Goal: Task Accomplishment & Management: Manage account settings

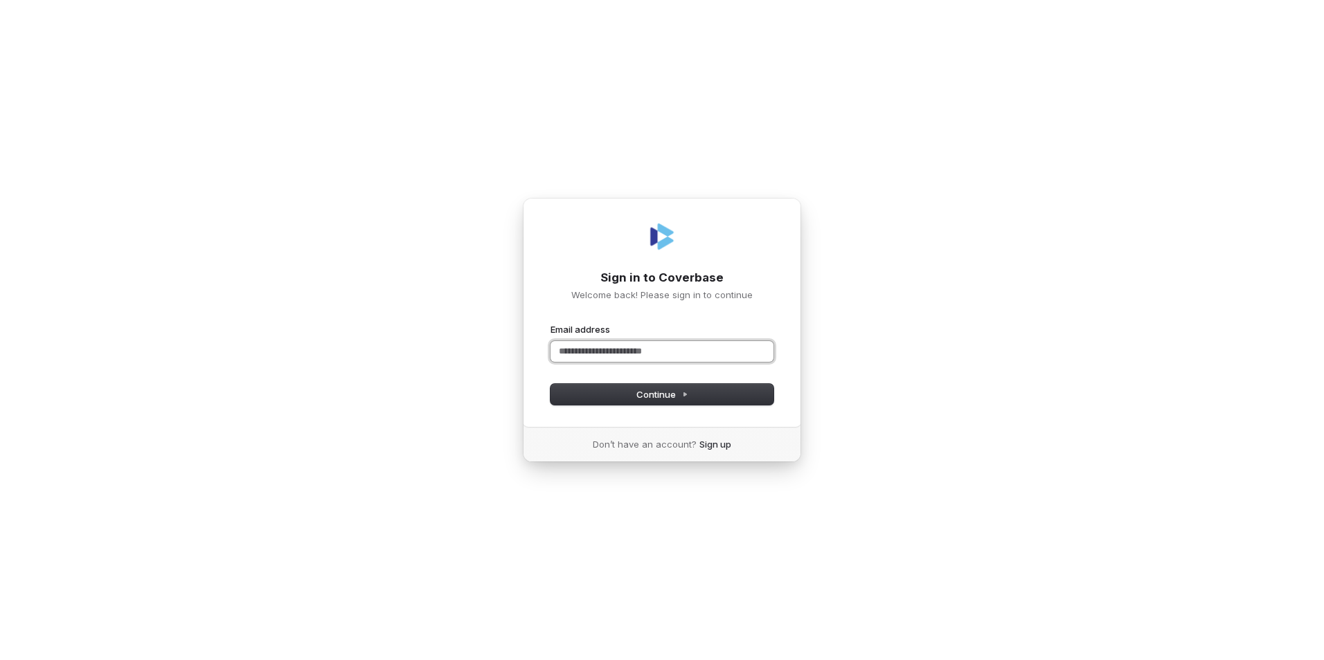
click at [571, 350] on input "Email address" at bounding box center [661, 351] width 223 height 21
drag, startPoint x: 577, startPoint y: 398, endPoint x: 609, endPoint y: 404, distance: 31.6
click at [579, 398] on button "Continue" at bounding box center [661, 394] width 223 height 21
type input "**********"
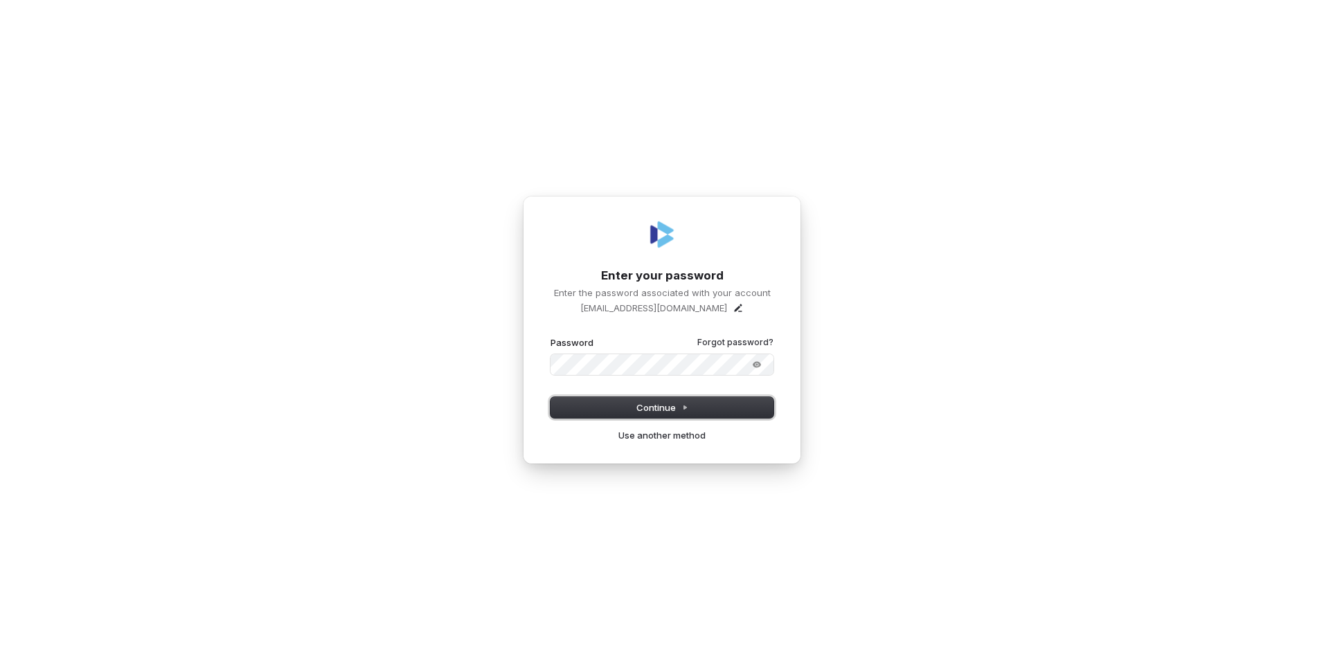
click at [619, 411] on button "Continue" at bounding box center [661, 407] width 223 height 21
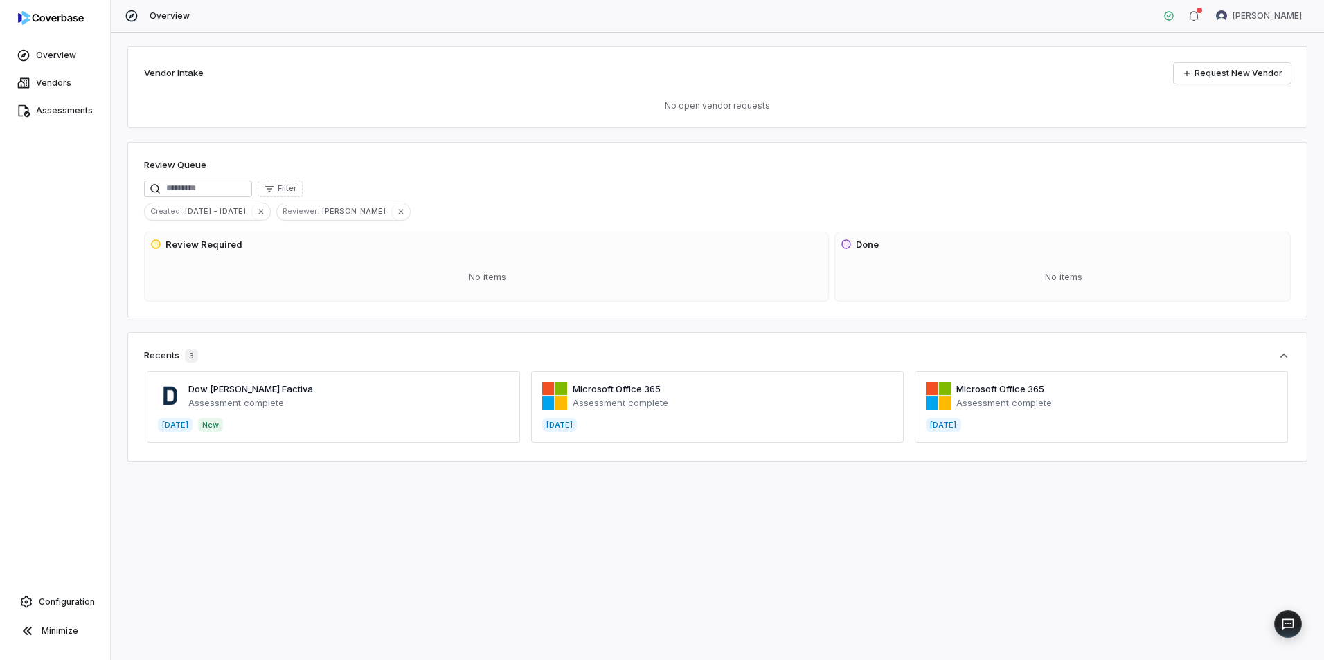
click at [244, 397] on span at bounding box center [333, 407] width 373 height 72
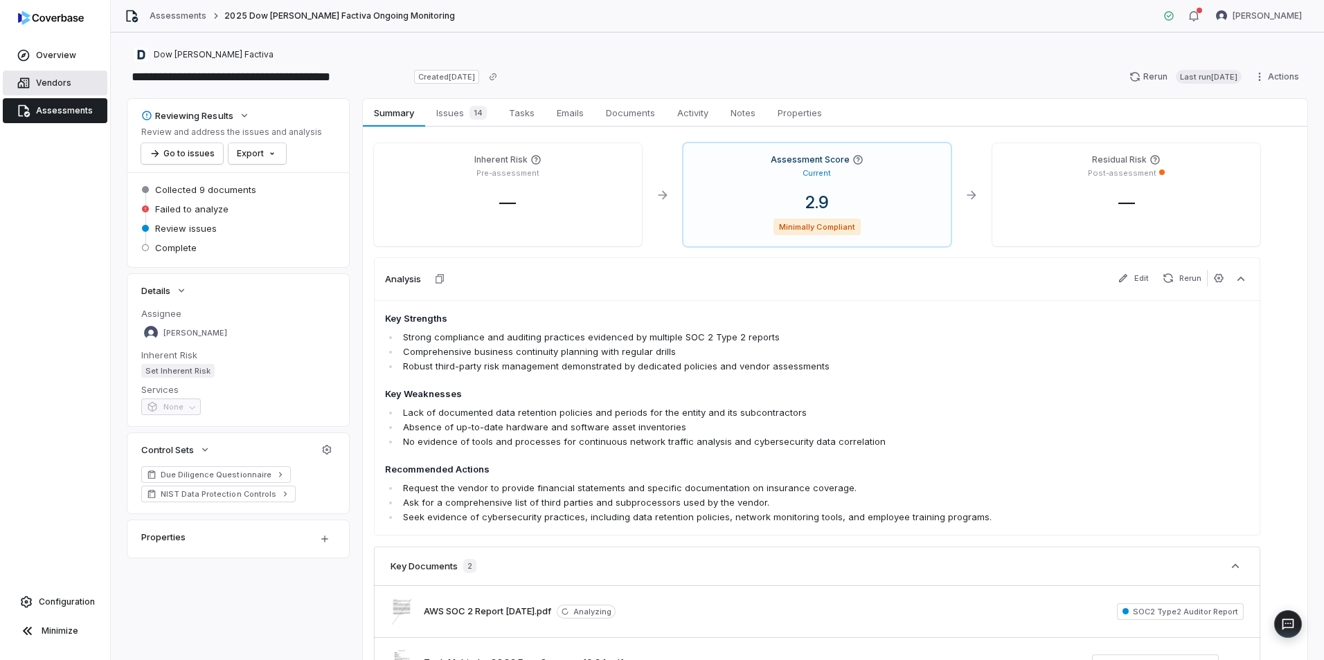
click at [55, 82] on span "Vendors" at bounding box center [53, 83] width 35 height 11
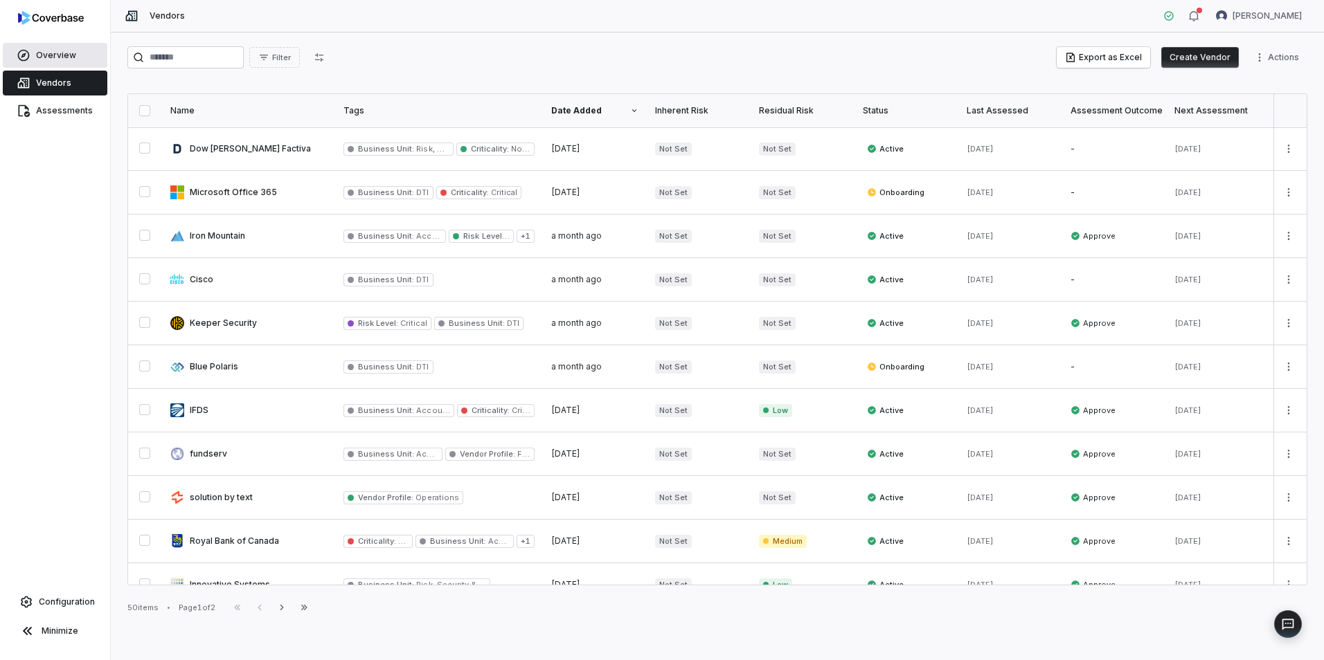
click at [51, 53] on span "Overview" at bounding box center [56, 55] width 40 height 11
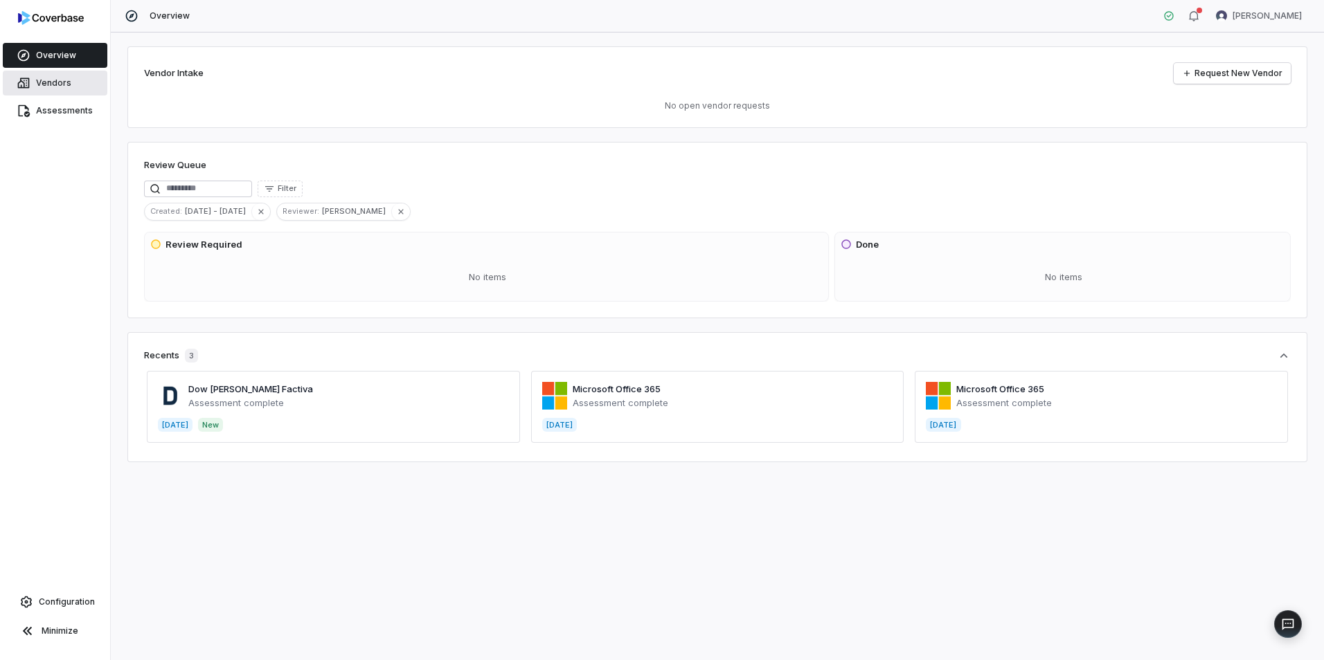
click at [45, 86] on span "Vendors" at bounding box center [53, 83] width 35 height 11
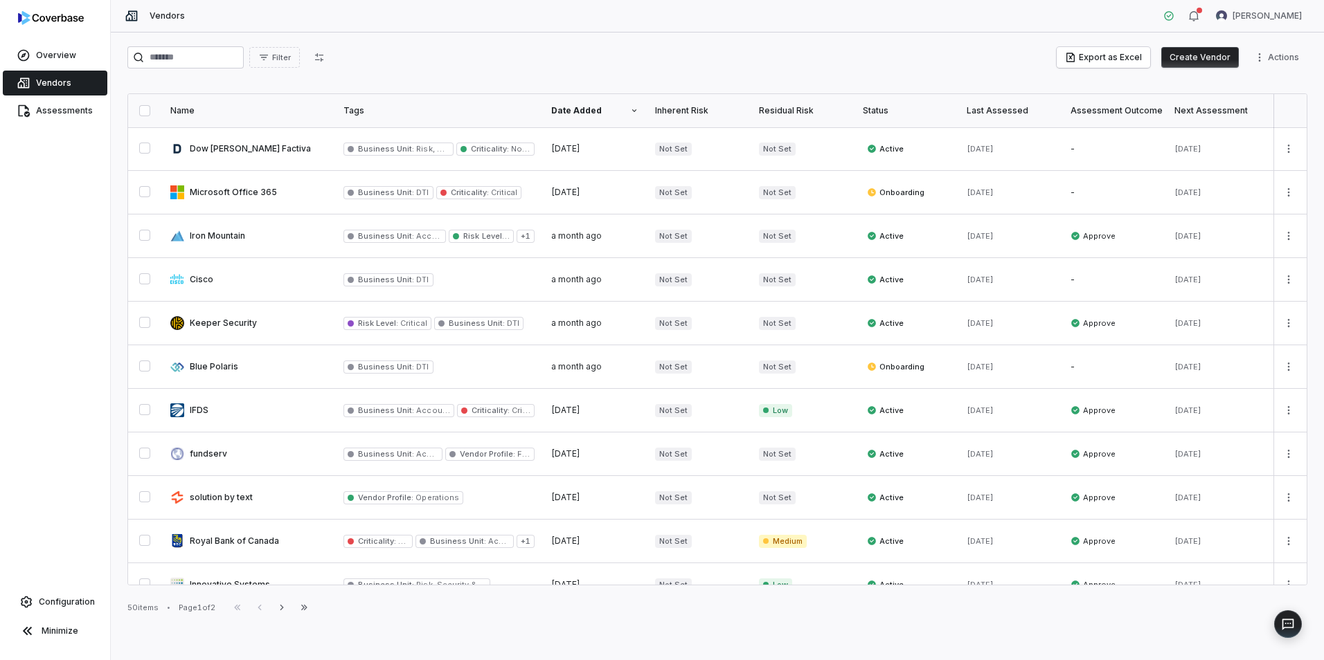
click at [1197, 57] on button "Create Vendor" at bounding box center [1200, 57] width 78 height 21
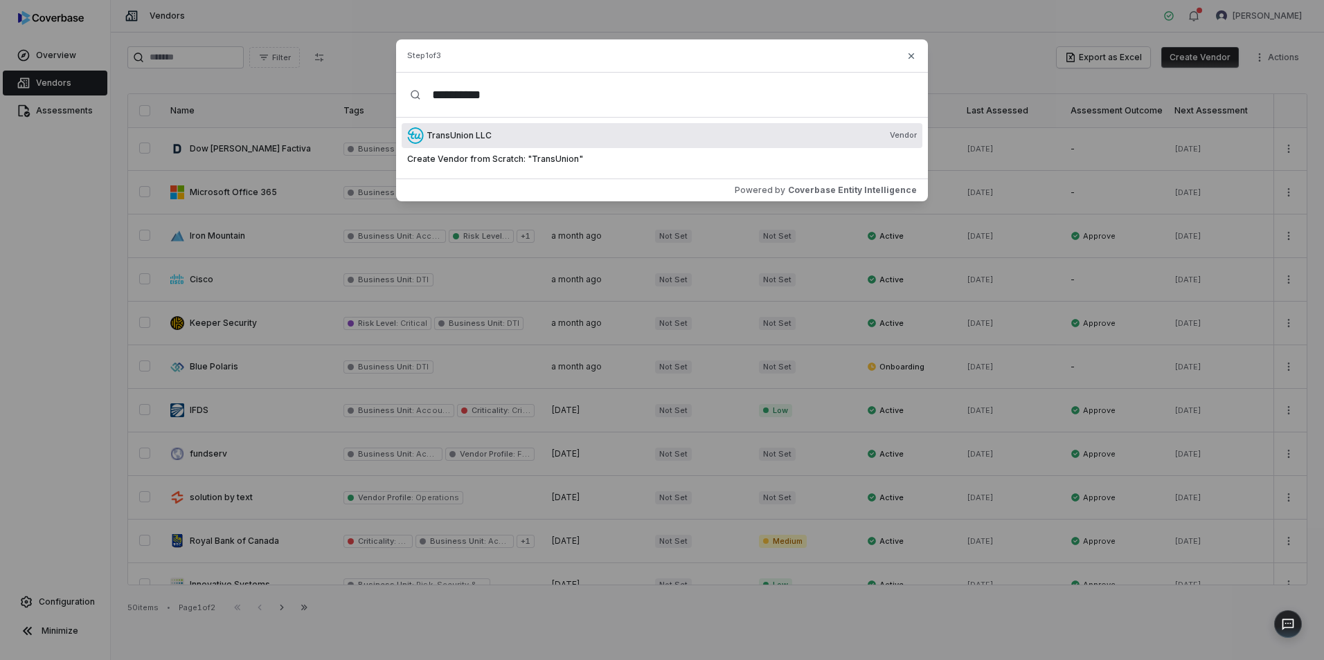
type input "**********"
click at [480, 134] on span "TransUnion LLC" at bounding box center [458, 135] width 65 height 11
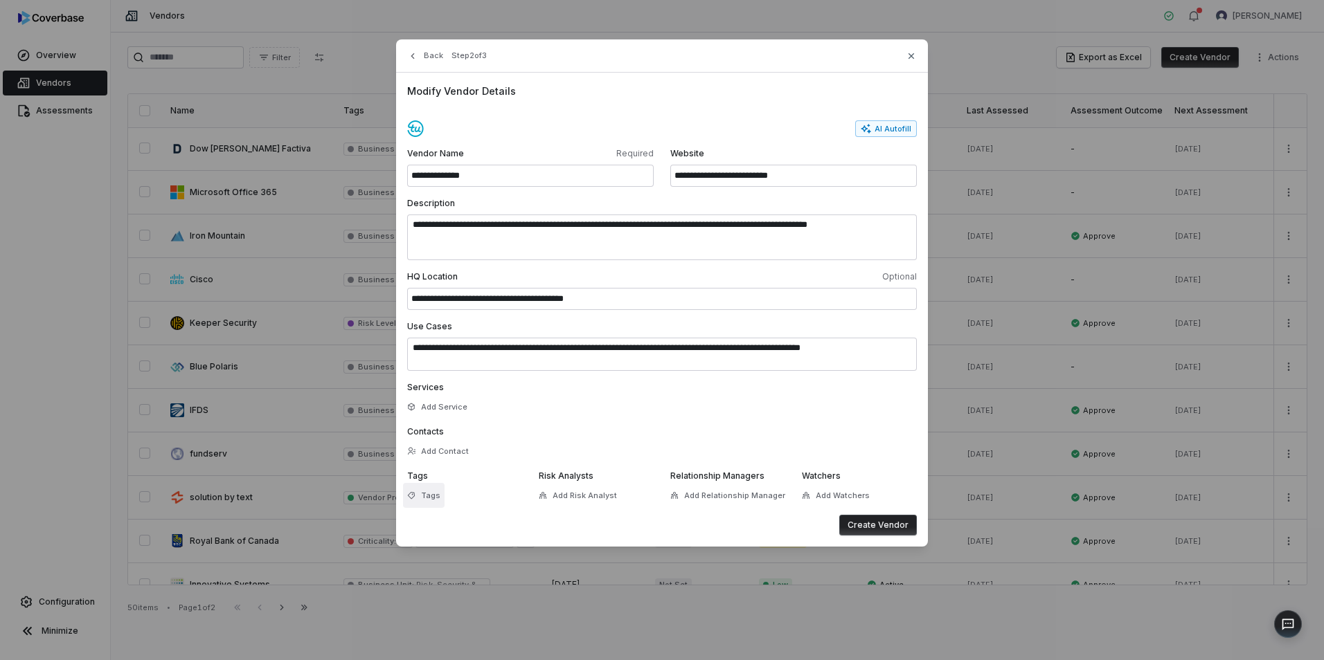
click at [424, 491] on span "Tags" at bounding box center [430, 496] width 19 height 10
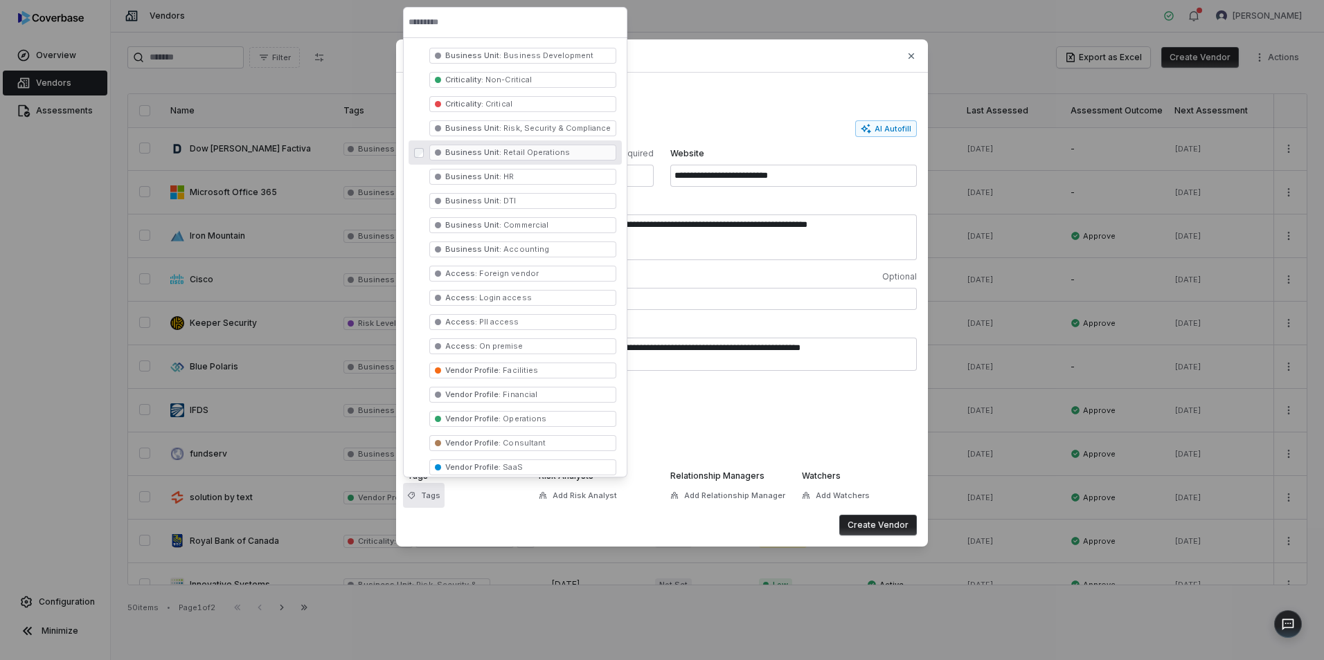
click at [531, 153] on span "Retail Operations" at bounding box center [535, 152] width 69 height 10
click at [571, 498] on span "Add Risk Analyst" at bounding box center [584, 496] width 64 height 10
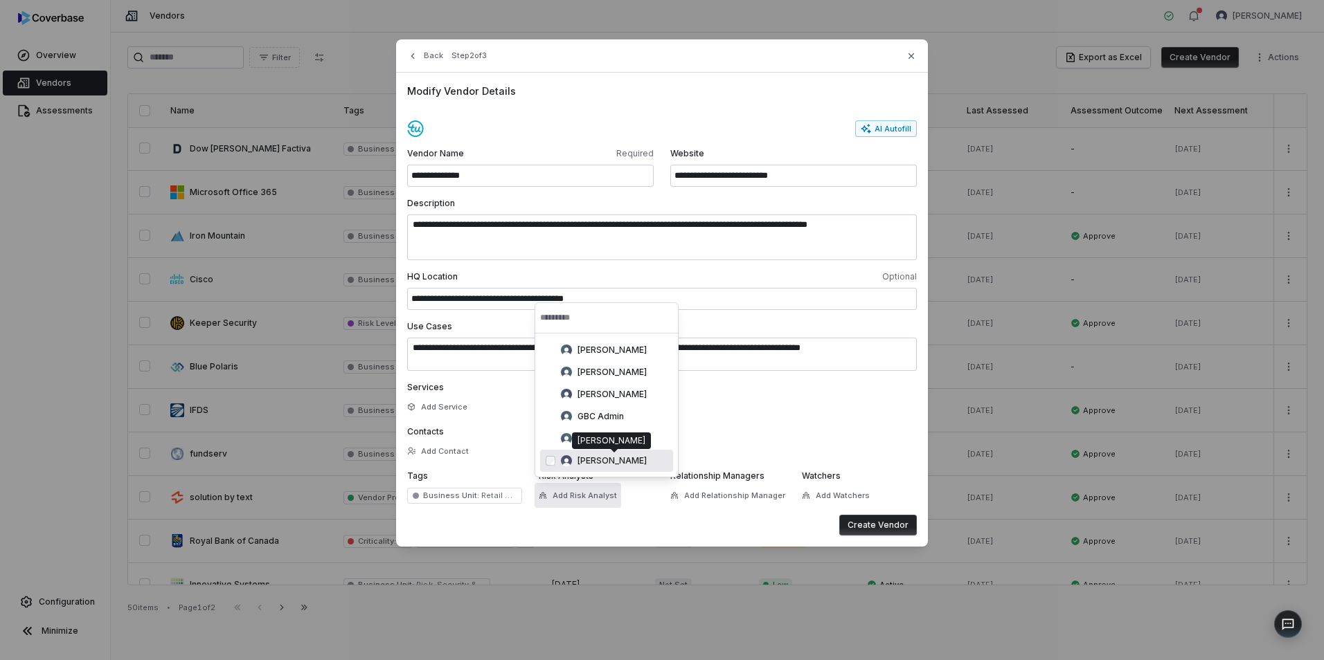
click at [613, 462] on span "[PERSON_NAME]" at bounding box center [611, 461] width 69 height 11
click at [708, 497] on span "Add Relationship Manager" at bounding box center [734, 496] width 101 height 10
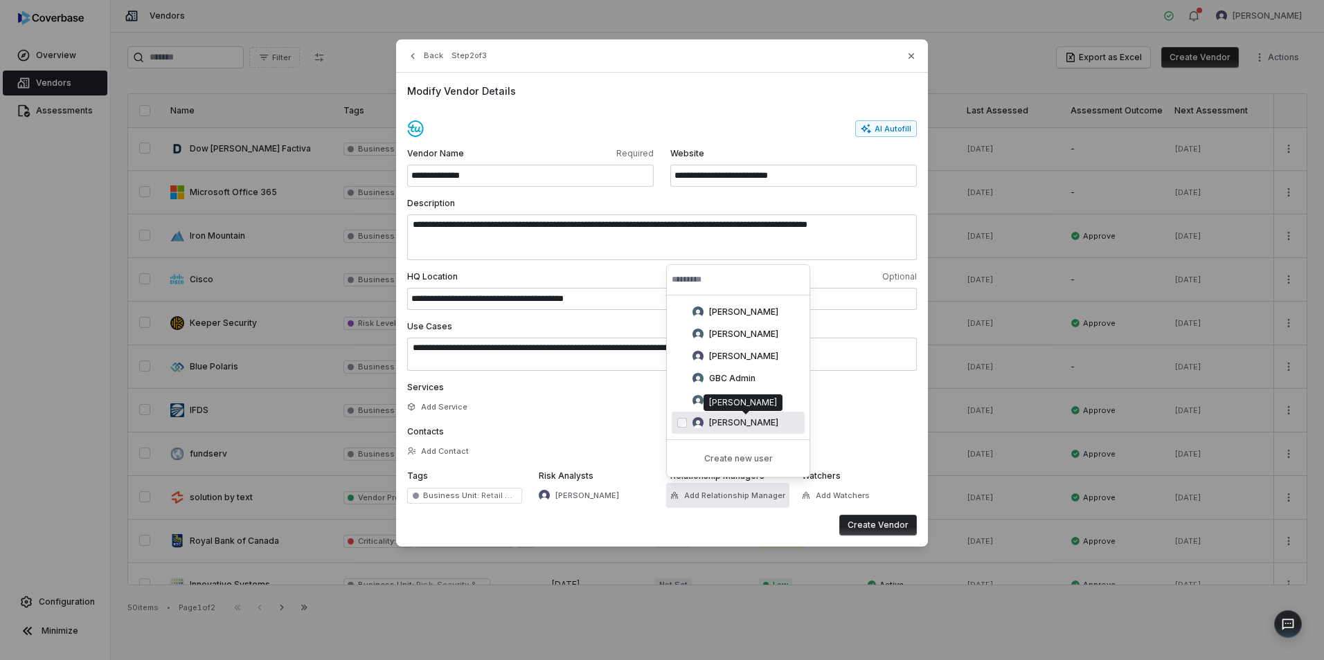
drag, startPoint x: 741, startPoint y: 425, endPoint x: 738, endPoint y: 433, distance: 8.8
click at [740, 425] on span "[PERSON_NAME]" at bounding box center [743, 422] width 69 height 11
click at [871, 525] on button "Create Vendor" at bounding box center [878, 525] width 78 height 21
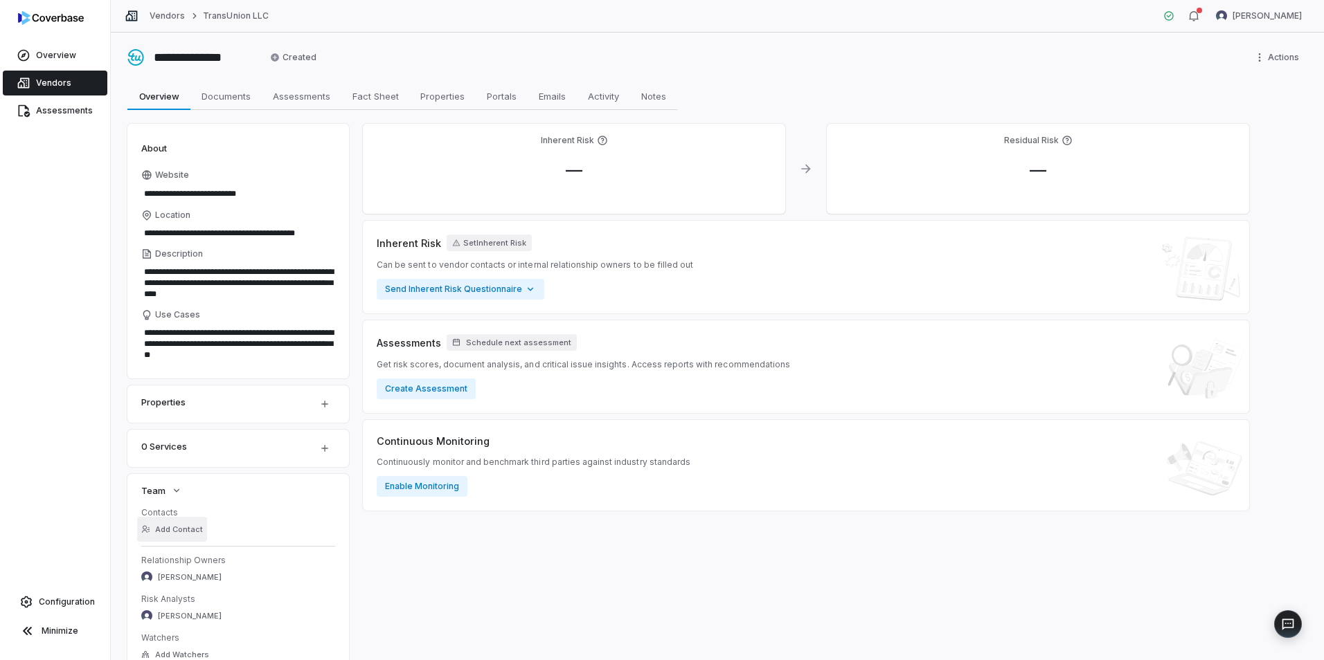
click at [168, 535] on button "Add Contact" at bounding box center [172, 529] width 70 height 25
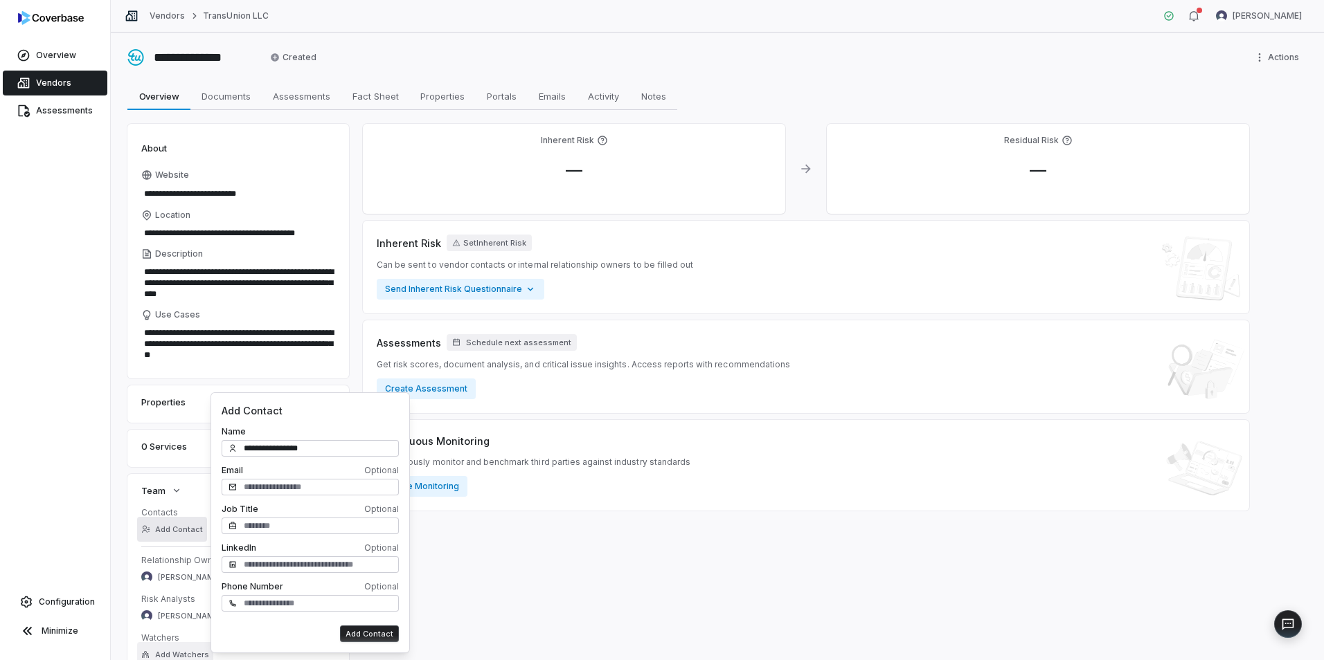
type input "**********"
click at [256, 485] on input "text" at bounding box center [310, 487] width 177 height 17
click at [363, 486] on input "**********" at bounding box center [310, 487] width 177 height 17
click at [250, 526] on input "text" at bounding box center [310, 526] width 177 height 17
click at [372, 636] on button "Add Contact" at bounding box center [369, 634] width 59 height 17
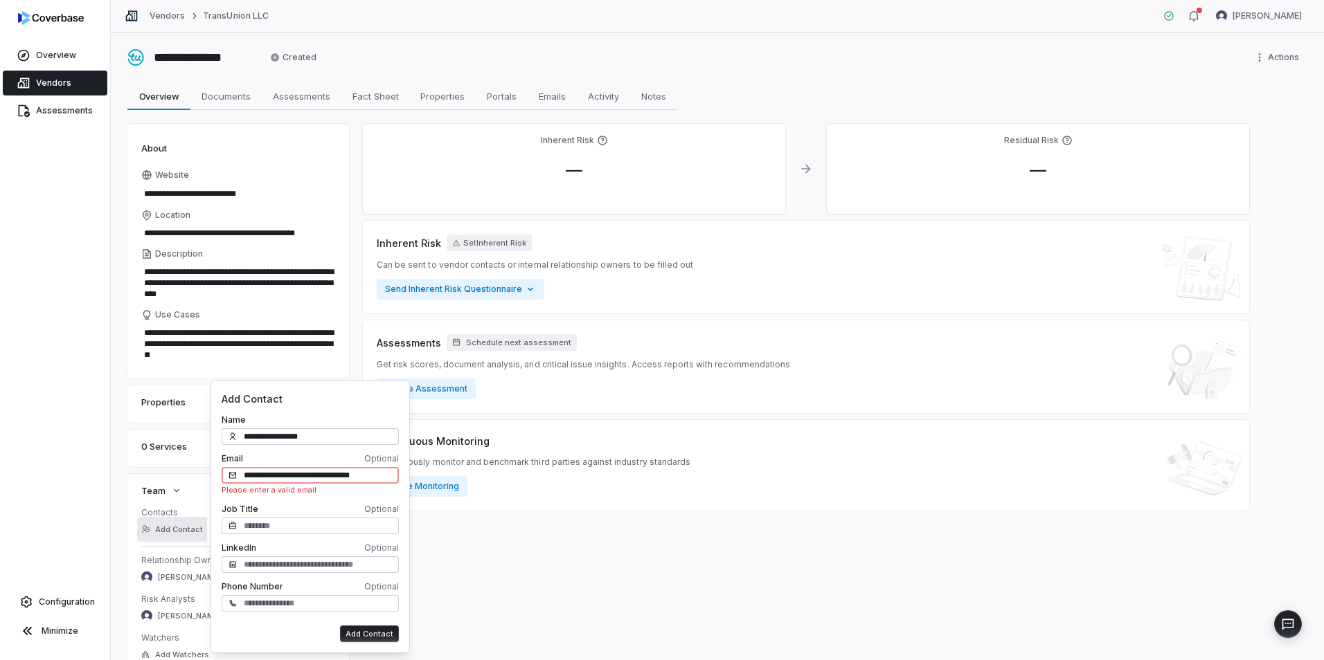
click at [286, 474] on input "**********" at bounding box center [310, 475] width 177 height 17
click at [376, 634] on button "Add Contact" at bounding box center [369, 634] width 59 height 17
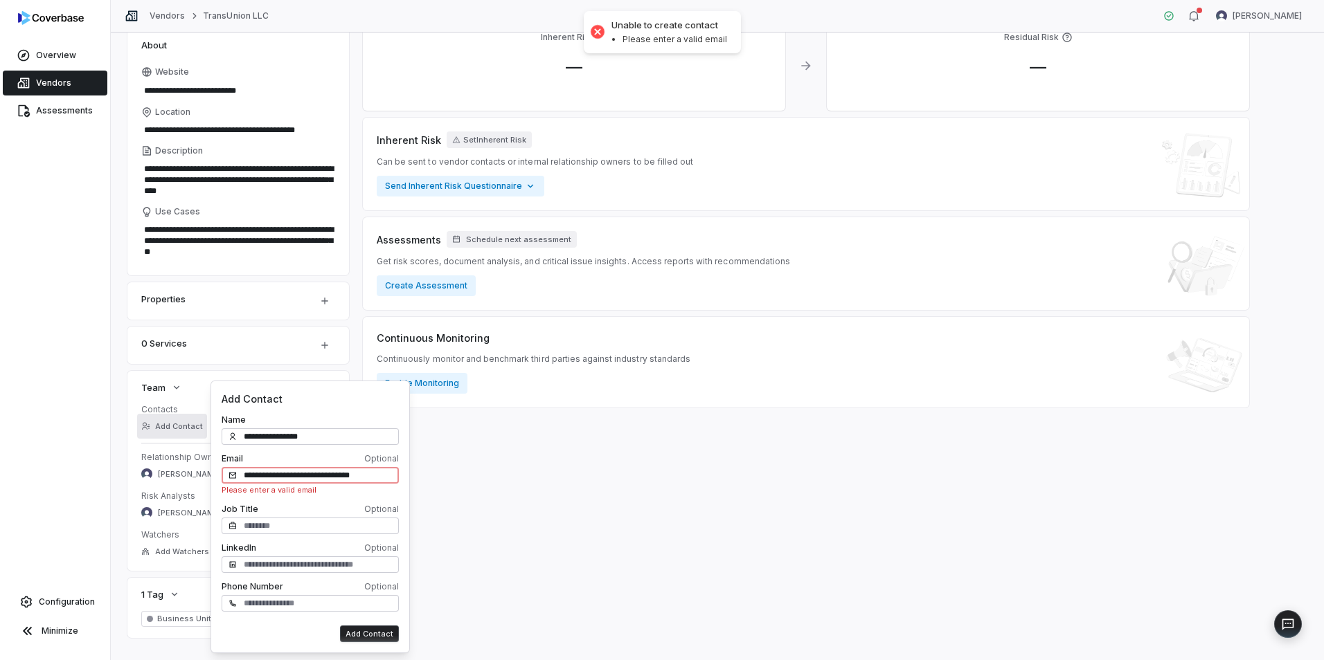
scroll to position [125, 0]
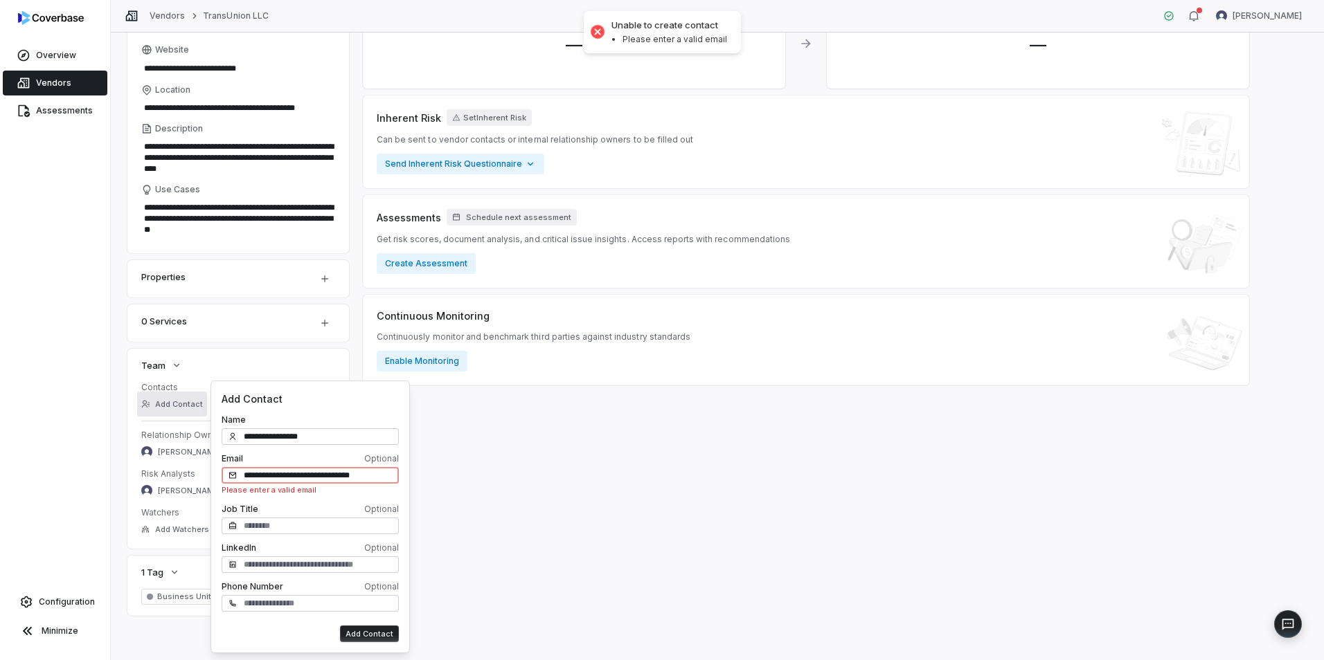
click at [381, 472] on input "**********" at bounding box center [310, 475] width 177 height 17
click at [244, 473] on input "**********" at bounding box center [310, 475] width 177 height 17
click at [370, 639] on button "Add Contact" at bounding box center [369, 634] width 59 height 17
drag, startPoint x: 382, startPoint y: 479, endPoint x: 147, endPoint y: 456, distance: 236.5
click at [147, 456] on body "**********" at bounding box center [662, 330] width 1324 height 660
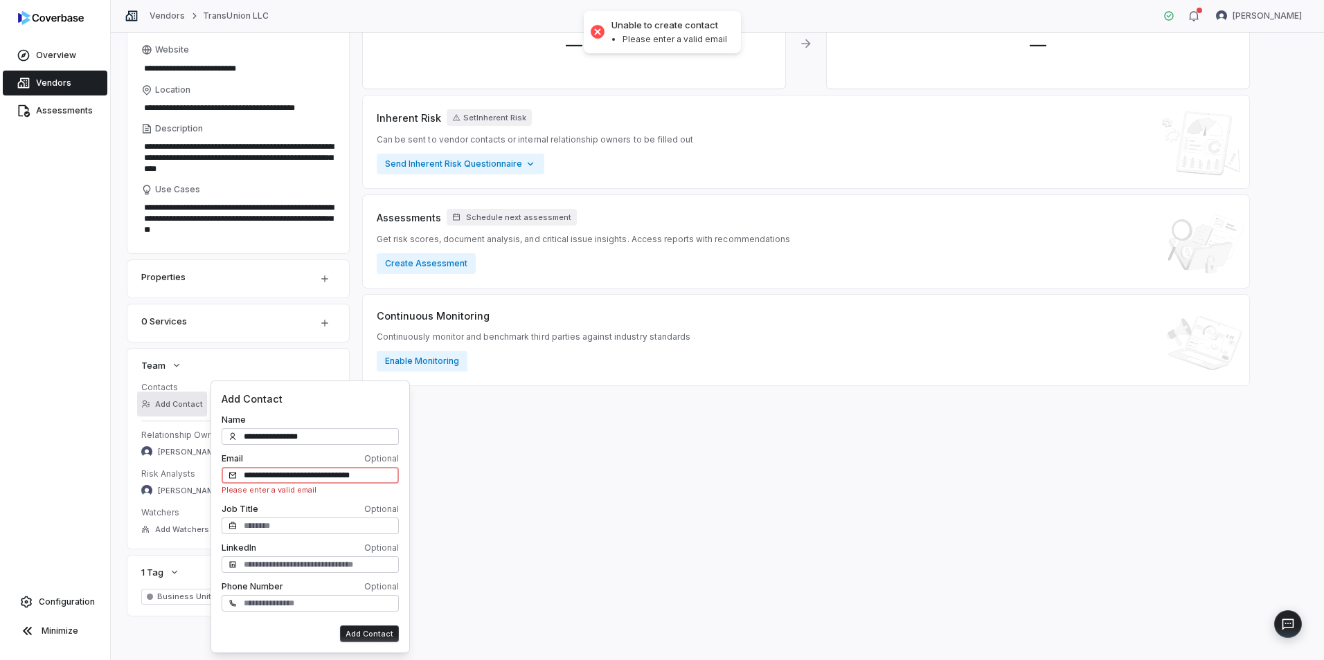
drag, startPoint x: 343, startPoint y: 476, endPoint x: 388, endPoint y: 474, distance: 44.4
click at [345, 476] on input "**********" at bounding box center [310, 475] width 177 height 17
click at [354, 477] on input "**********" at bounding box center [310, 475] width 177 height 17
click at [359, 478] on input "**********" at bounding box center [310, 475] width 177 height 17
type input "**********"
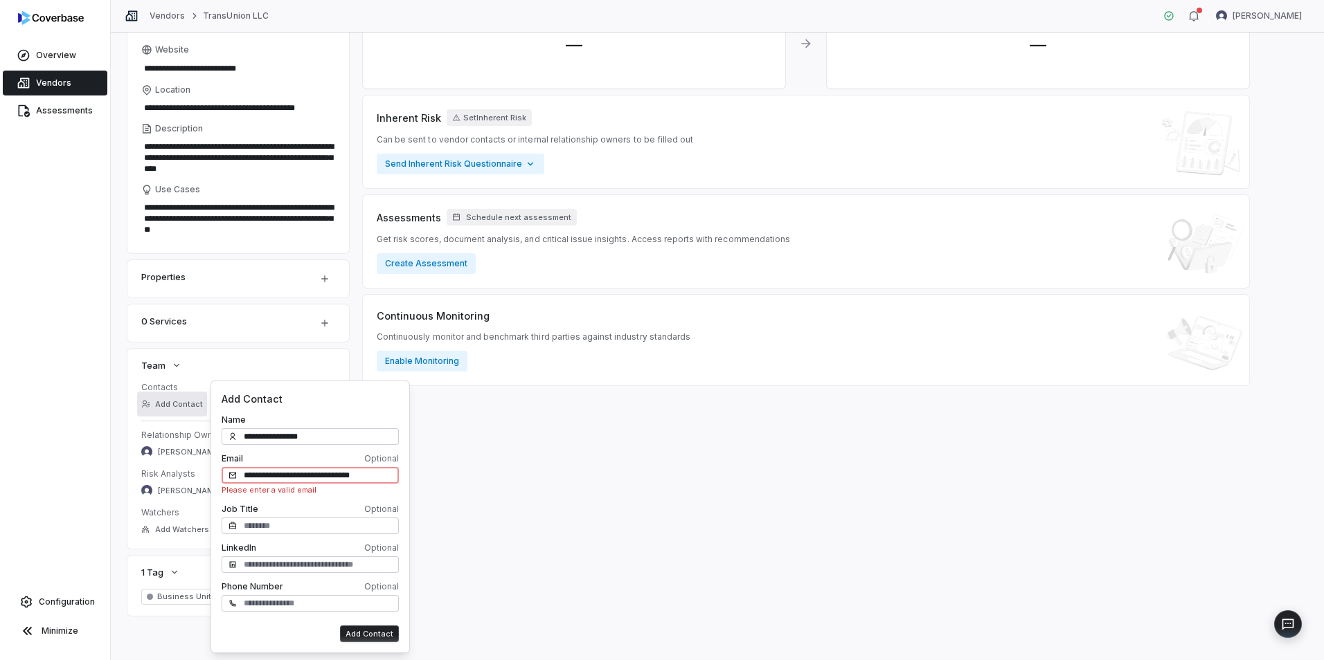
drag, startPoint x: 387, startPoint y: 477, endPoint x: 386, endPoint y: 484, distance: 7.0
click at [386, 478] on input "**********" at bounding box center [310, 475] width 177 height 17
click at [370, 638] on button "Add Contact" at bounding box center [369, 634] width 59 height 17
drag, startPoint x: 381, startPoint y: 483, endPoint x: 109, endPoint y: 460, distance: 273.0
click at [109, 461] on body "**********" at bounding box center [662, 330] width 1324 height 660
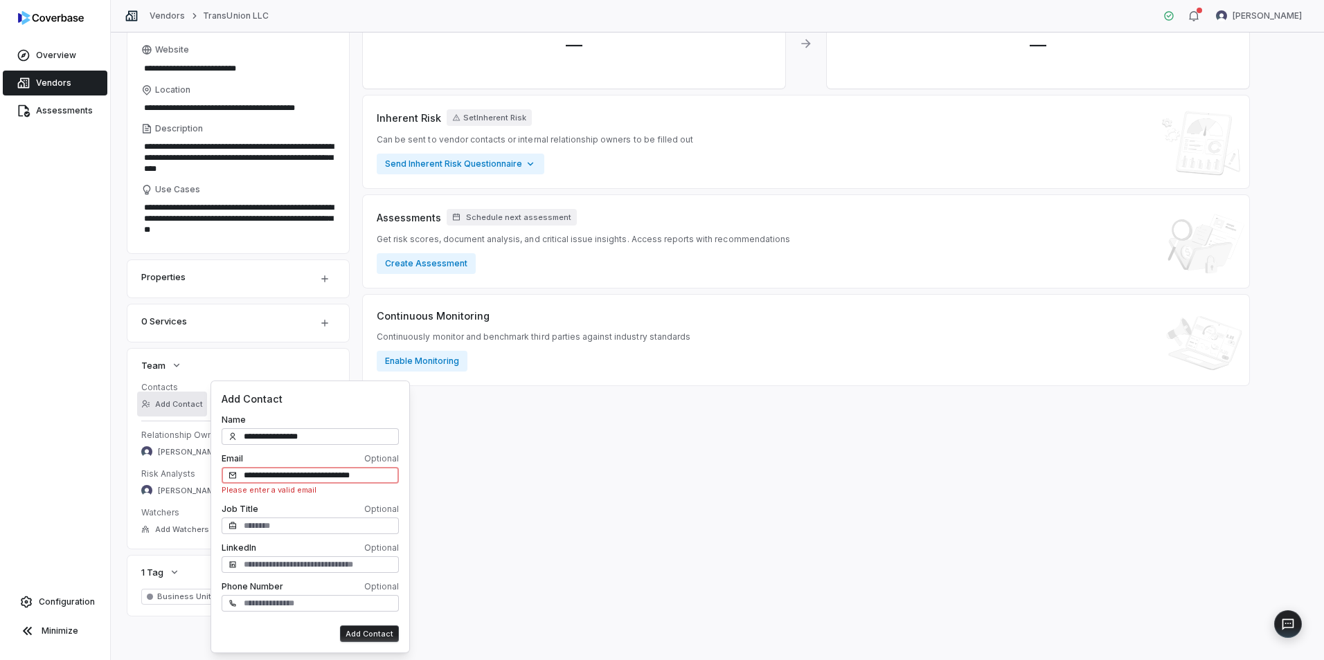
click at [350, 478] on input "**********" at bounding box center [310, 475] width 177 height 17
drag, startPoint x: 357, startPoint y: 476, endPoint x: 237, endPoint y: 469, distance: 120.0
click at [237, 469] on div "**********" at bounding box center [310, 475] width 177 height 17
click at [360, 642] on div "**********" at bounding box center [309, 522] width 199 height 261
click at [366, 636] on button "Add Contact" at bounding box center [369, 633] width 59 height 17
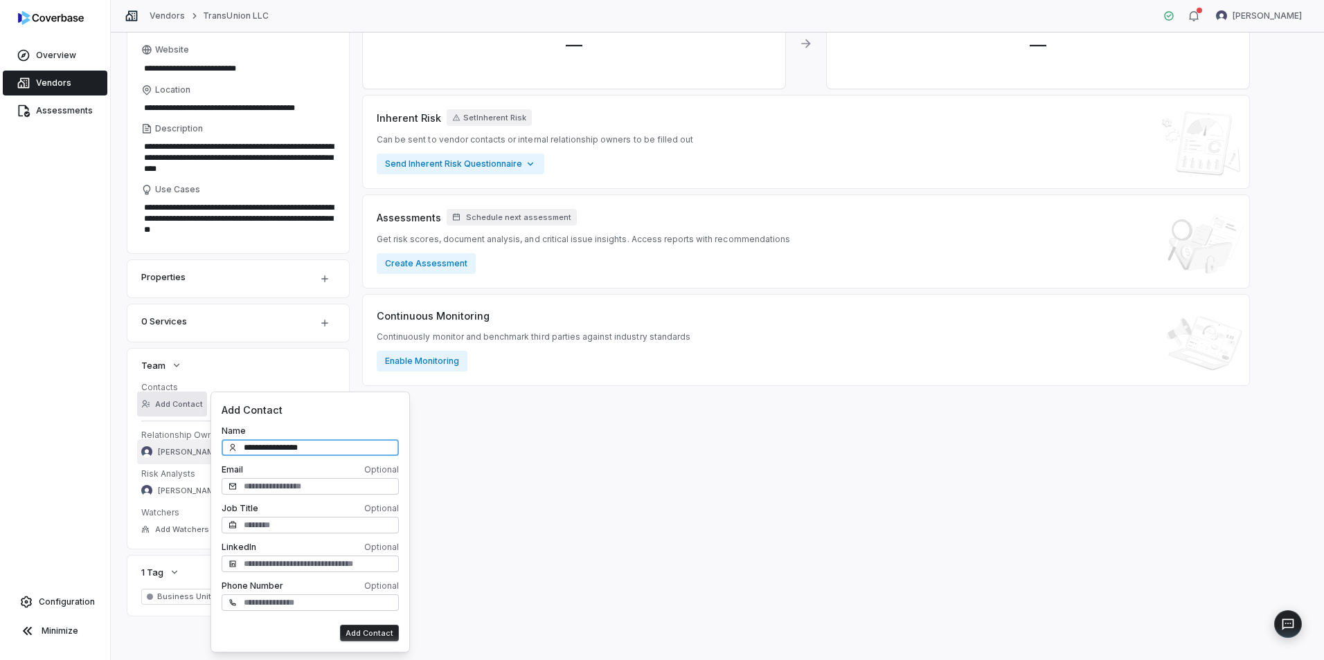
drag, startPoint x: 330, startPoint y: 445, endPoint x: 196, endPoint y: 447, distance: 133.6
click at [196, 447] on body "**********" at bounding box center [662, 330] width 1324 height 660
type input "**********"
click at [375, 633] on button "Add Contact" at bounding box center [369, 633] width 59 height 17
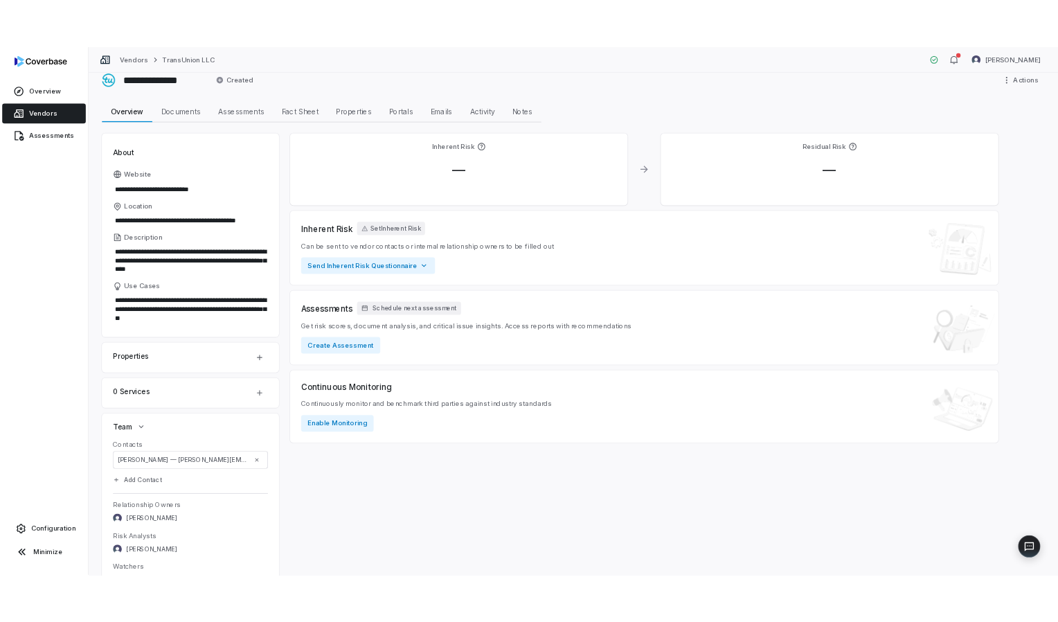
scroll to position [0, 0]
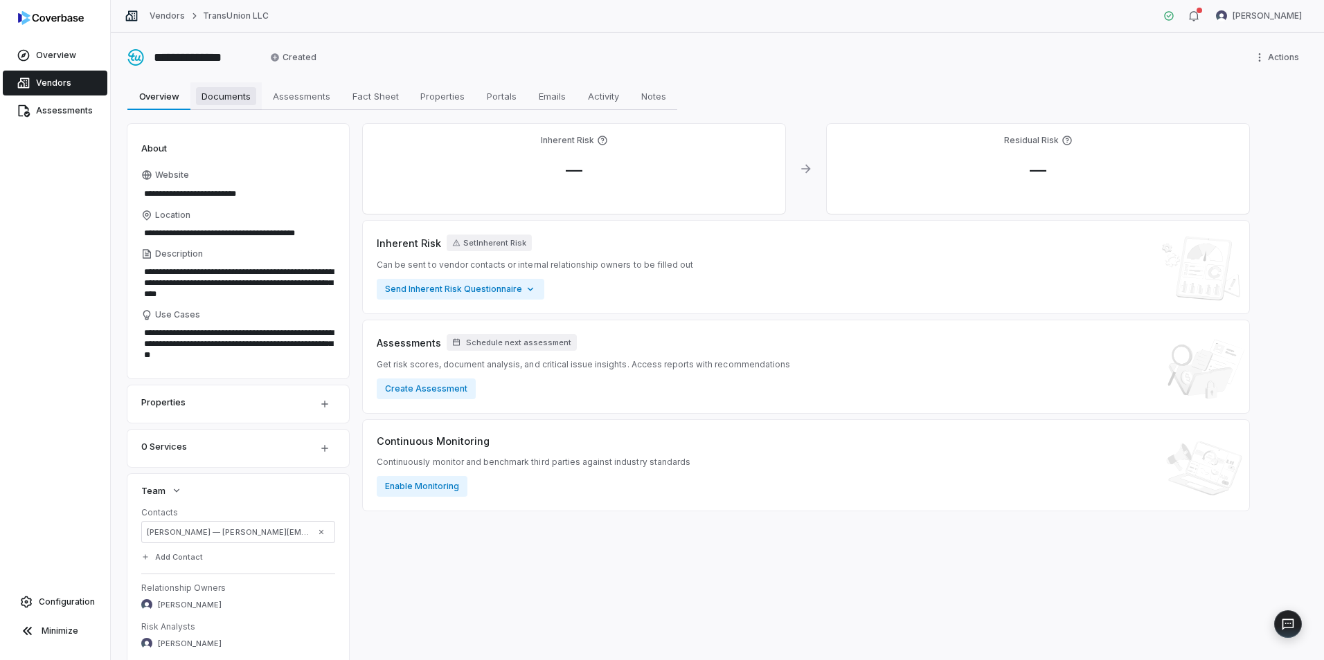
click at [212, 93] on span "Documents" at bounding box center [226, 96] width 60 height 18
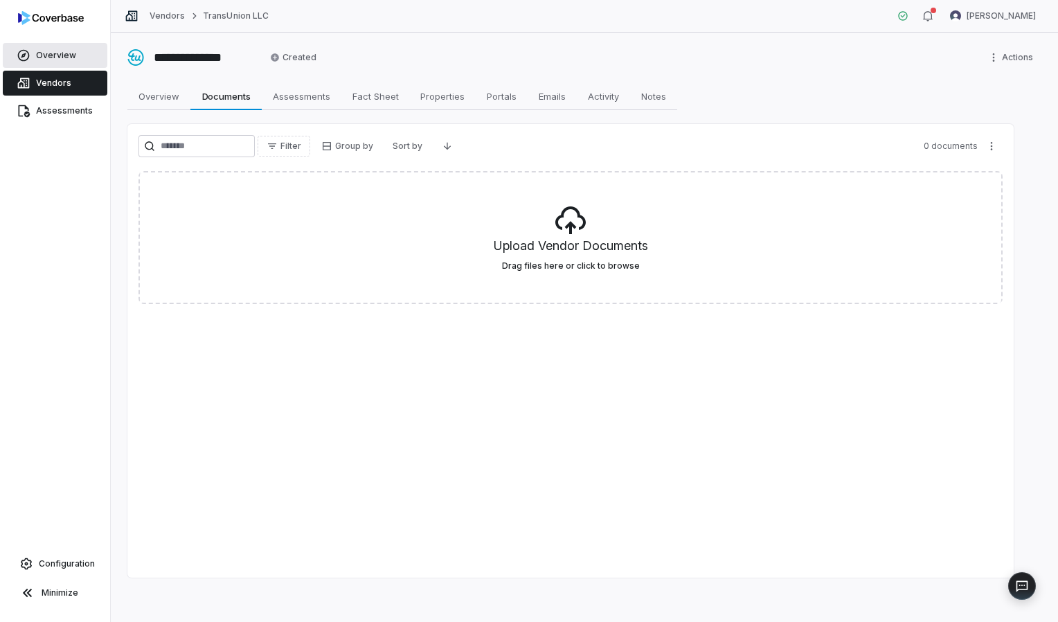
click at [44, 51] on span "Overview" at bounding box center [56, 55] width 40 height 11
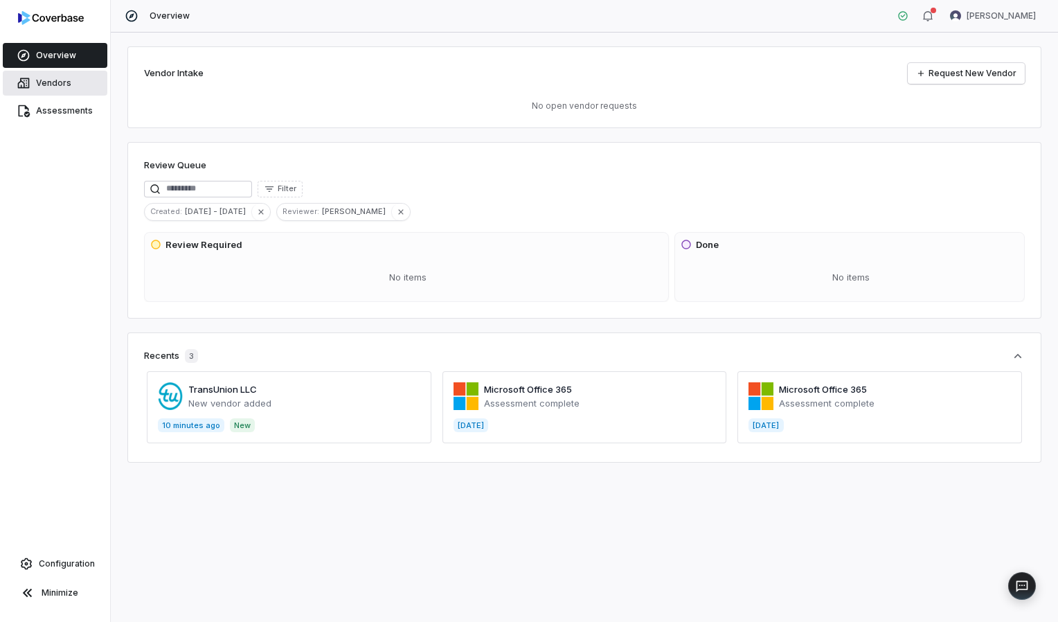
click at [54, 79] on span "Vendors" at bounding box center [53, 83] width 35 height 11
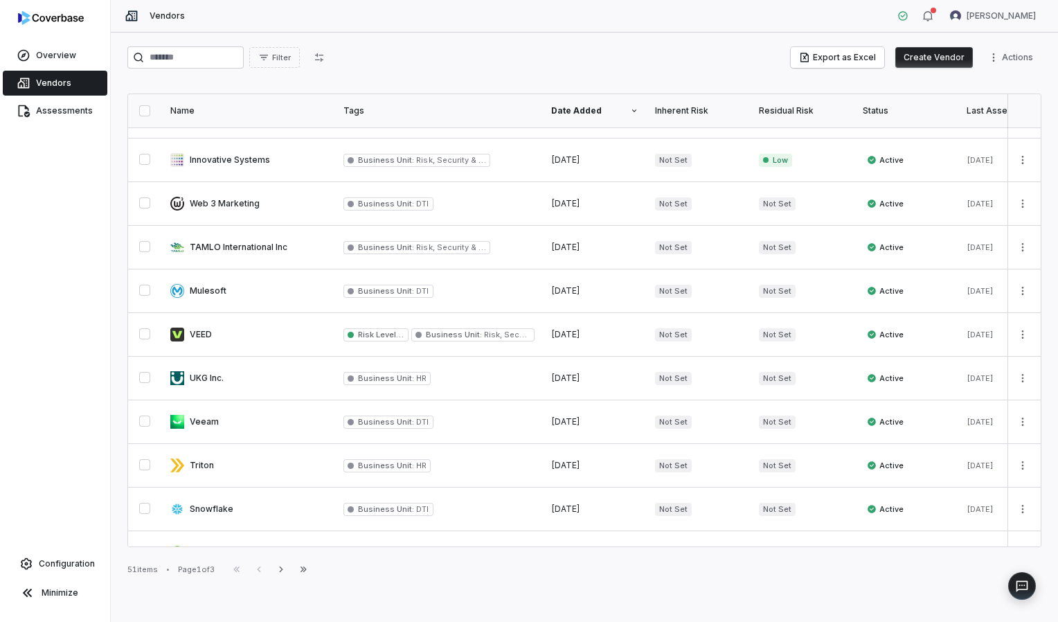
scroll to position [504, 0]
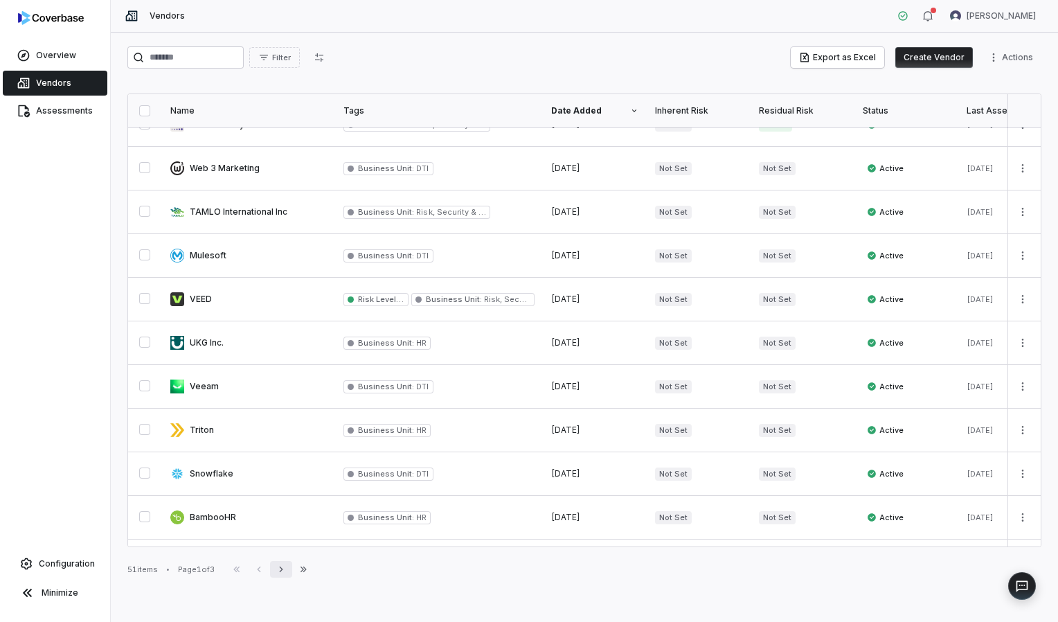
click at [287, 565] on icon "button" at bounding box center [281, 569] width 11 height 11
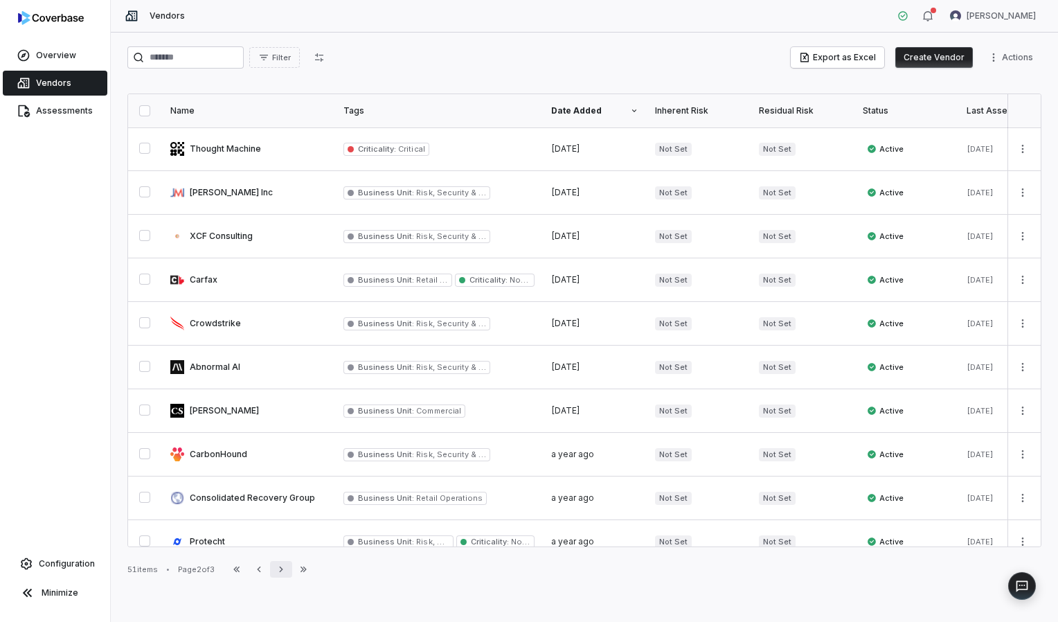
click at [287, 565] on icon "button" at bounding box center [281, 569] width 11 height 11
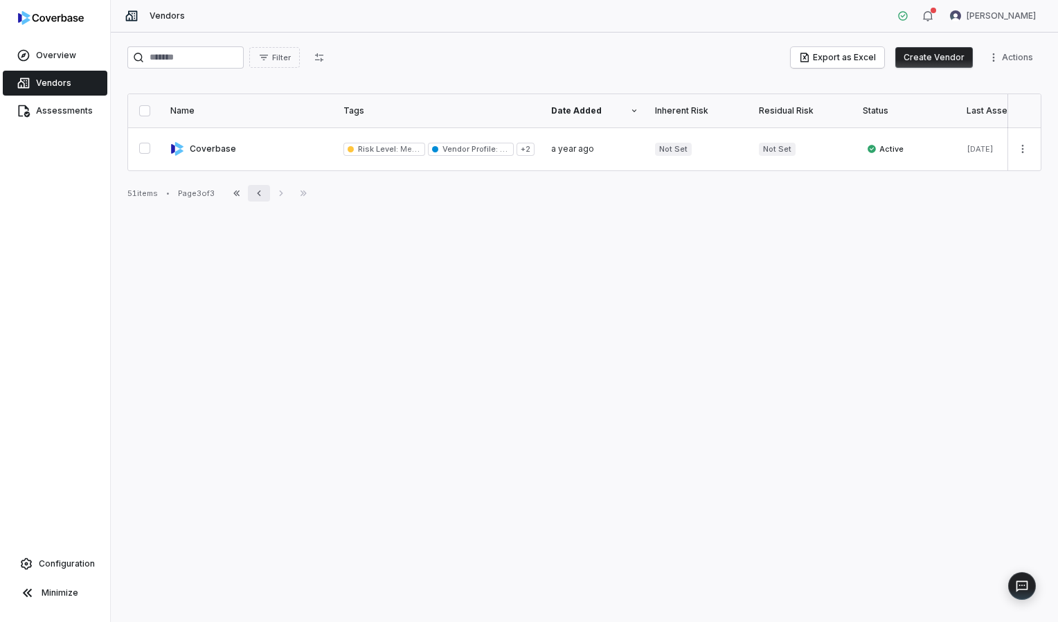
click at [263, 199] on icon "button" at bounding box center [258, 193] width 11 height 11
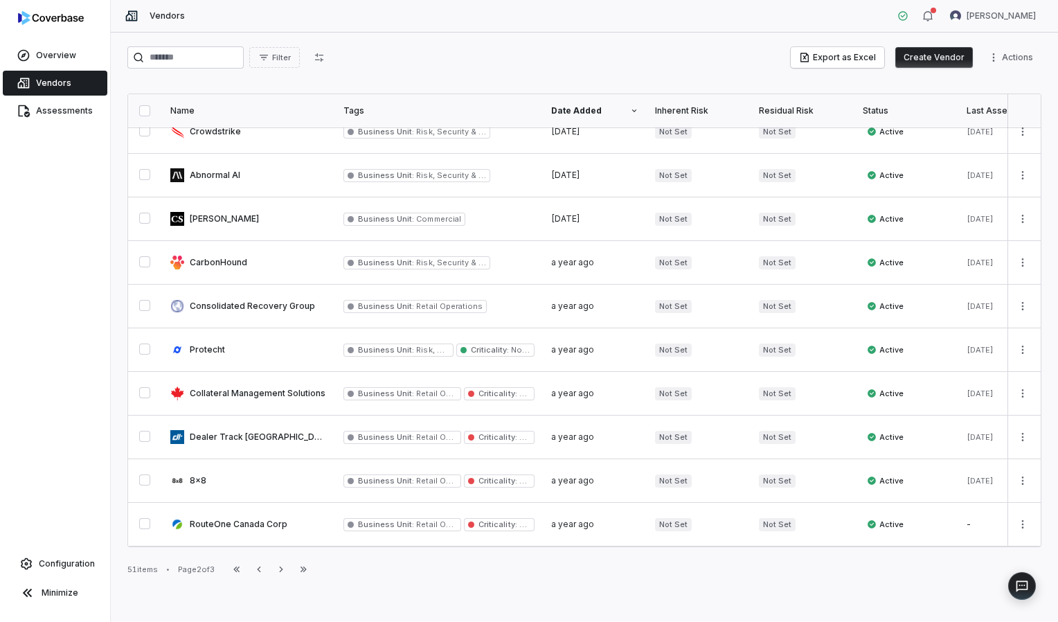
scroll to position [199, 0]
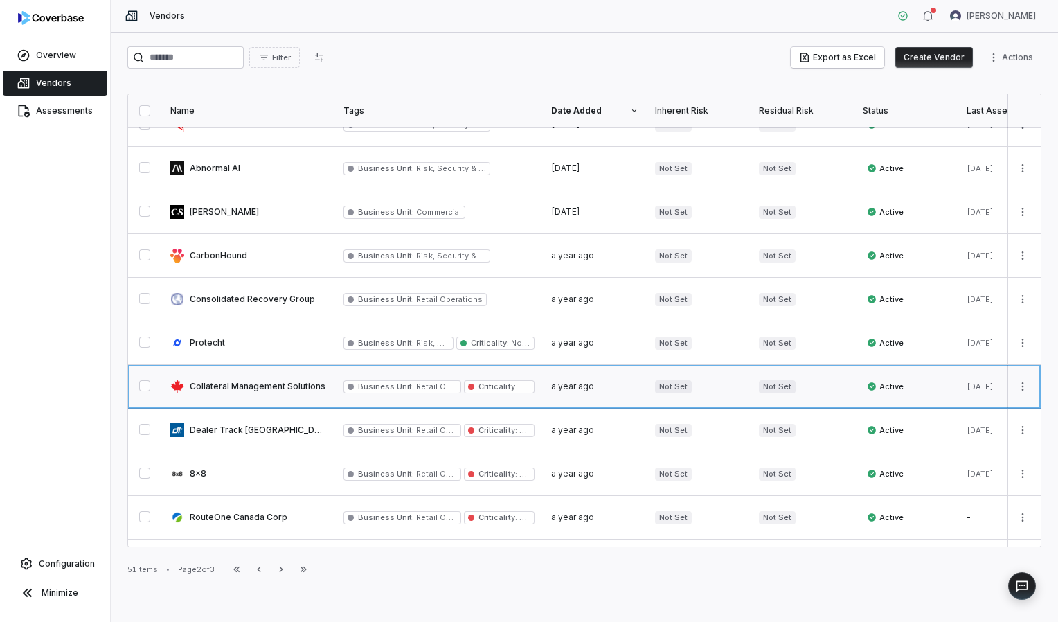
click at [286, 383] on link at bounding box center [248, 386] width 173 height 43
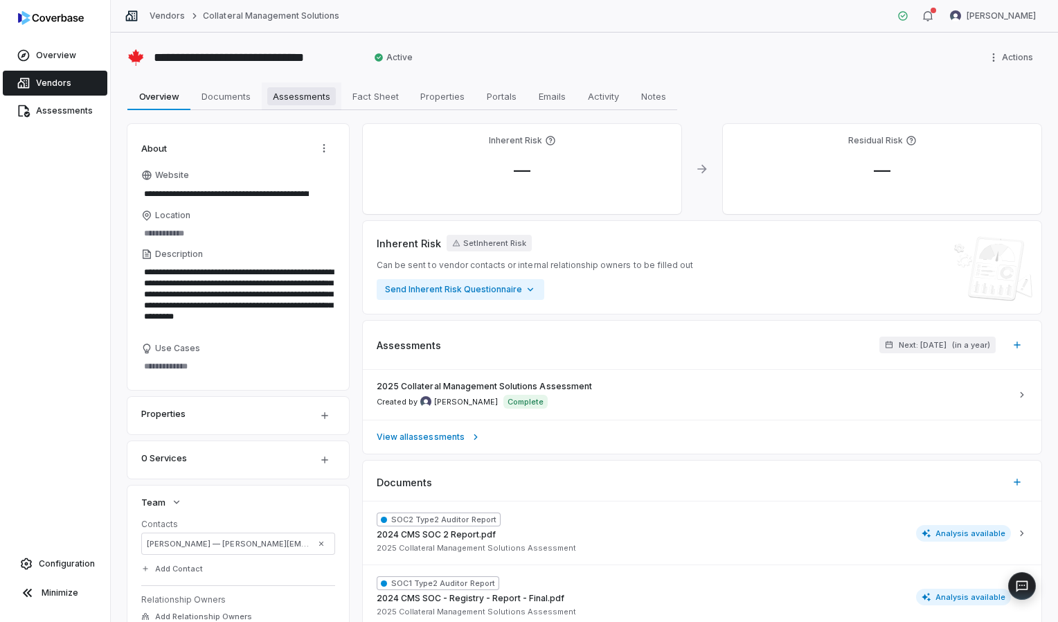
click at [314, 89] on span "Assessments" at bounding box center [301, 96] width 69 height 18
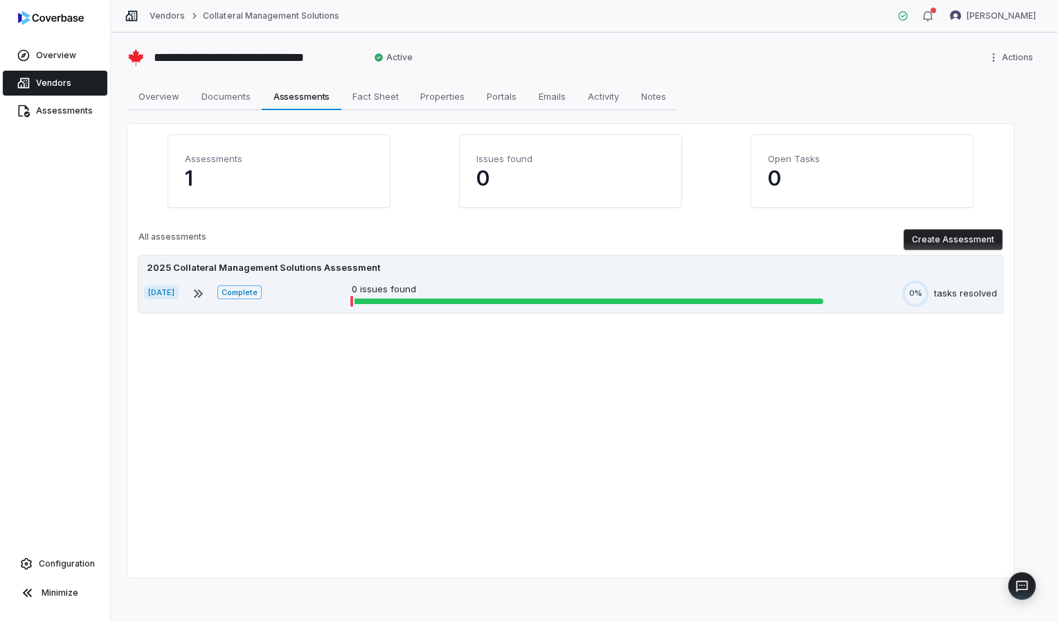
click at [390, 298] on div "0 issues found" at bounding box center [587, 293] width 471 height 22
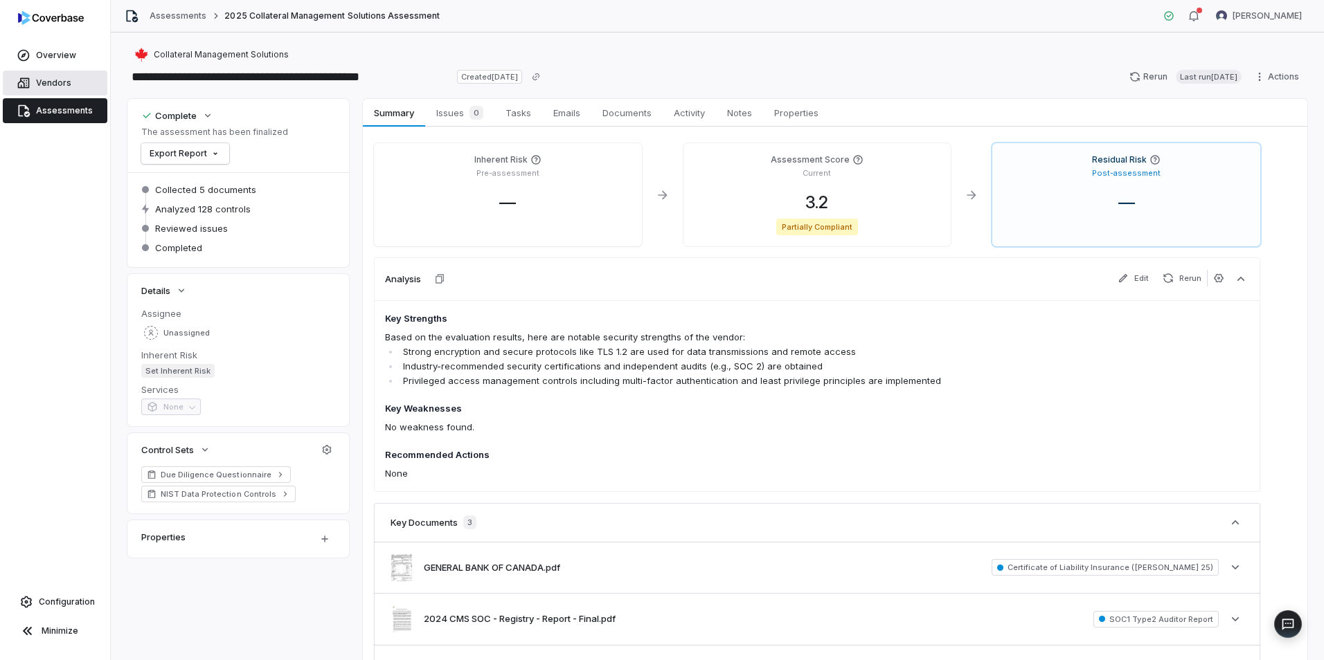
click at [29, 80] on icon at bounding box center [24, 83] width 12 height 10
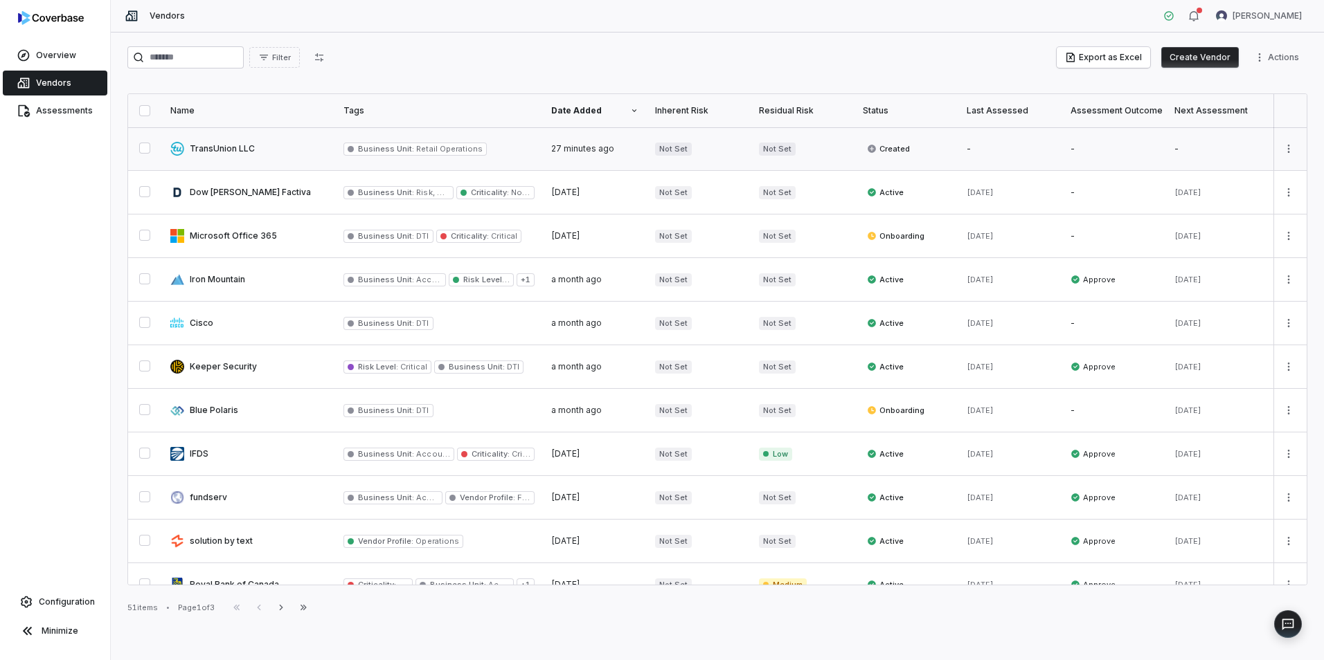
click at [237, 143] on link at bounding box center [248, 148] width 173 height 43
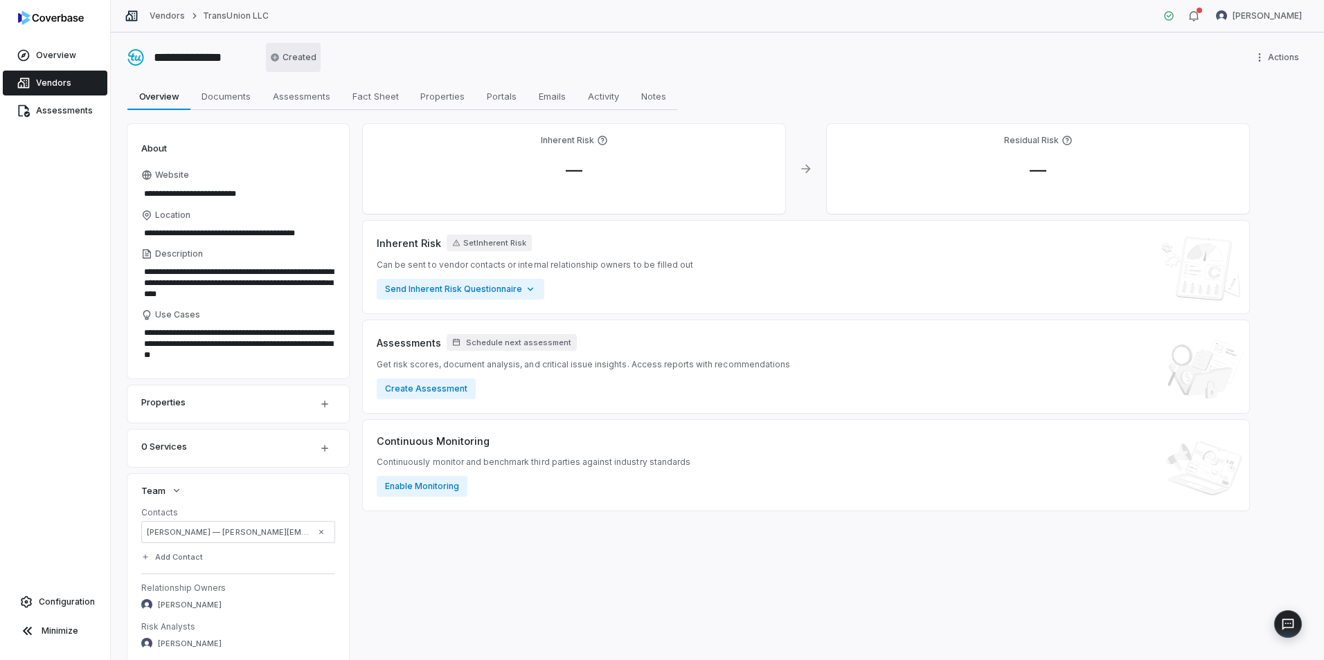
click at [300, 57] on html "**********" at bounding box center [662, 330] width 1324 height 660
click at [247, 89] on span "Documents" at bounding box center [226, 96] width 60 height 18
type textarea "*"
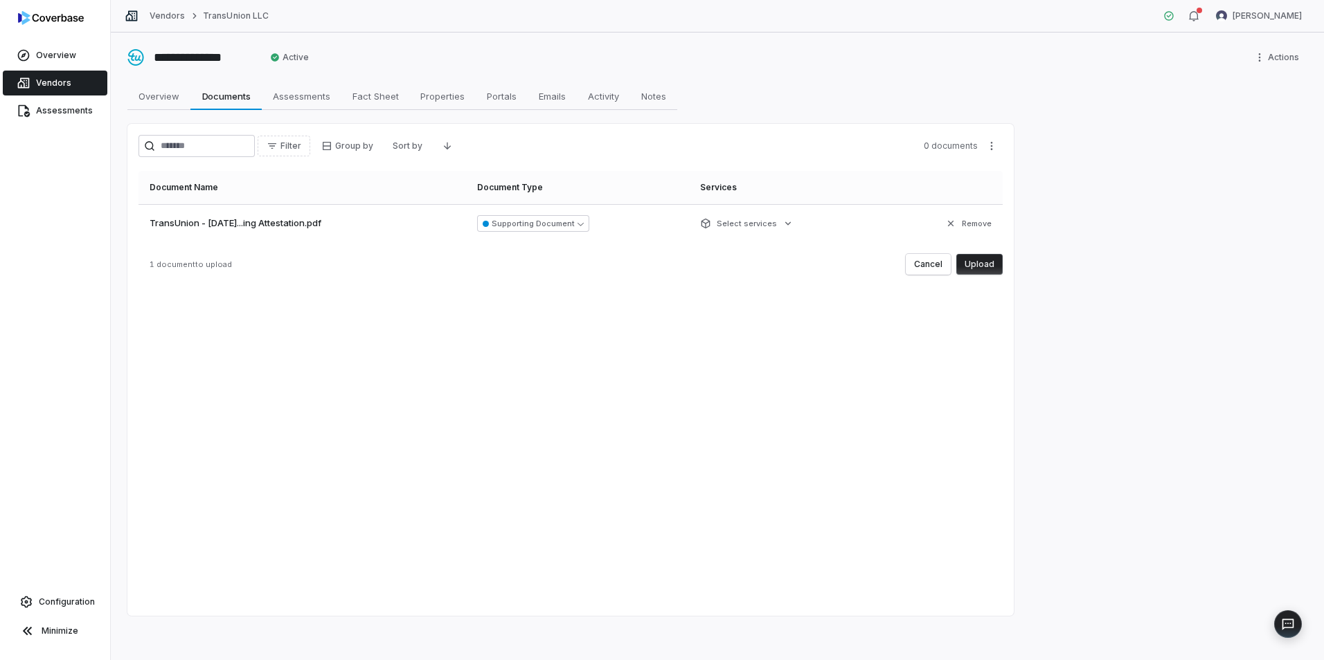
click at [981, 262] on button "Upload" at bounding box center [979, 264] width 46 height 21
click at [982, 267] on button "Upload" at bounding box center [979, 264] width 46 height 21
click at [984, 266] on button "Upload" at bounding box center [979, 264] width 46 height 21
click at [987, 268] on button "Upload" at bounding box center [979, 264] width 46 height 21
click at [980, 270] on button "Upload" at bounding box center [979, 264] width 46 height 21
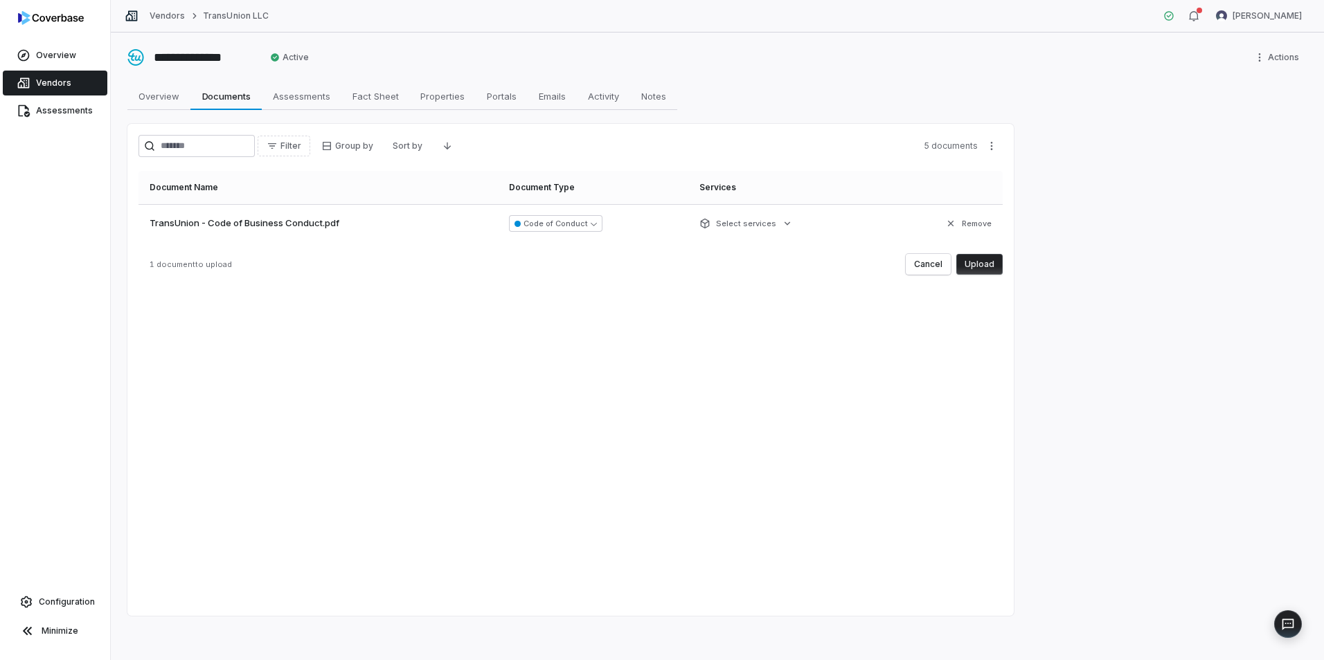
click at [986, 265] on button "Upload" at bounding box center [979, 264] width 46 height 21
click at [980, 261] on button "Upload" at bounding box center [979, 264] width 46 height 21
click at [987, 261] on button "Upload" at bounding box center [979, 264] width 46 height 21
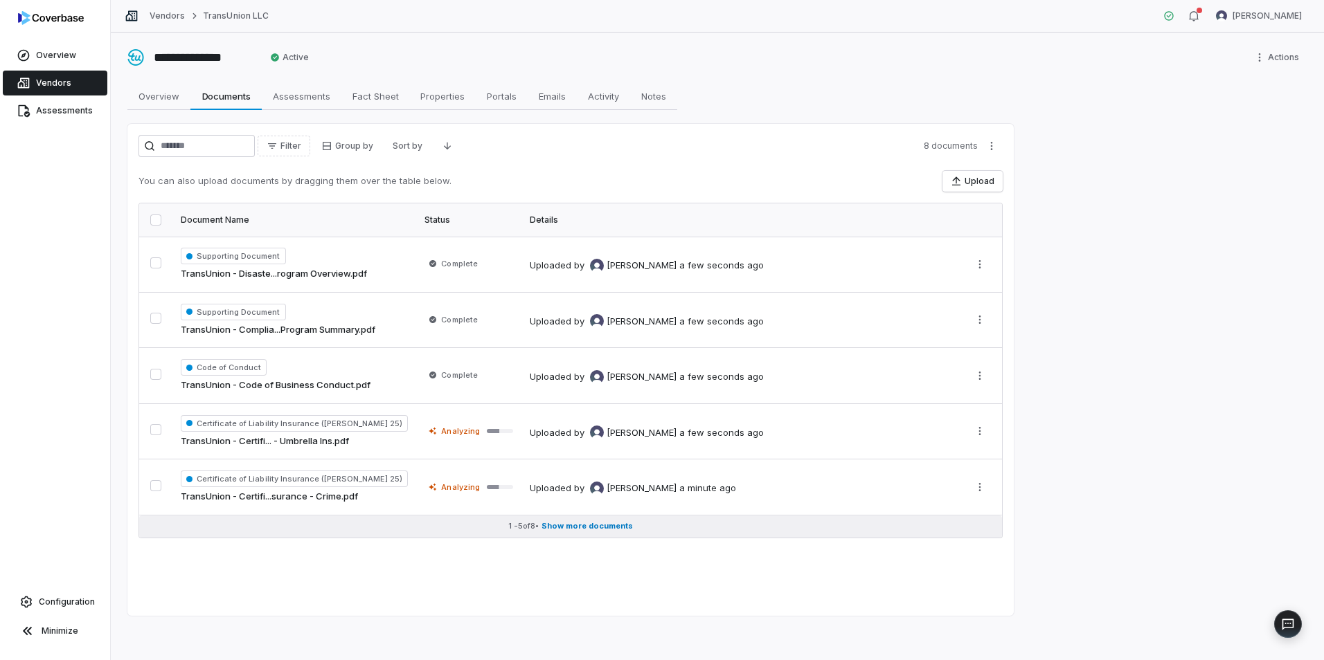
click at [587, 524] on span "Show more documents" at bounding box center [586, 526] width 91 height 10
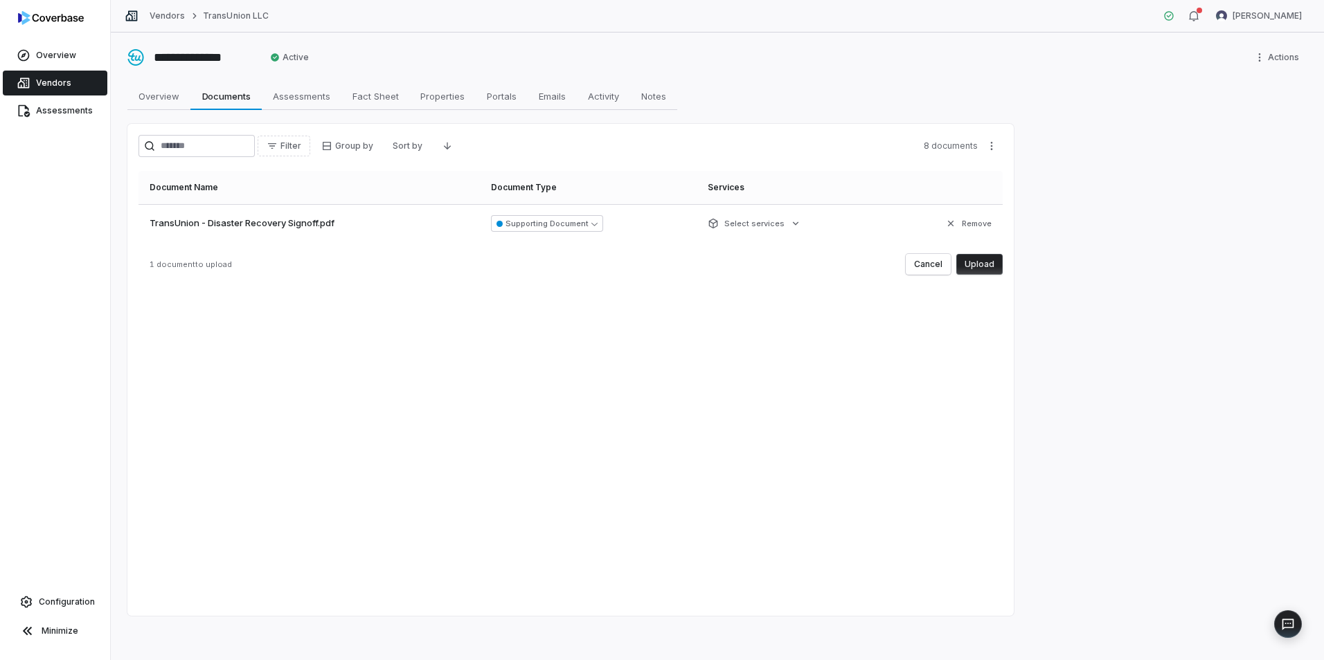
click at [987, 267] on button "Upload" at bounding box center [979, 264] width 46 height 21
click at [989, 266] on button "Upload" at bounding box center [979, 264] width 46 height 21
drag, startPoint x: 990, startPoint y: 262, endPoint x: 1007, endPoint y: 265, distance: 16.8
click at [991, 262] on button "Upload" at bounding box center [979, 264] width 46 height 21
click at [980, 267] on button "Upload" at bounding box center [979, 264] width 46 height 21
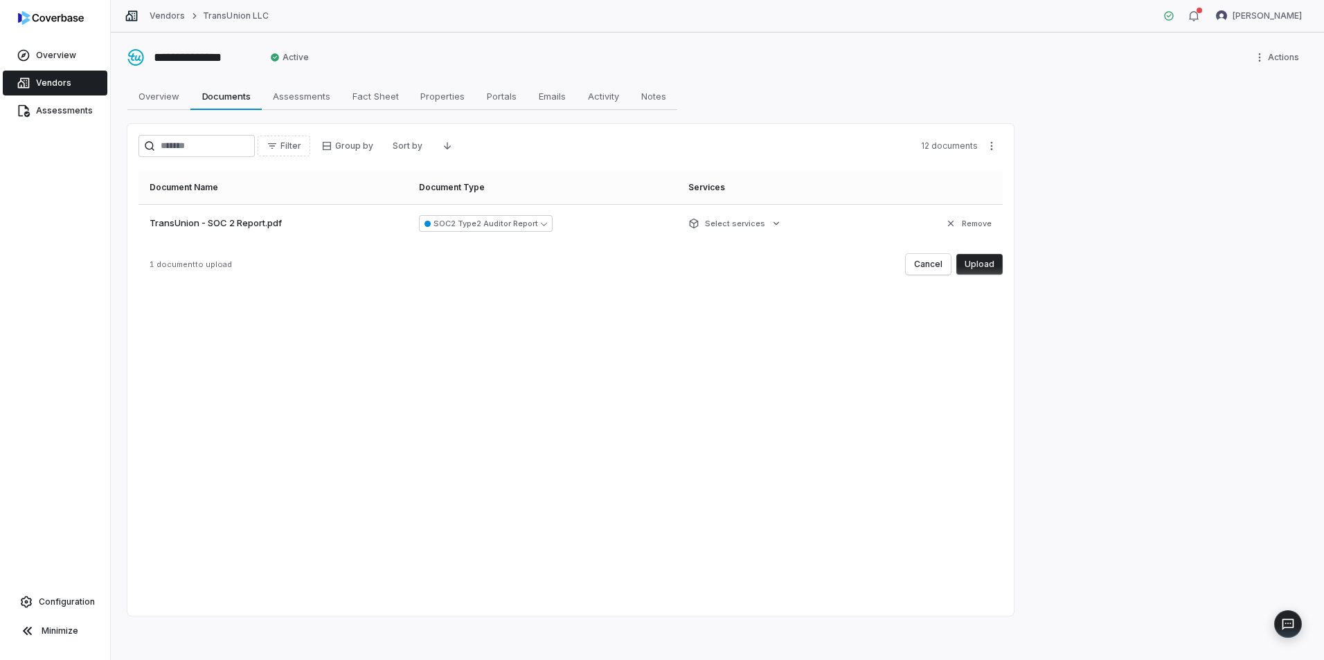
drag, startPoint x: 983, startPoint y: 262, endPoint x: 993, endPoint y: 264, distance: 10.7
click at [985, 263] on button "Upload" at bounding box center [979, 264] width 46 height 21
click at [986, 266] on button "Upload" at bounding box center [979, 264] width 46 height 21
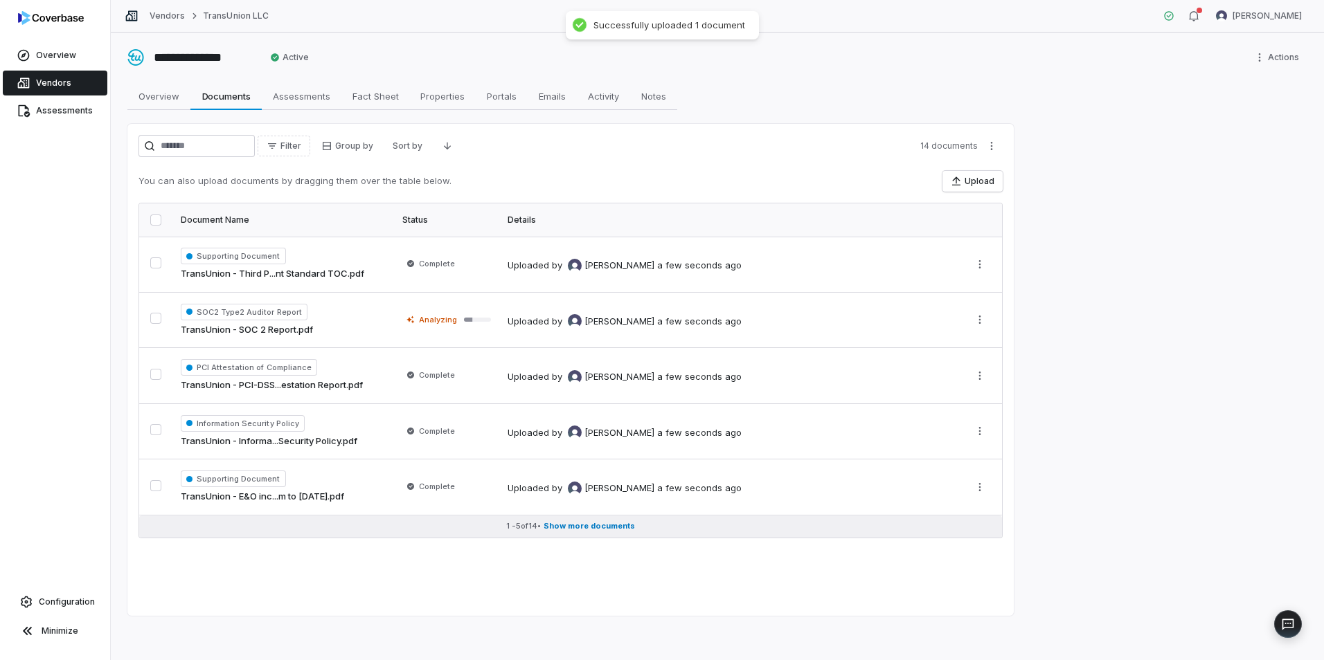
click at [568, 525] on span "Show more documents" at bounding box center [588, 526] width 91 height 10
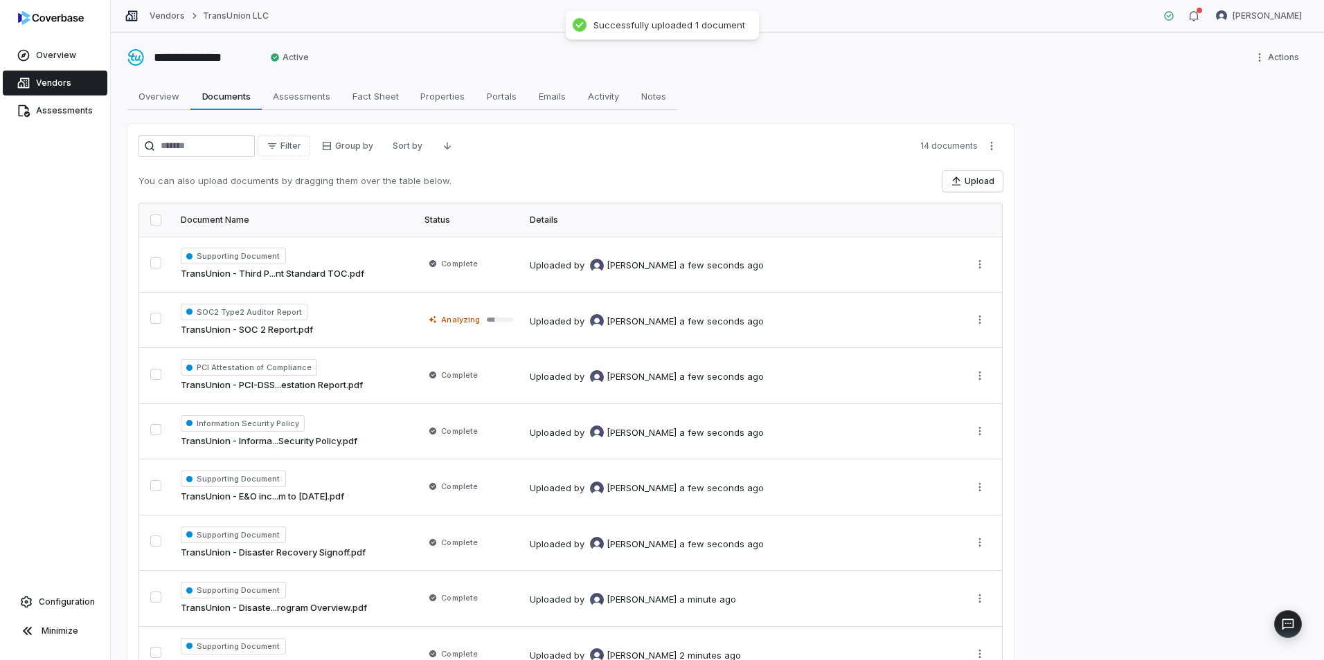
scroll to position [435, 0]
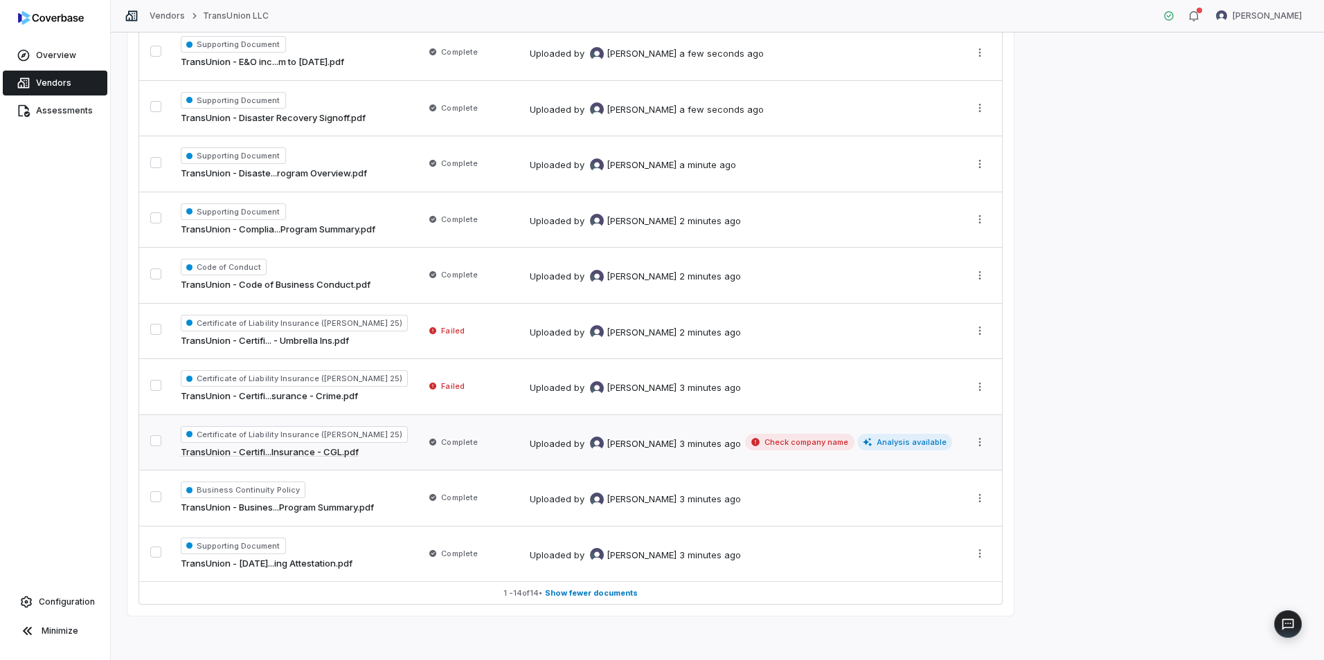
click at [795, 447] on span "Check company name" at bounding box center [799, 442] width 109 height 17
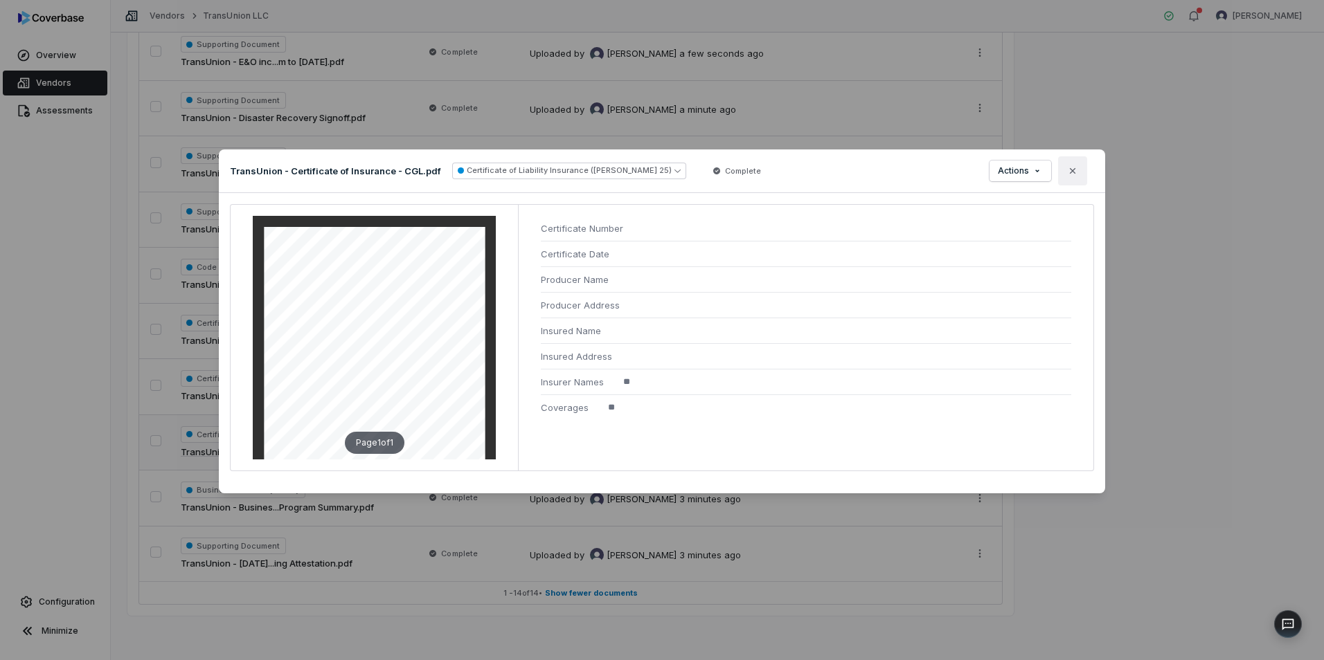
click at [1075, 177] on button "Close" at bounding box center [1072, 170] width 29 height 29
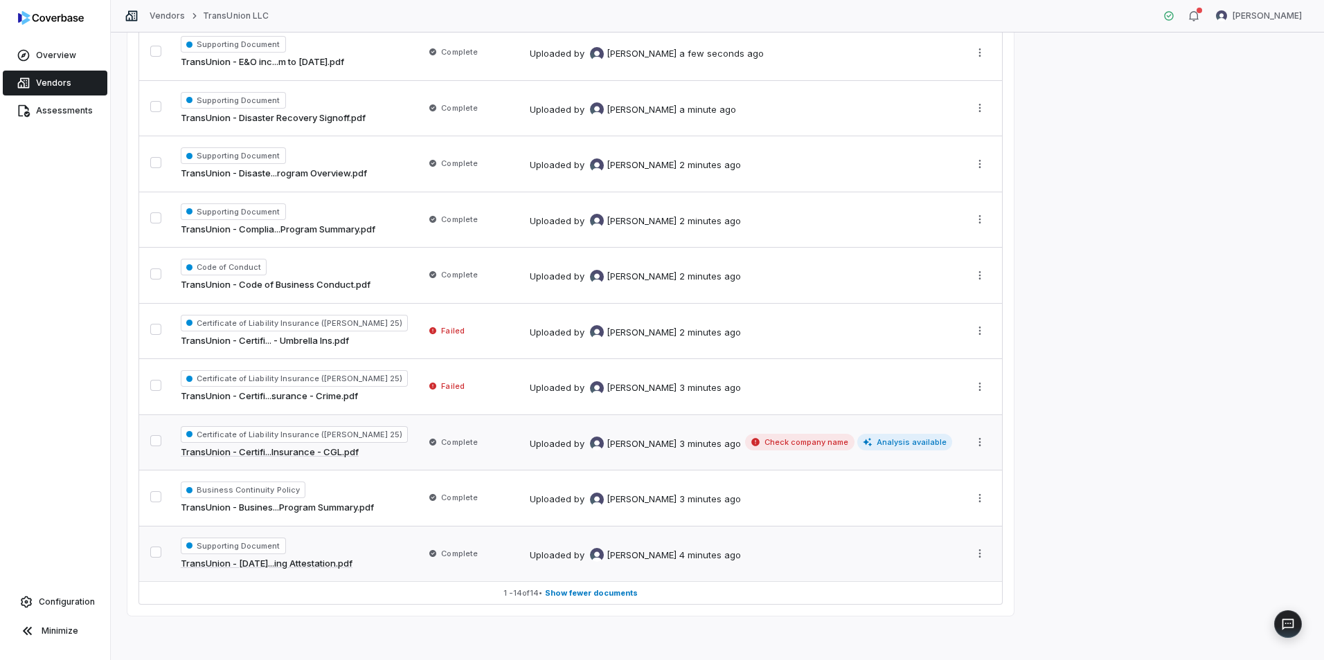
click at [460, 557] on td "Complete" at bounding box center [468, 553] width 105 height 55
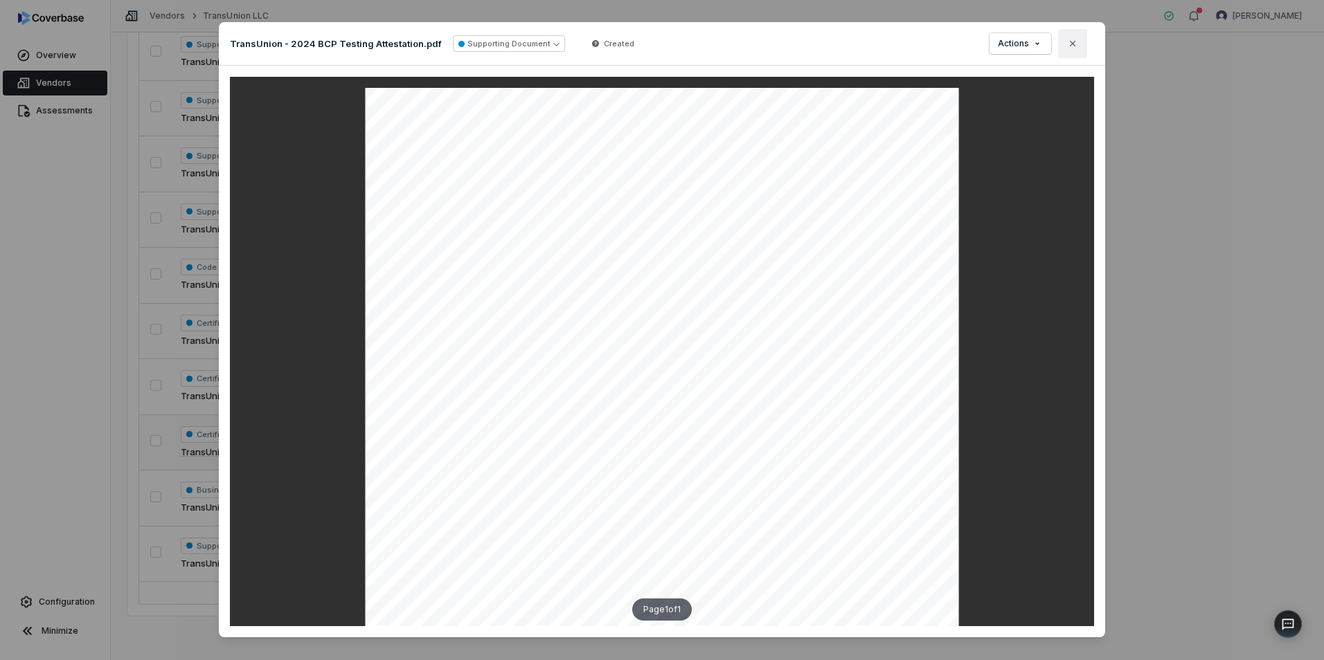
click at [1060, 39] on button "Close" at bounding box center [1072, 43] width 29 height 29
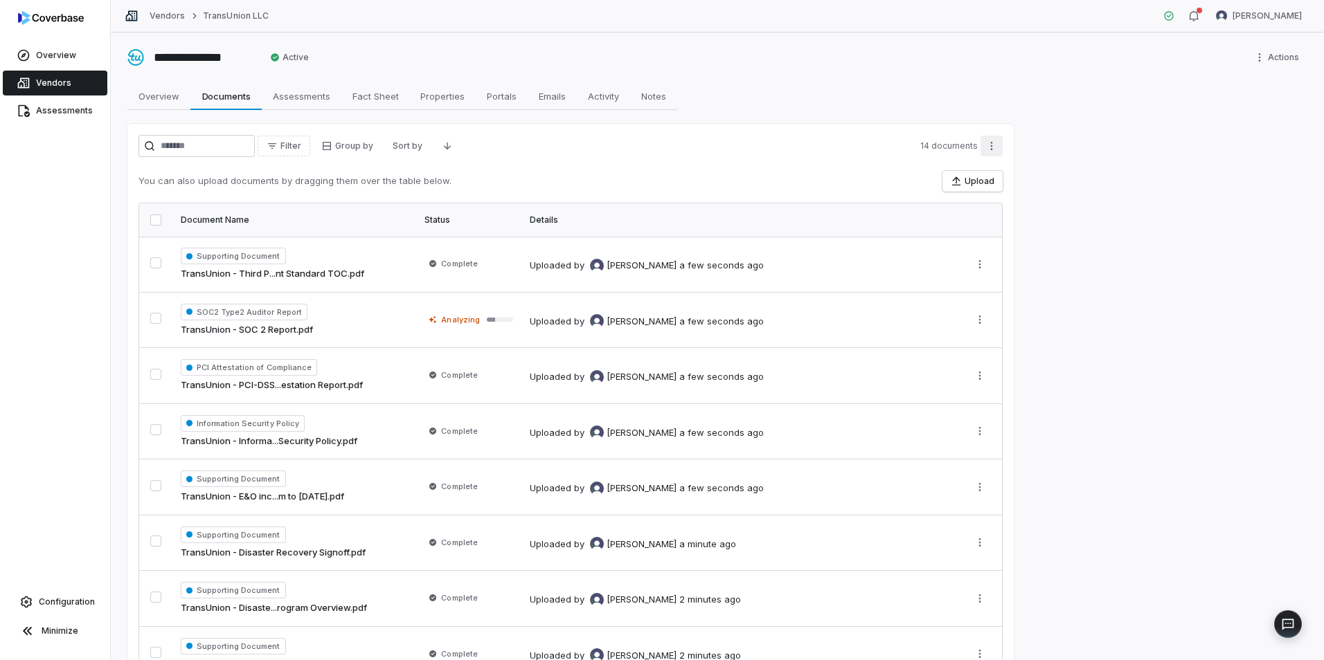
click at [999, 138] on html "**********" at bounding box center [662, 330] width 1324 height 660
click at [874, 153] on html "**********" at bounding box center [662, 330] width 1324 height 660
click at [925, 148] on div "Filter Group by Sort by 14 documents" at bounding box center [570, 146] width 864 height 22
click at [929, 148] on span "14 documents" at bounding box center [948, 146] width 57 height 11
click at [438, 149] on html "**********" at bounding box center [662, 330] width 1324 height 660
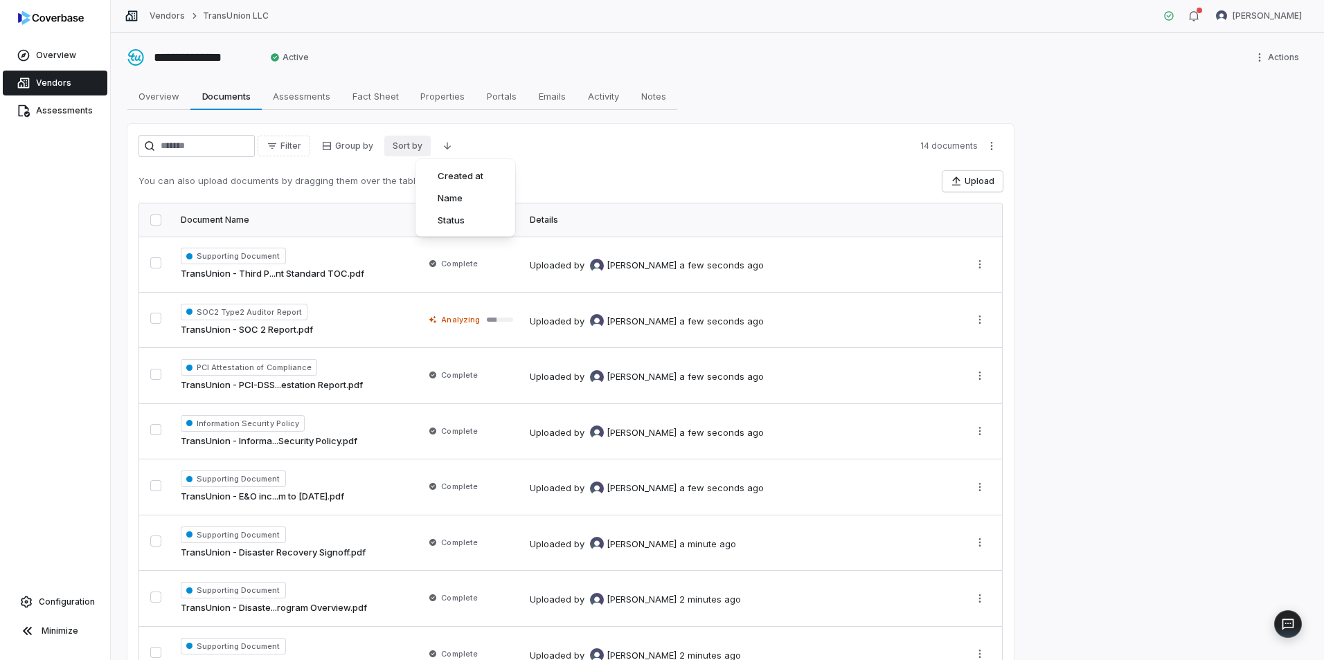
click at [606, 174] on html "**********" at bounding box center [662, 330] width 1324 height 660
click at [154, 222] on button "button" at bounding box center [155, 220] width 11 height 11
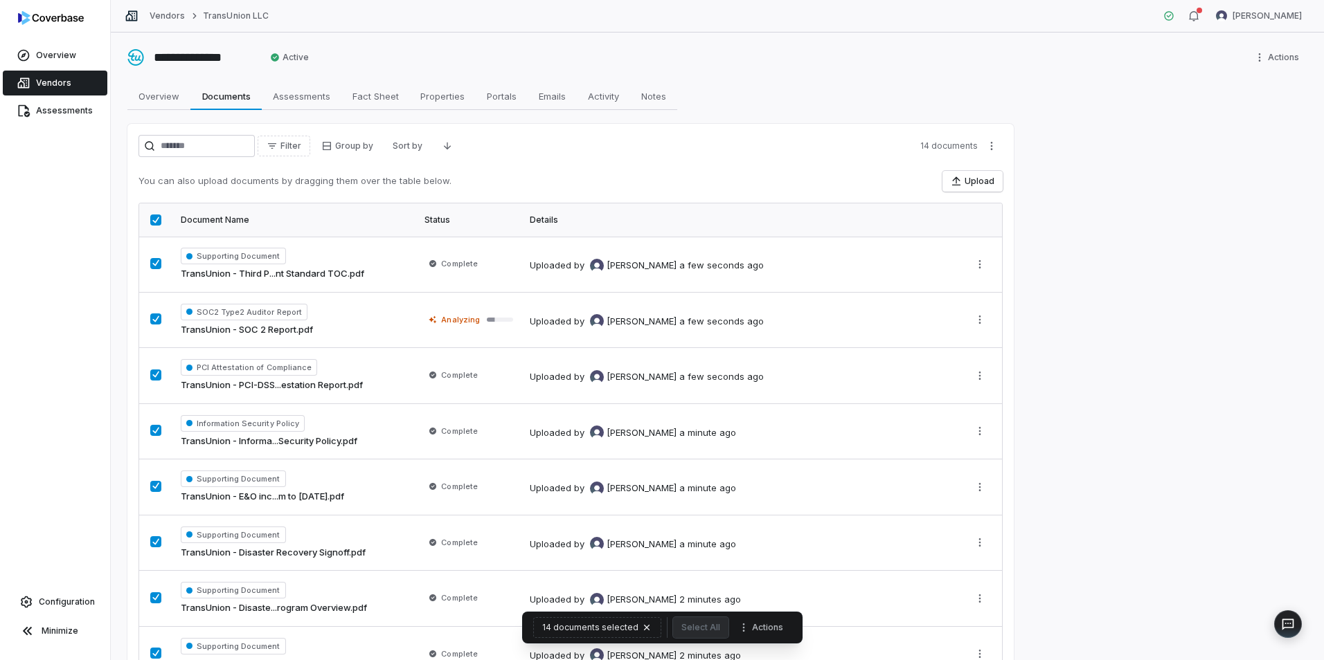
click at [155, 216] on button "button" at bounding box center [155, 220] width 11 height 11
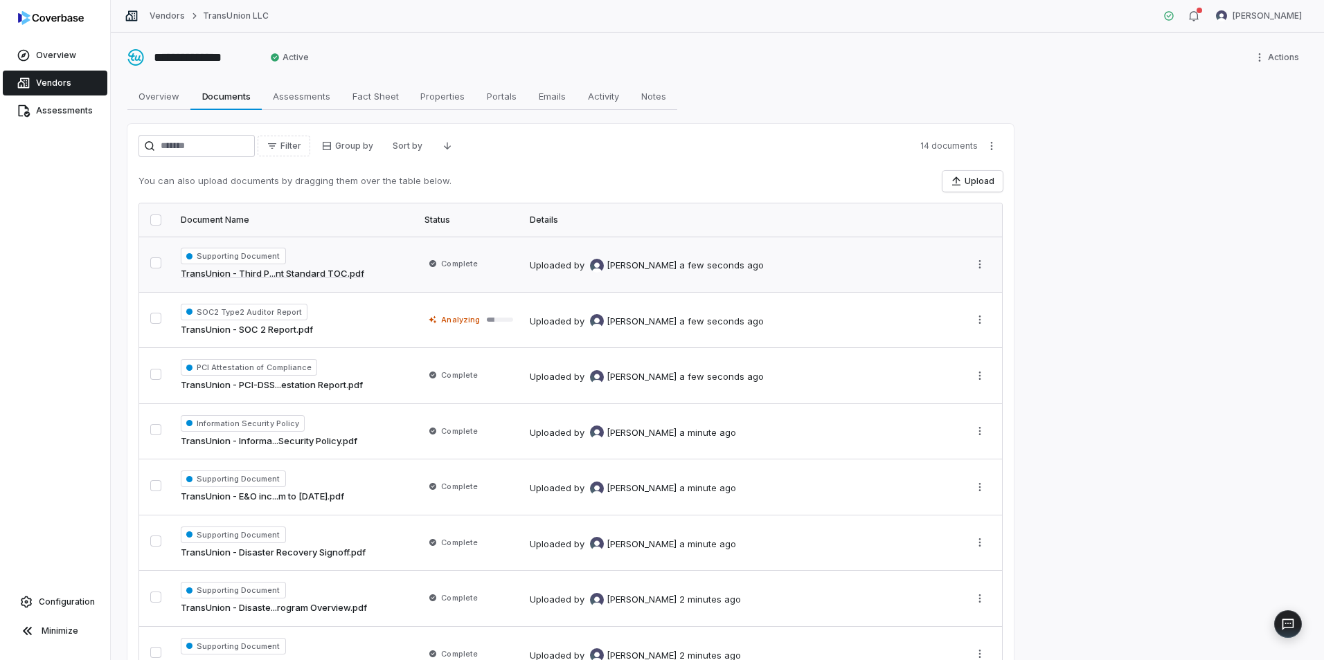
click at [297, 274] on link "TransUnion - Third P...nt Standard TOC.pdf" at bounding box center [272, 274] width 183 height 14
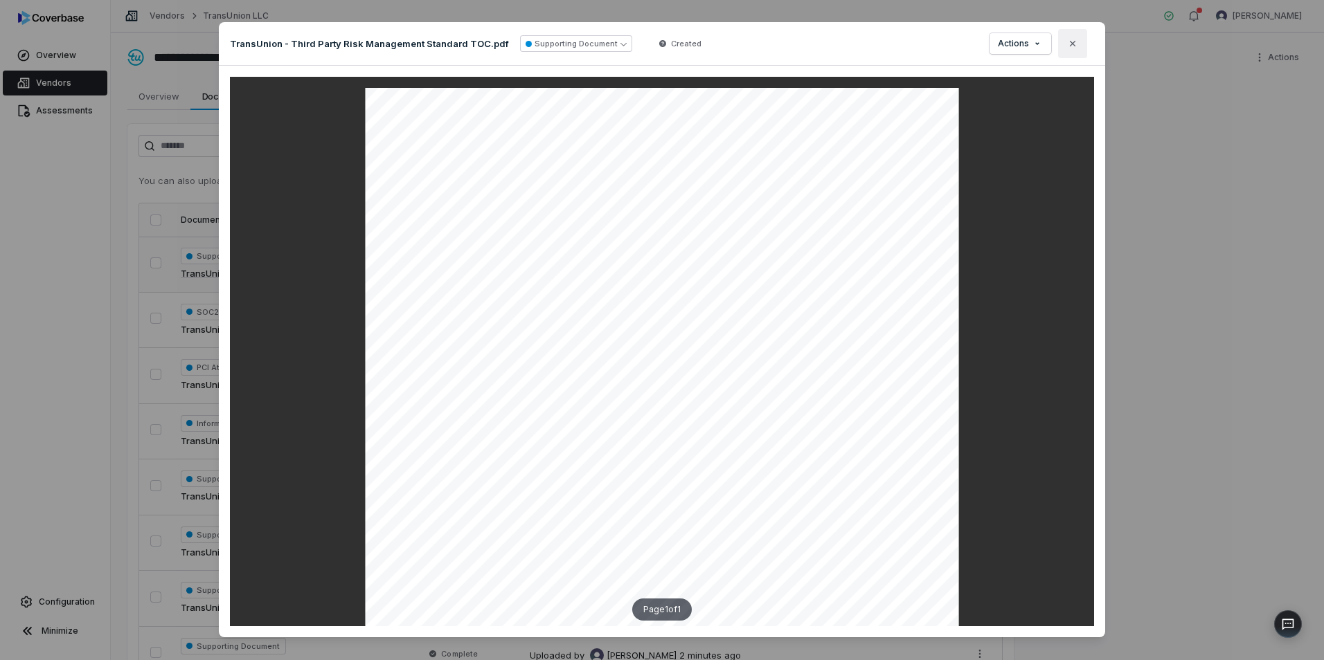
click at [1071, 45] on icon "button" at bounding box center [1072, 43] width 11 height 11
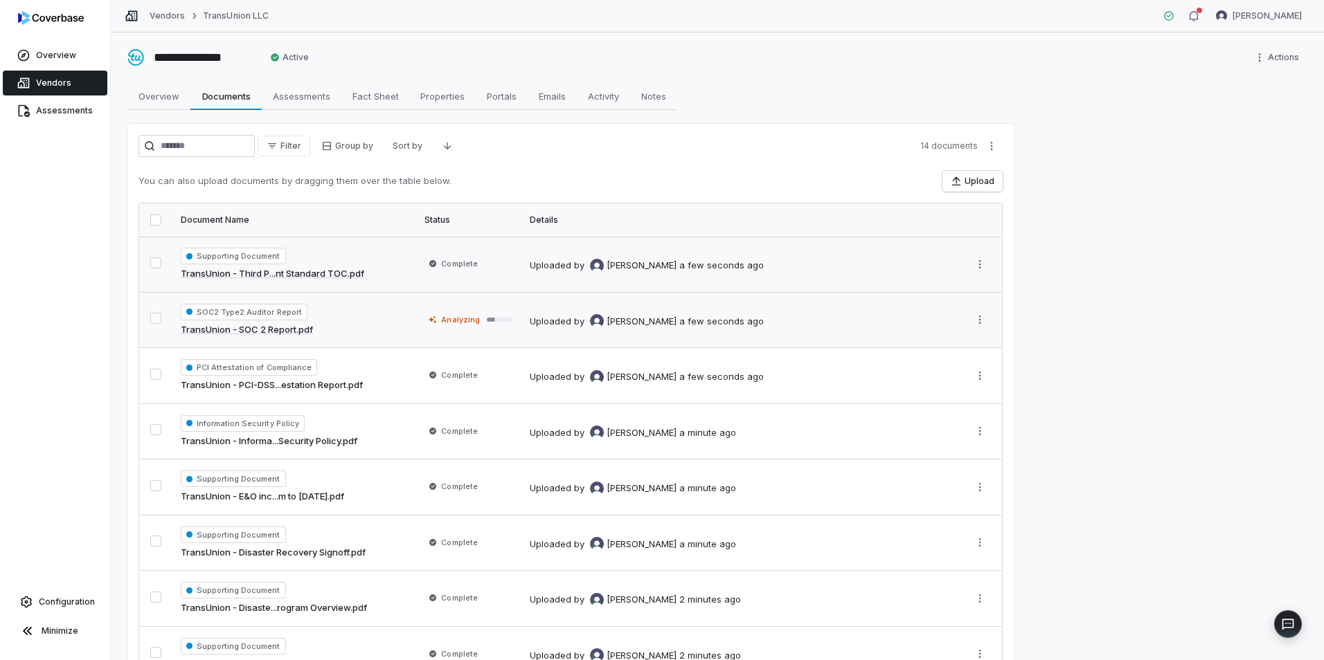
click at [232, 323] on link "TransUnion - SOC 2 Report.pdf" at bounding box center [247, 330] width 132 height 14
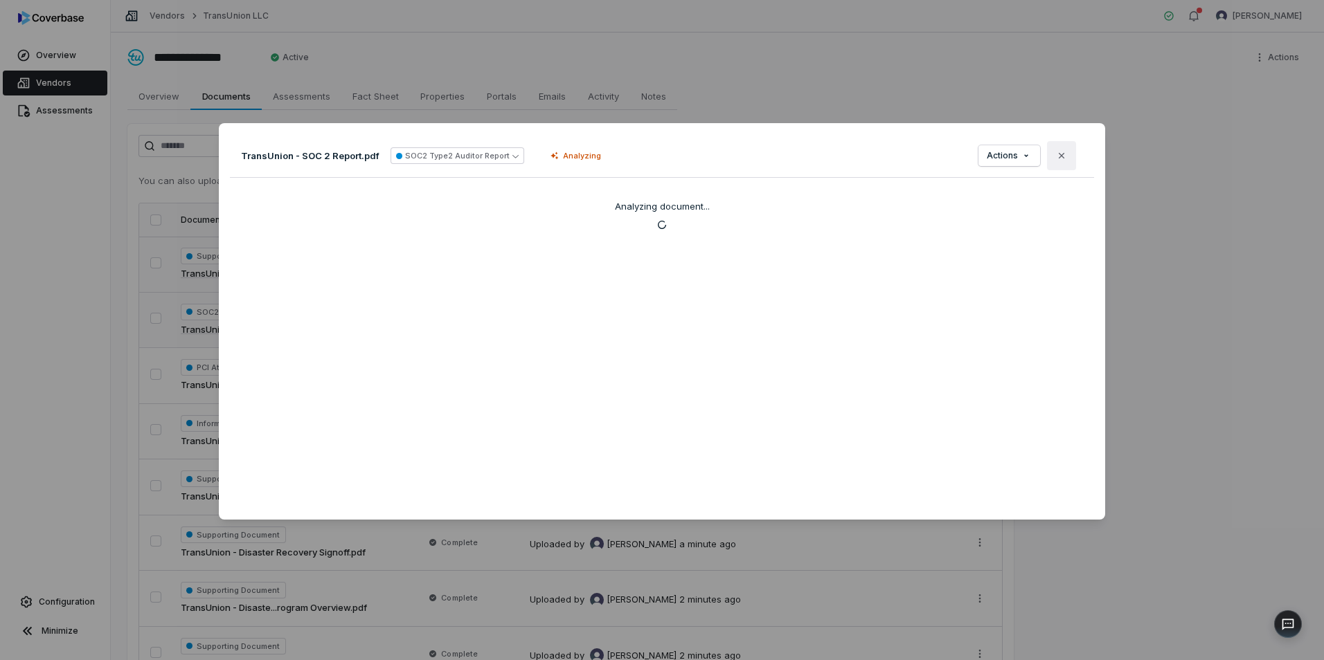
click at [1056, 159] on icon "button" at bounding box center [1061, 155] width 11 height 11
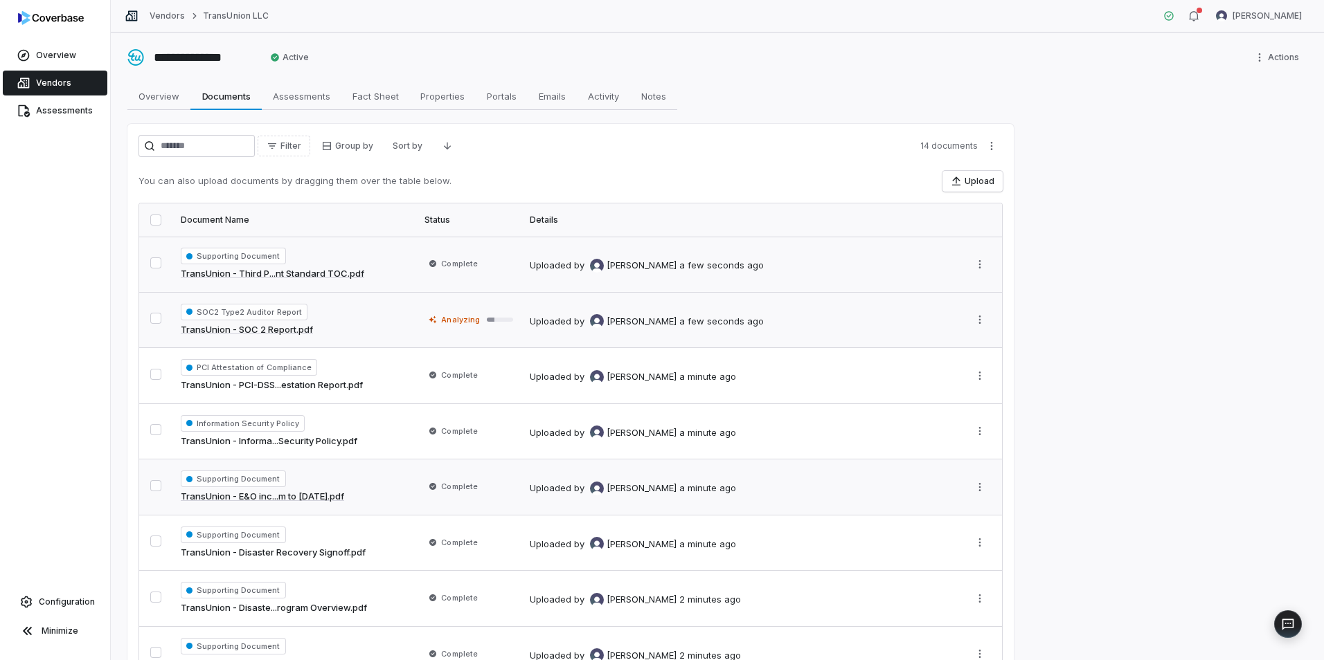
scroll to position [69, 0]
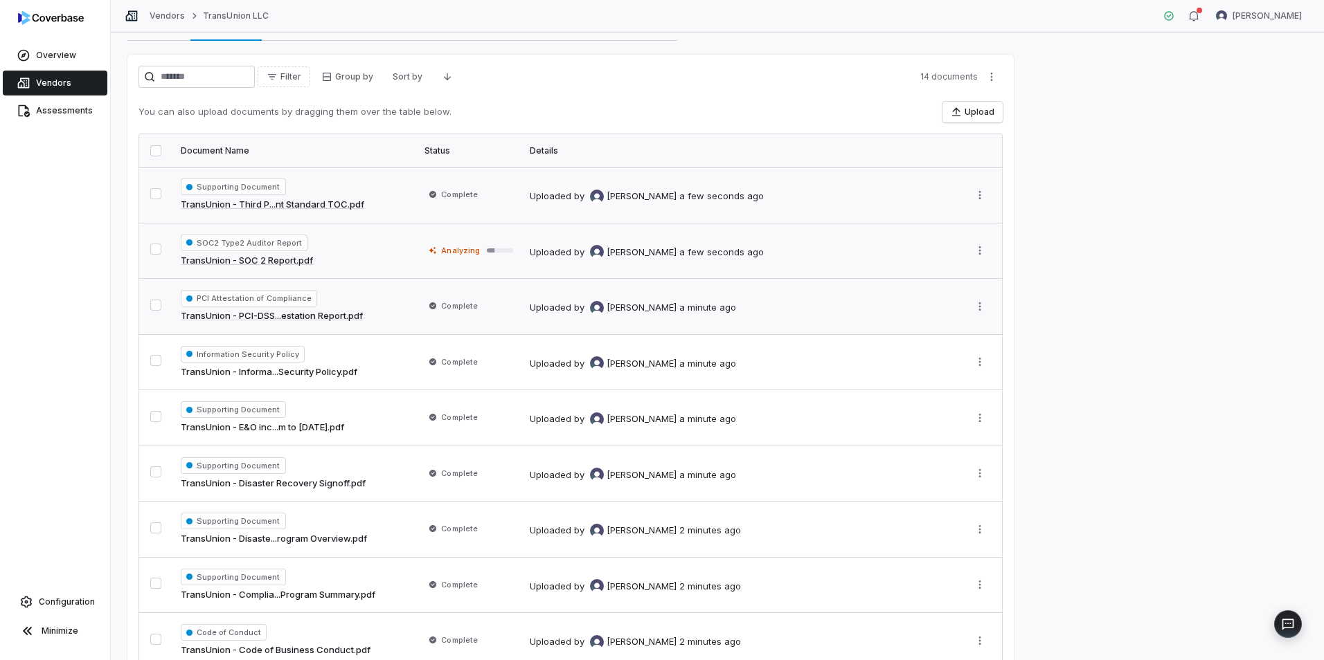
click at [246, 312] on link "TransUnion - PCI-DSS...estation Report.pdf" at bounding box center [272, 316] width 182 height 14
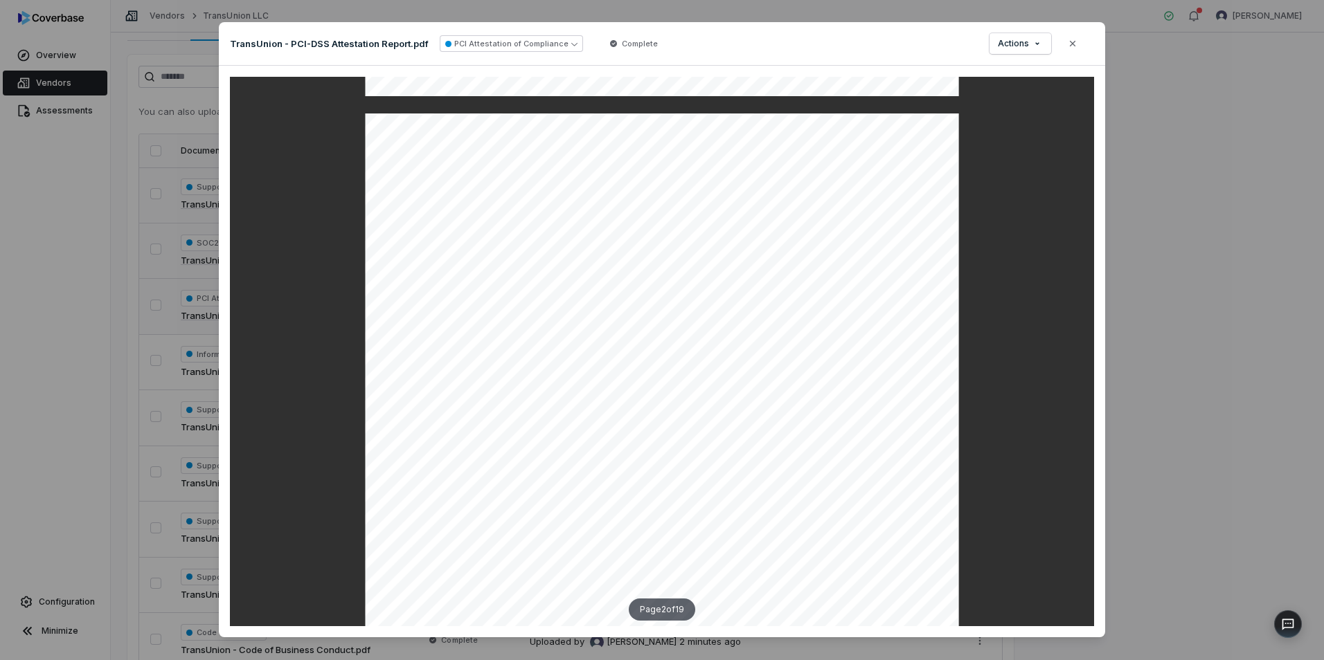
scroll to position [762, 0]
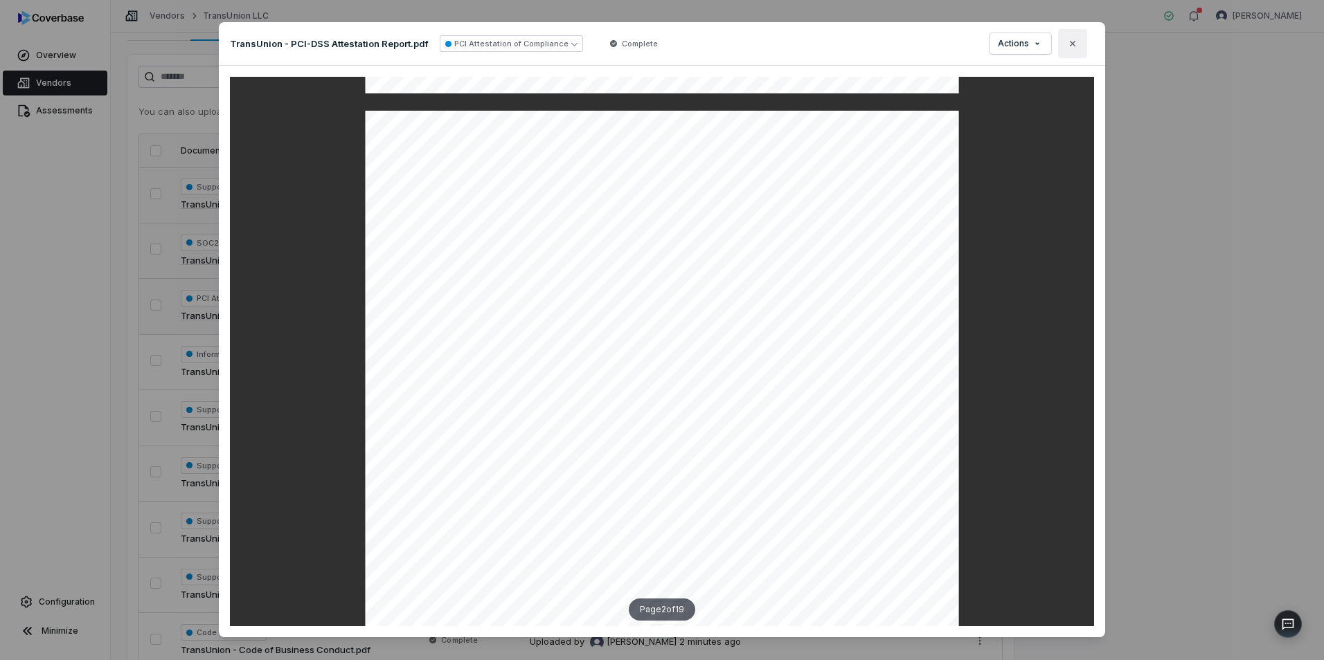
click at [1070, 42] on icon "button" at bounding box center [1073, 44] width 6 height 6
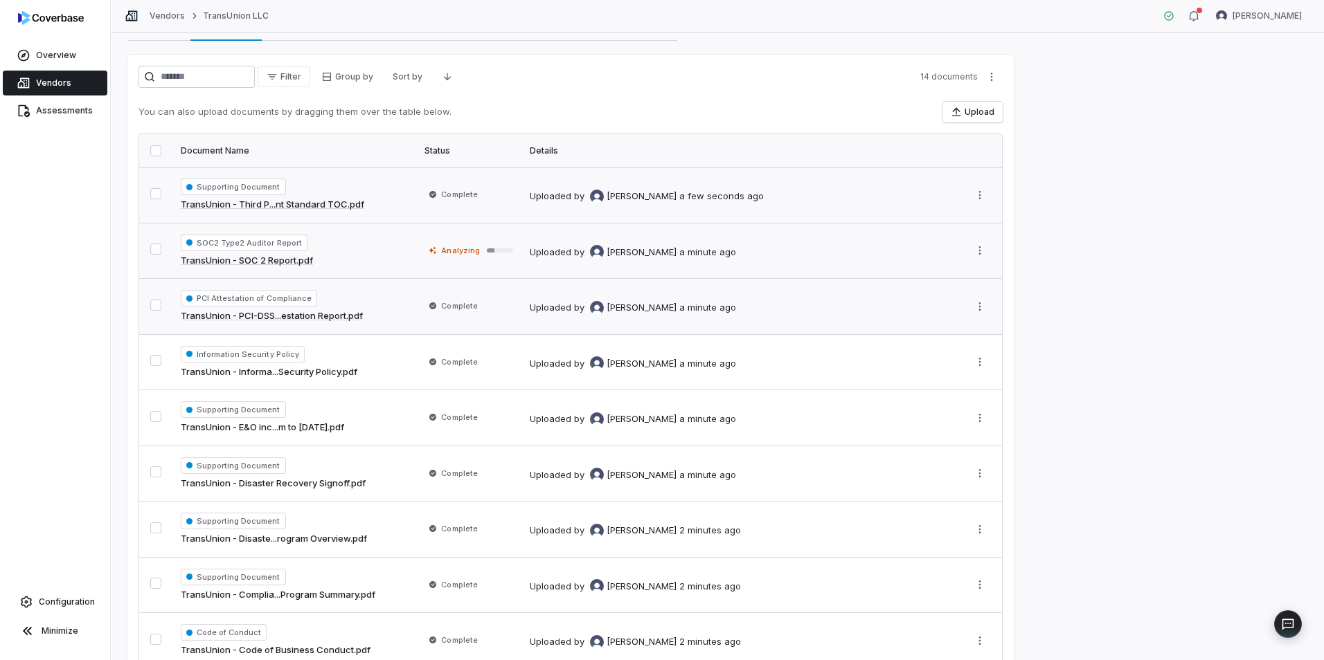
click at [321, 204] on link "TransUnion - Third P...nt Standard TOC.pdf" at bounding box center [272, 205] width 183 height 14
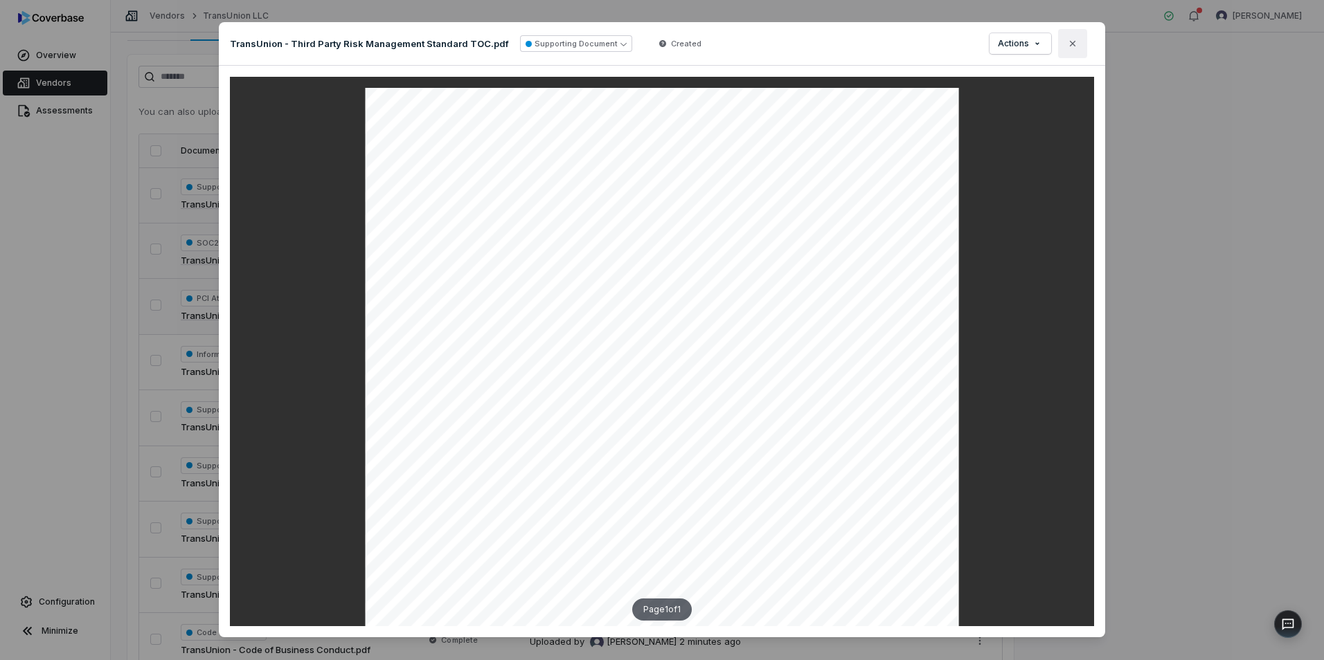
click at [1077, 48] on button "Close" at bounding box center [1072, 43] width 29 height 29
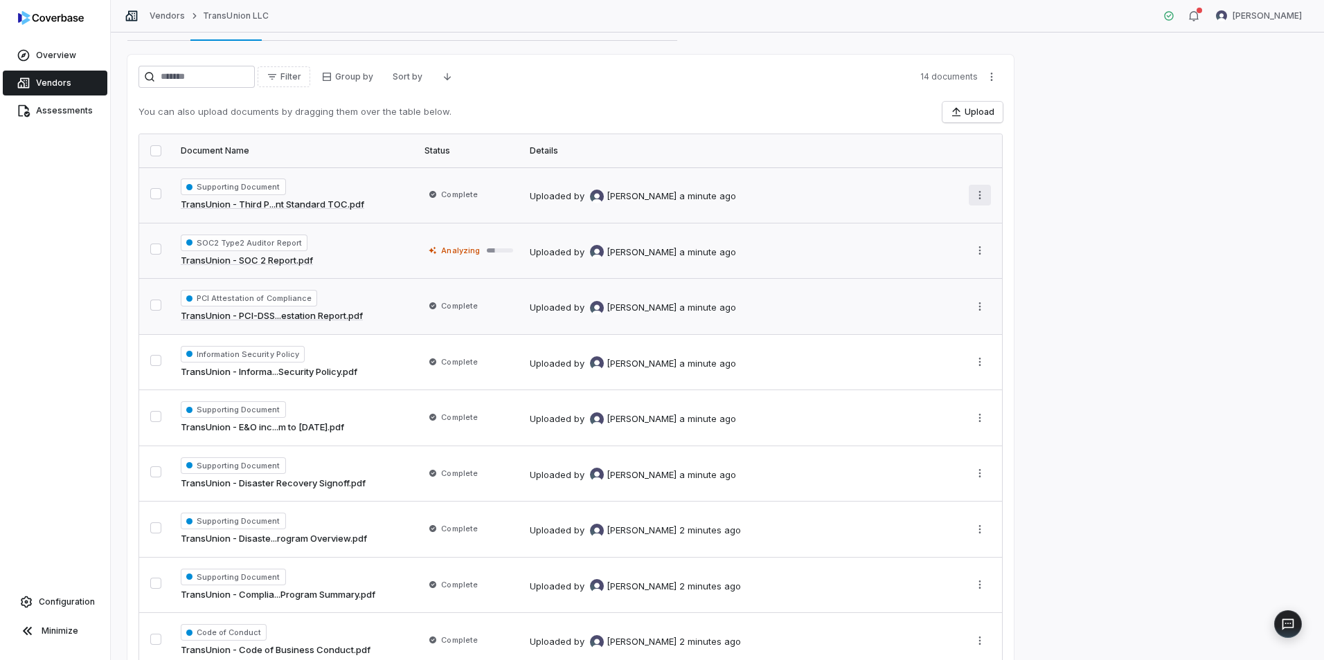
click at [980, 192] on html "**********" at bounding box center [662, 330] width 1324 height 660
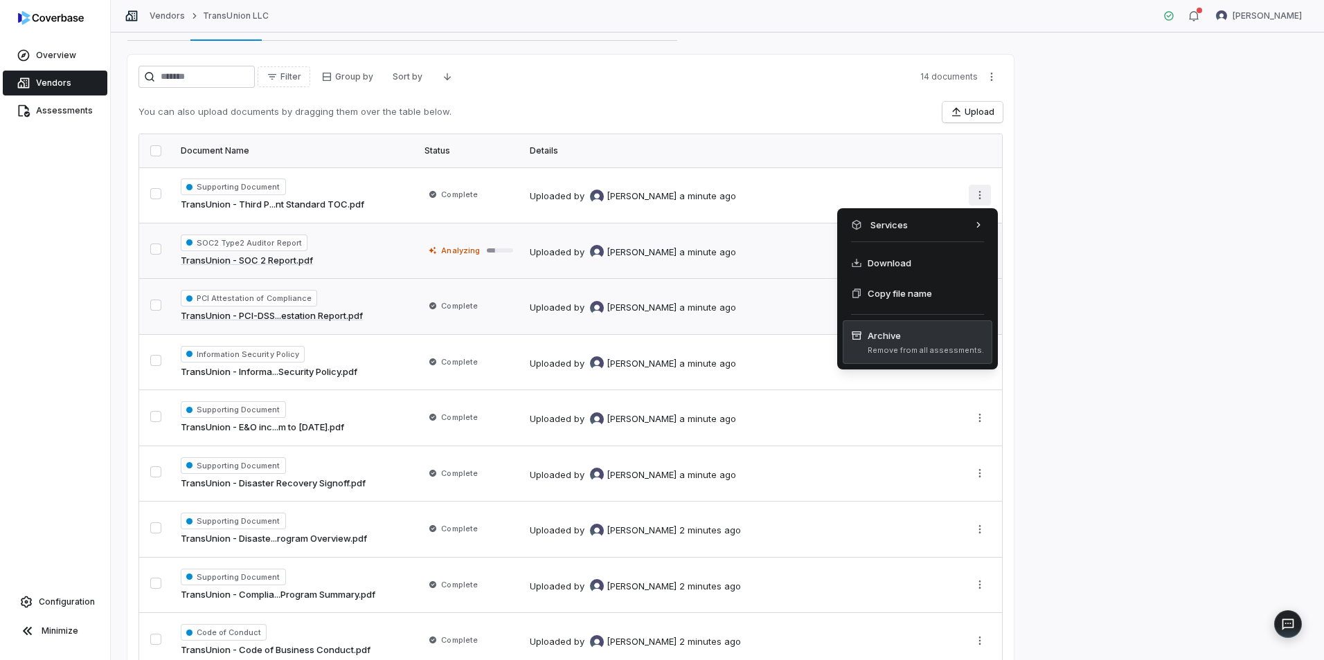
click at [891, 339] on span "Archive" at bounding box center [925, 336] width 116 height 14
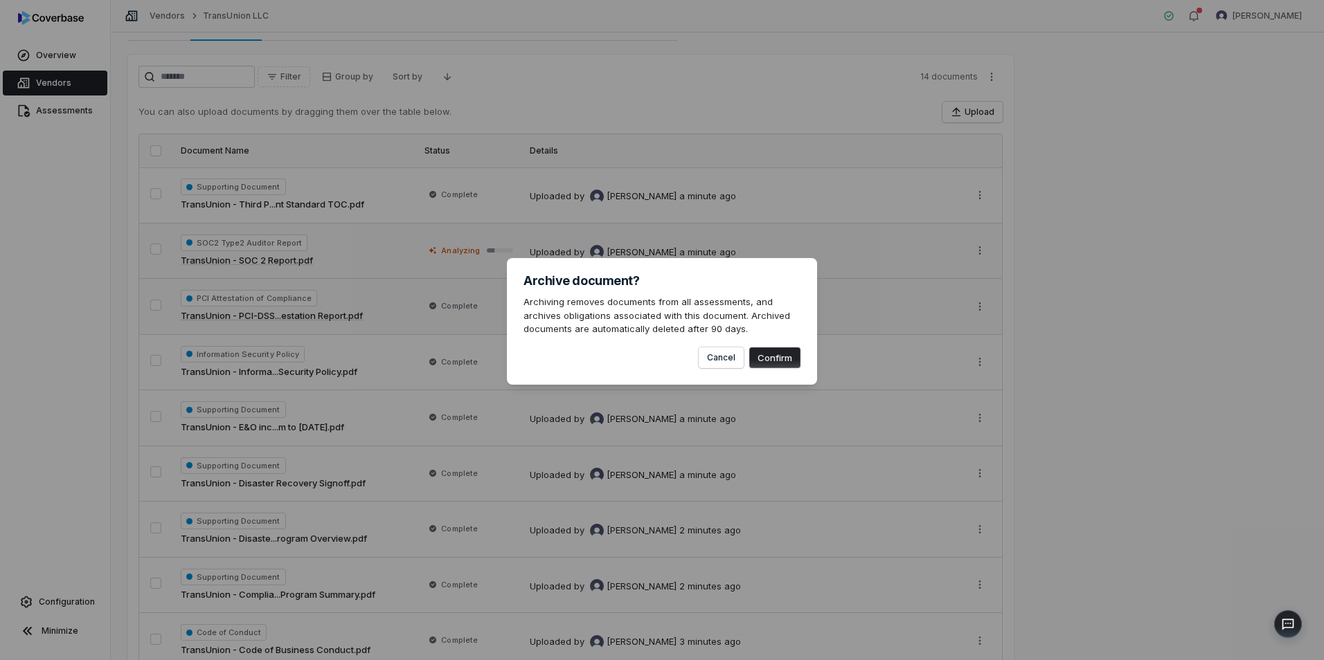
click at [789, 362] on button "Confirm" at bounding box center [774, 358] width 51 height 21
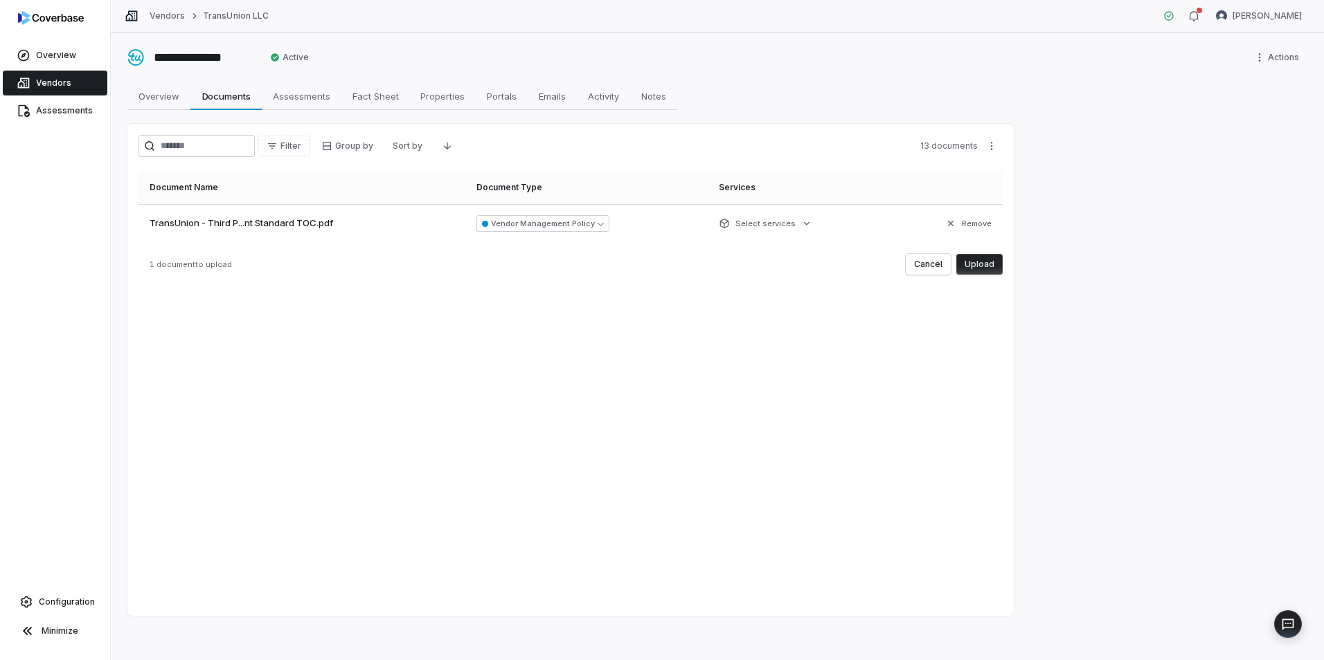
click at [984, 262] on button "Upload" at bounding box center [979, 264] width 46 height 21
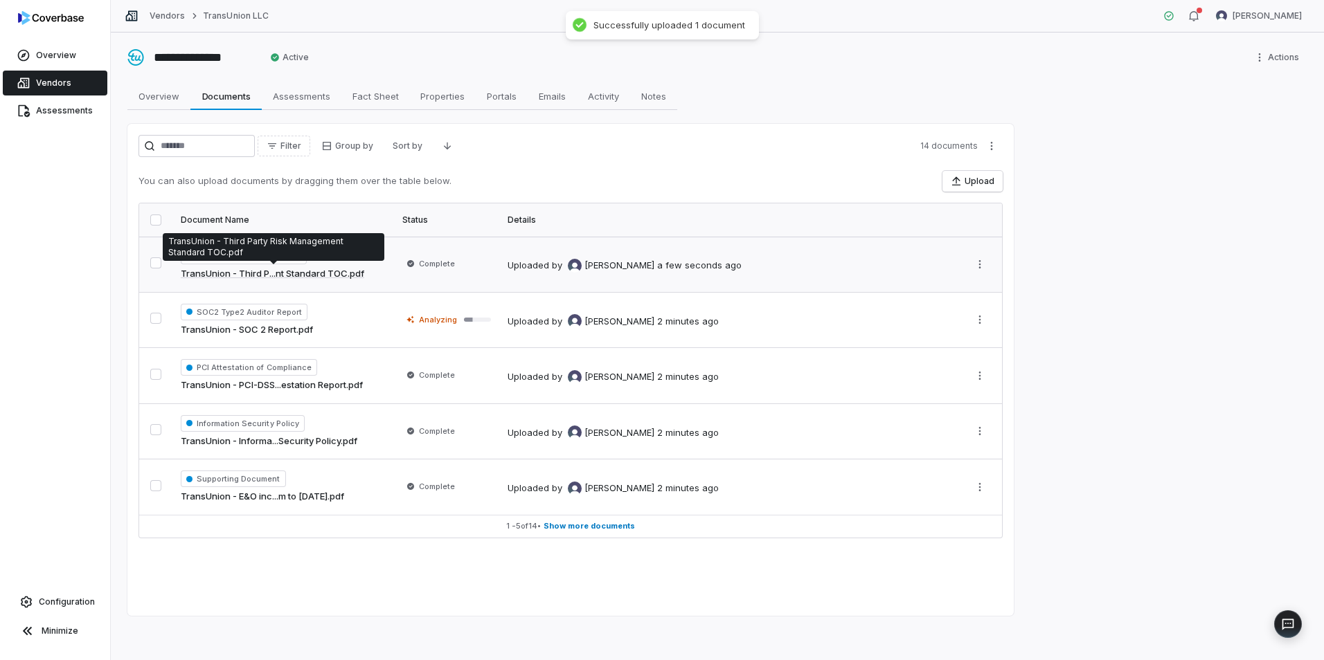
click at [273, 274] on link "TransUnion - Third P...nt Standard TOC.pdf" at bounding box center [272, 274] width 183 height 14
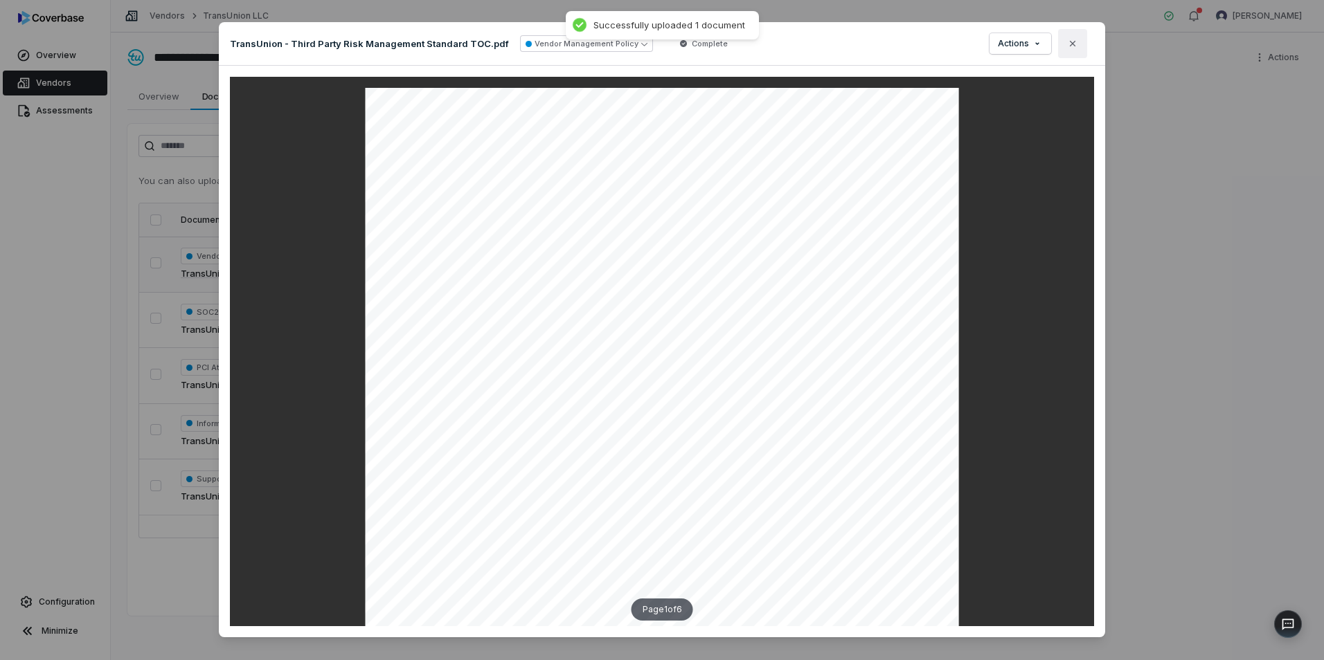
click at [1074, 42] on icon "button" at bounding box center [1072, 43] width 11 height 11
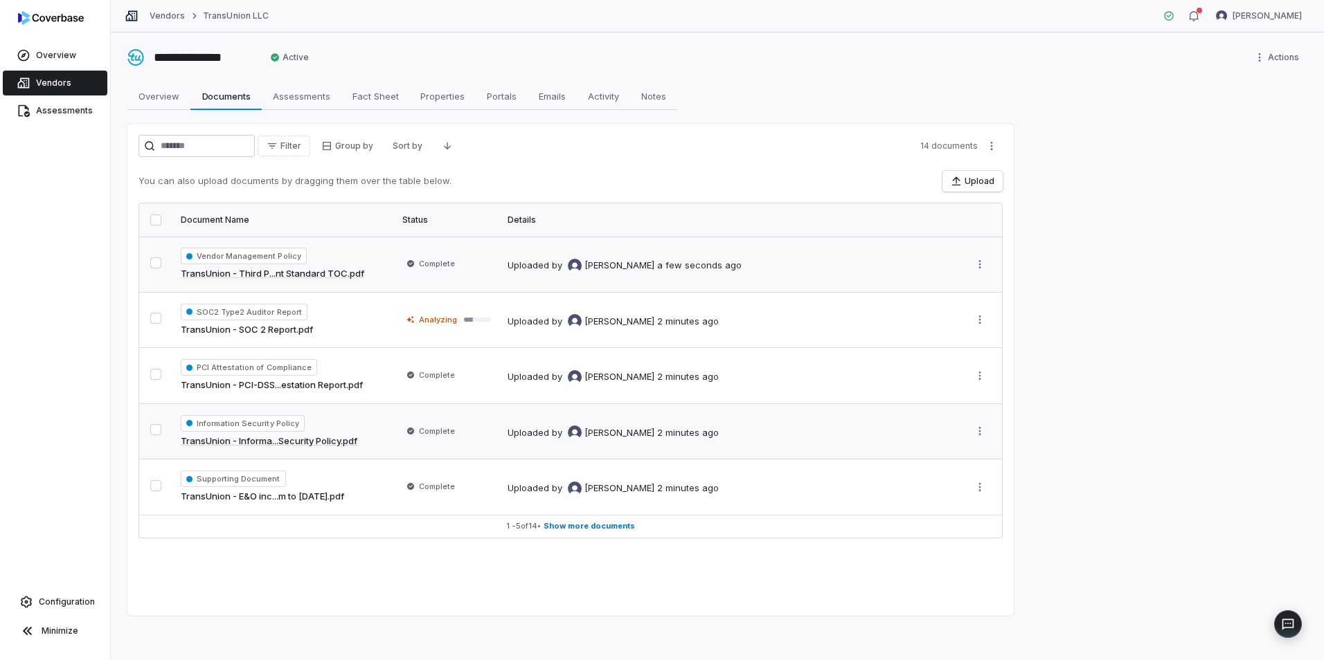
click at [294, 438] on link "TransUnion - Informa...Security Policy.pdf" at bounding box center [269, 442] width 177 height 14
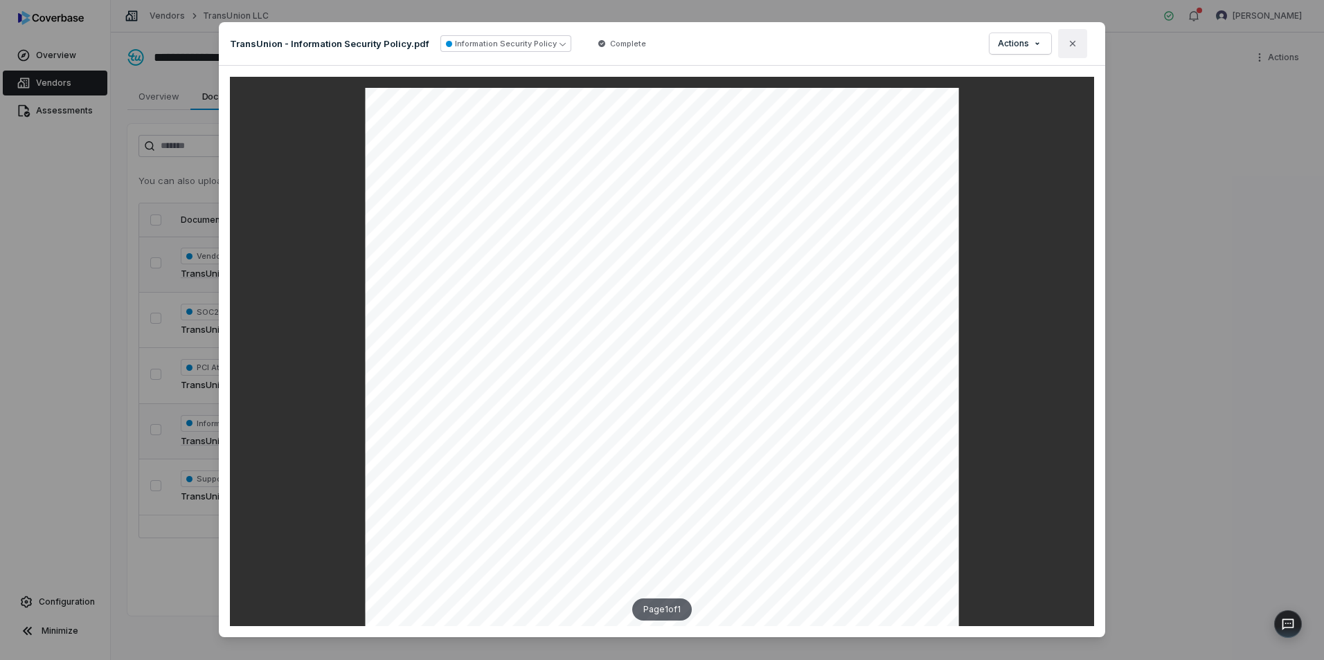
click at [1070, 41] on icon "button" at bounding box center [1072, 43] width 11 height 11
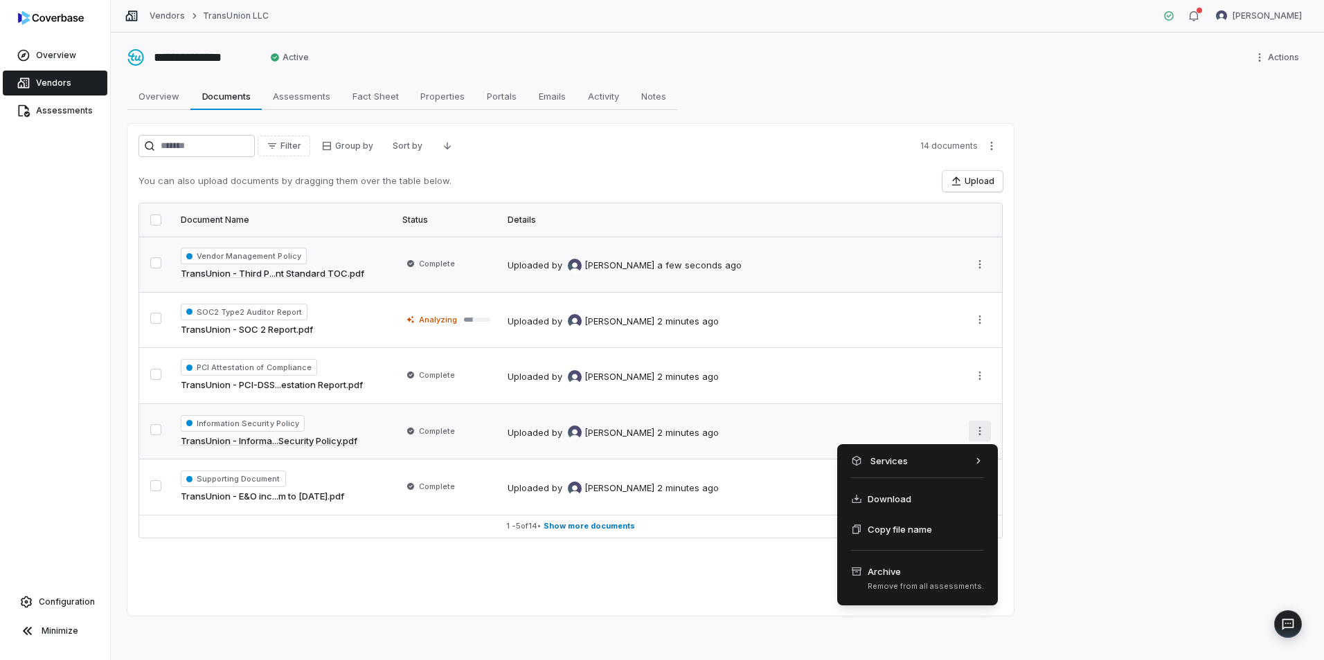
click at [976, 430] on html "**********" at bounding box center [662, 330] width 1324 height 660
click at [901, 579] on span "Archive Remove from all assessments." at bounding box center [917, 578] width 133 height 27
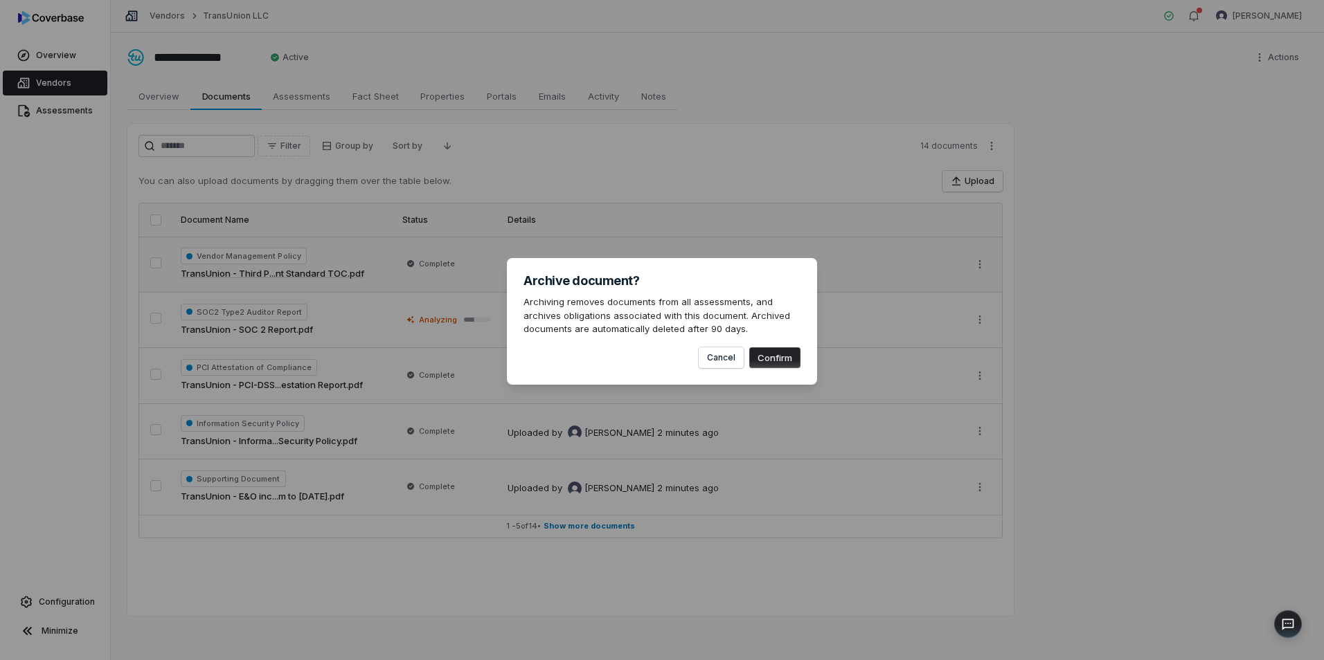
click at [767, 351] on button "Confirm" at bounding box center [774, 358] width 51 height 21
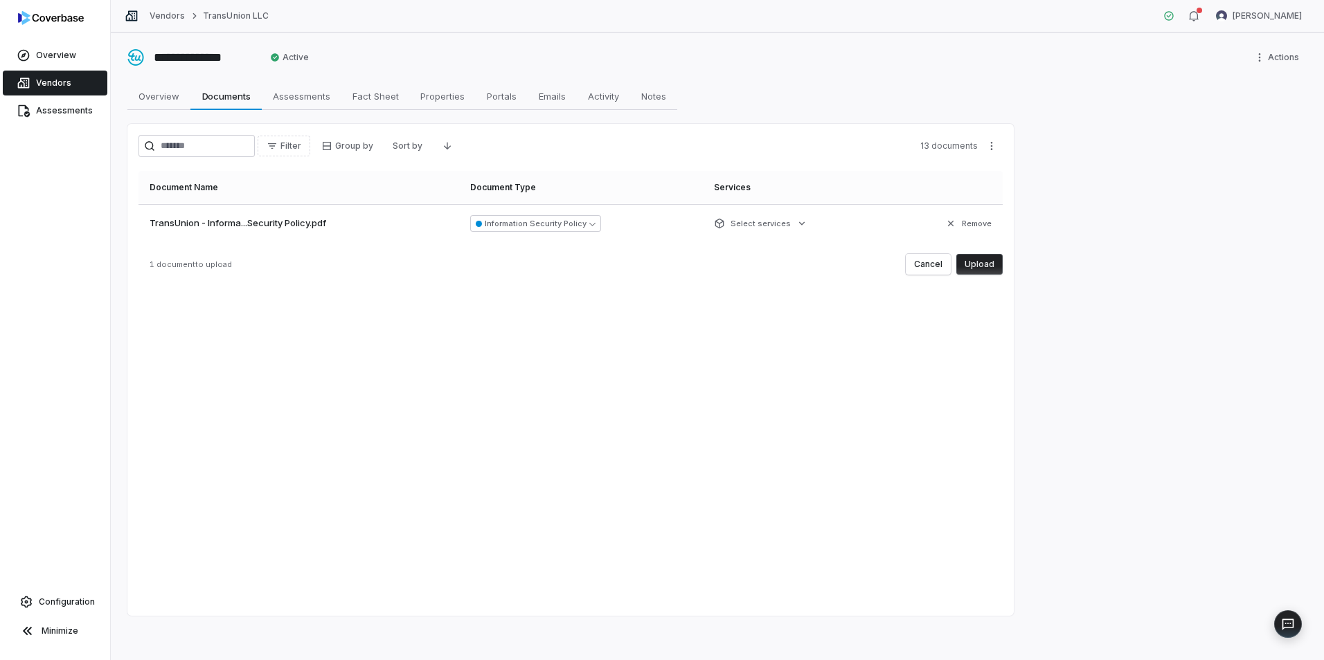
click at [984, 265] on button "Upload" at bounding box center [979, 264] width 46 height 21
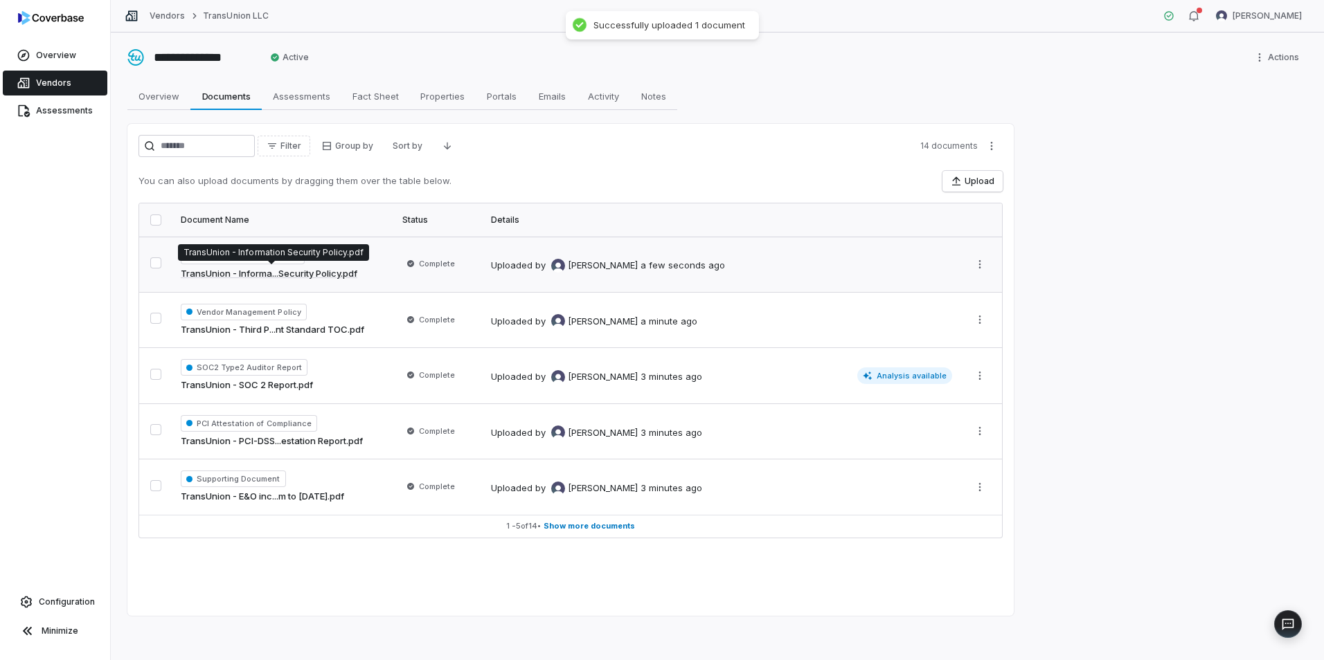
click at [305, 271] on link "TransUnion - Informa...Security Policy.pdf" at bounding box center [269, 274] width 177 height 14
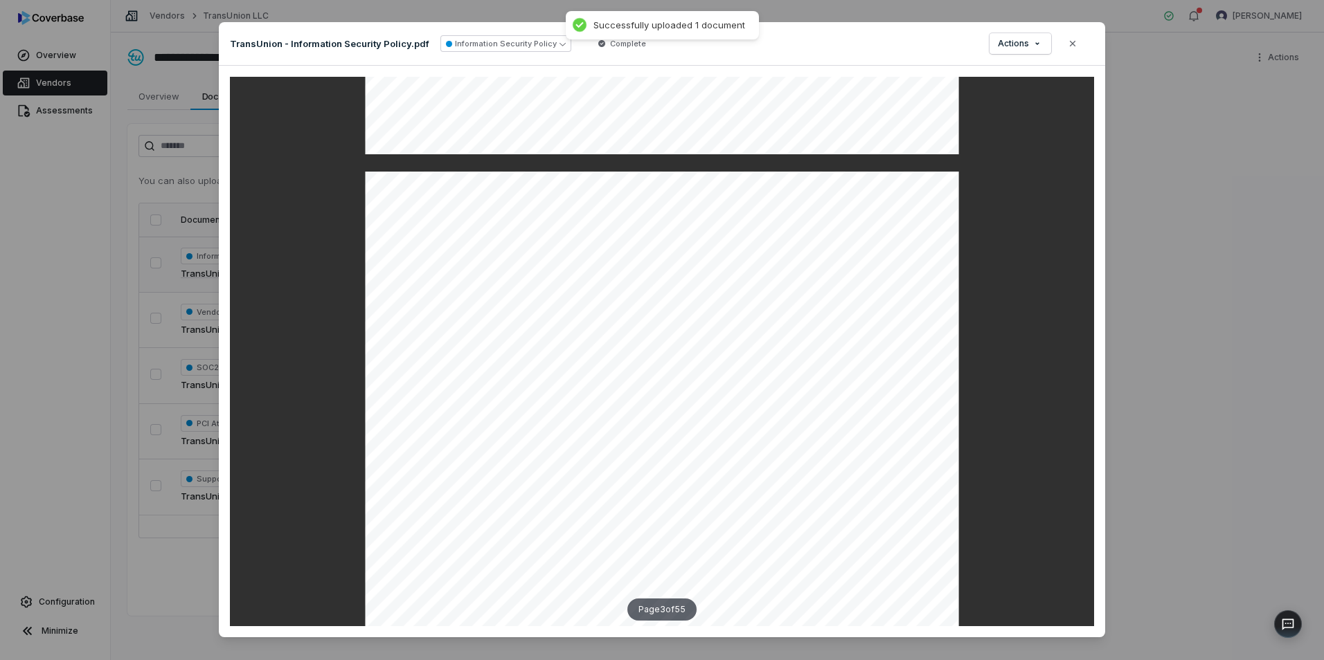
scroll to position [1731, 0]
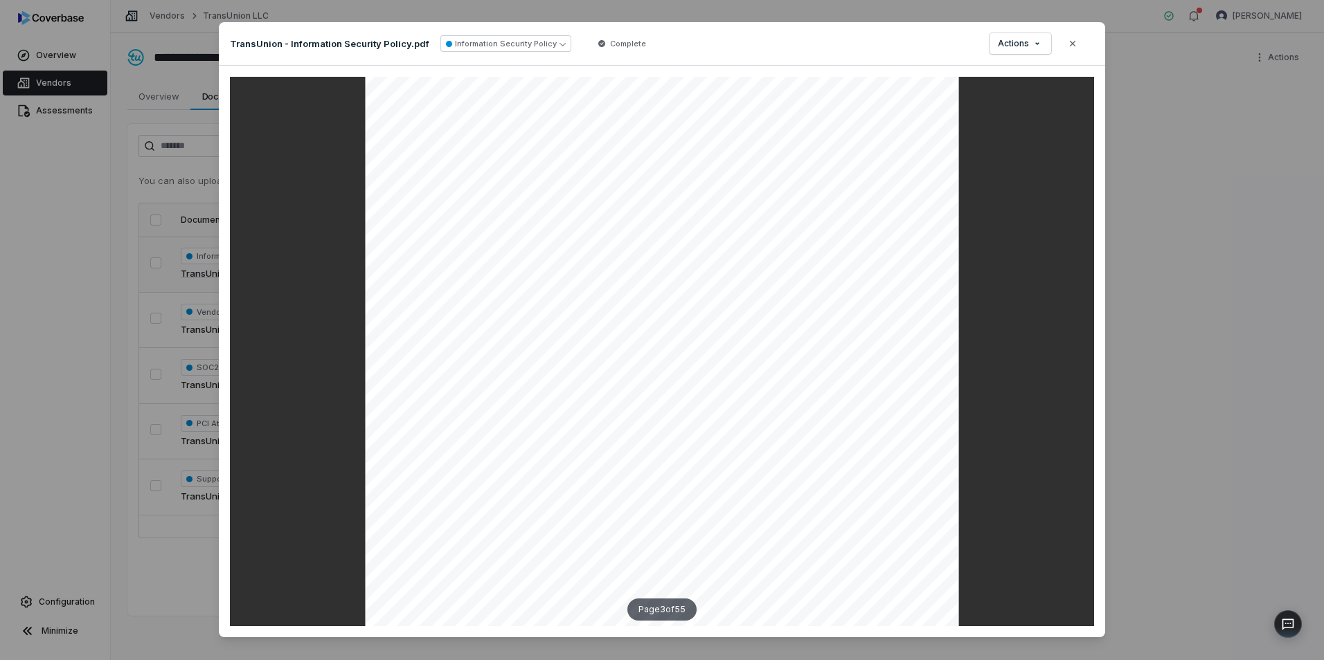
drag, startPoint x: 1072, startPoint y: 44, endPoint x: 1018, endPoint y: 64, distance: 57.4
click at [1072, 44] on icon "button" at bounding box center [1072, 43] width 11 height 11
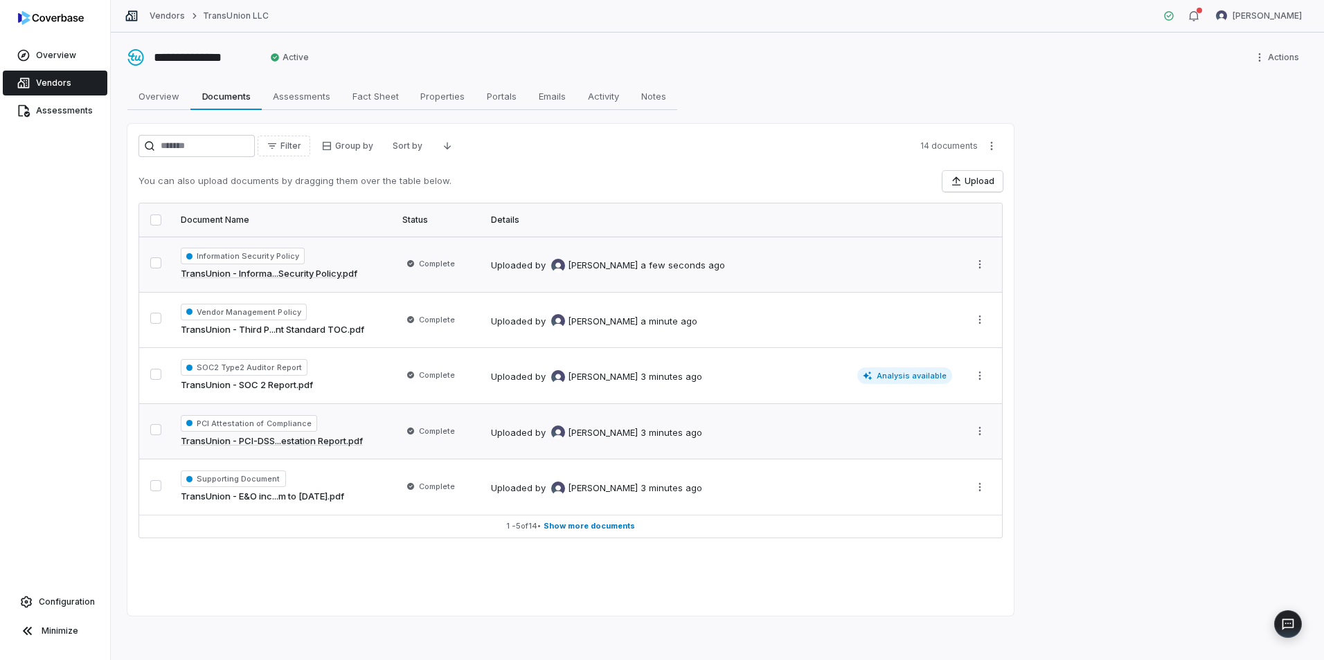
drag, startPoint x: 1257, startPoint y: 276, endPoint x: 311, endPoint y: 437, distance: 959.9
click at [311, 437] on link "TransUnion - PCI-DSS...estation Report.pdf" at bounding box center [272, 442] width 182 height 14
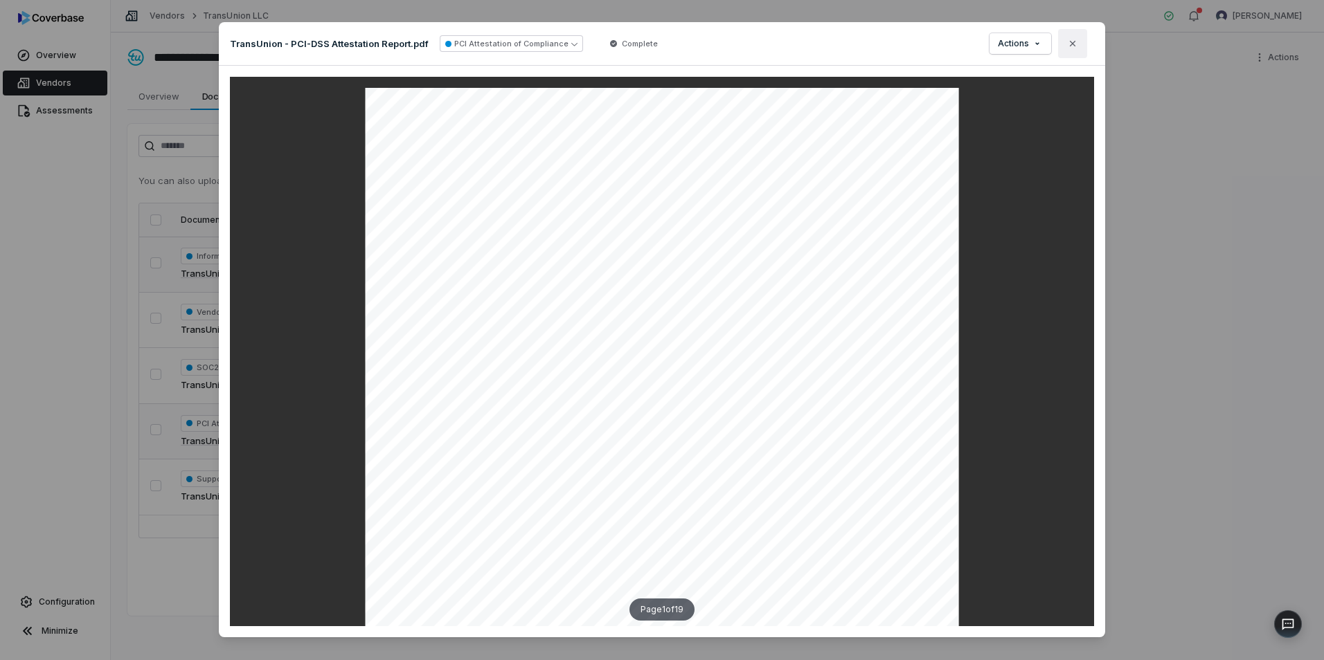
click at [1077, 42] on button "Close" at bounding box center [1072, 43] width 29 height 29
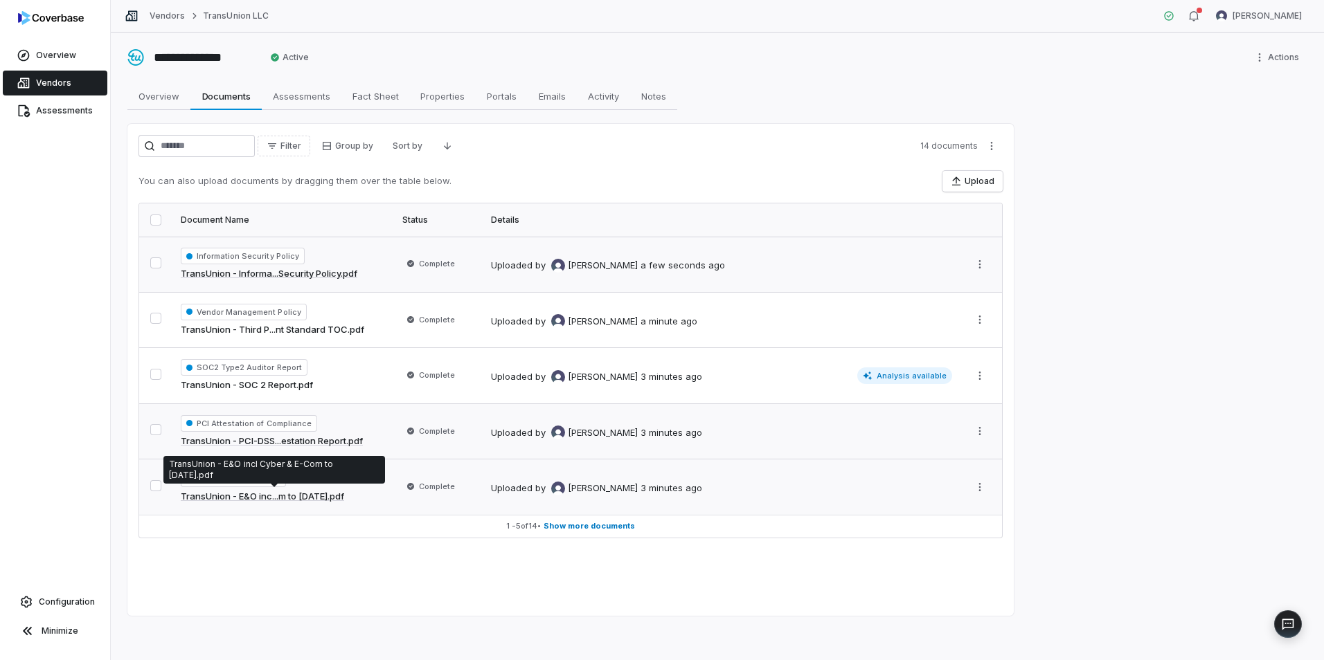
click at [276, 495] on link "TransUnion - E&O inc...m to [DATE].pdf" at bounding box center [262, 497] width 163 height 14
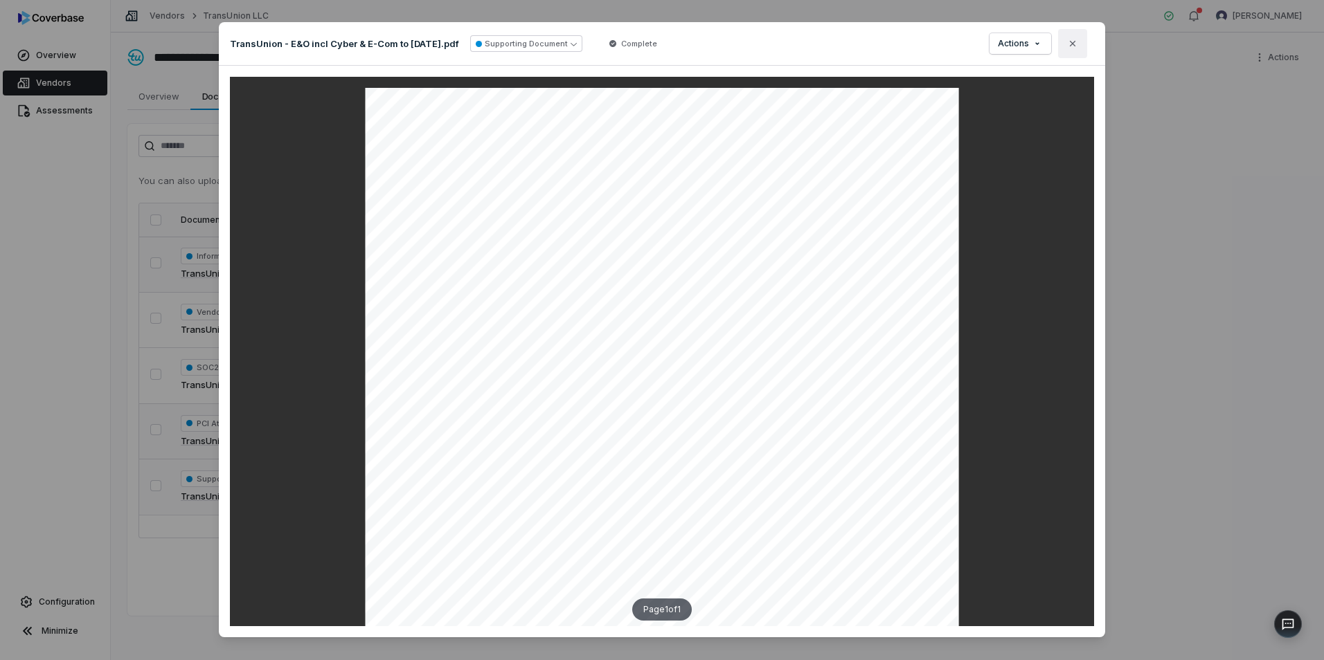
click at [1067, 46] on icon "button" at bounding box center [1072, 43] width 11 height 11
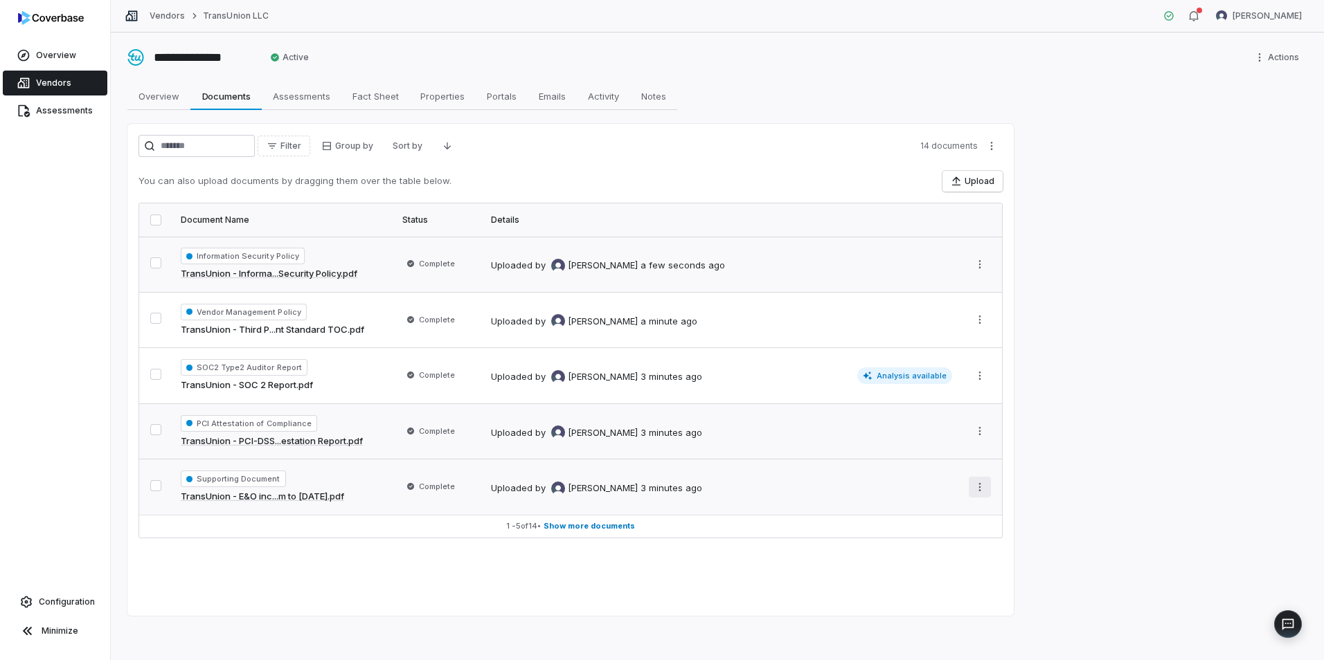
click at [975, 486] on html "**********" at bounding box center [662, 330] width 1324 height 660
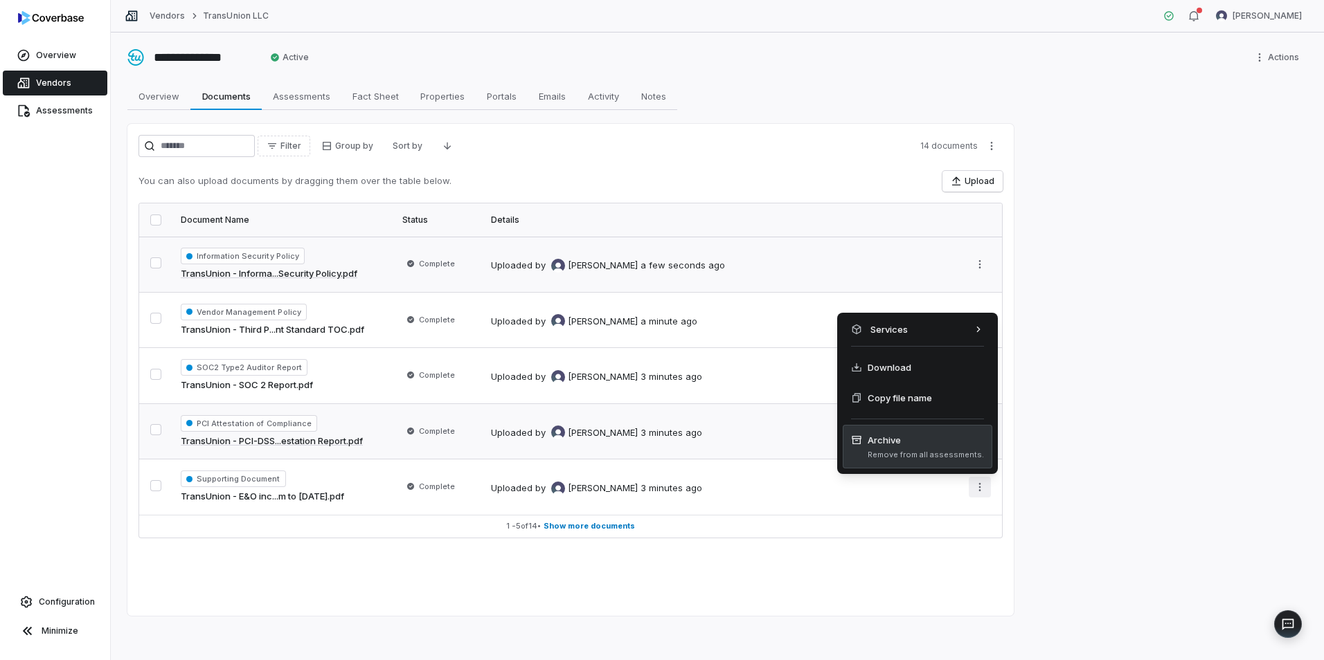
click at [878, 442] on span "Archive" at bounding box center [925, 440] width 116 height 14
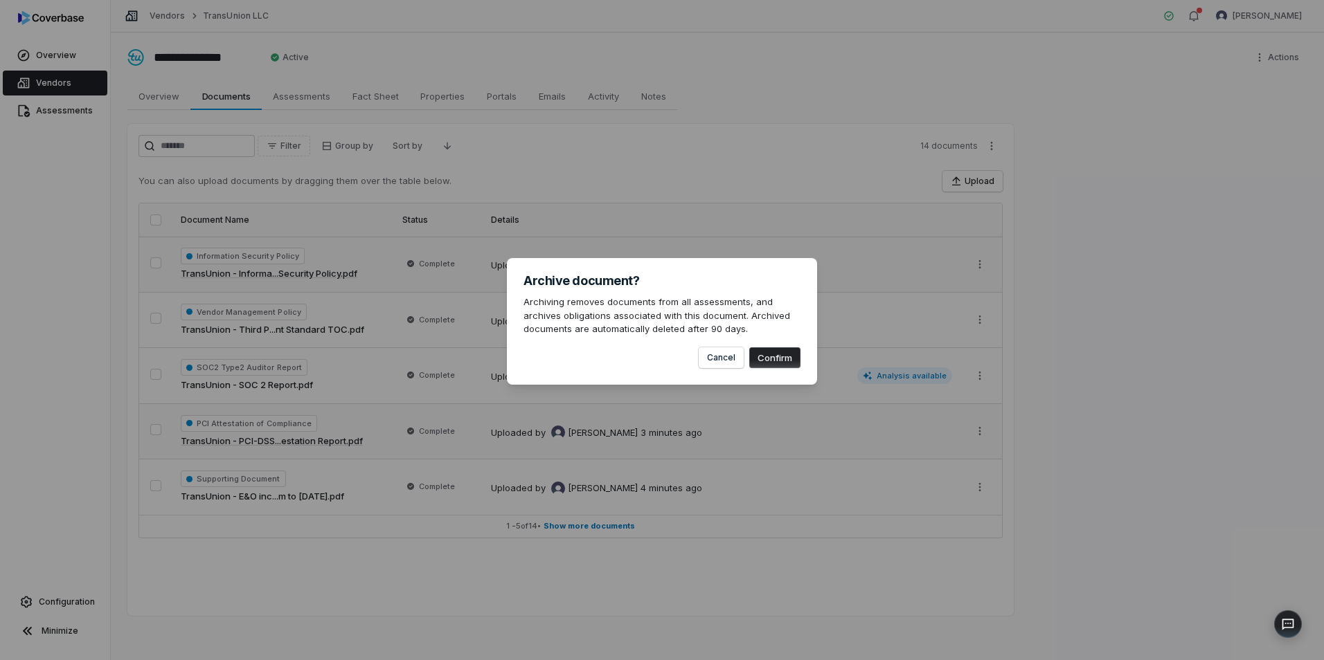
click at [773, 356] on button "Confirm" at bounding box center [774, 358] width 51 height 21
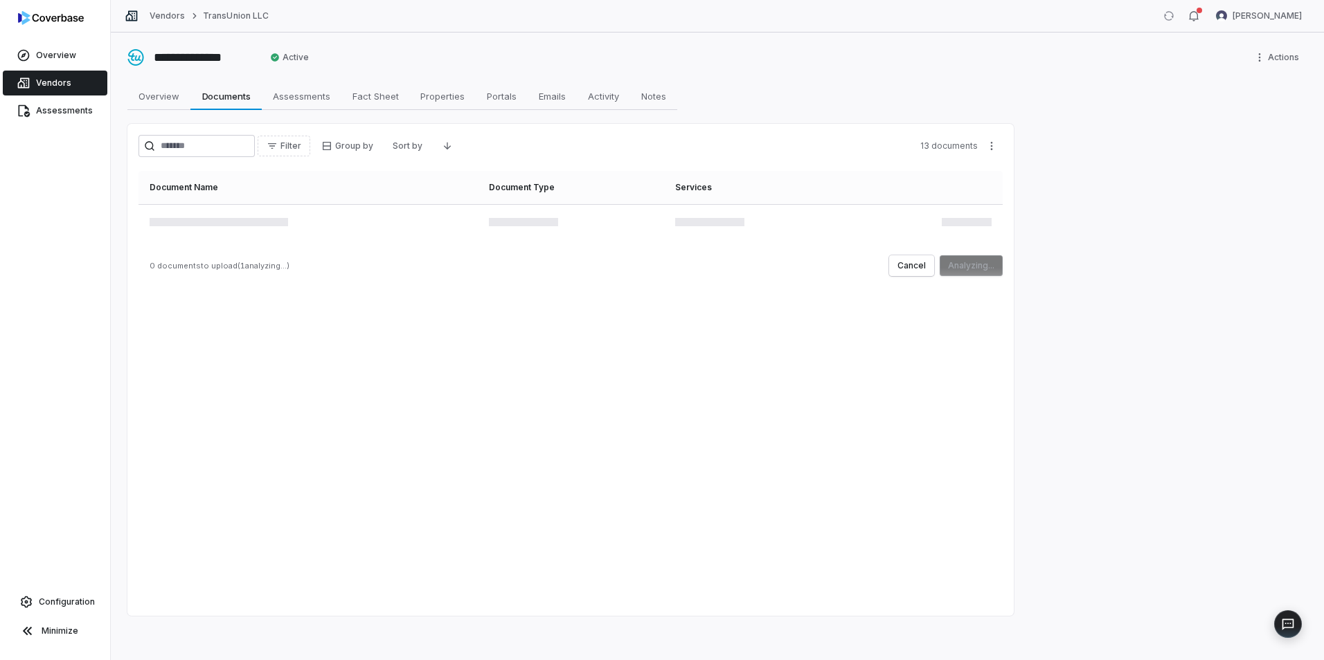
click at [178, 371] on div "Filter Group by Sort by 13 documents Document Name Document Type Services 0 doc…" at bounding box center [570, 370] width 886 height 492
click at [983, 262] on button "Upload" at bounding box center [979, 264] width 46 height 21
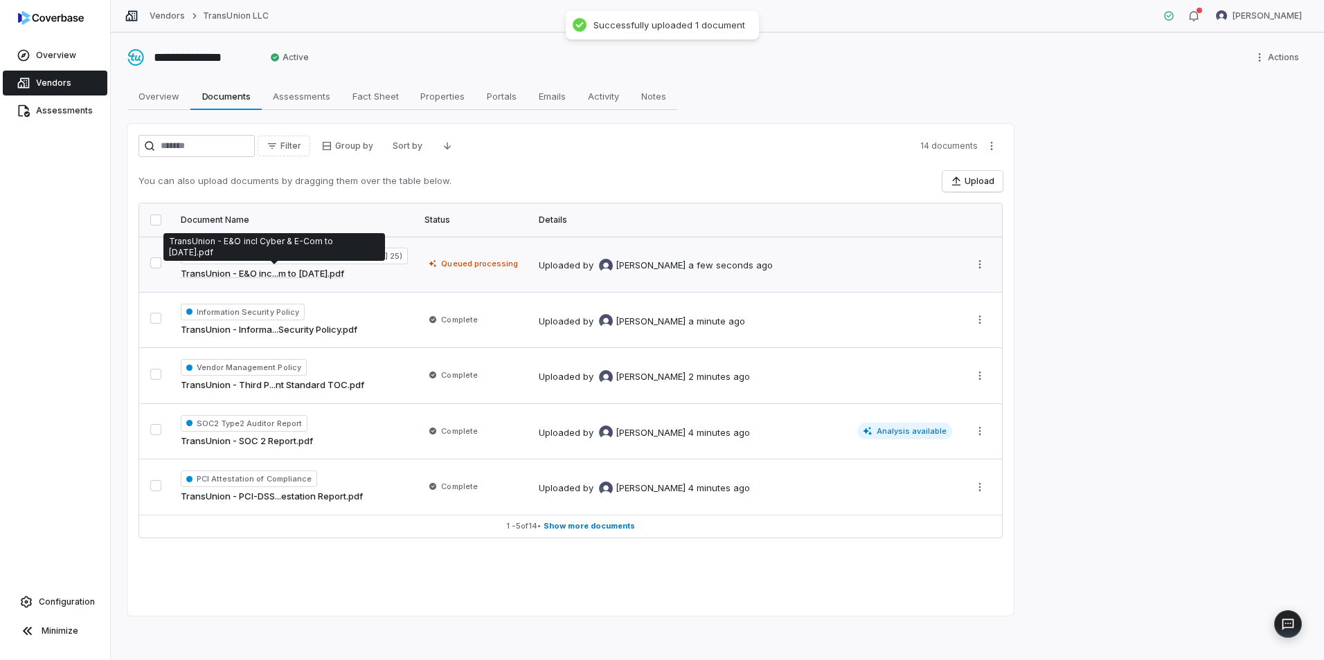
click at [339, 271] on link "TransUnion - E&O inc...m to [DATE].pdf" at bounding box center [262, 274] width 163 height 14
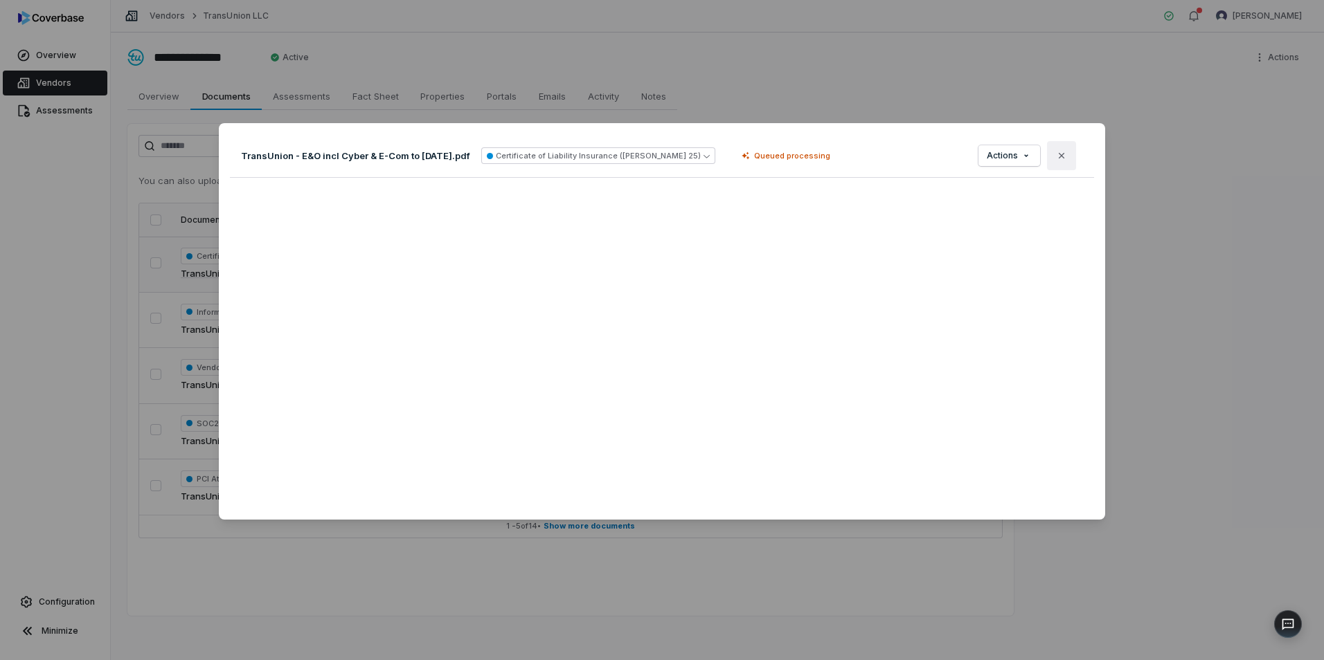
click at [1062, 152] on button "Close" at bounding box center [1061, 155] width 29 height 29
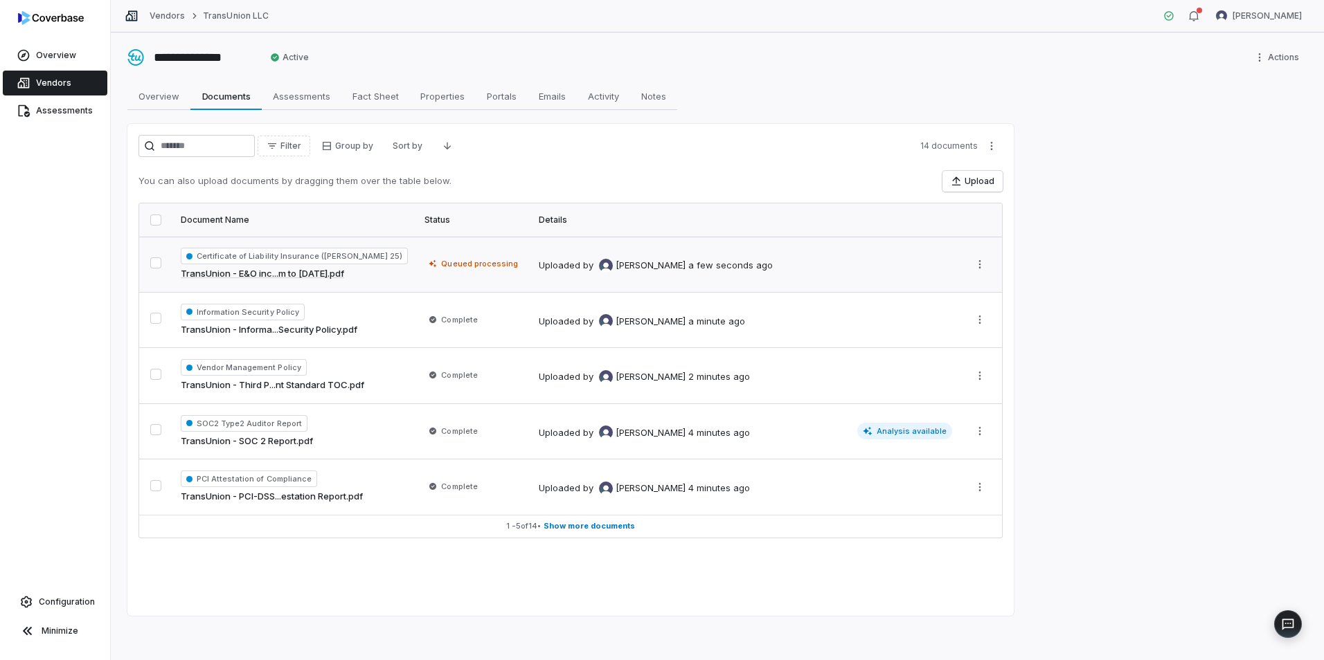
click at [319, 273] on link "TransUnion - E&O inc...m to [DATE].pdf" at bounding box center [262, 274] width 163 height 14
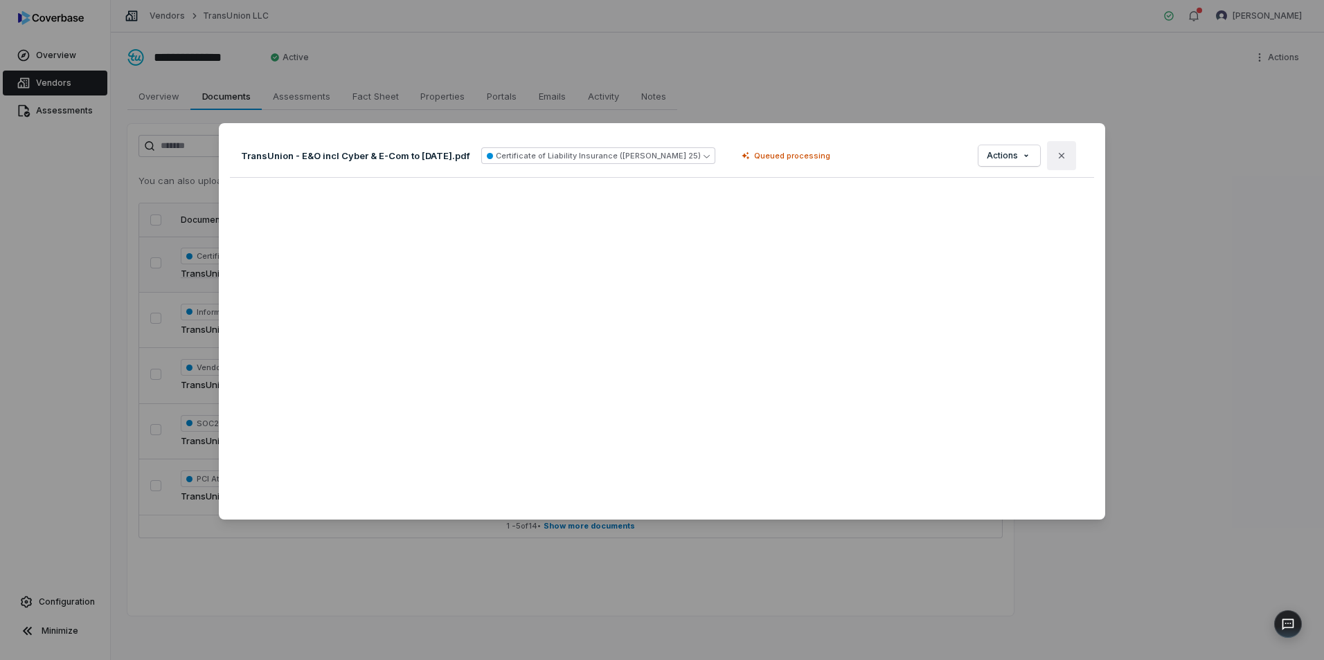
click at [1060, 154] on button "Close" at bounding box center [1061, 155] width 29 height 29
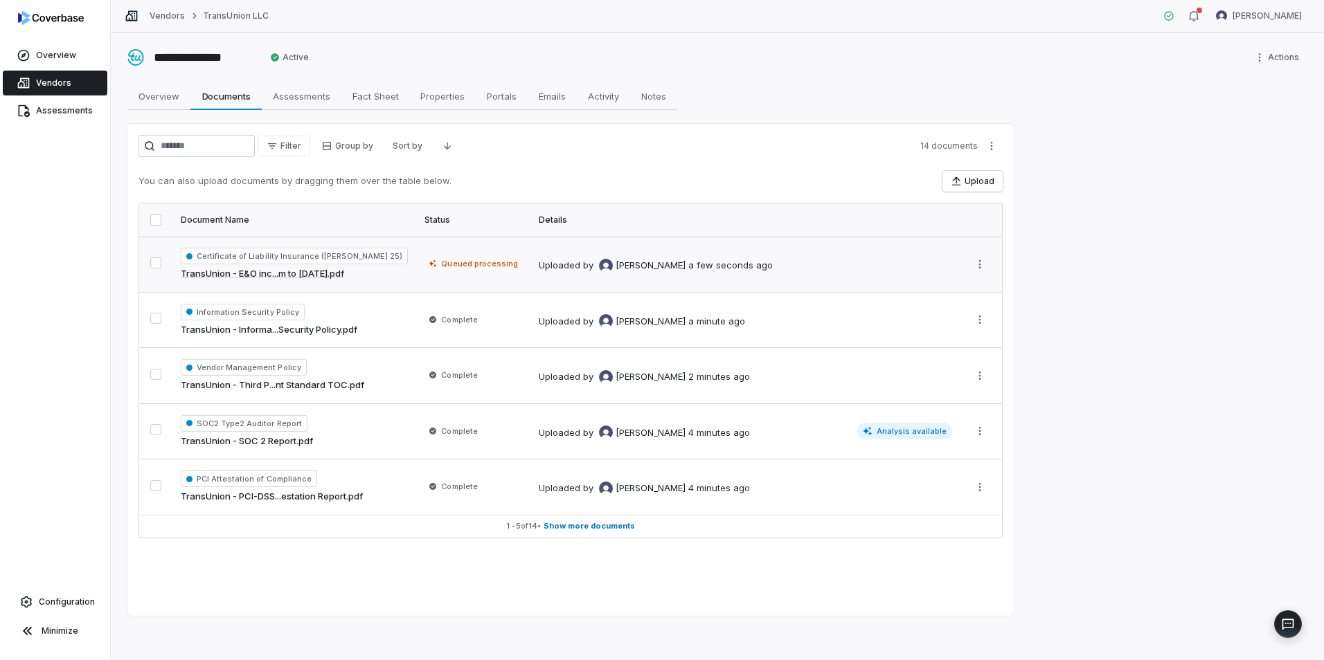
click at [451, 265] on span "Queued processing" at bounding box center [479, 263] width 76 height 11
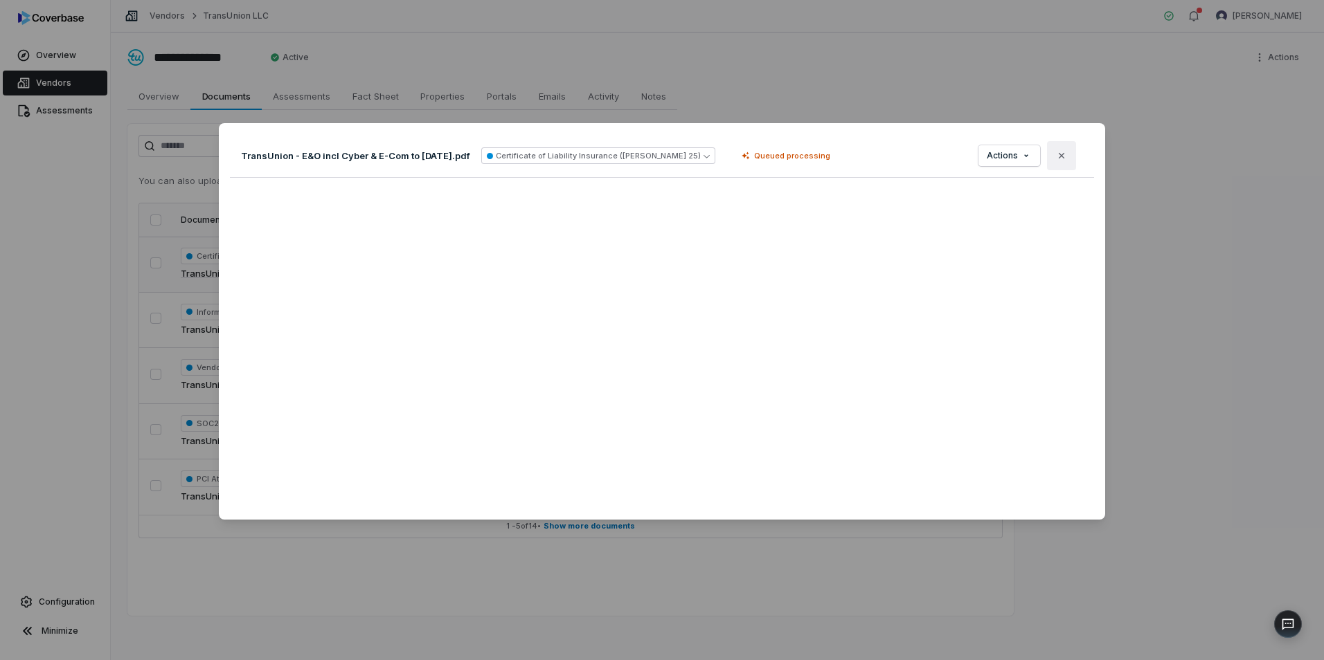
click at [1061, 158] on button "Close" at bounding box center [1061, 155] width 29 height 29
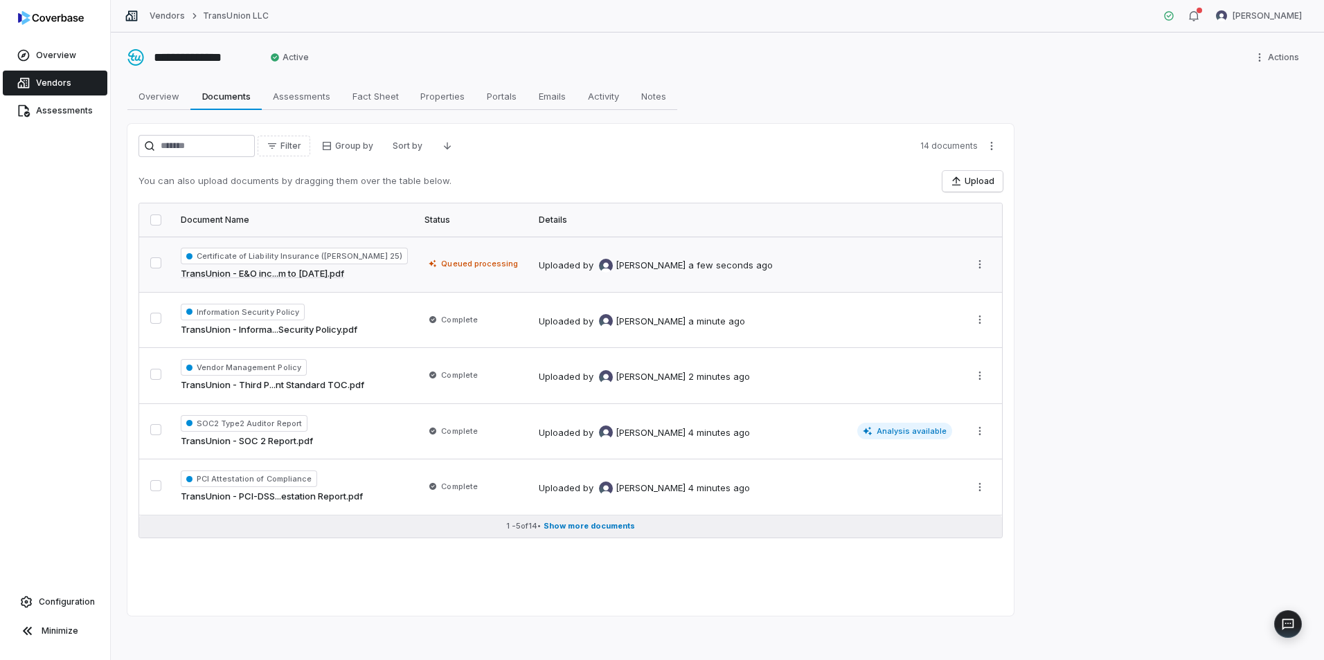
click at [582, 521] on span "Show more documents" at bounding box center [588, 526] width 91 height 10
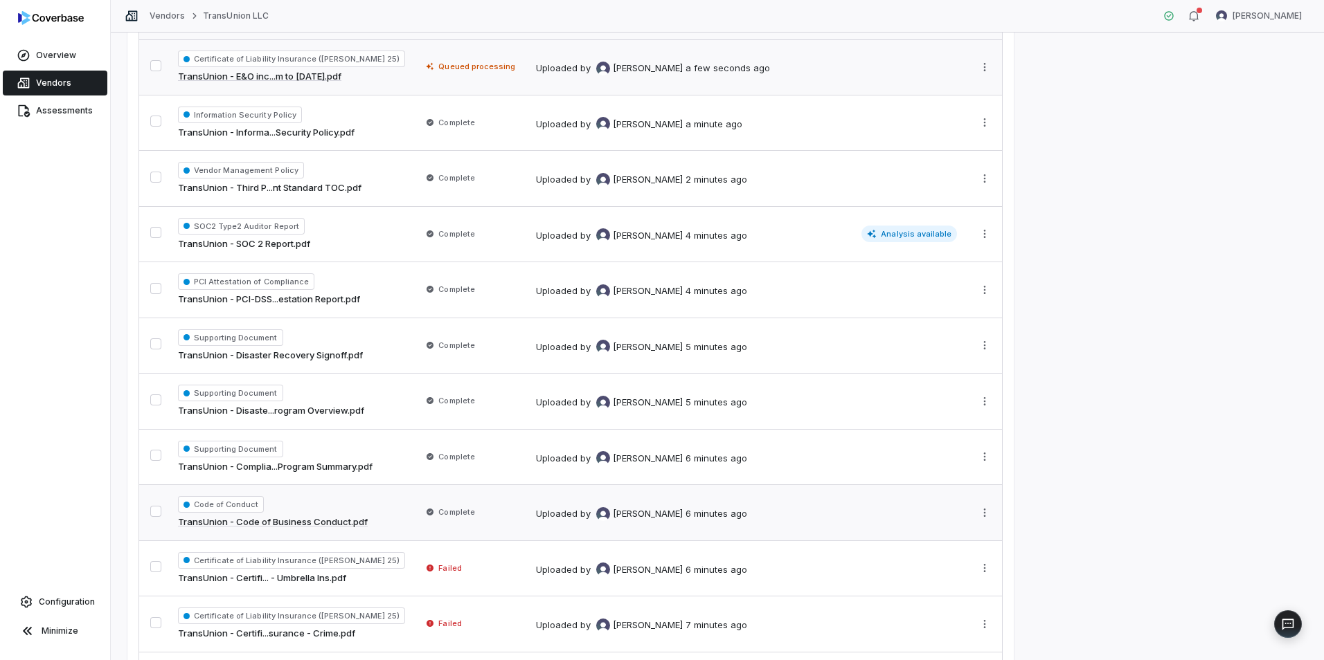
scroll to position [208, 0]
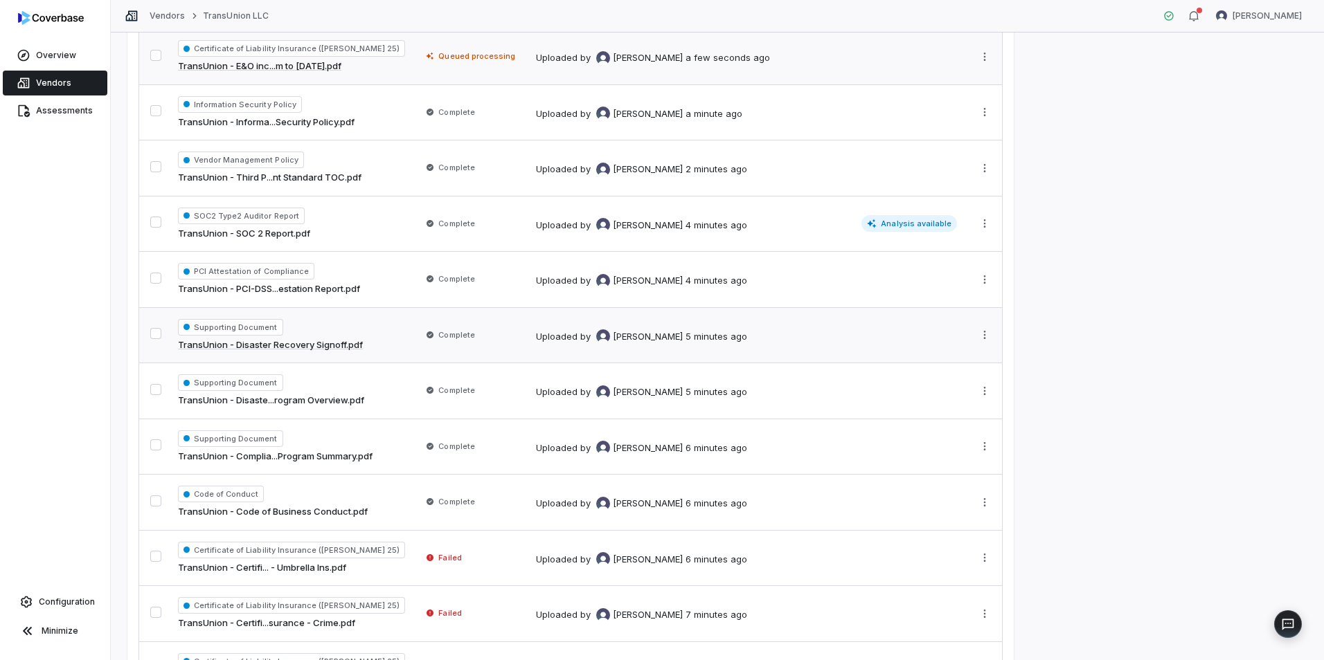
click at [315, 348] on link "TransUnion - Disaster Recovery Signoff.pdf" at bounding box center [270, 346] width 185 height 14
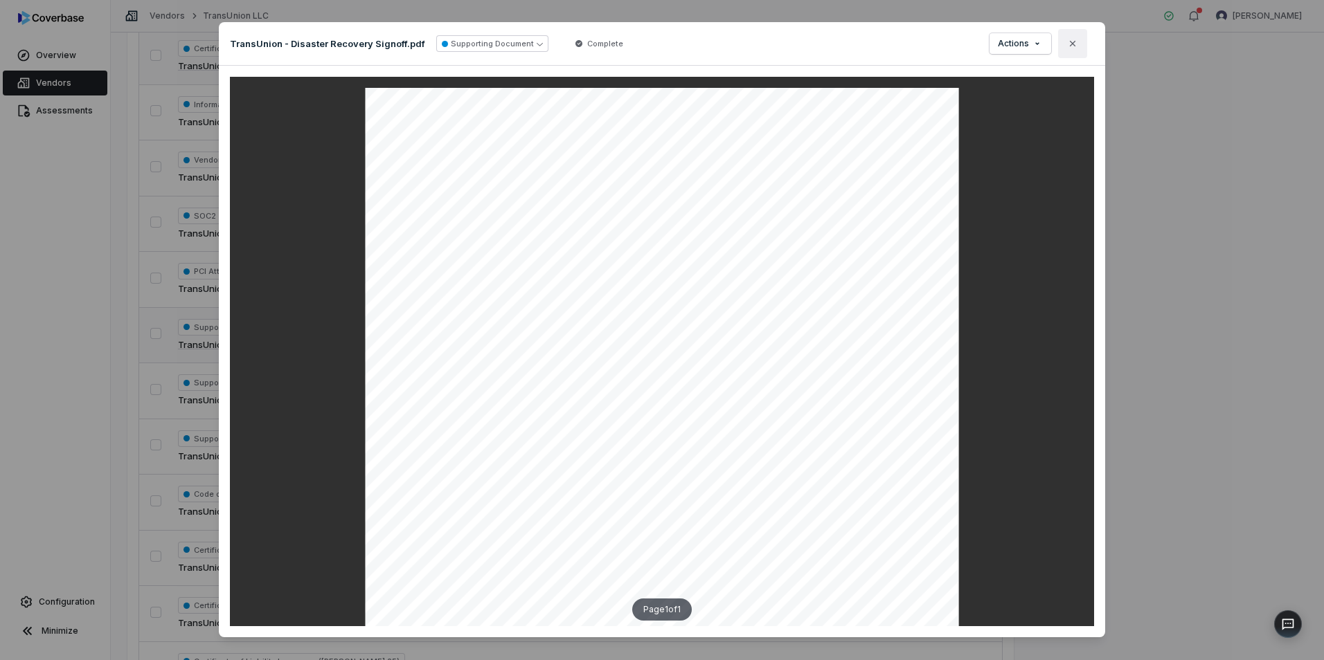
click at [1070, 48] on icon "button" at bounding box center [1072, 43] width 11 height 11
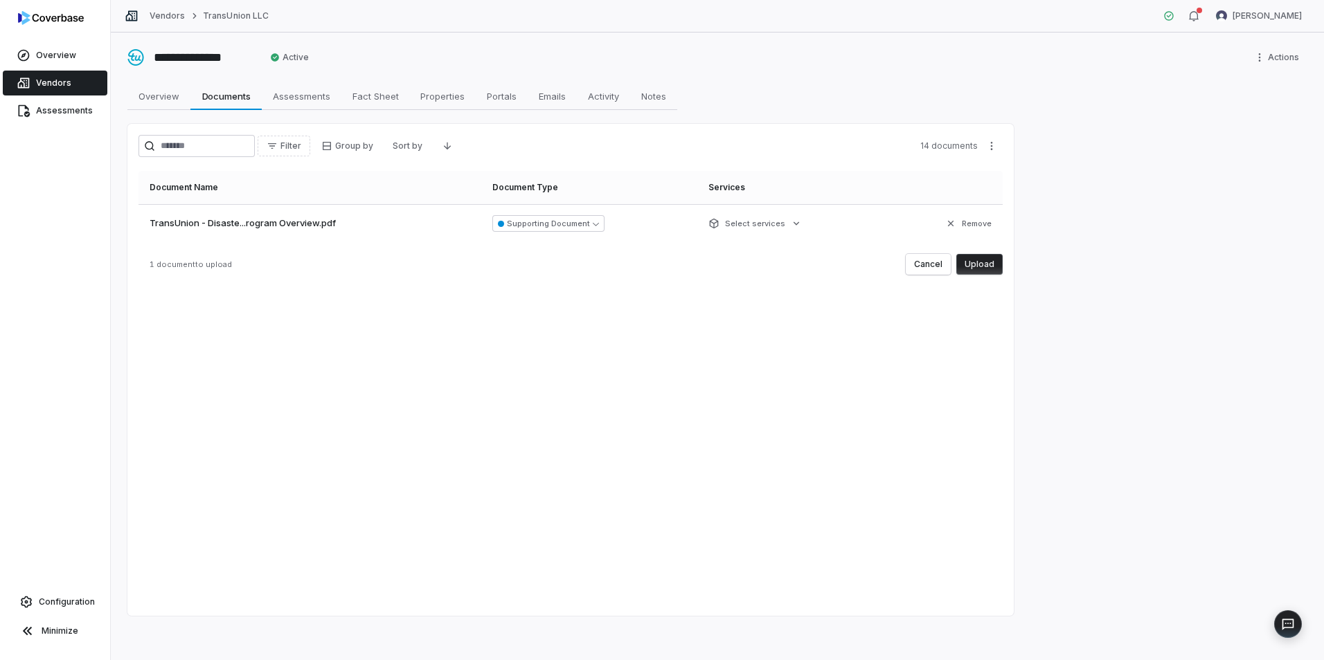
click at [984, 262] on button "Upload" at bounding box center [979, 264] width 46 height 21
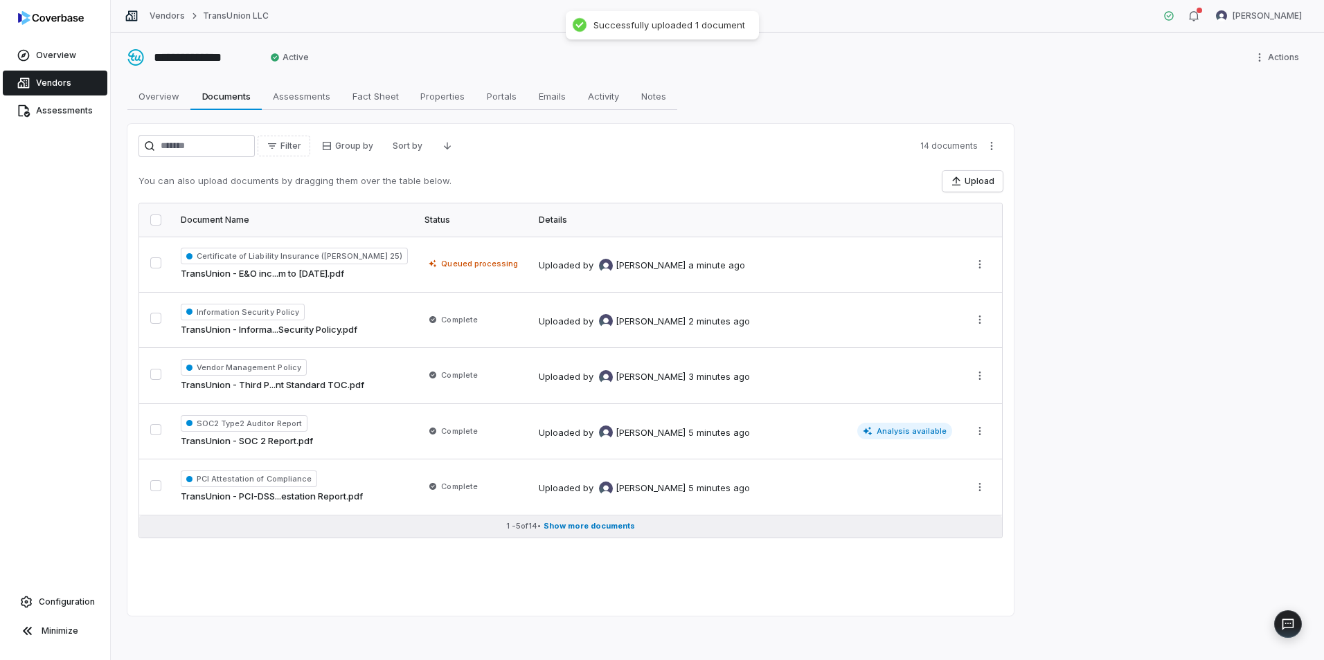
drag, startPoint x: 600, startPoint y: 530, endPoint x: 561, endPoint y: 512, distance: 42.7
click at [598, 529] on span "Show more documents" at bounding box center [588, 526] width 91 height 10
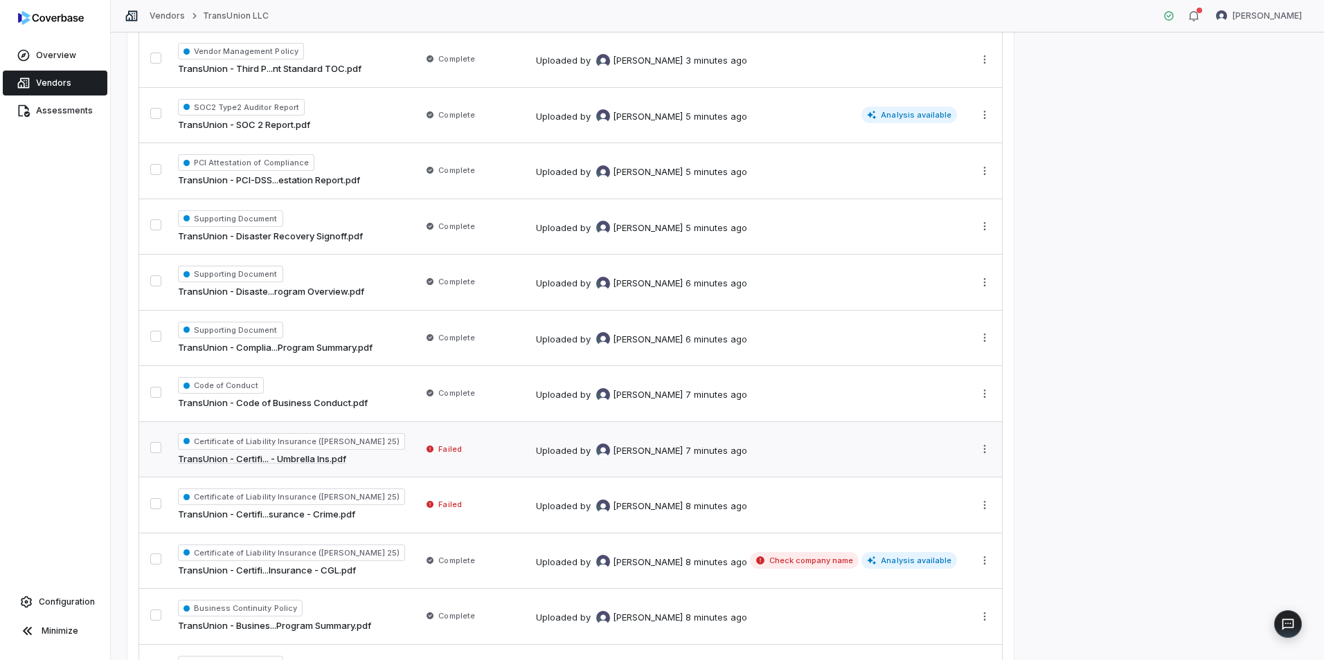
scroll to position [346, 0]
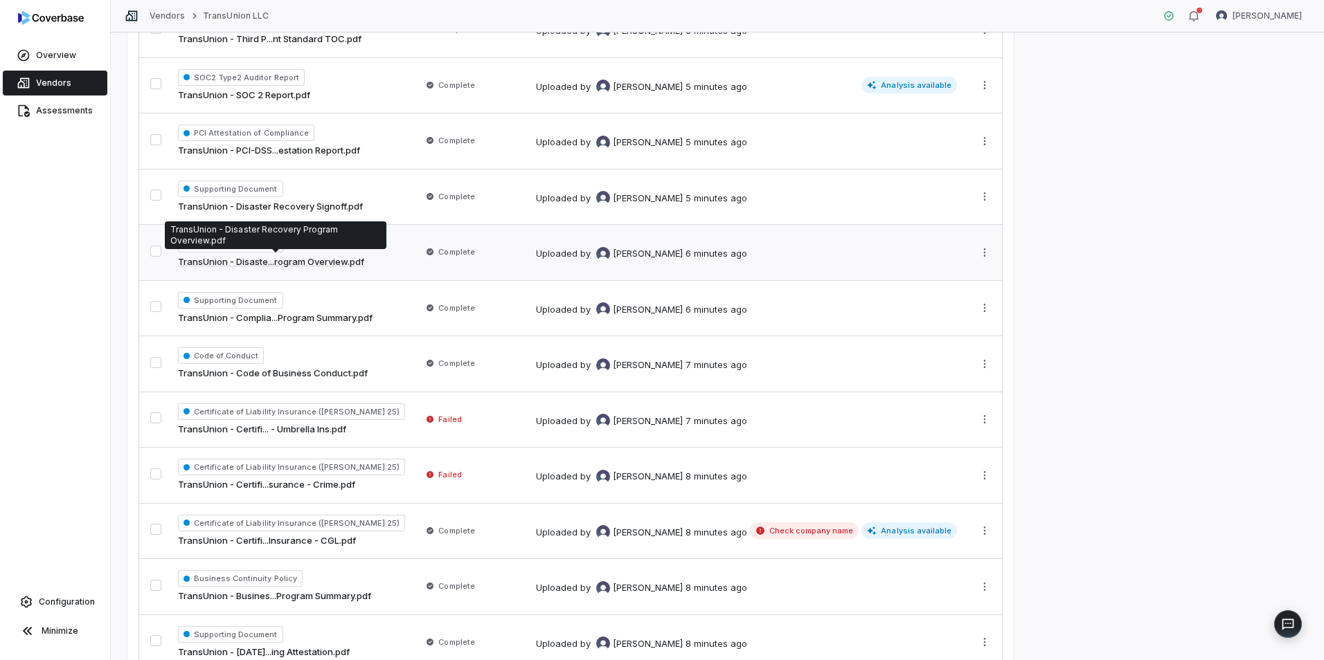
click at [311, 260] on link "TransUnion - Disaste...rogram Overview.pdf" at bounding box center [271, 262] width 186 height 14
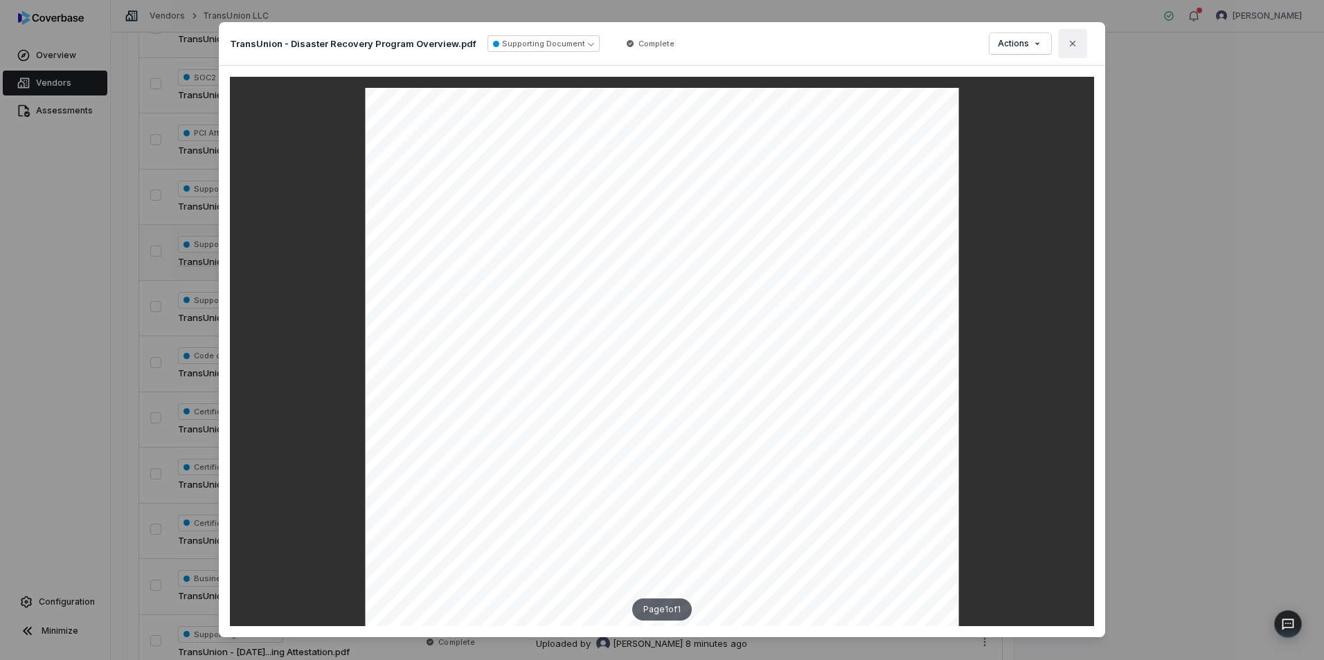
click at [1074, 44] on icon "button" at bounding box center [1072, 43] width 11 height 11
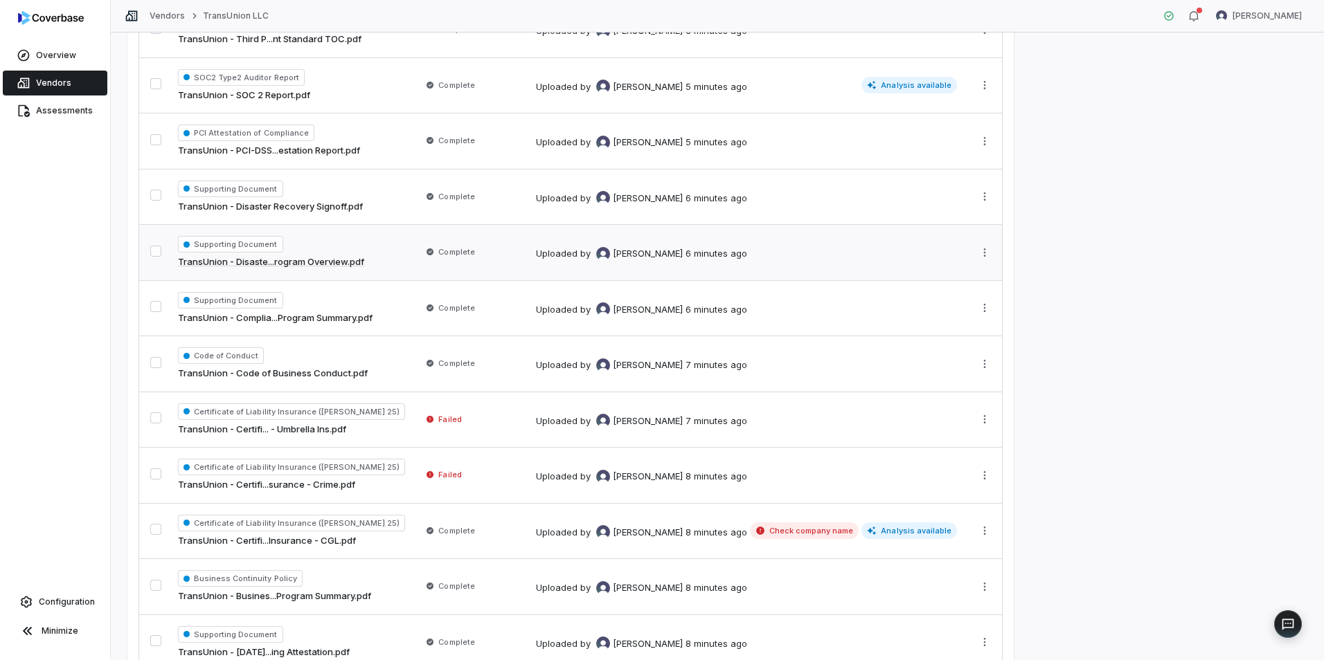
click at [309, 256] on link "TransUnion - Disaste...rogram Overview.pdf" at bounding box center [271, 262] width 186 height 14
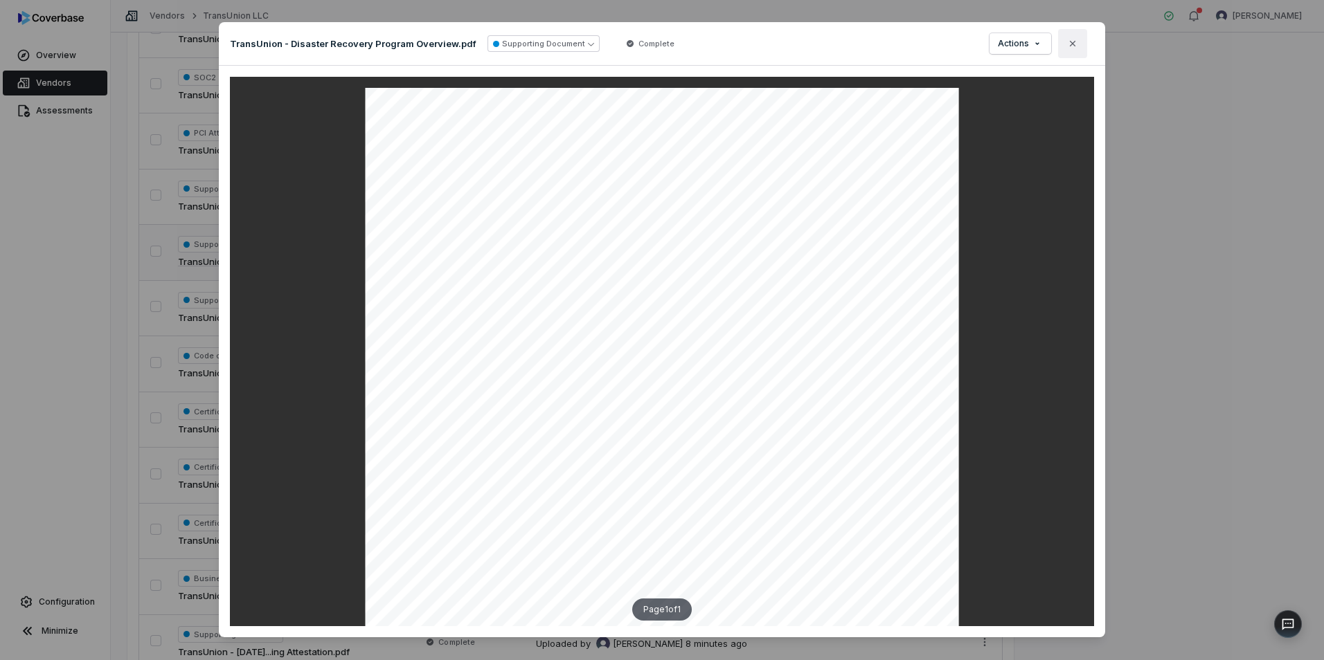
click at [1075, 44] on button "Close" at bounding box center [1072, 43] width 29 height 29
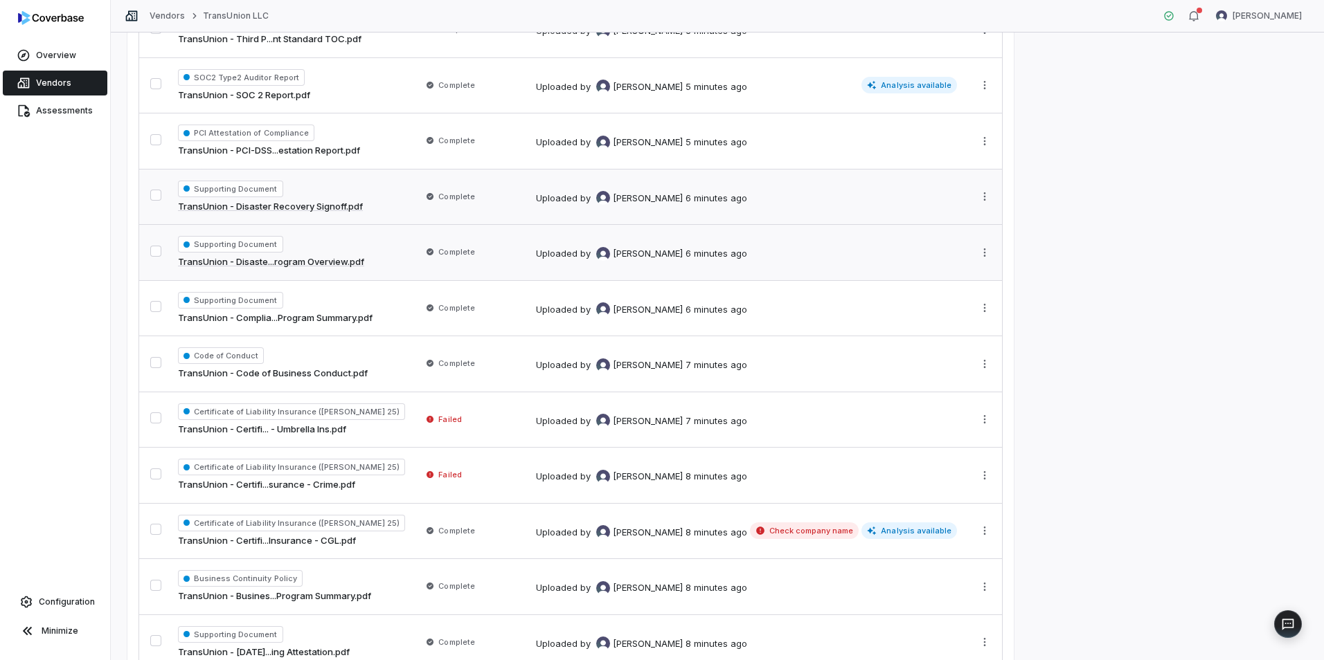
click at [336, 210] on link "TransUnion - Disaster Recovery Signoff.pdf" at bounding box center [270, 207] width 185 height 14
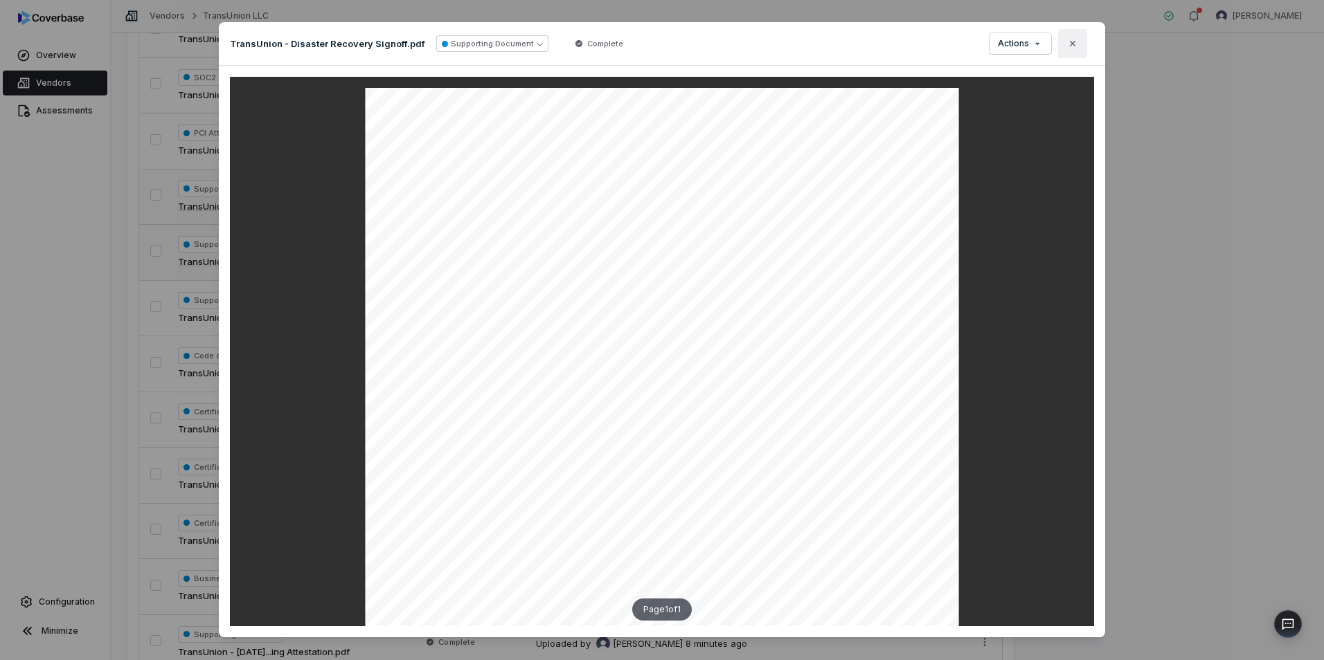
click at [1073, 47] on icon "button" at bounding box center [1072, 43] width 11 height 11
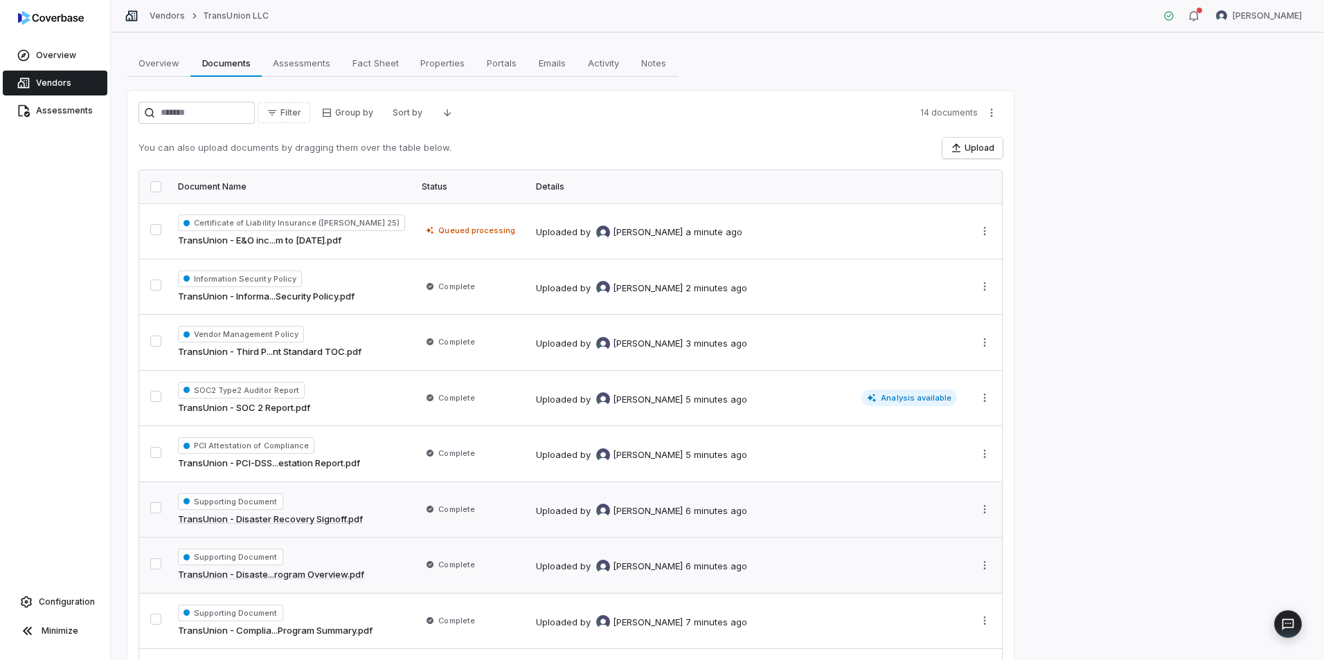
scroll to position [19, 0]
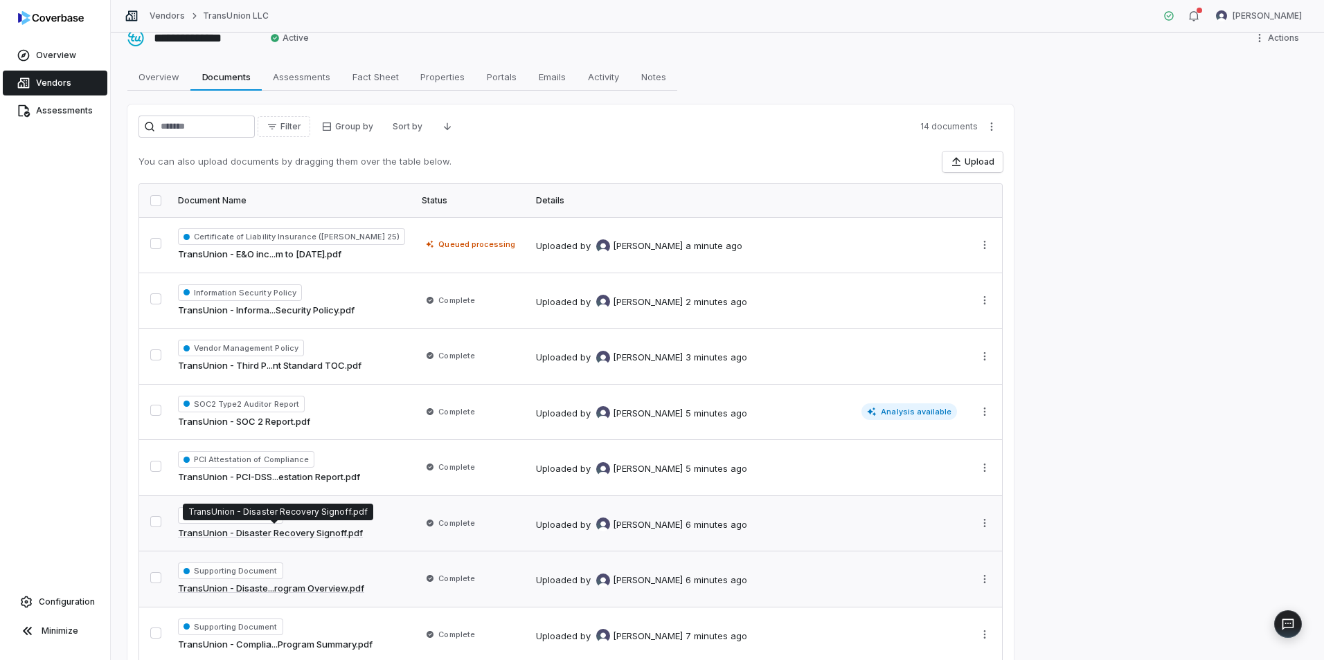
click at [271, 530] on link "TransUnion - Disaster Recovery Signoff.pdf" at bounding box center [270, 534] width 185 height 14
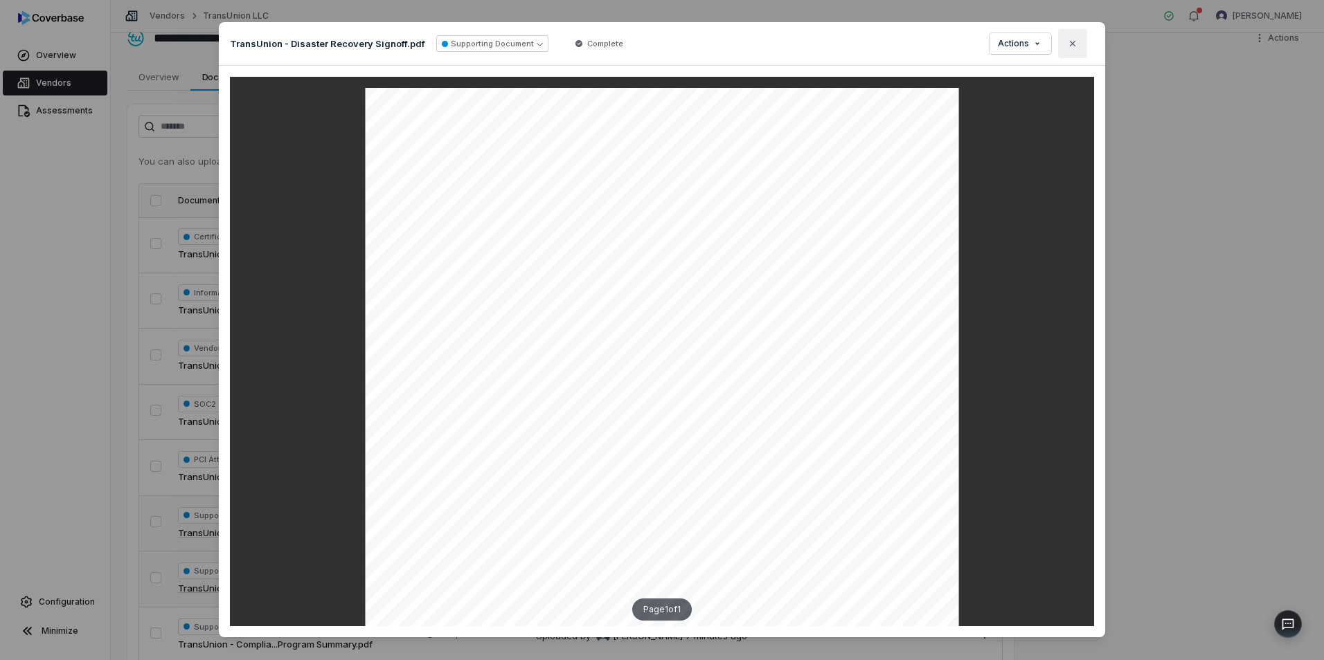
click at [1062, 46] on button "Close" at bounding box center [1072, 43] width 29 height 29
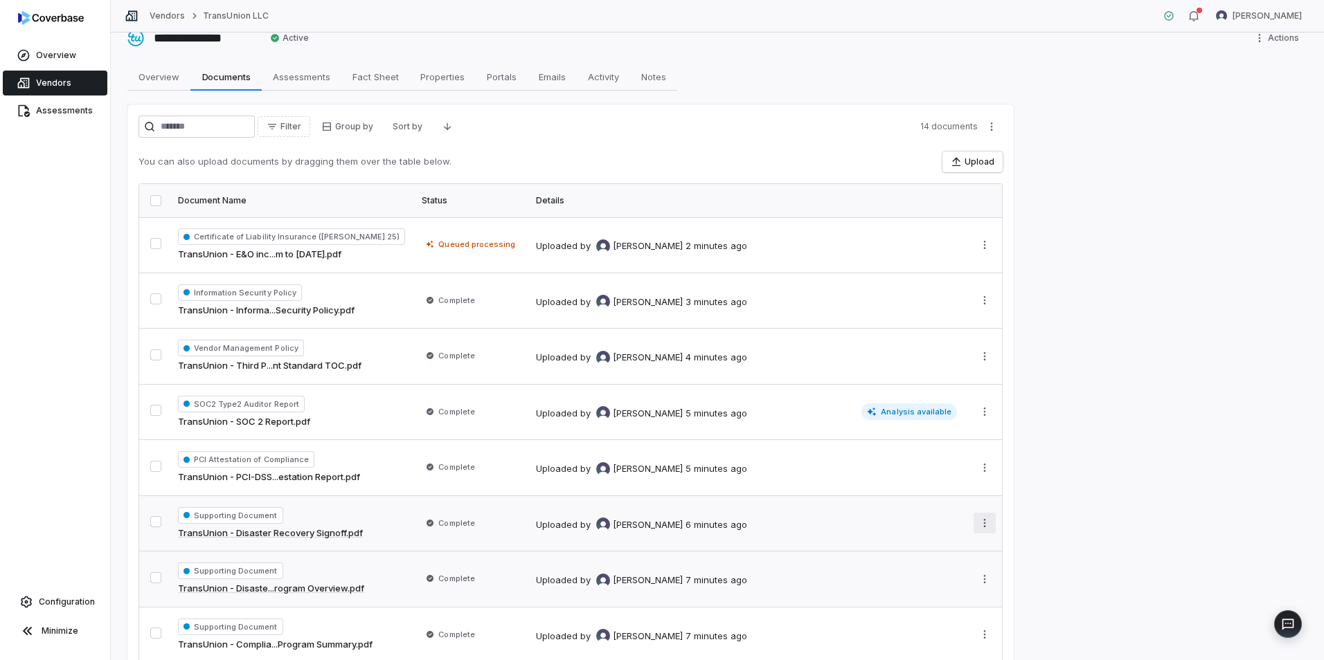
click at [973, 522] on html "**********" at bounding box center [662, 330] width 1324 height 660
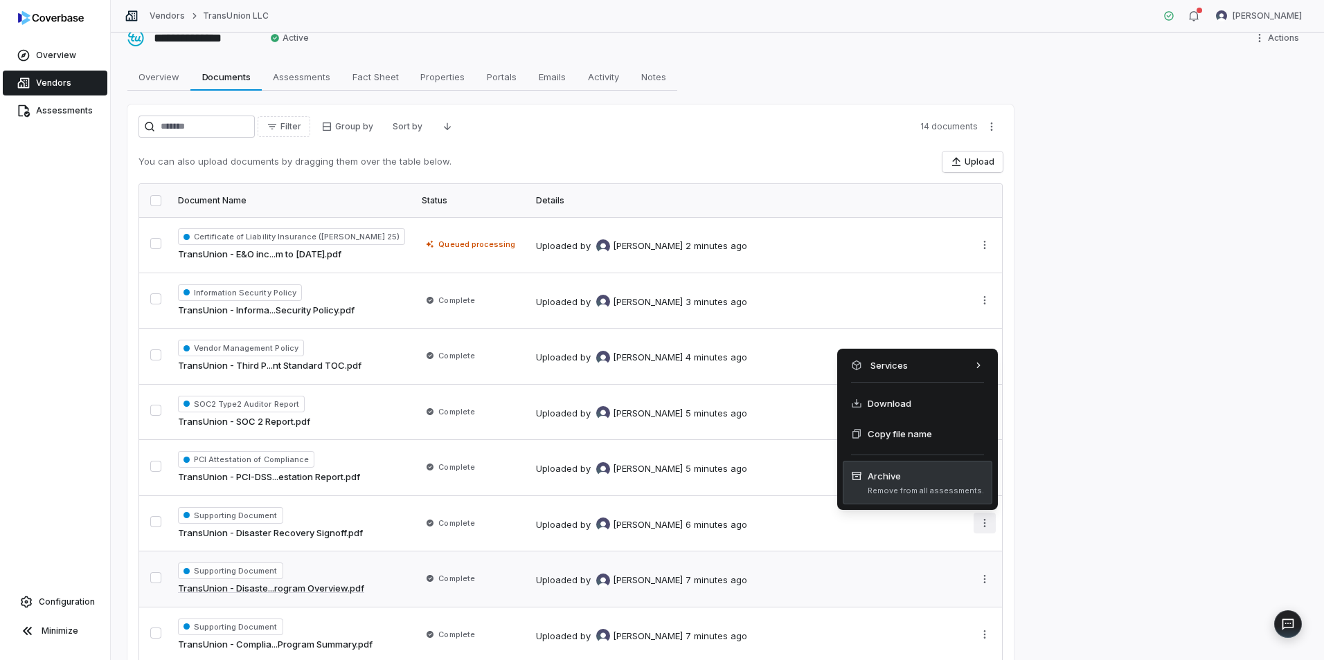
click at [906, 487] on span "Remove from all assessments." at bounding box center [925, 491] width 116 height 10
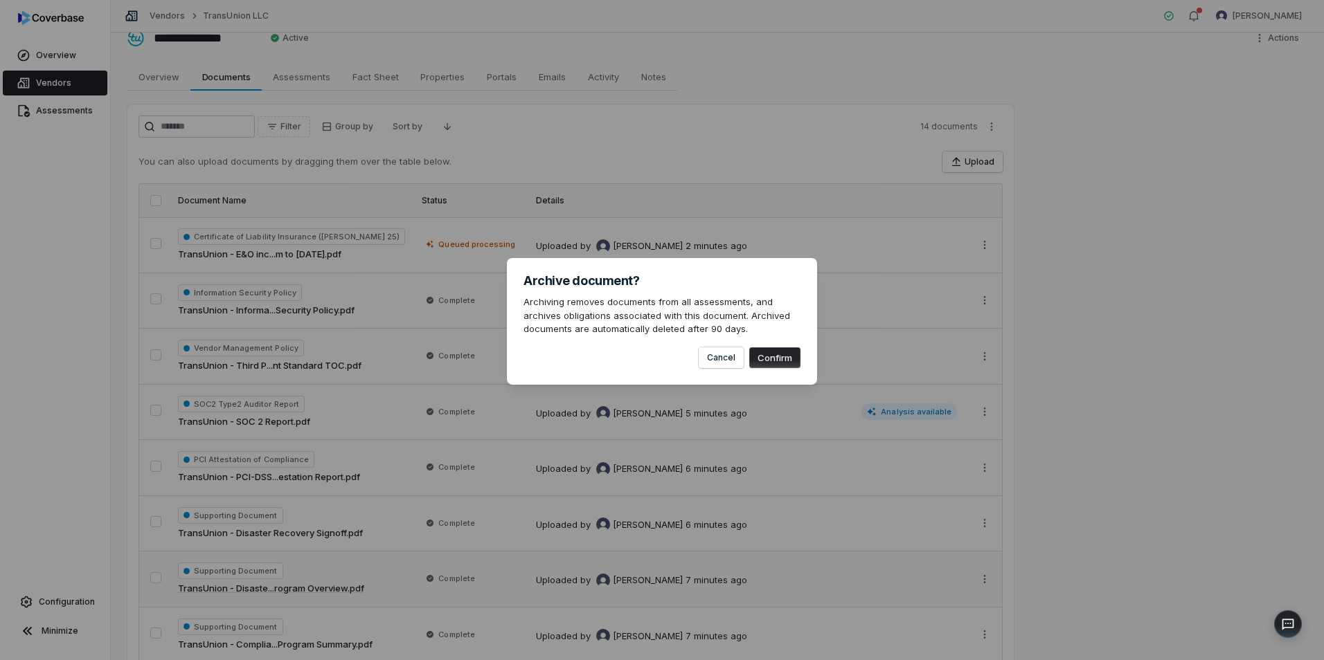
click at [771, 359] on button "Confirm" at bounding box center [774, 358] width 51 height 21
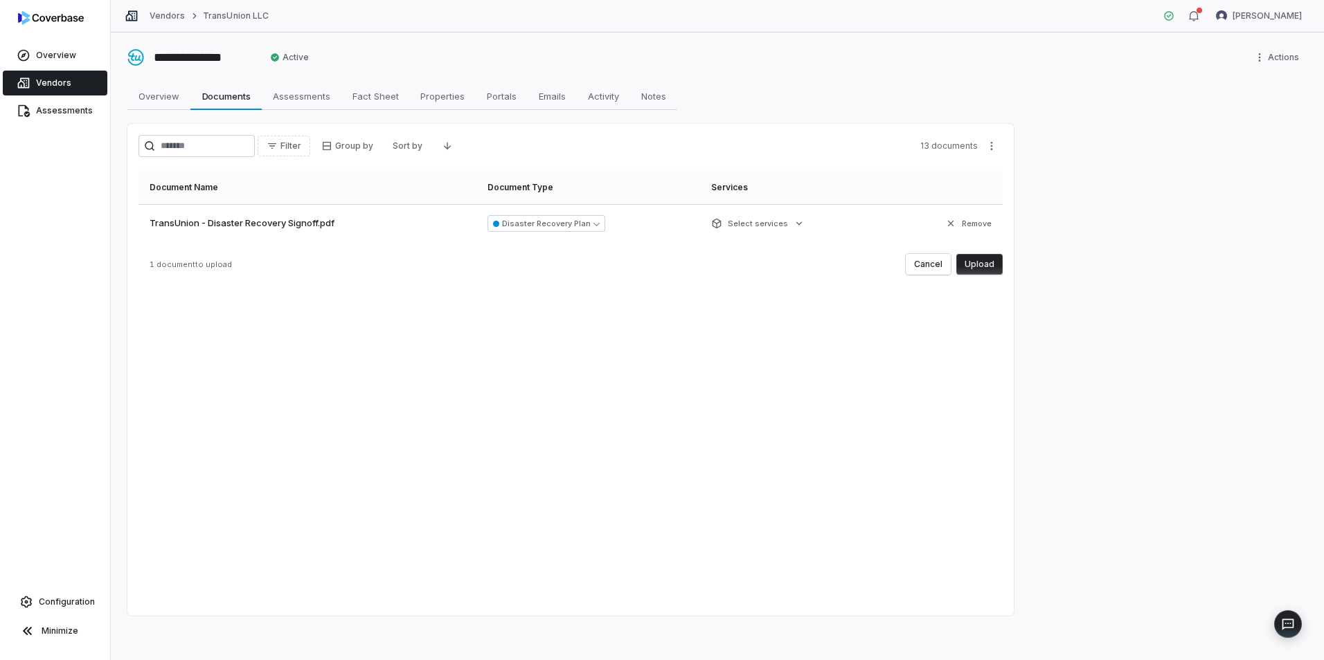
click at [979, 262] on button "Upload" at bounding box center [979, 264] width 46 height 21
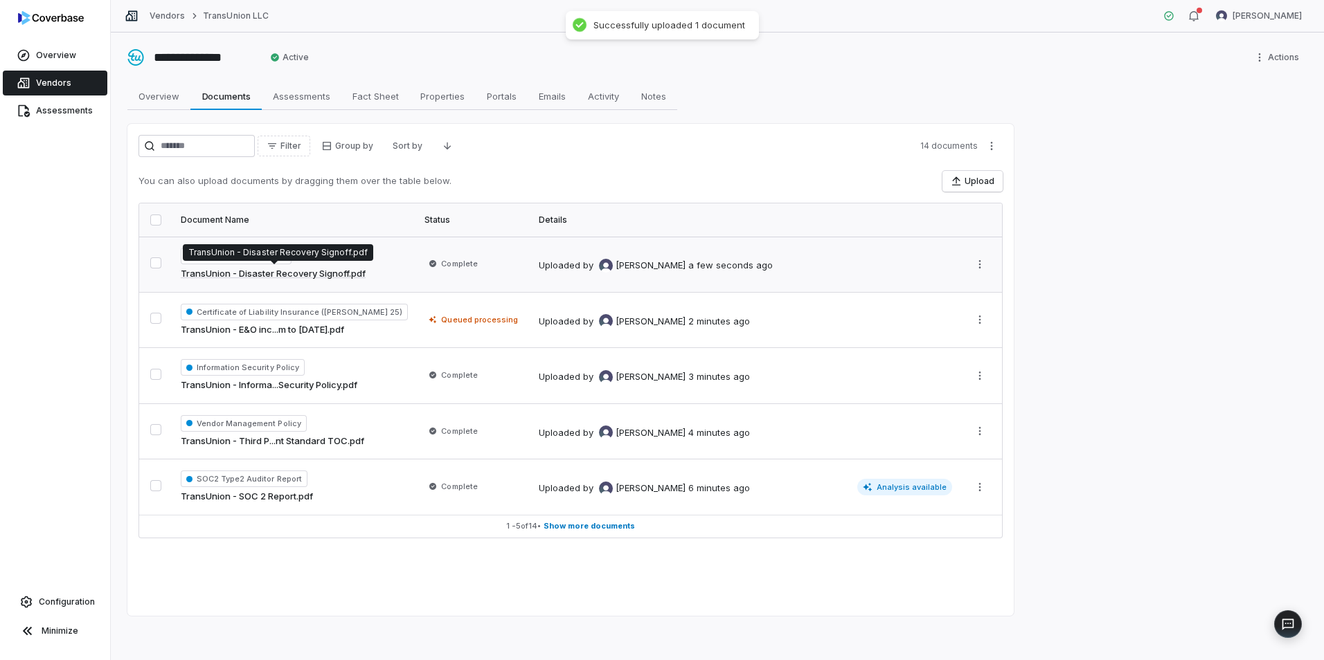
click at [290, 273] on link "TransUnion - Disaster Recovery Signoff.pdf" at bounding box center [273, 274] width 185 height 14
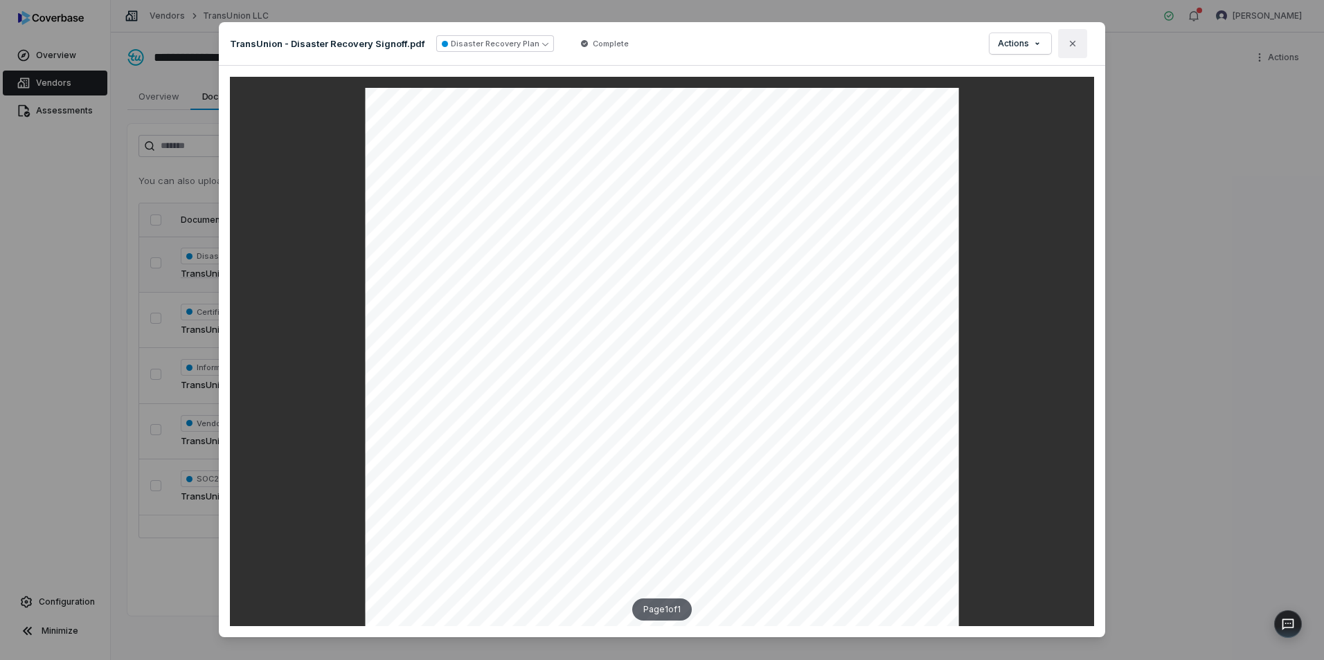
click at [1071, 44] on icon "button" at bounding box center [1072, 43] width 11 height 11
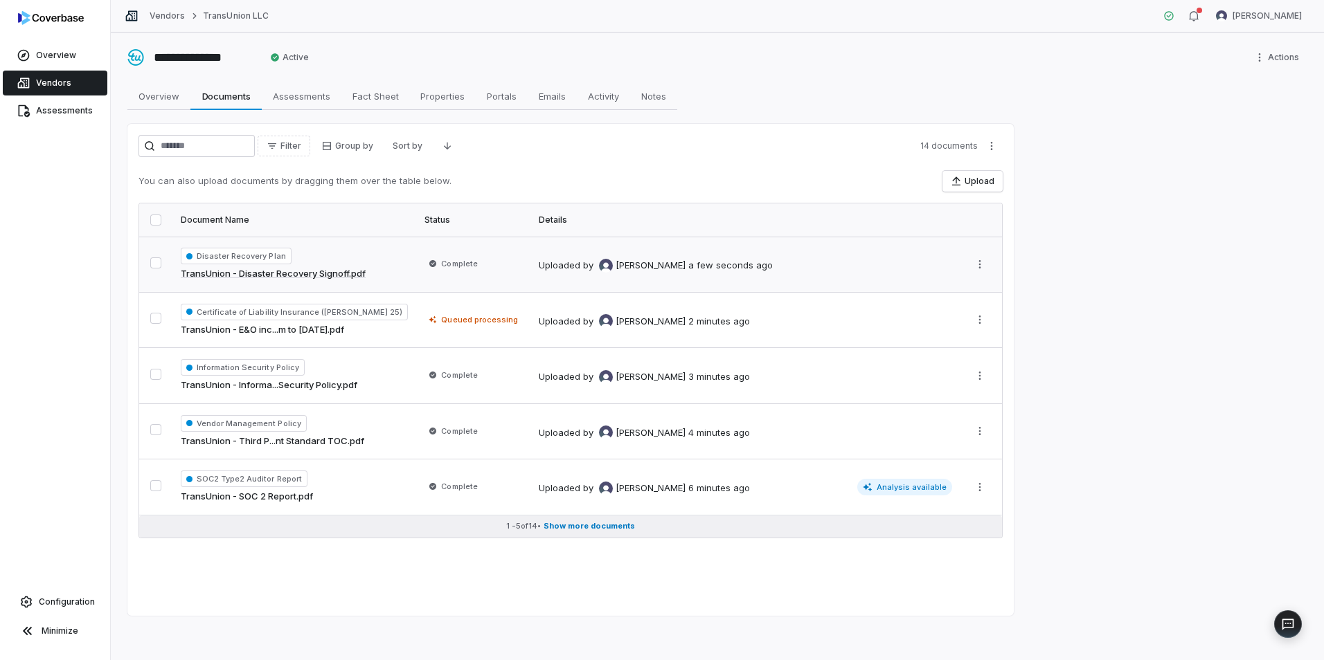
click at [608, 522] on span "Show more documents" at bounding box center [588, 526] width 91 height 10
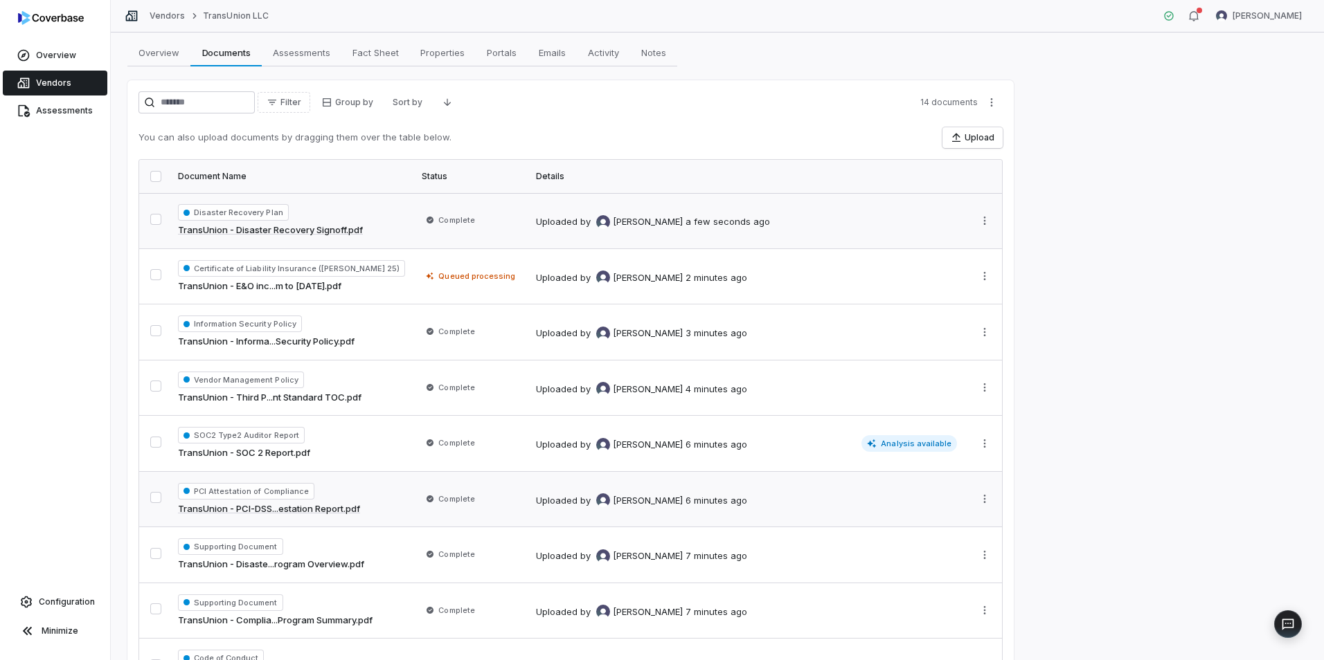
scroll to position [138, 0]
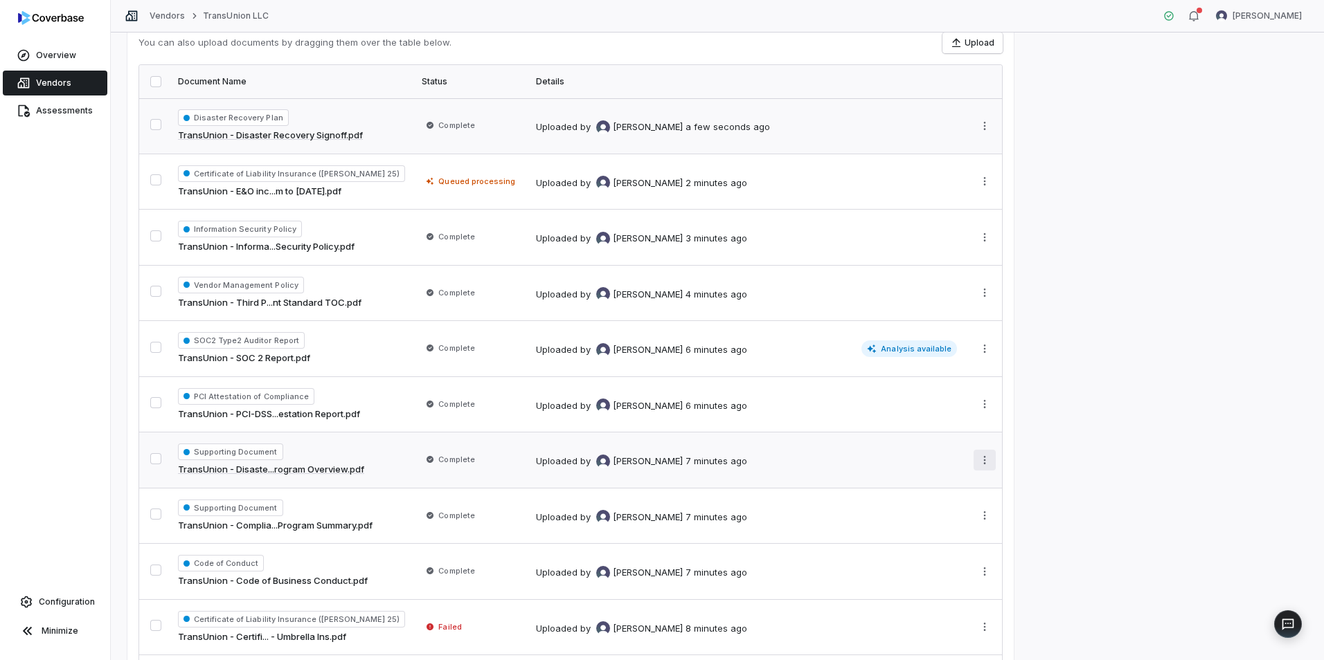
click at [981, 460] on html "**********" at bounding box center [662, 330] width 1324 height 660
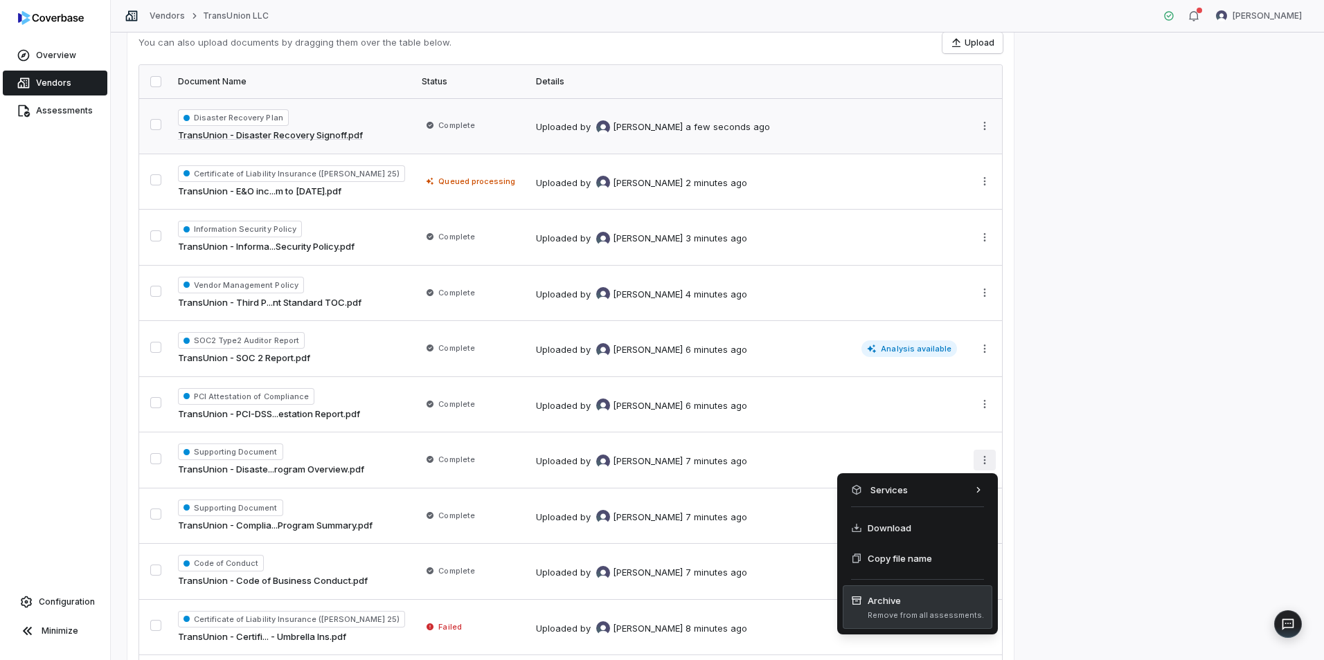
click at [892, 606] on span "Archive" at bounding box center [925, 601] width 116 height 14
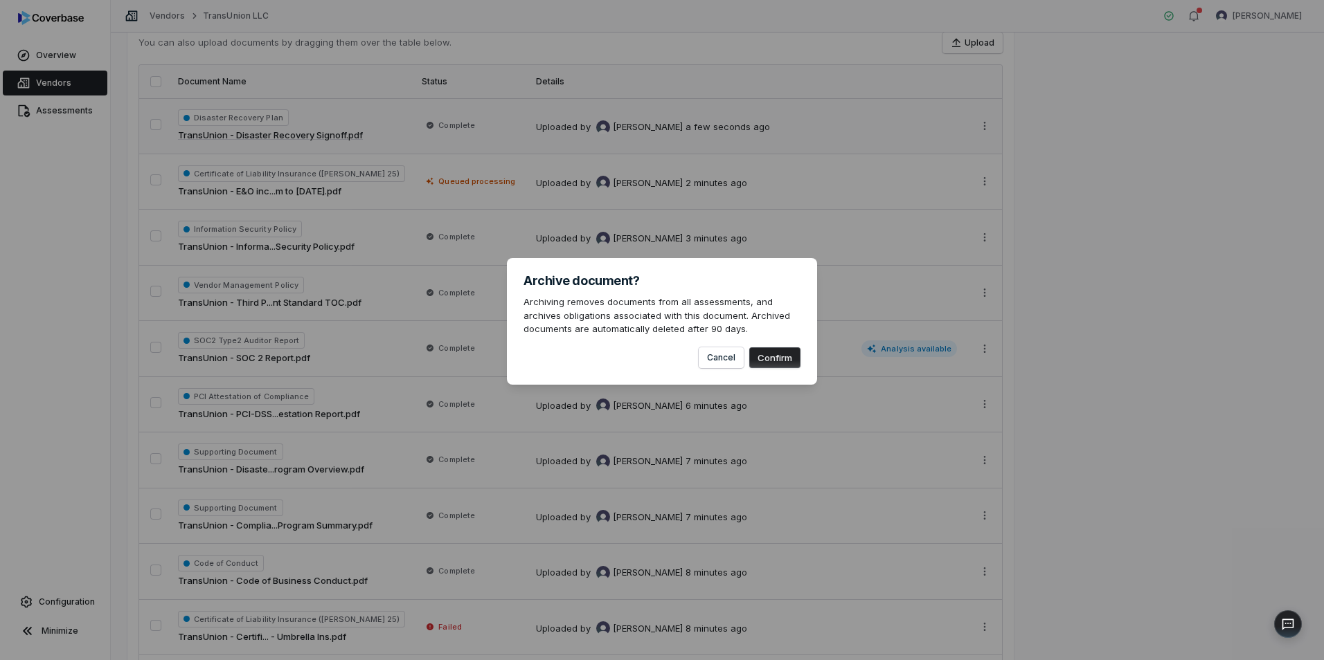
click at [784, 360] on button "Confirm" at bounding box center [774, 358] width 51 height 21
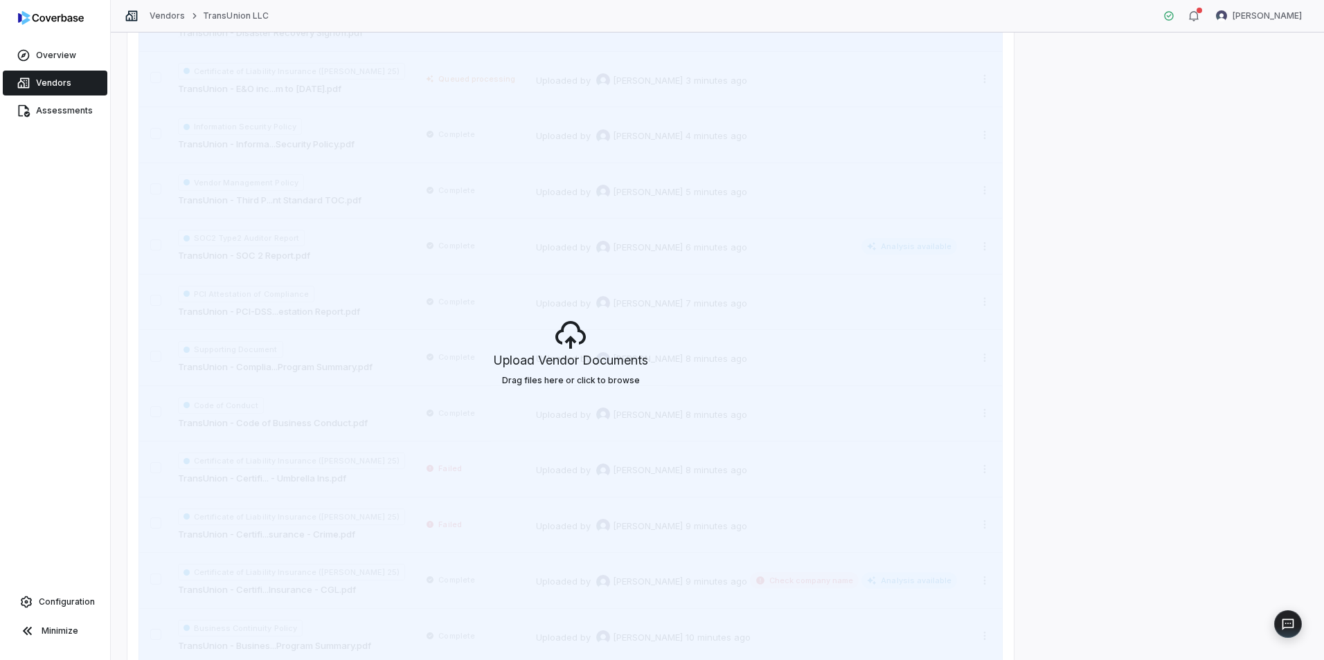
scroll to position [0, 0]
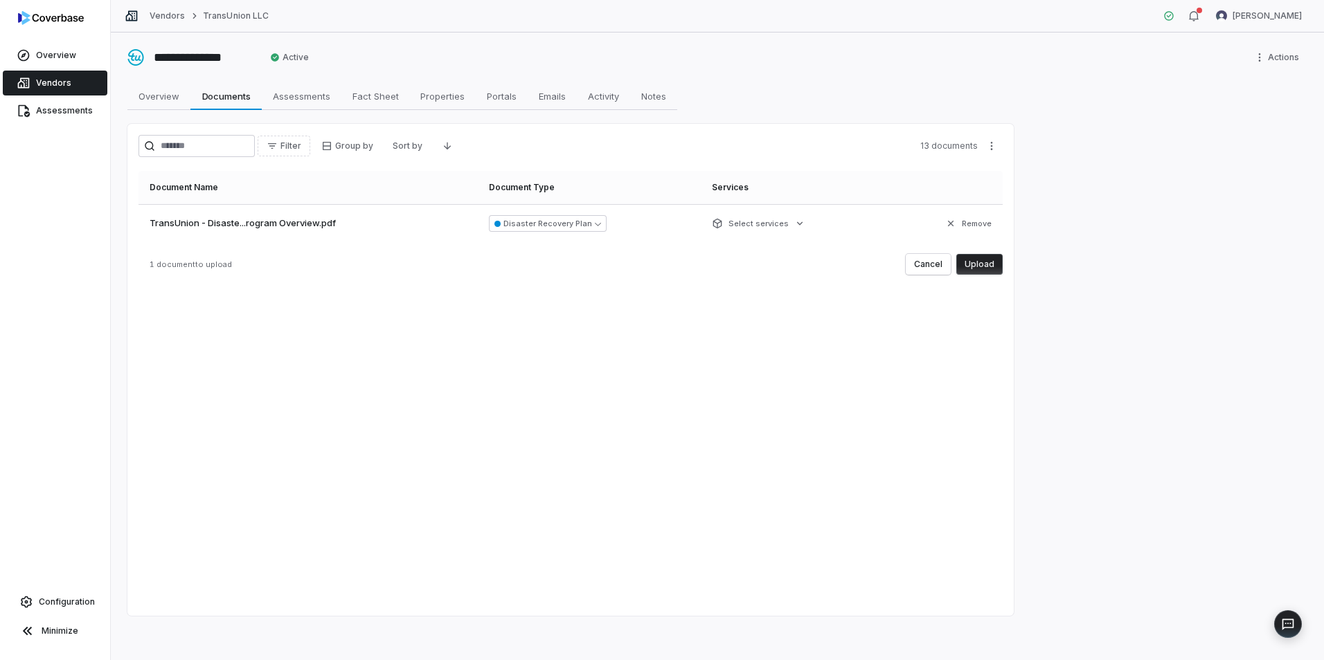
click at [991, 260] on button "Upload" at bounding box center [979, 264] width 46 height 21
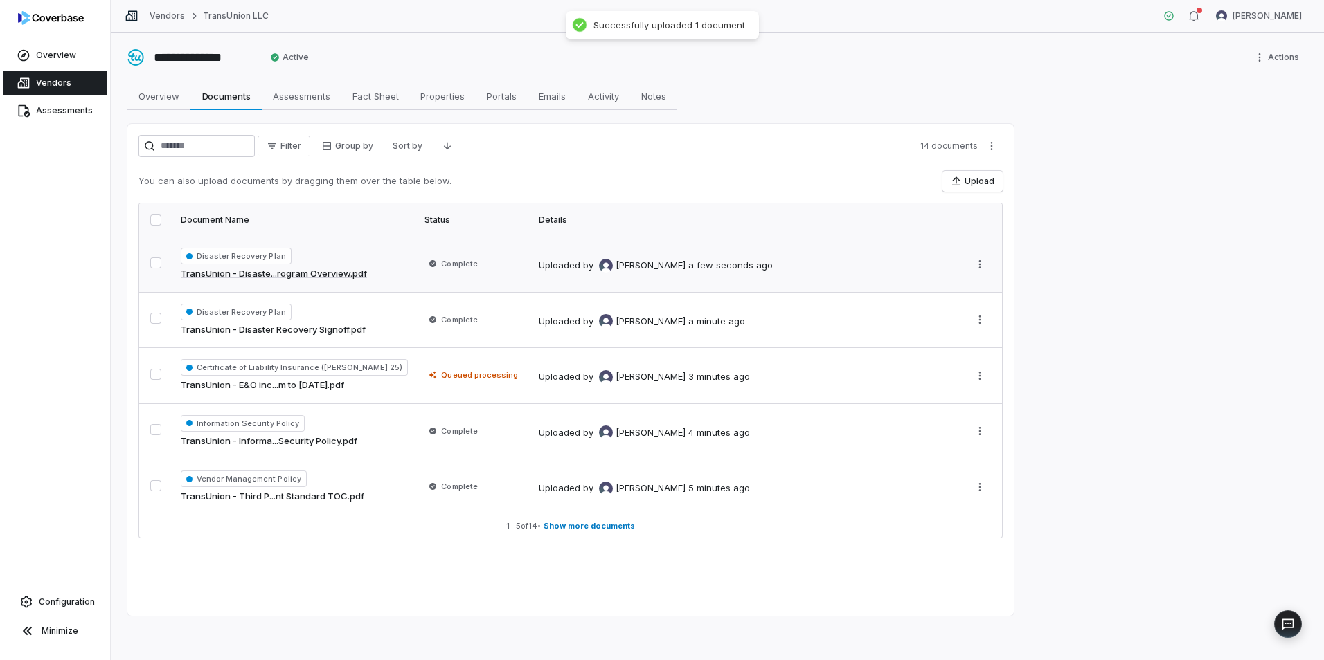
click at [308, 271] on link "TransUnion - Disaste...rogram Overview.pdf" at bounding box center [274, 274] width 186 height 14
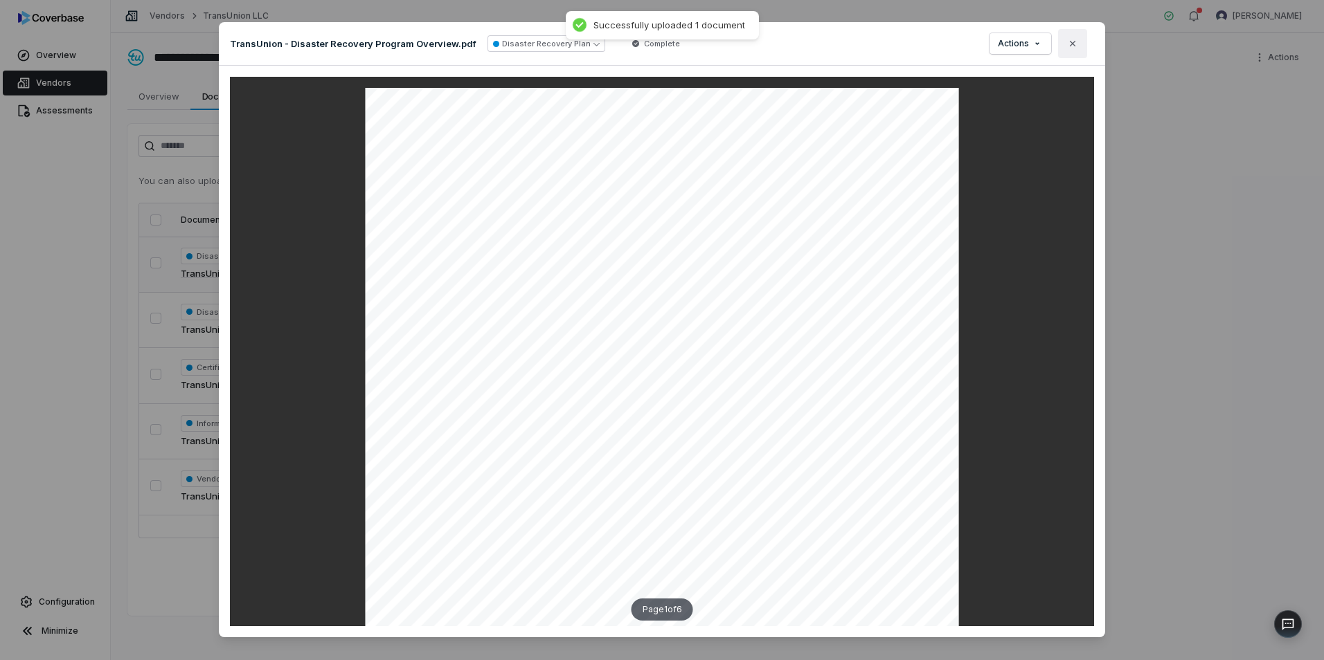
click at [1070, 44] on icon "button" at bounding box center [1072, 43] width 11 height 11
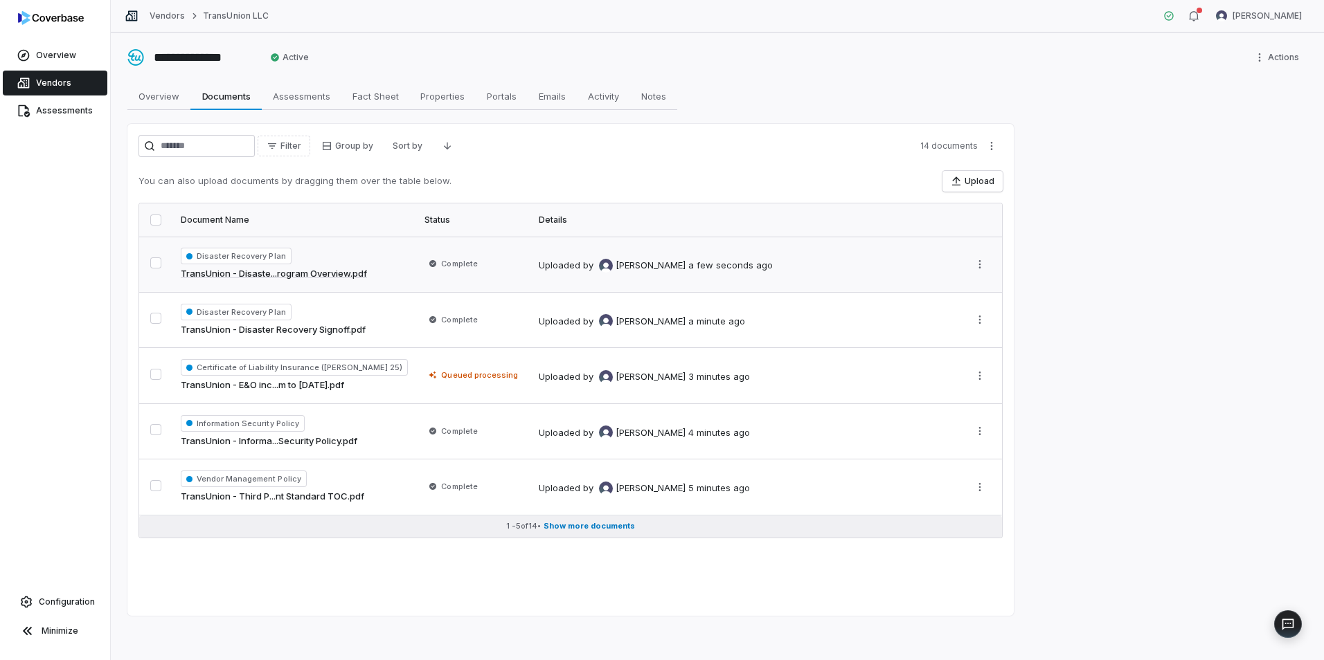
click at [578, 520] on button "1 - 5 of 14 • Show more documents" at bounding box center [570, 527] width 863 height 22
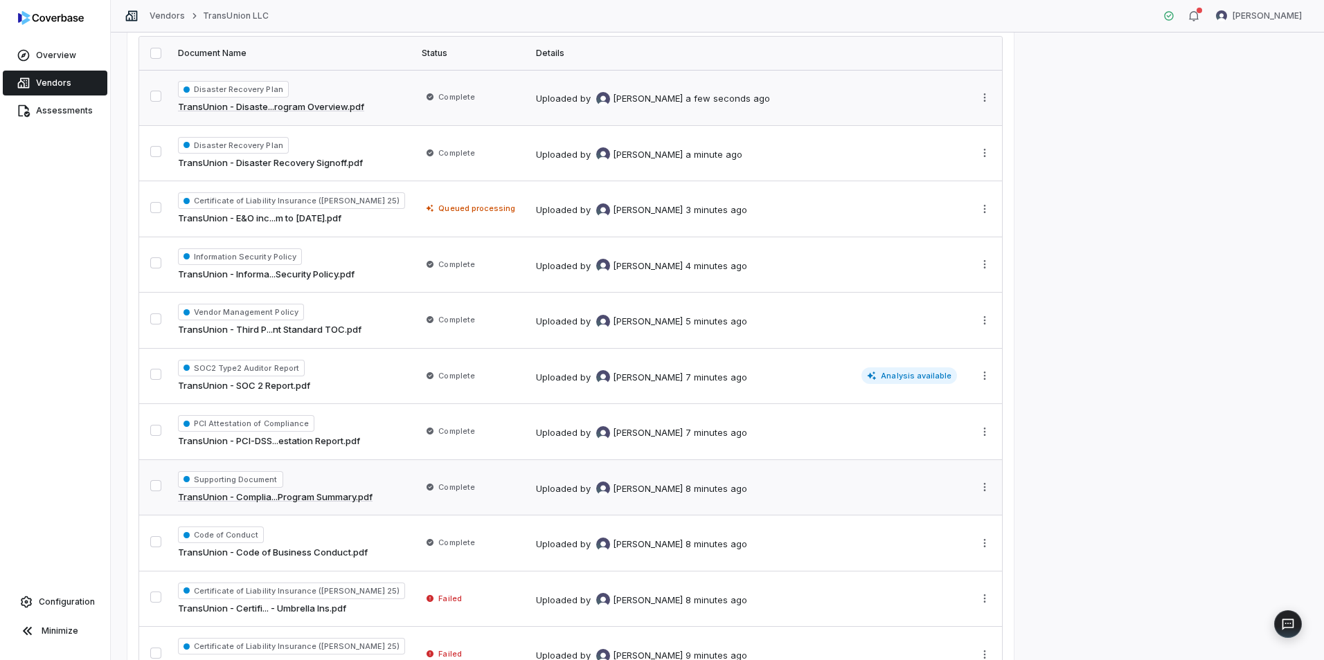
scroll to position [277, 0]
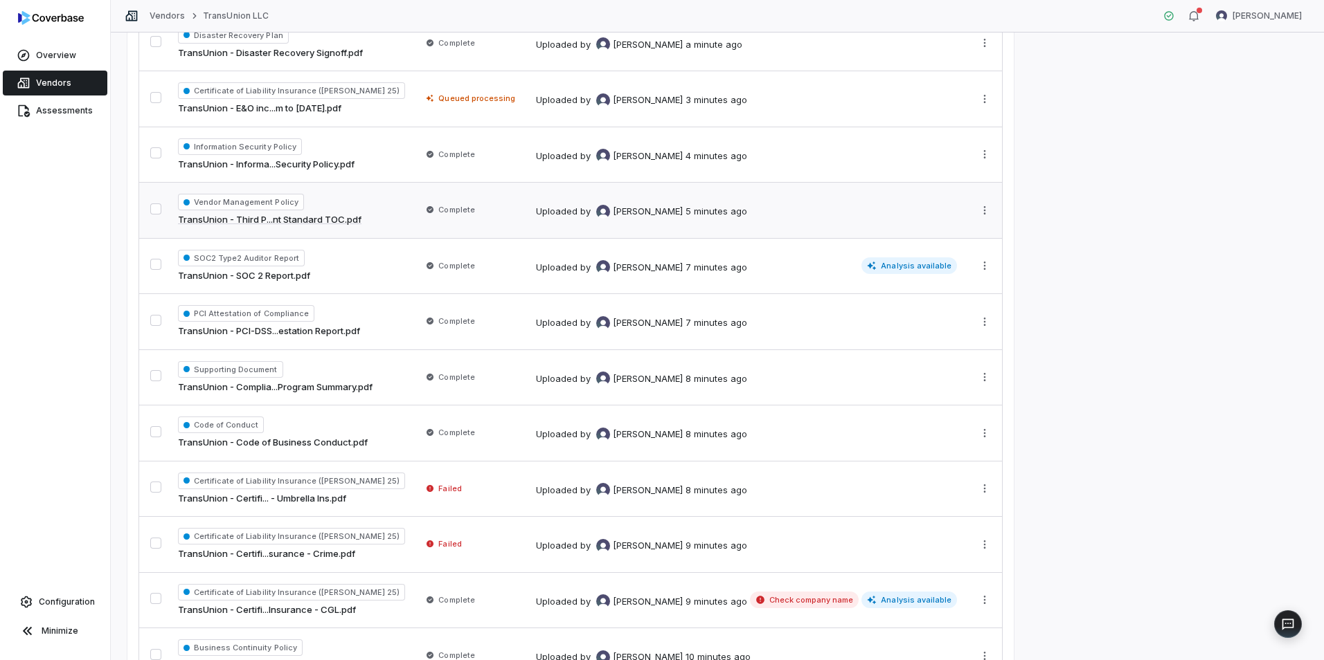
click at [290, 215] on link "TransUnion - Third P...nt Standard TOC.pdf" at bounding box center [269, 220] width 183 height 14
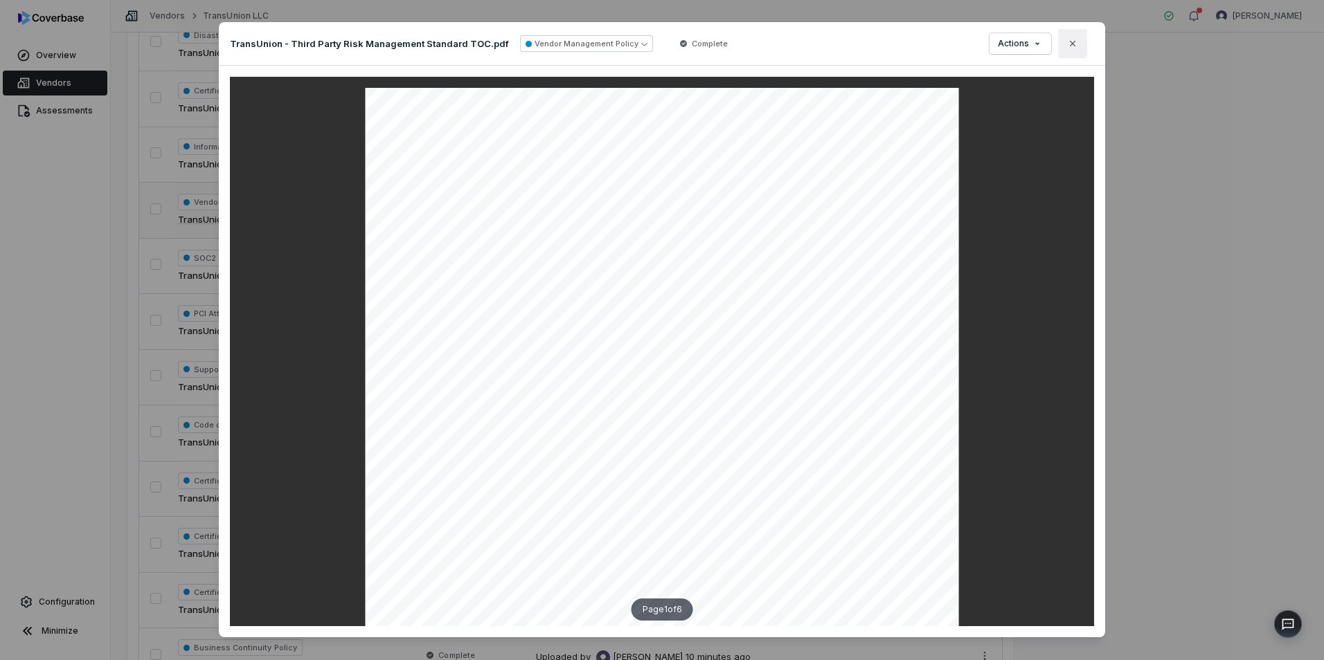
click at [1070, 44] on icon "button" at bounding box center [1073, 44] width 6 height 6
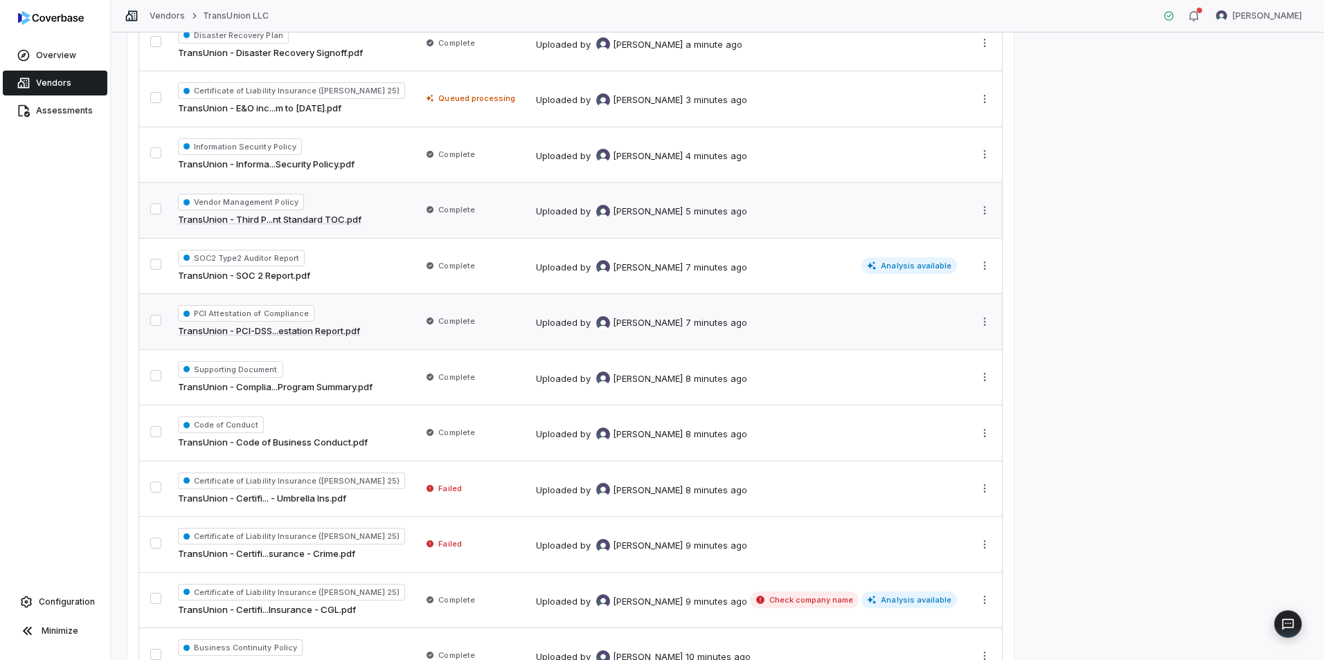
click at [317, 323] on div "PCI Attestation of Compliance TransUnion - PCI-DSS...estation Report.pdf" at bounding box center [291, 321] width 227 height 33
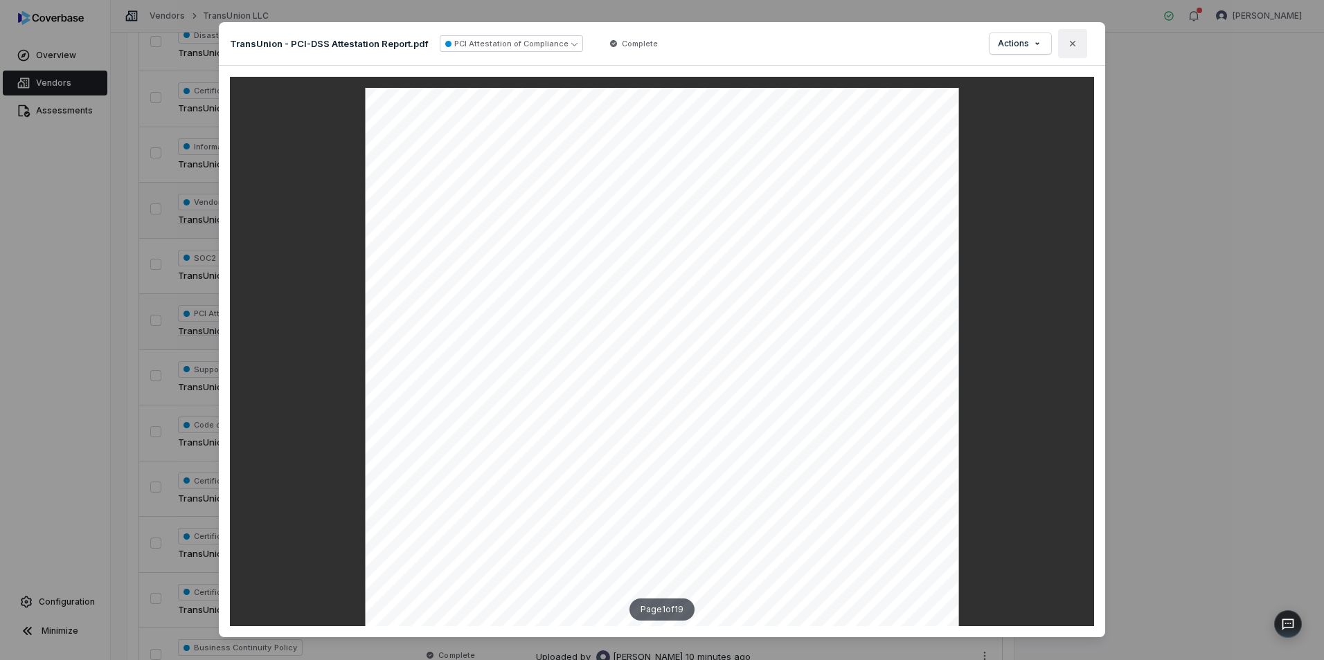
click at [1067, 43] on icon "button" at bounding box center [1072, 43] width 11 height 11
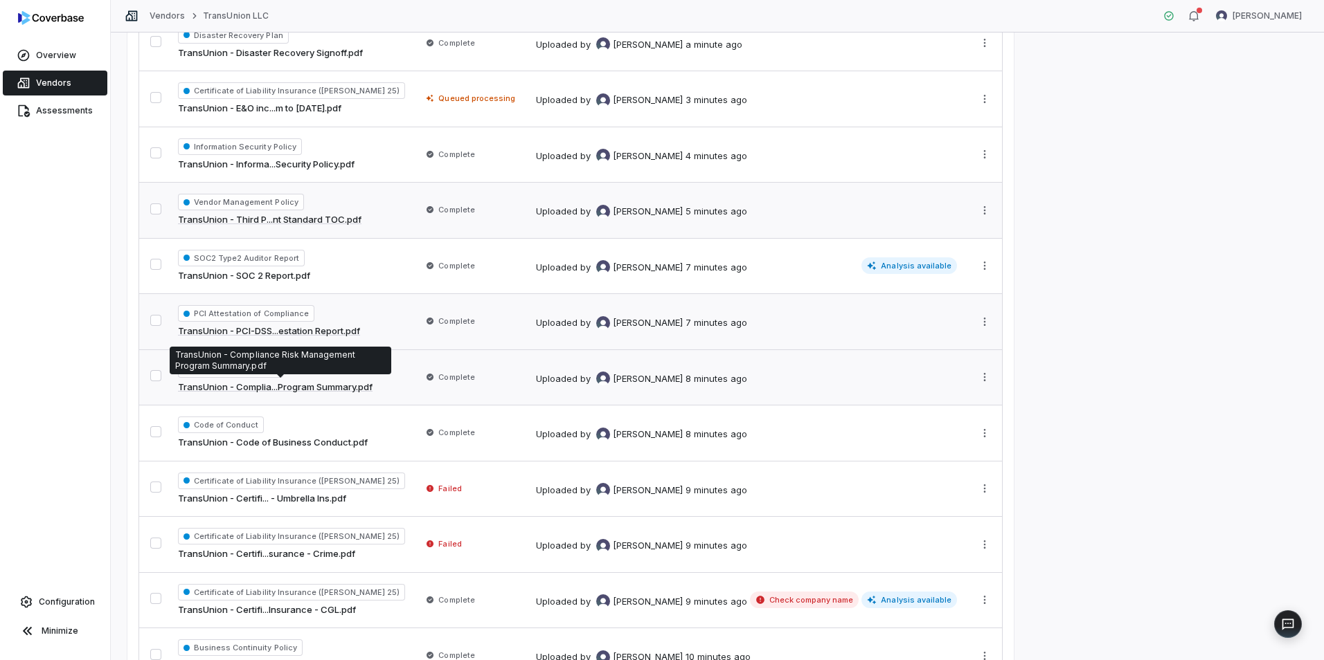
click at [321, 382] on link "TransUnion - Complia...Program Summary.pdf" at bounding box center [275, 388] width 195 height 14
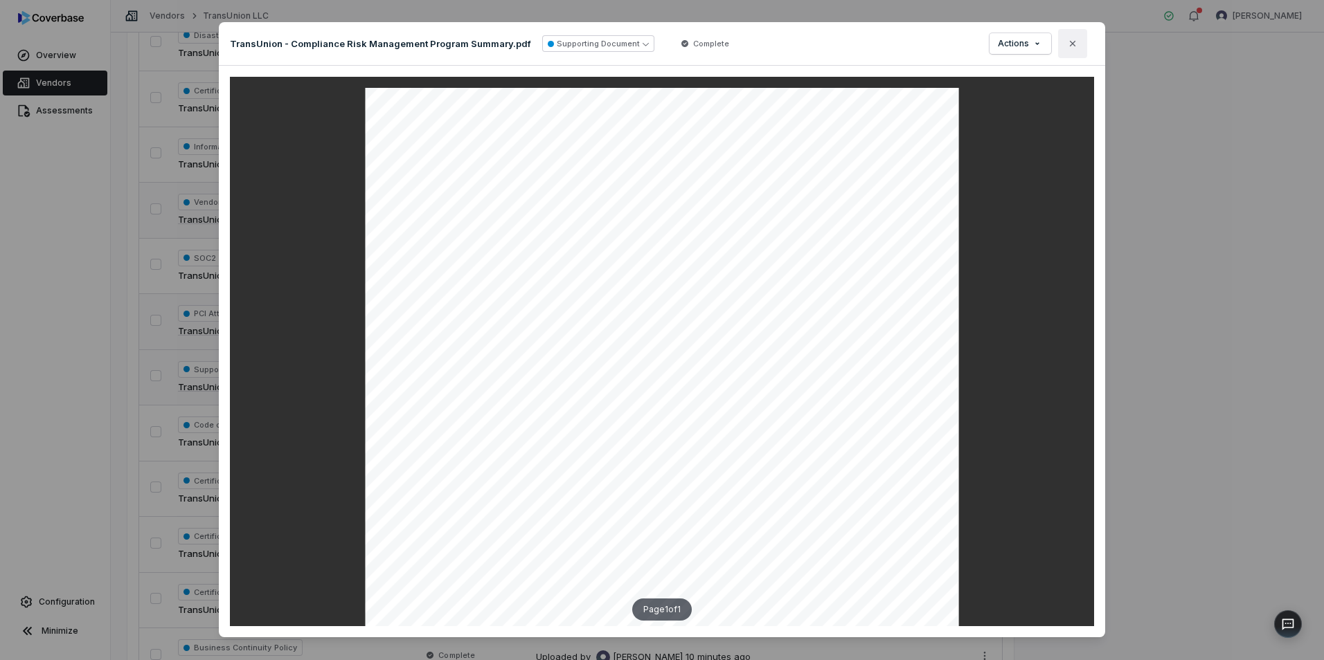
click at [1070, 46] on icon "button" at bounding box center [1072, 43] width 11 height 11
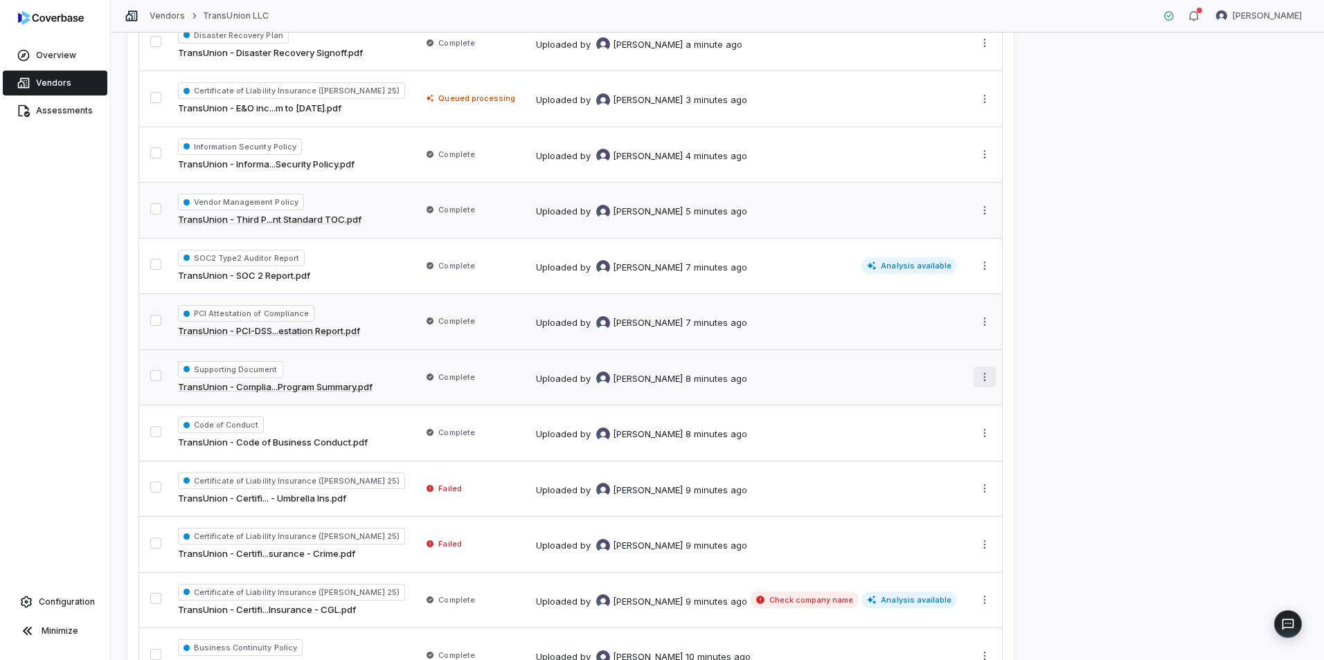
click at [985, 375] on html "**********" at bounding box center [662, 330] width 1324 height 660
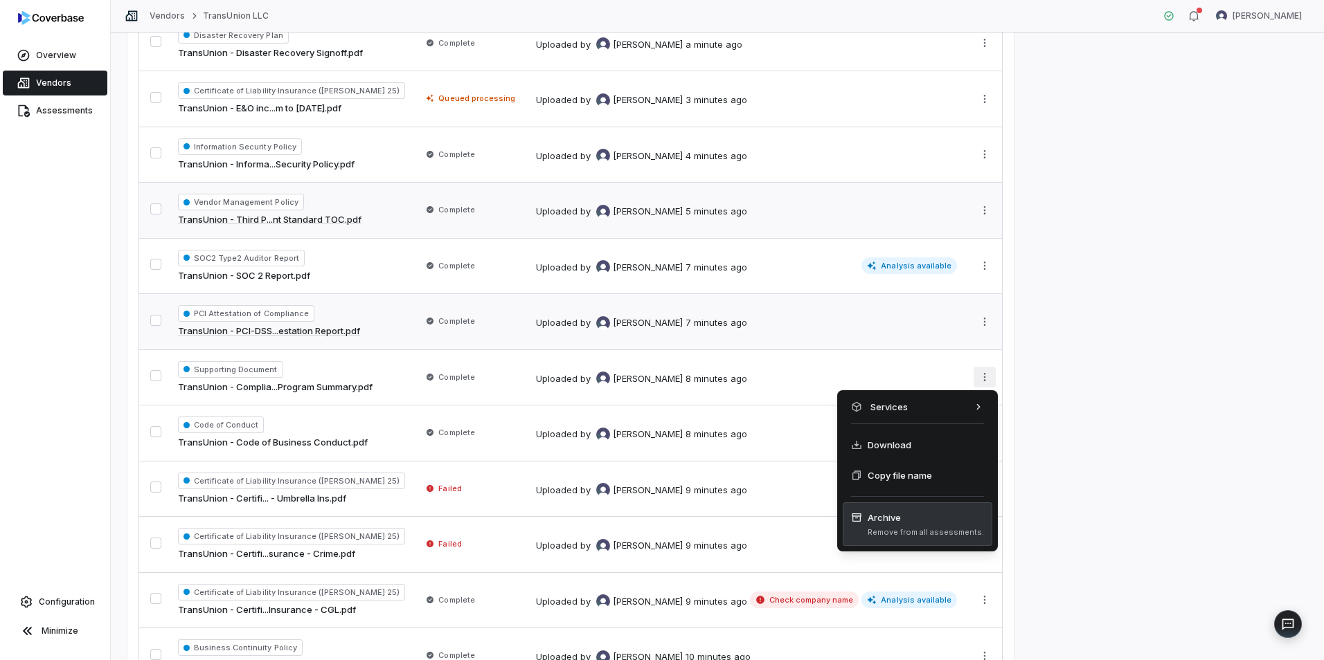
click at [925, 534] on span "Remove from all assessments." at bounding box center [925, 533] width 116 height 10
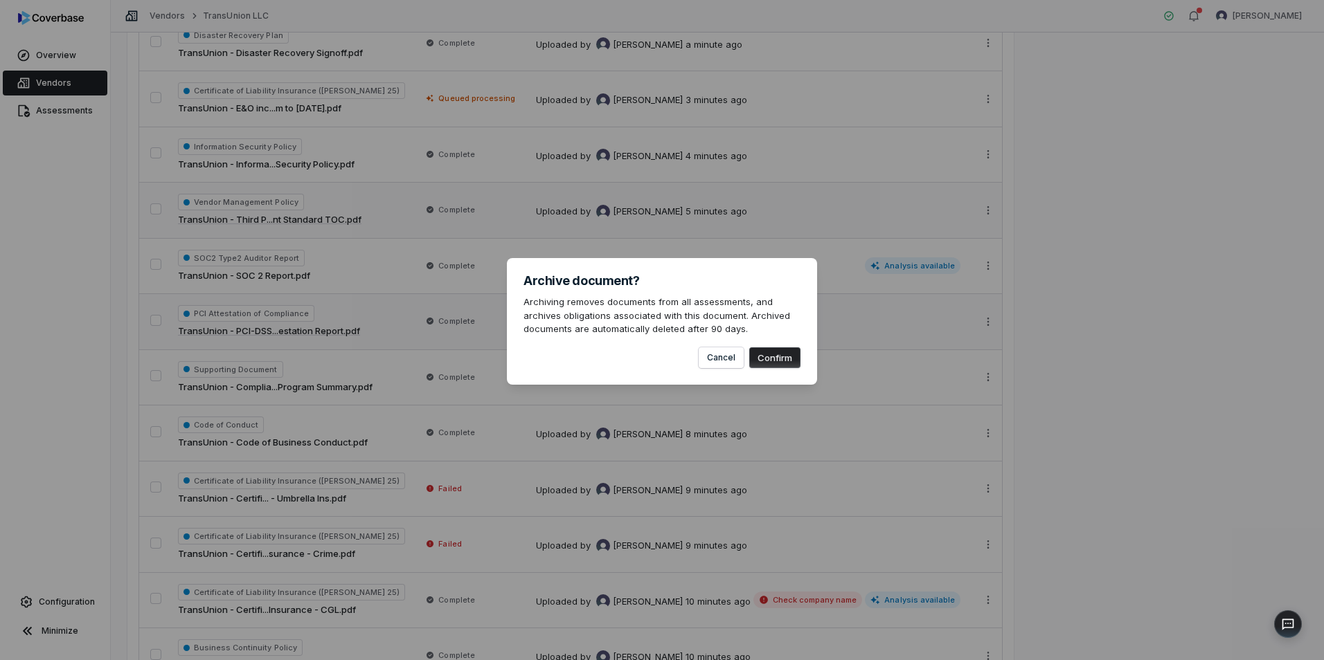
click at [767, 362] on button "Confirm" at bounding box center [774, 358] width 51 height 21
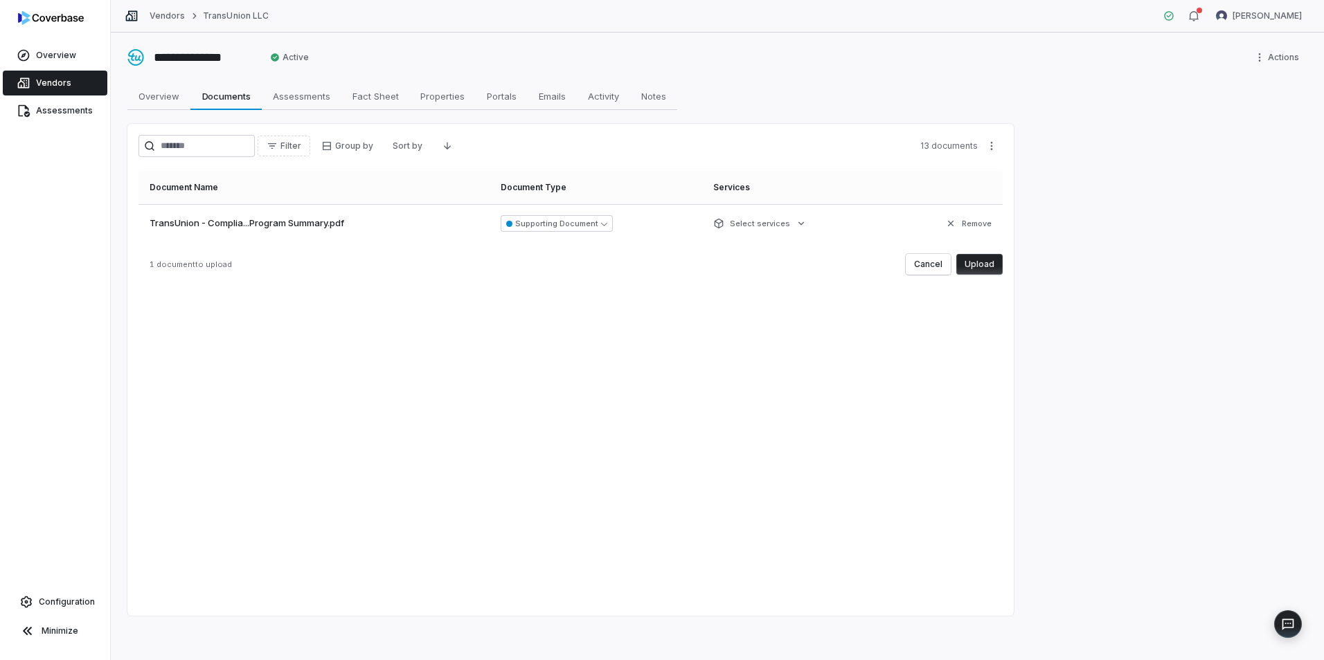
click at [989, 262] on button "Upload" at bounding box center [979, 264] width 46 height 21
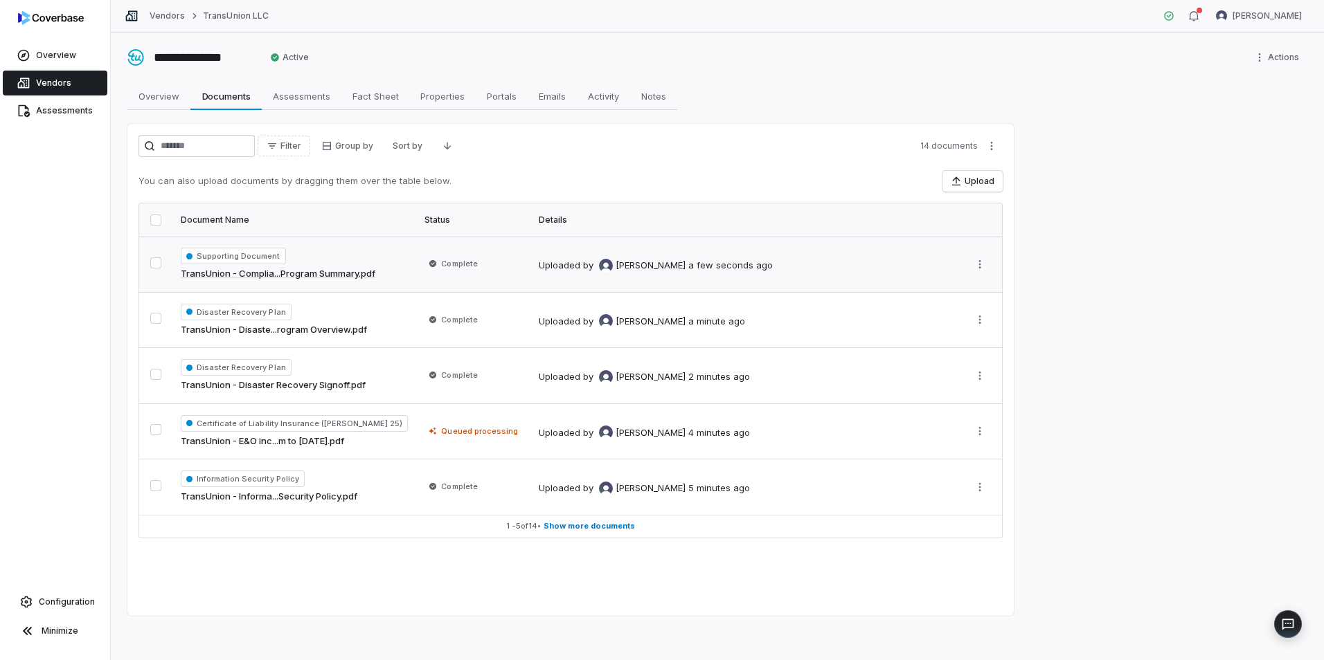
click at [284, 272] on link "TransUnion - Complia...Program Summary.pdf" at bounding box center [278, 274] width 195 height 14
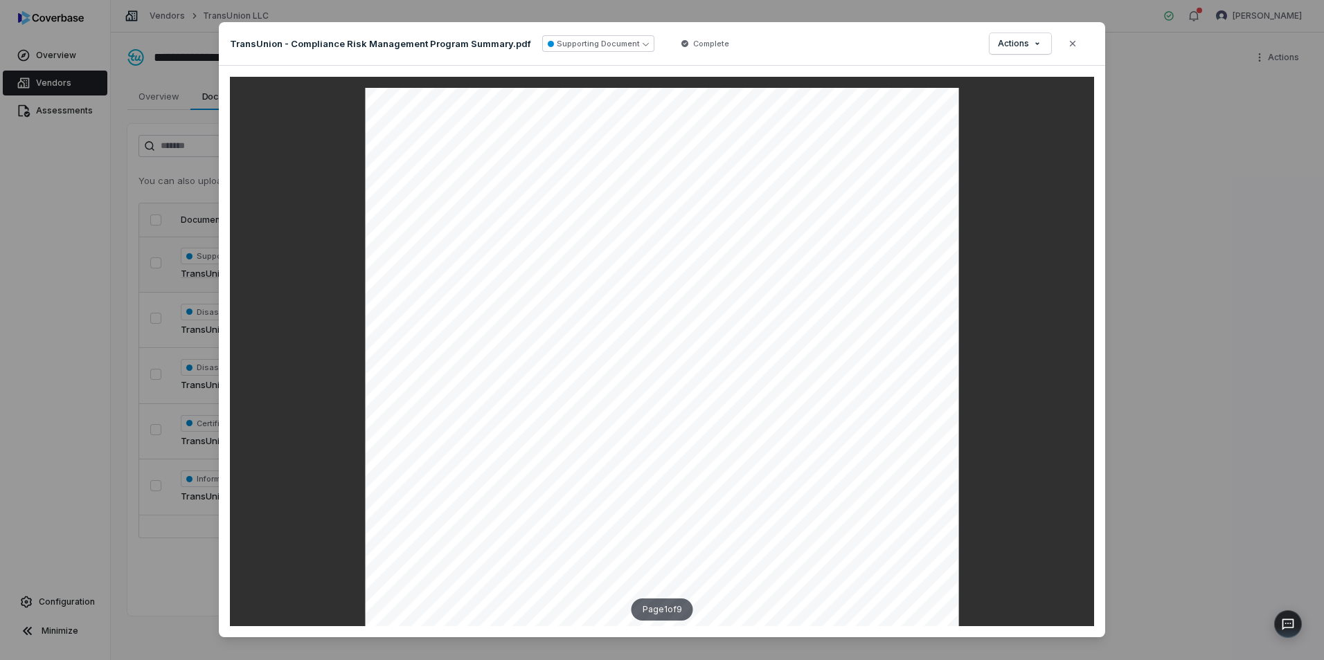
click at [1067, 38] on icon "button" at bounding box center [1072, 43] width 11 height 11
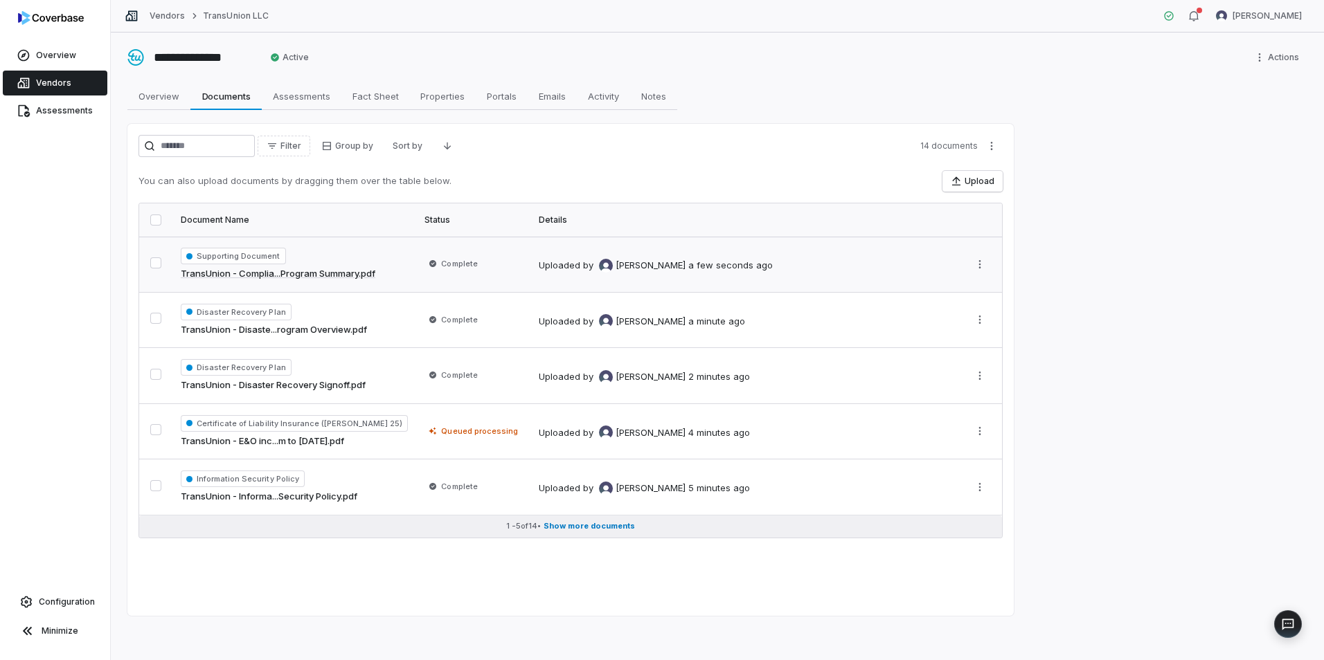
click at [607, 525] on span "Show more documents" at bounding box center [588, 526] width 91 height 10
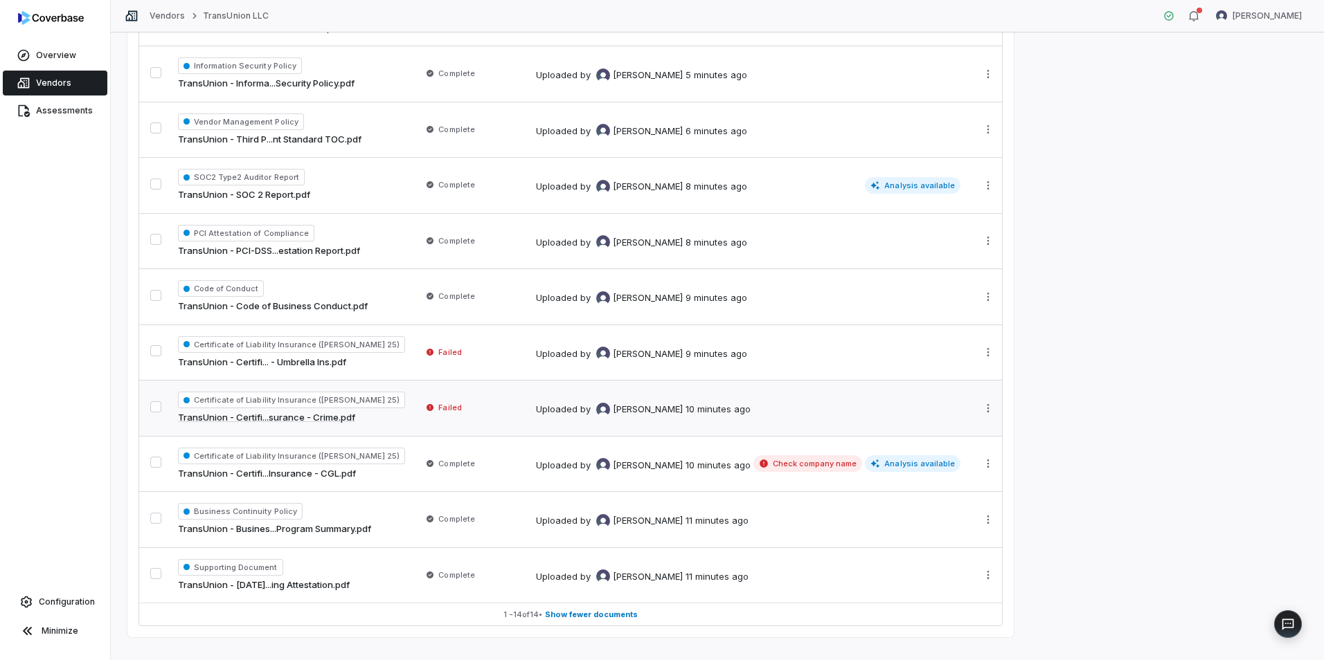
scroll to position [415, 0]
click at [326, 305] on link "TransUnion - Code of Business Conduct.pdf" at bounding box center [273, 305] width 190 height 14
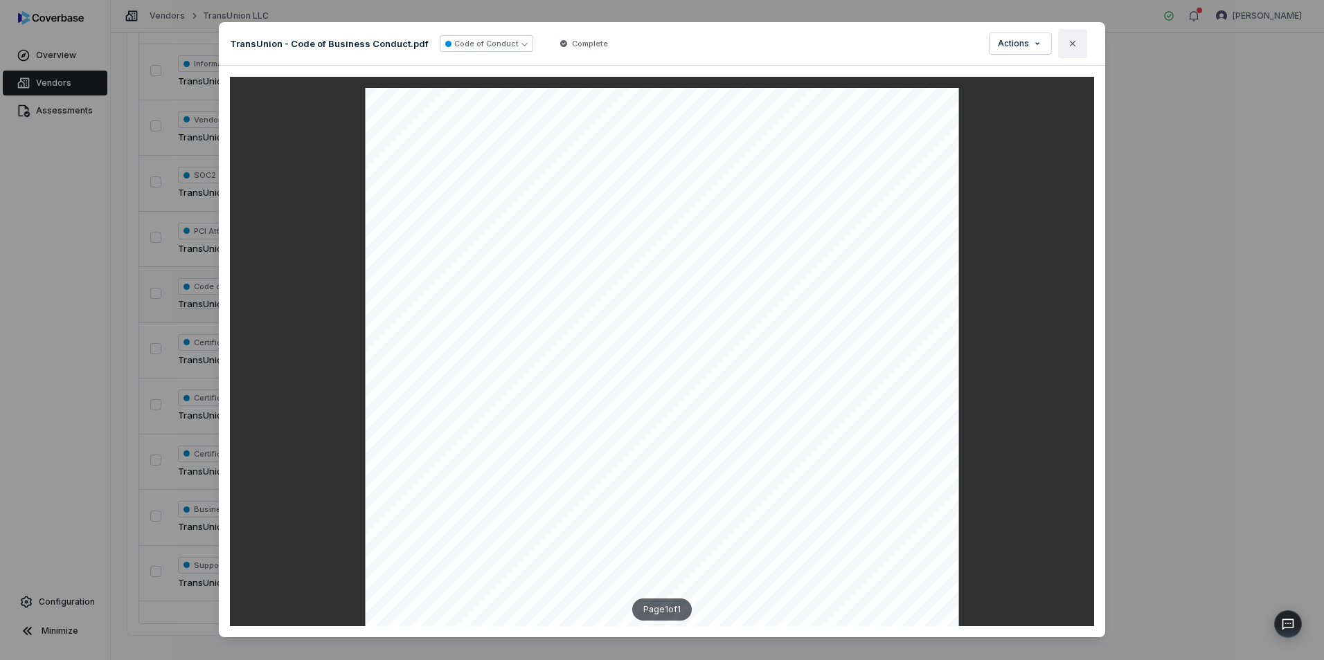
click at [1072, 47] on icon "button" at bounding box center [1072, 43] width 11 height 11
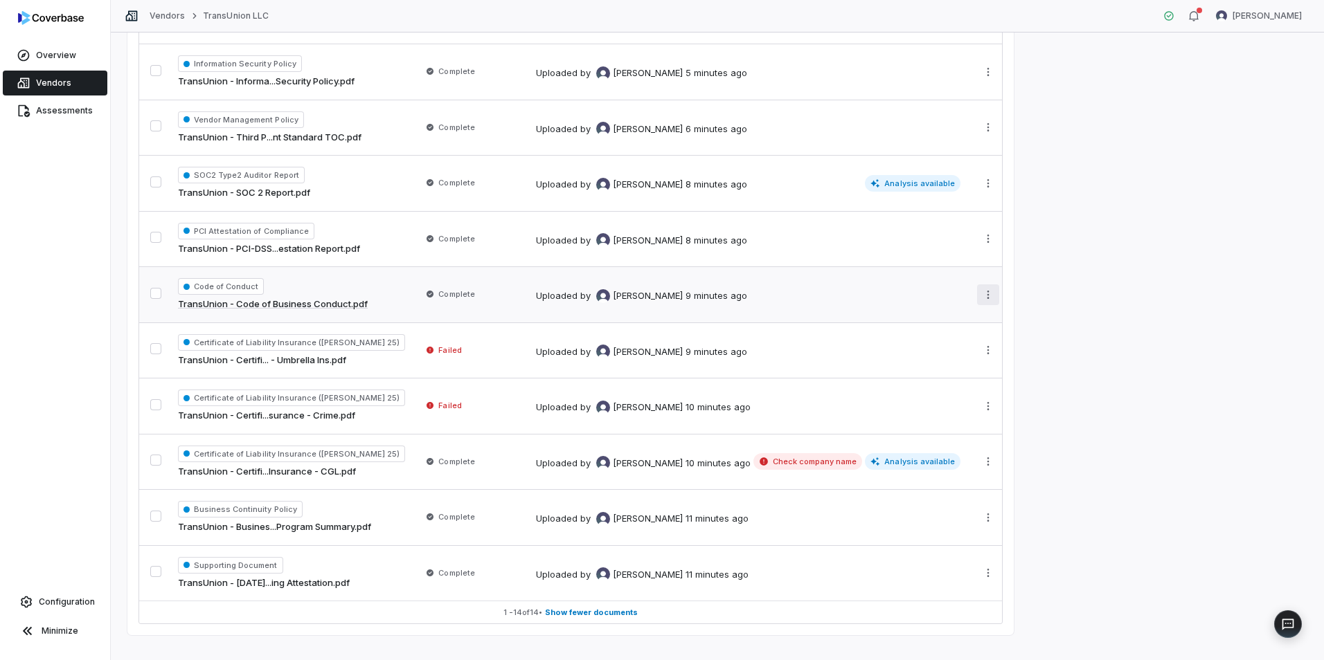
click at [984, 294] on html "**********" at bounding box center [662, 330] width 1324 height 660
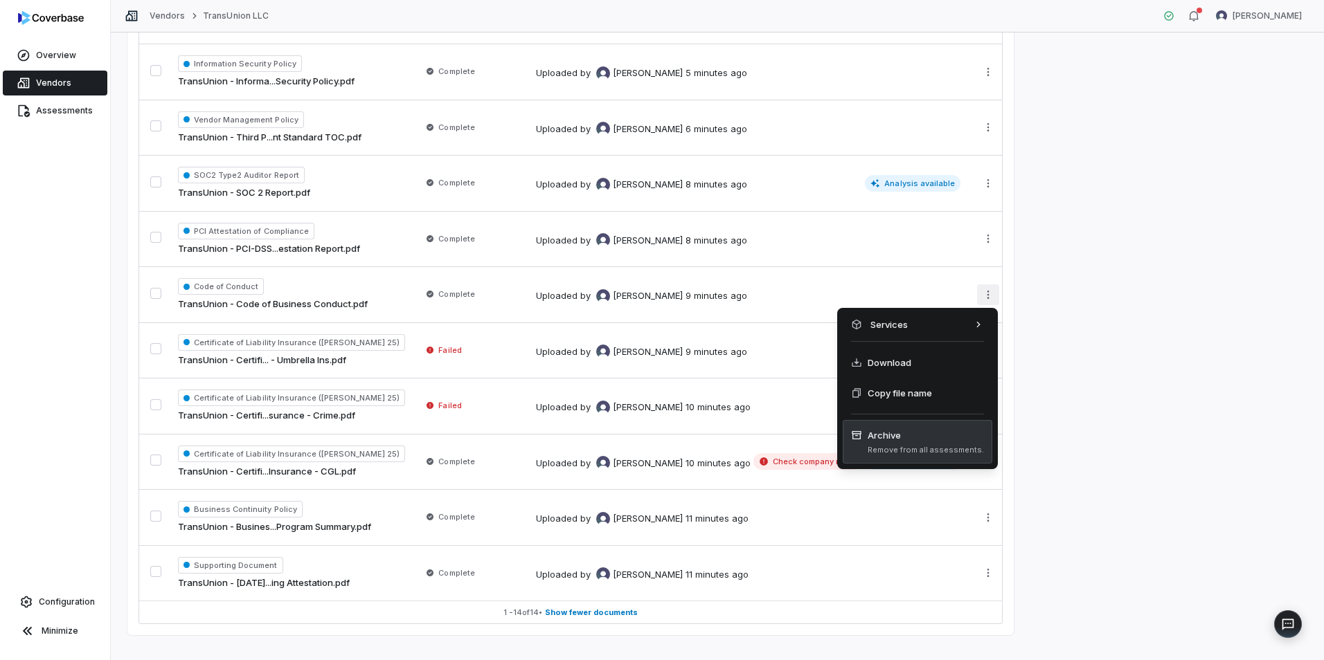
click at [899, 439] on span "Archive" at bounding box center [925, 436] width 116 height 14
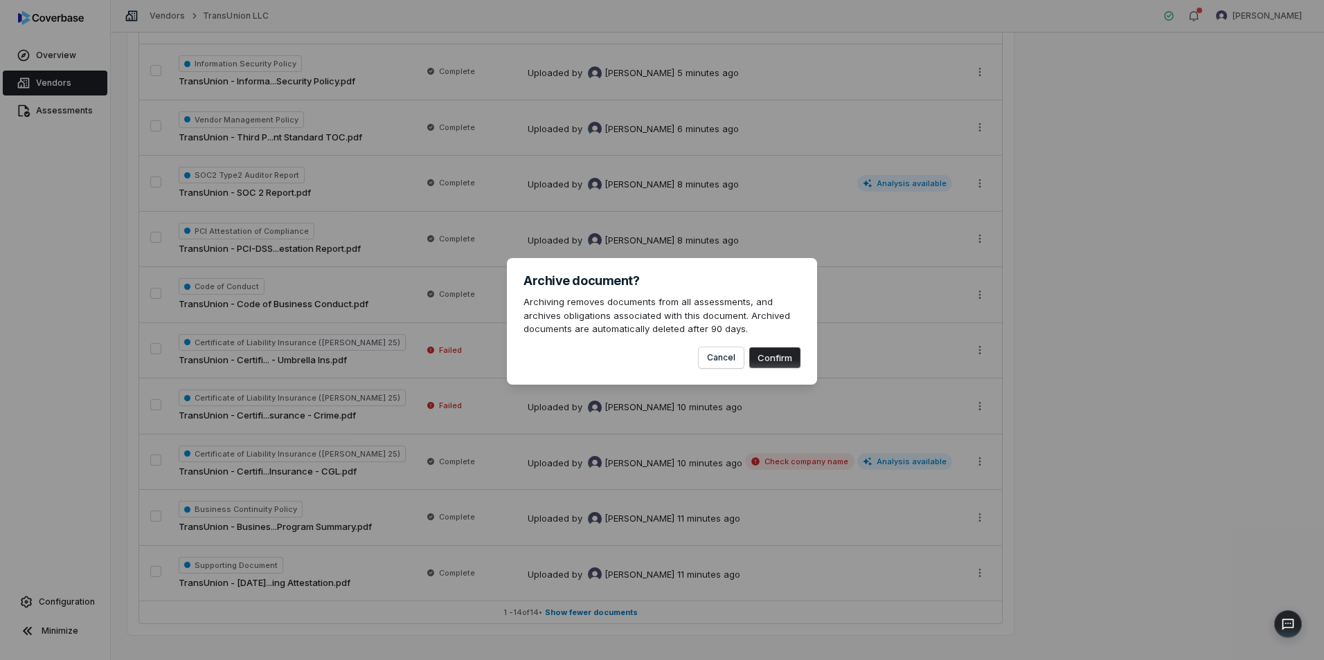
click at [777, 354] on button "Confirm" at bounding box center [774, 358] width 51 height 21
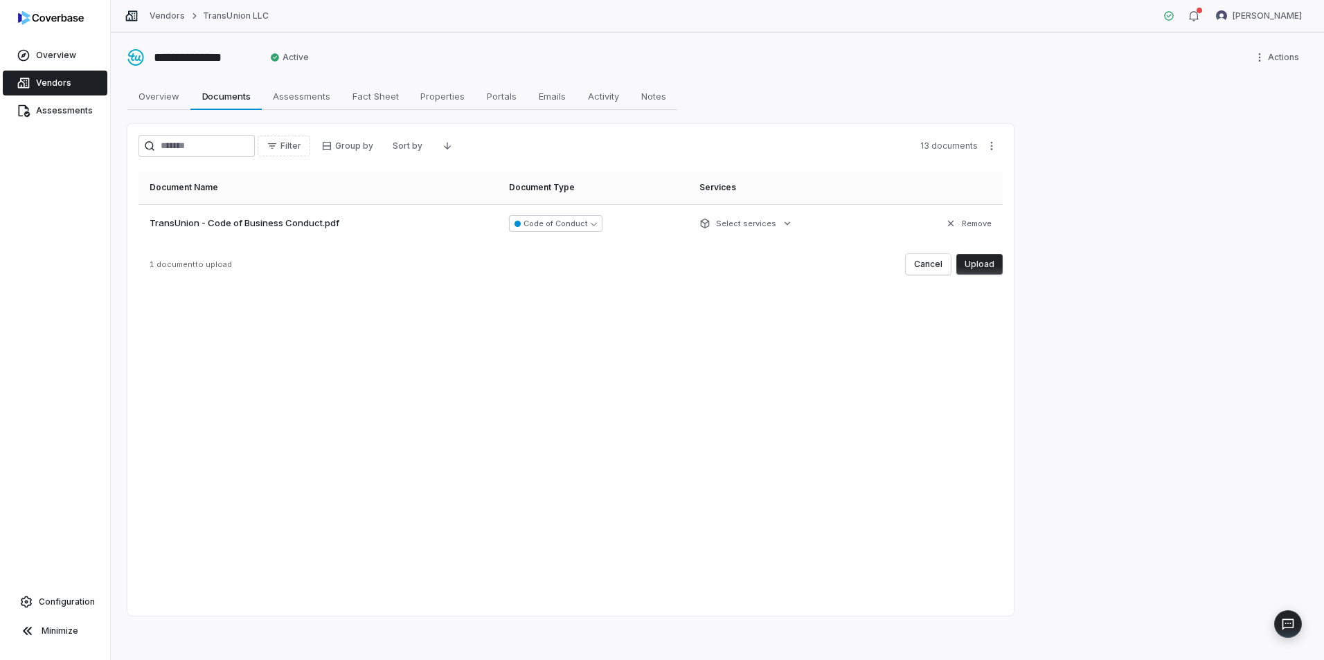
click at [982, 264] on button "Upload" at bounding box center [979, 264] width 46 height 21
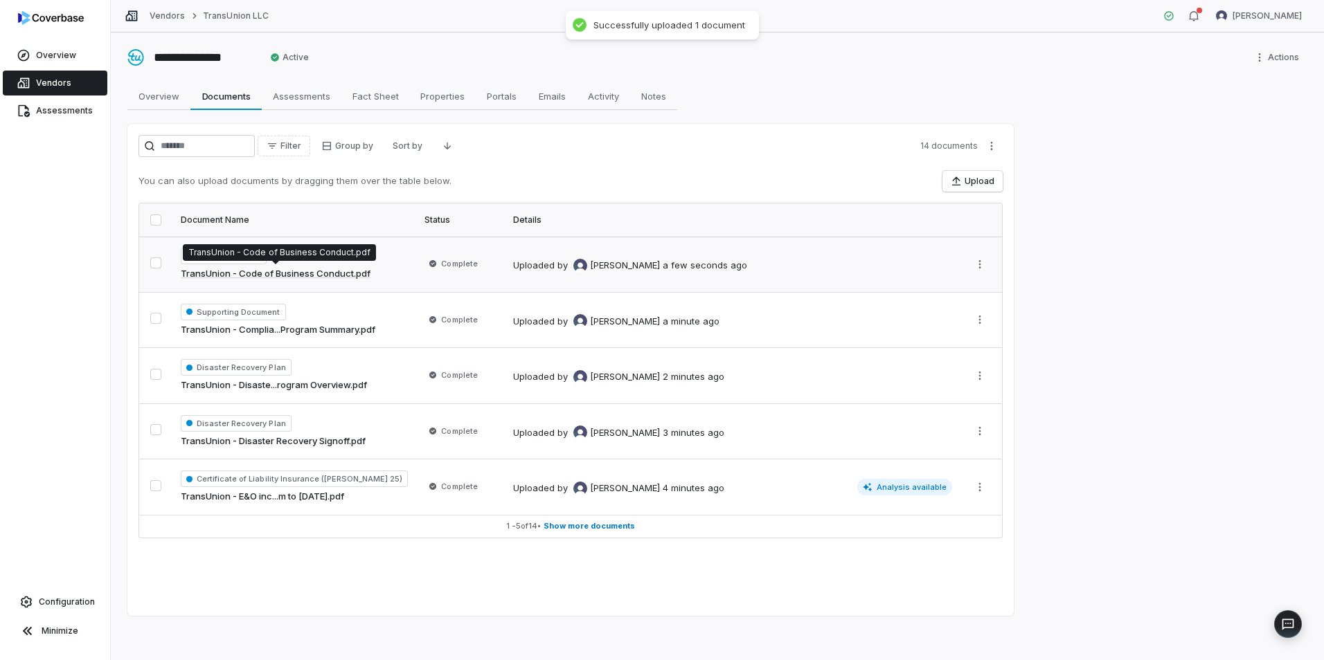
click at [314, 272] on link "TransUnion - Code of Business Conduct.pdf" at bounding box center [276, 274] width 190 height 14
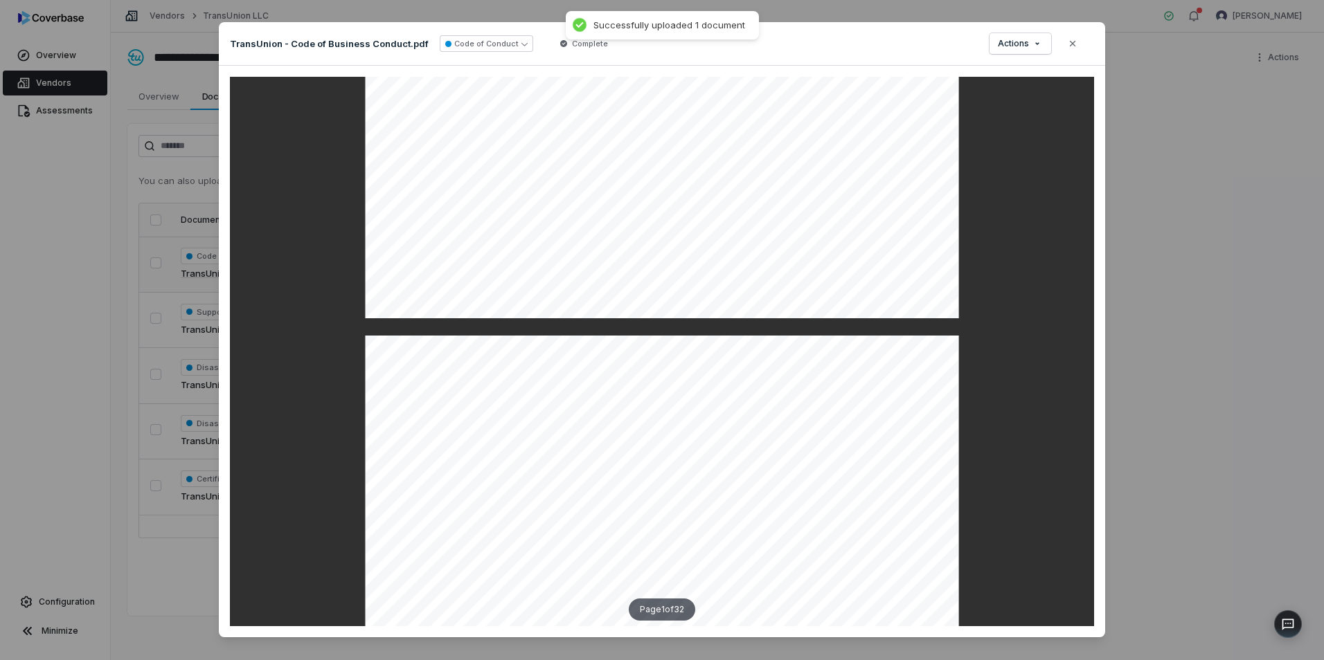
scroll to position [554, 0]
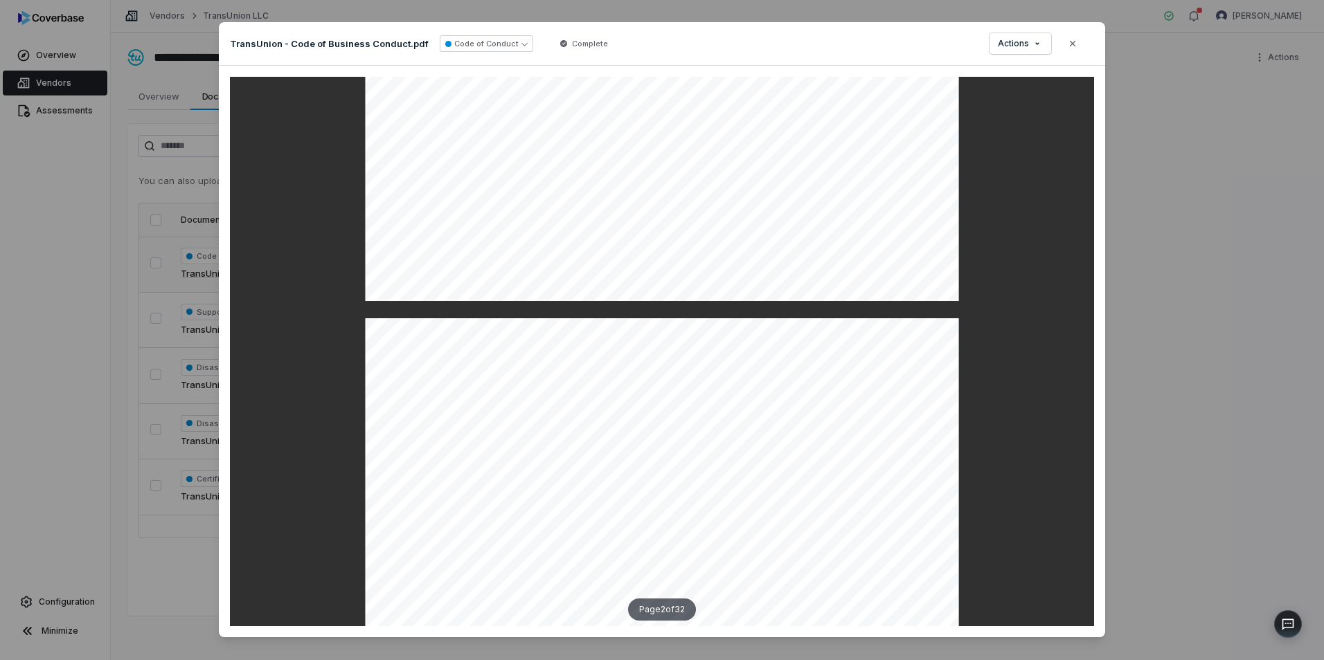
drag, startPoint x: 1074, startPoint y: 42, endPoint x: 1059, endPoint y: 51, distance: 18.3
click at [1074, 42] on button "Close" at bounding box center [1072, 43] width 29 height 29
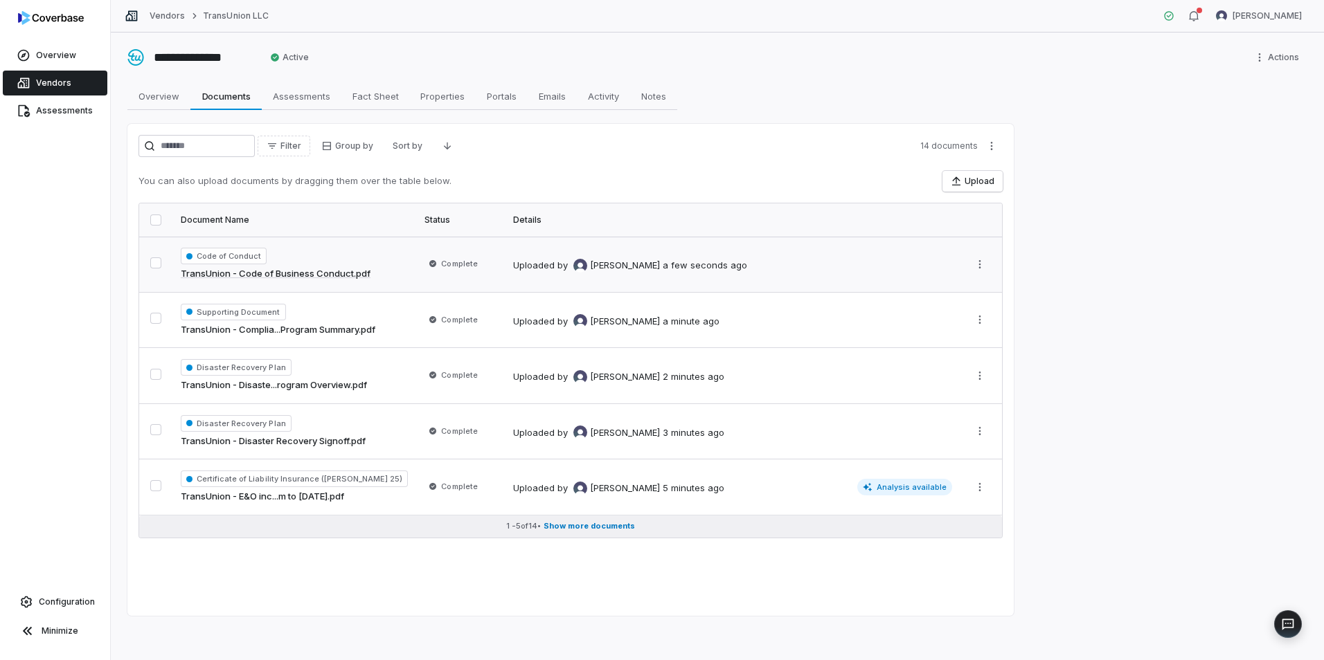
click at [597, 523] on span "Show more documents" at bounding box center [588, 526] width 91 height 10
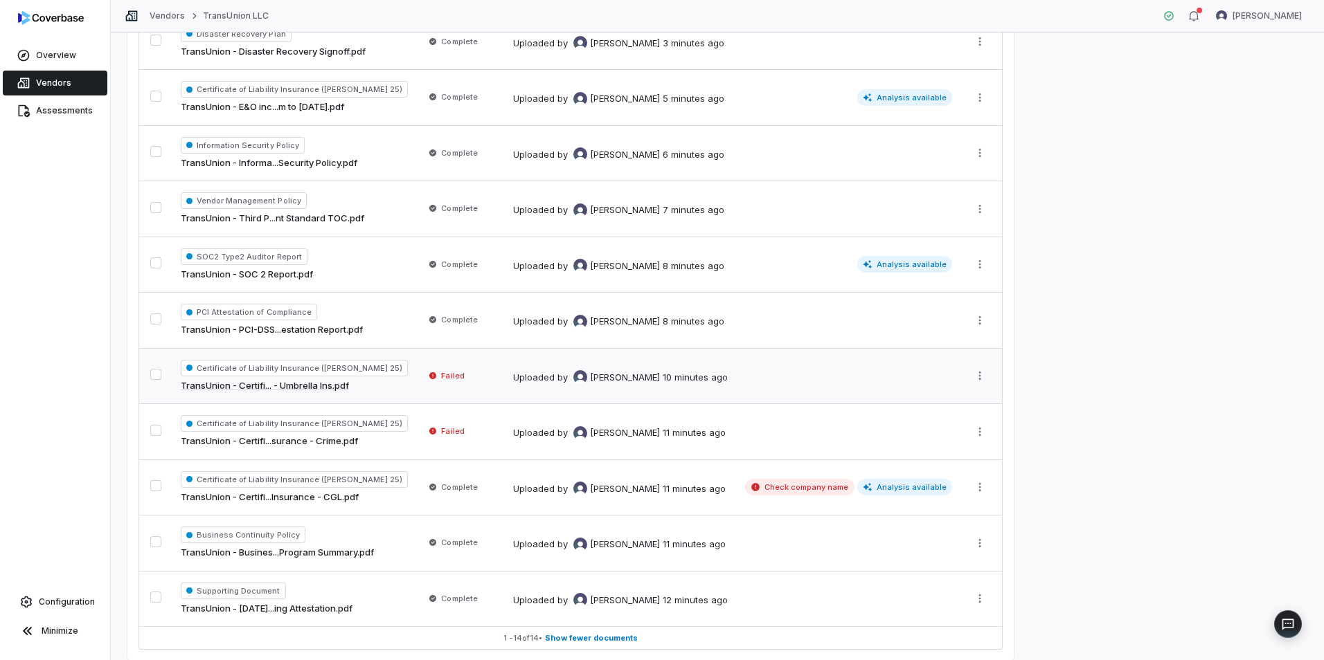
scroll to position [415, 0]
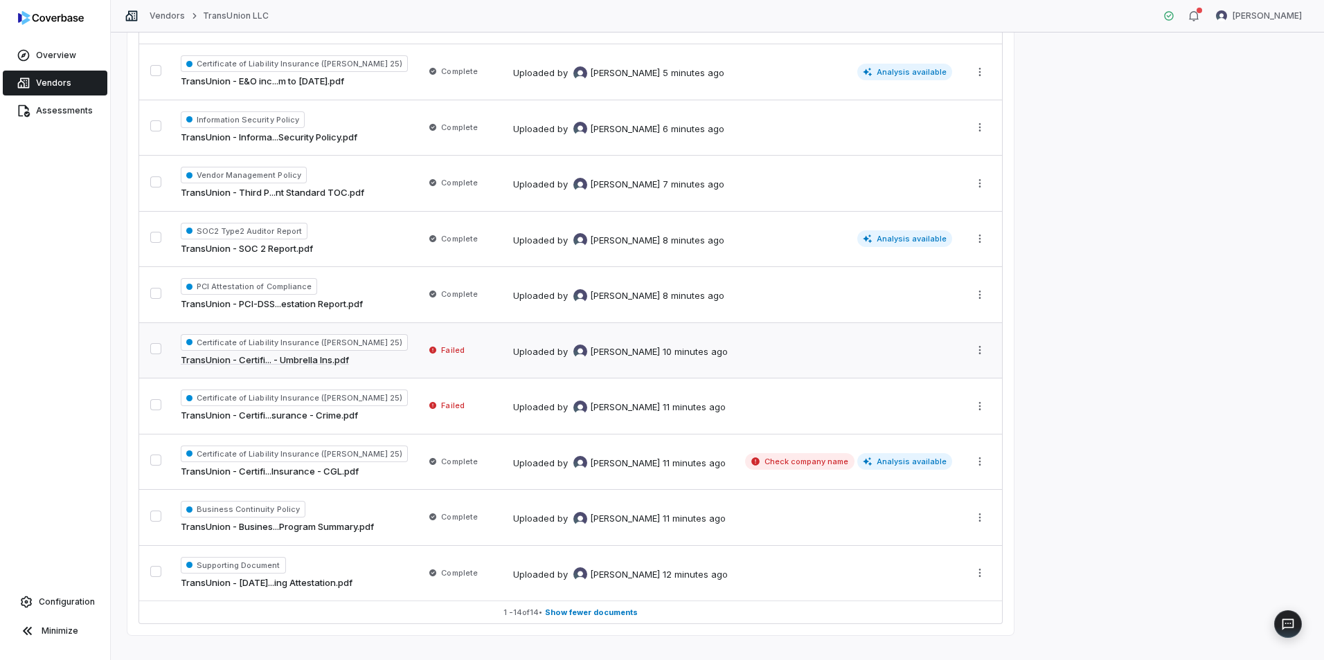
click at [289, 361] on link "TransUnion - Certifi... - Umbrella Ins.pdf" at bounding box center [265, 361] width 168 height 14
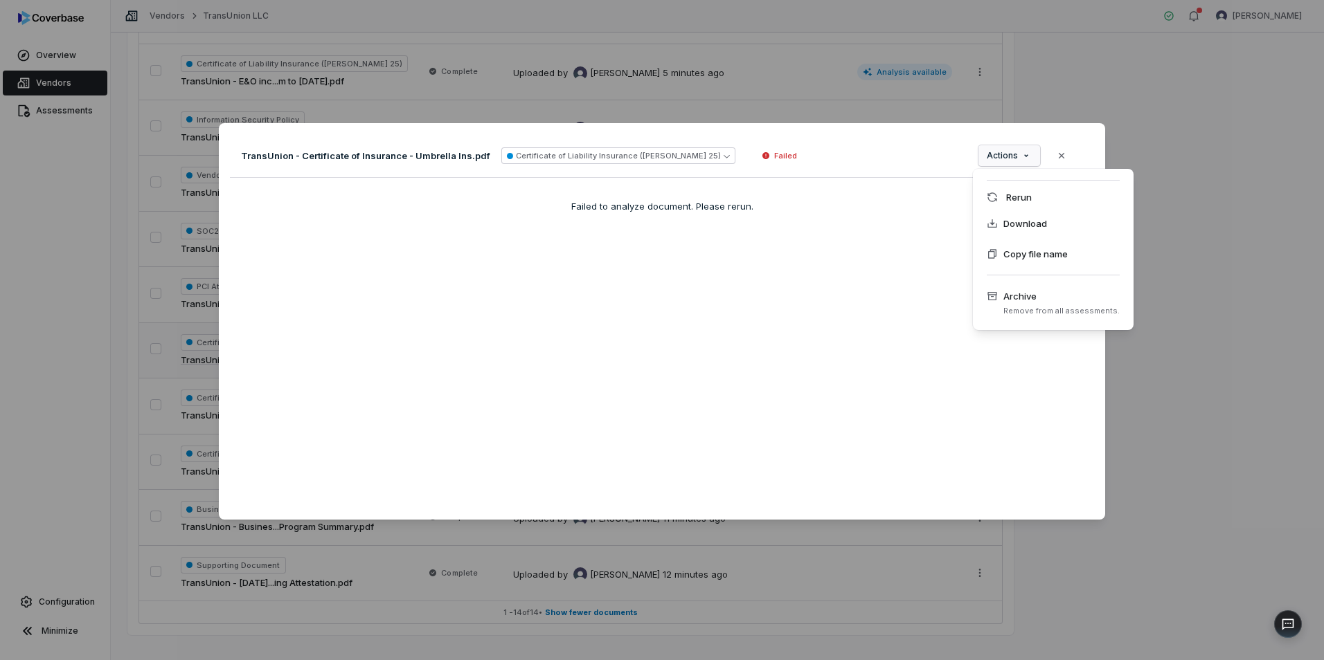
click at [1010, 158] on div "Document Preview TransUnion - Certificate of Insurance - Umbrella Ins.pdf Certi…" at bounding box center [662, 330] width 1324 height 458
click at [1029, 298] on span "Archive" at bounding box center [1061, 296] width 116 height 14
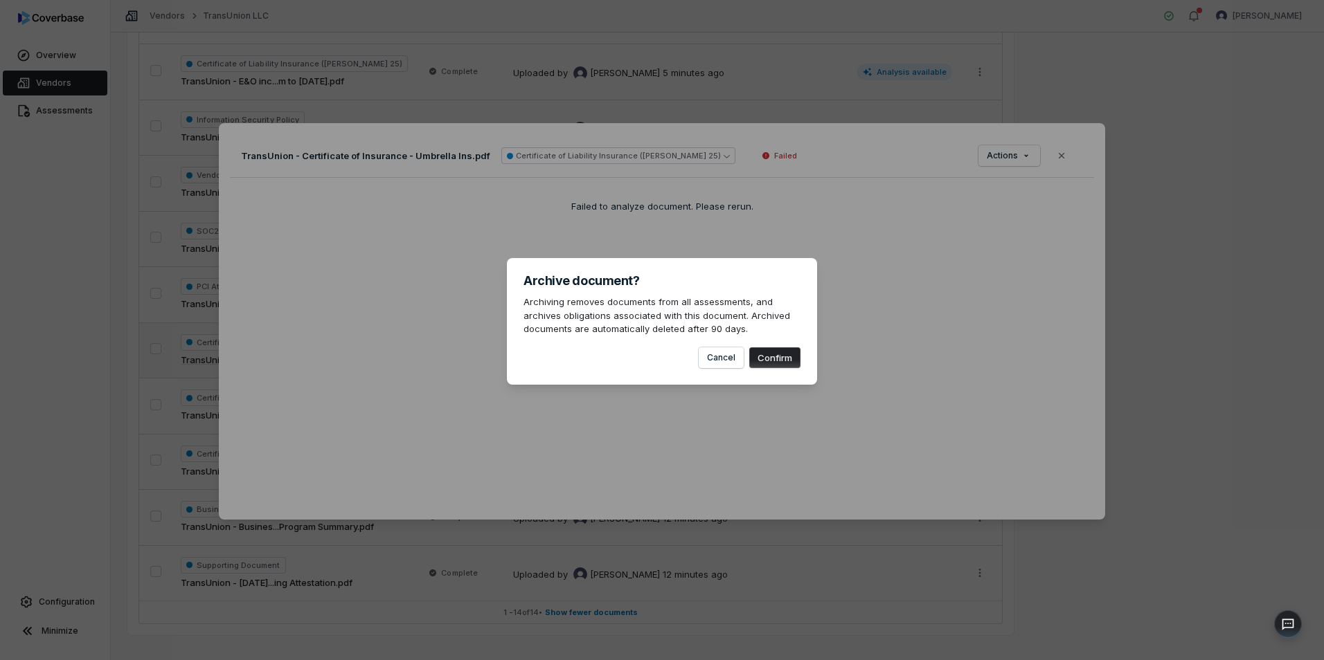
click at [777, 358] on button "Confirm" at bounding box center [774, 358] width 51 height 21
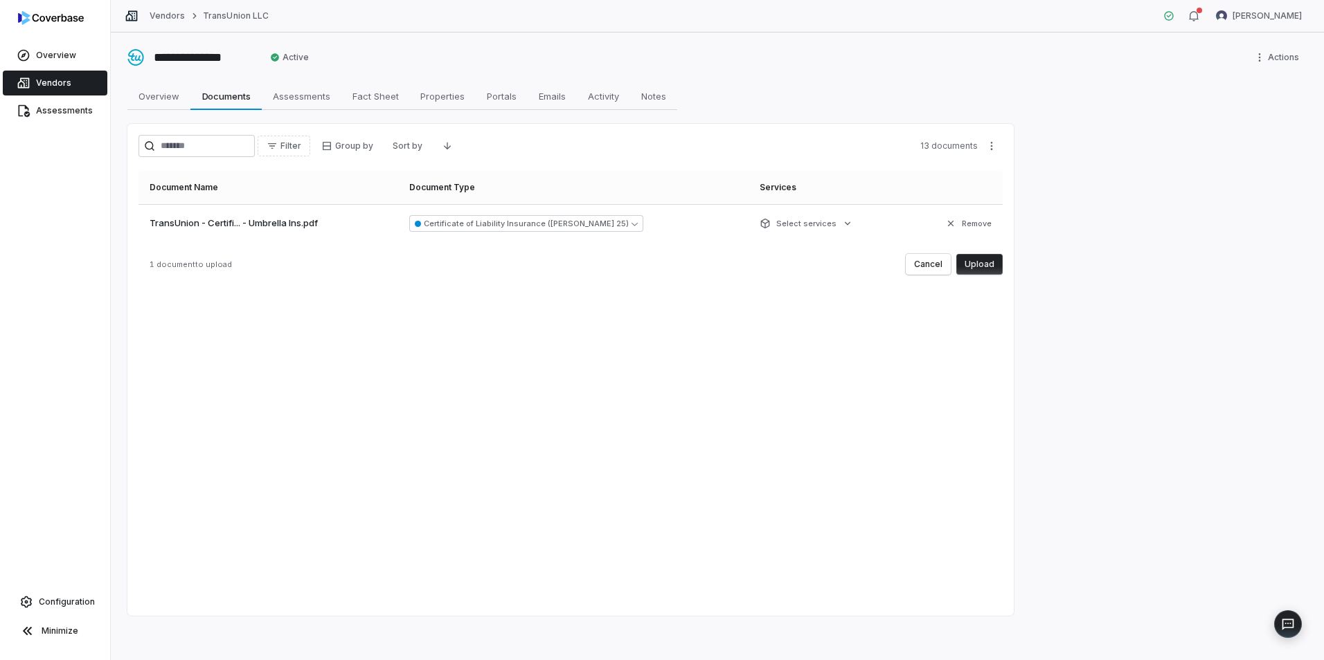
click at [986, 261] on button "Upload" at bounding box center [979, 264] width 46 height 21
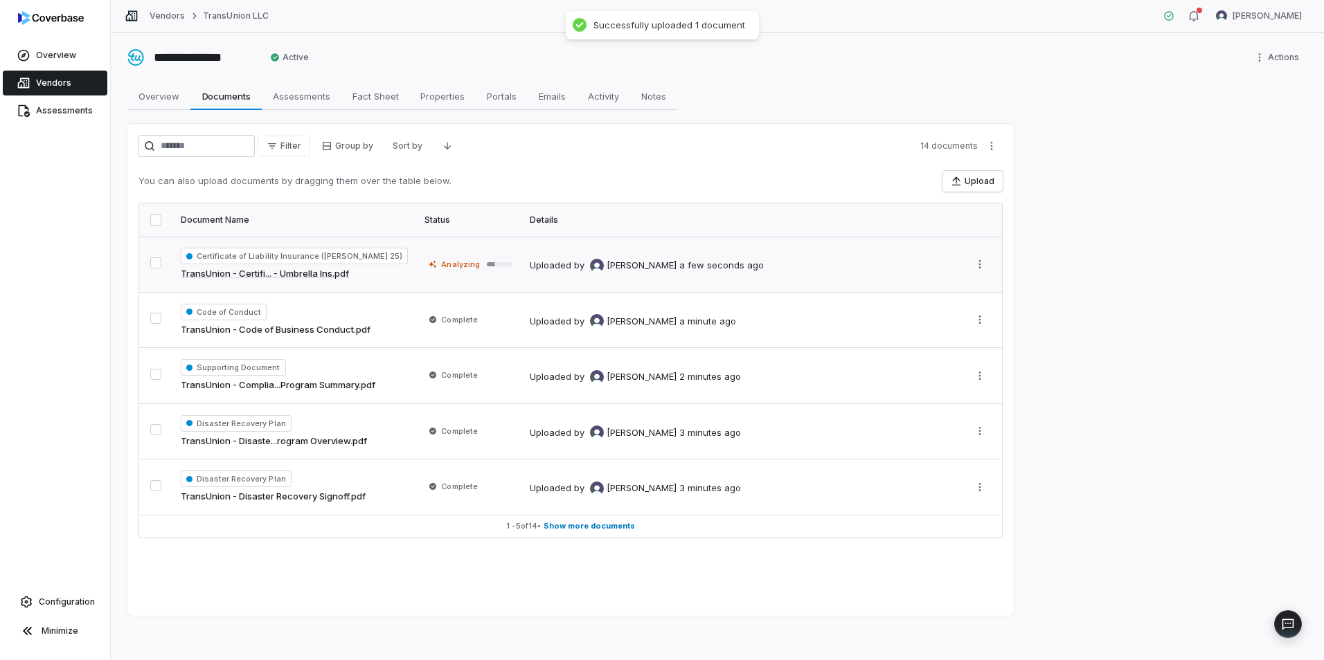
click at [300, 269] on link "TransUnion - Certifi... - Umbrella Ins.pdf" at bounding box center [265, 274] width 168 height 14
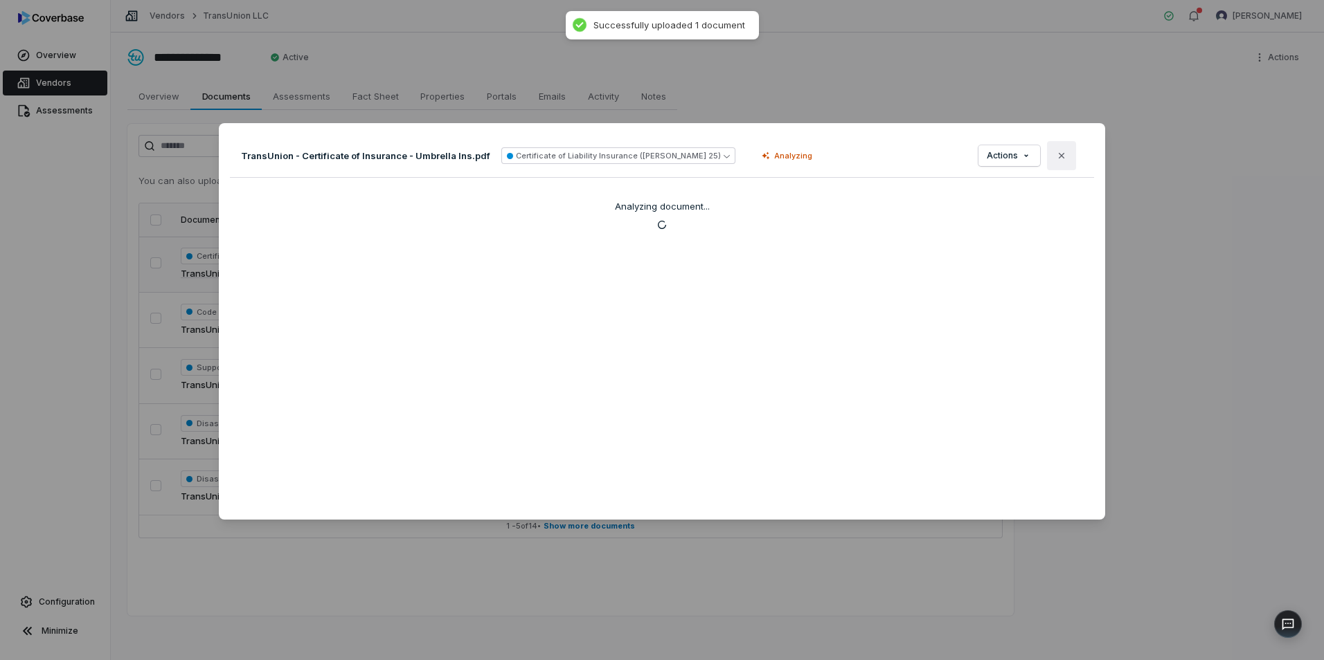
drag, startPoint x: 1061, startPoint y: 152, endPoint x: 1020, endPoint y: 174, distance: 46.8
click at [1060, 152] on button "Close" at bounding box center [1061, 155] width 29 height 29
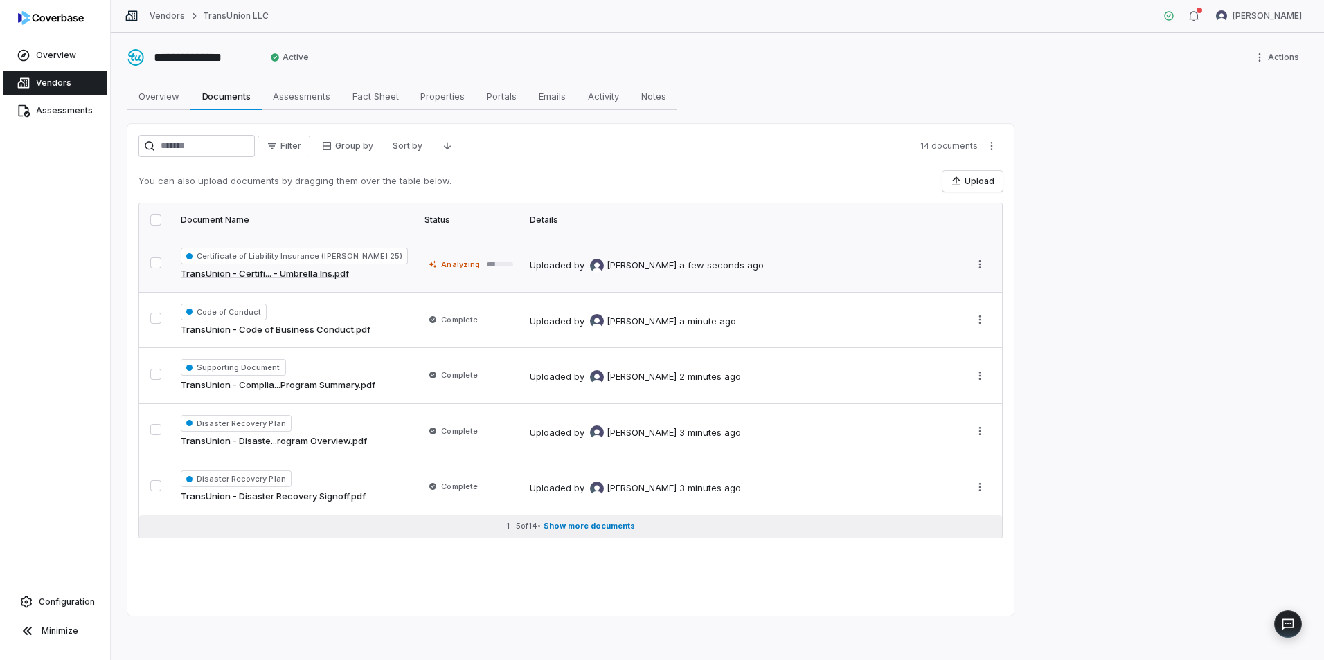
click at [595, 523] on span "Show more documents" at bounding box center [588, 526] width 91 height 10
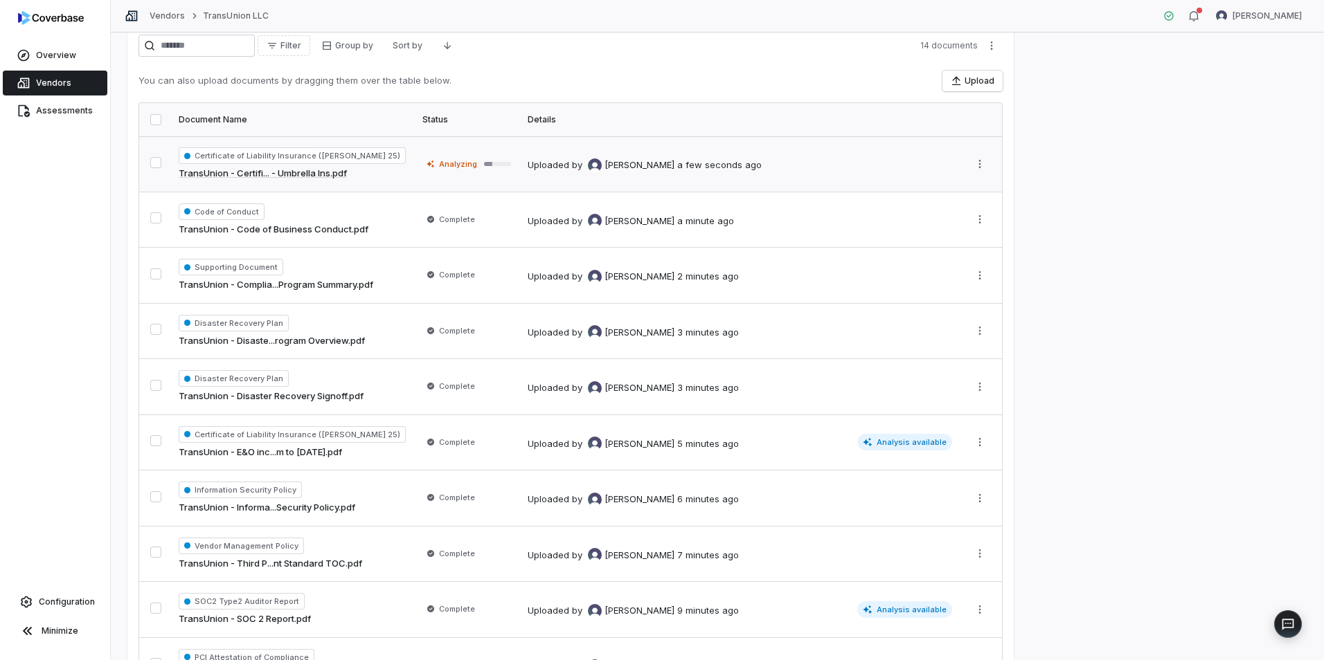
scroll to position [415, 0]
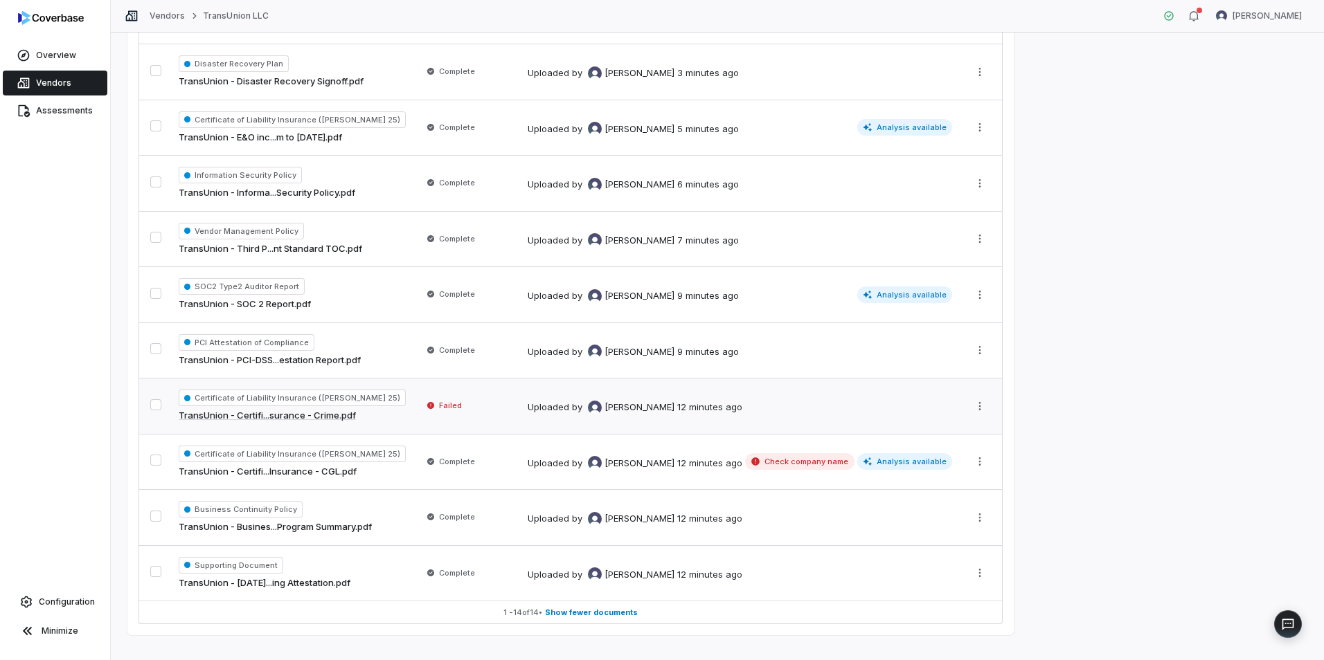
click at [984, 408] on html "**********" at bounding box center [662, 330] width 1324 height 660
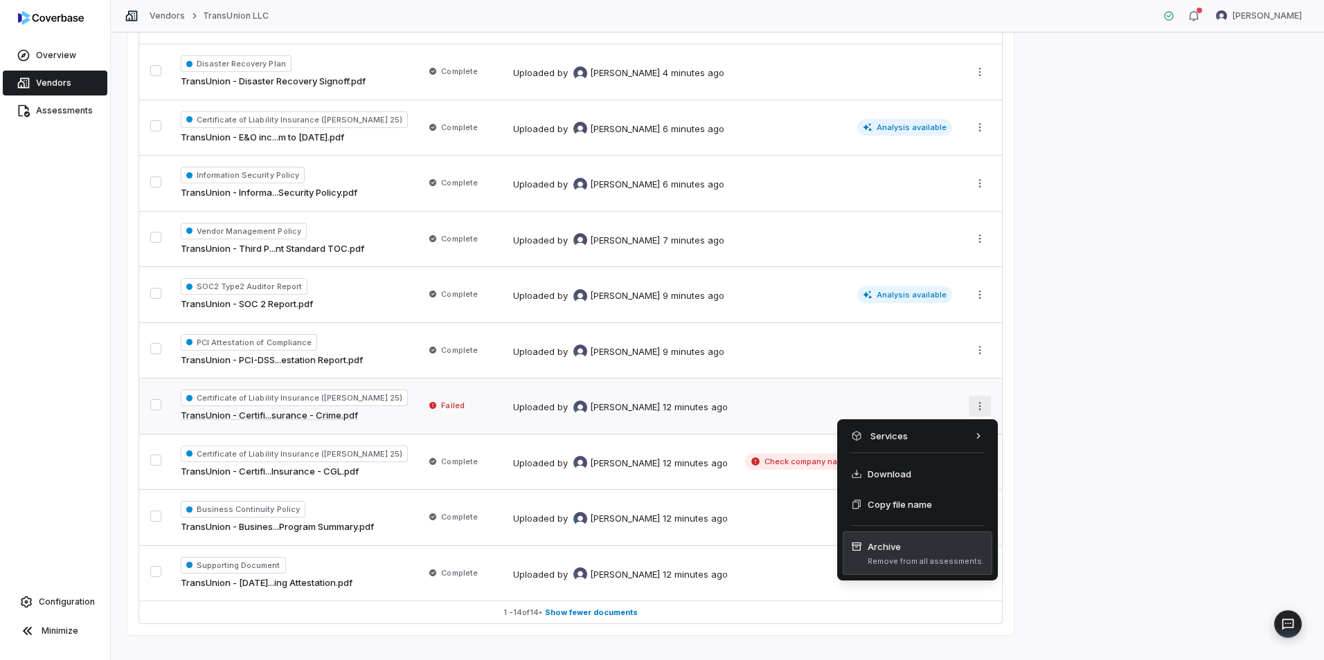
click at [906, 553] on span "Archive" at bounding box center [925, 547] width 116 height 14
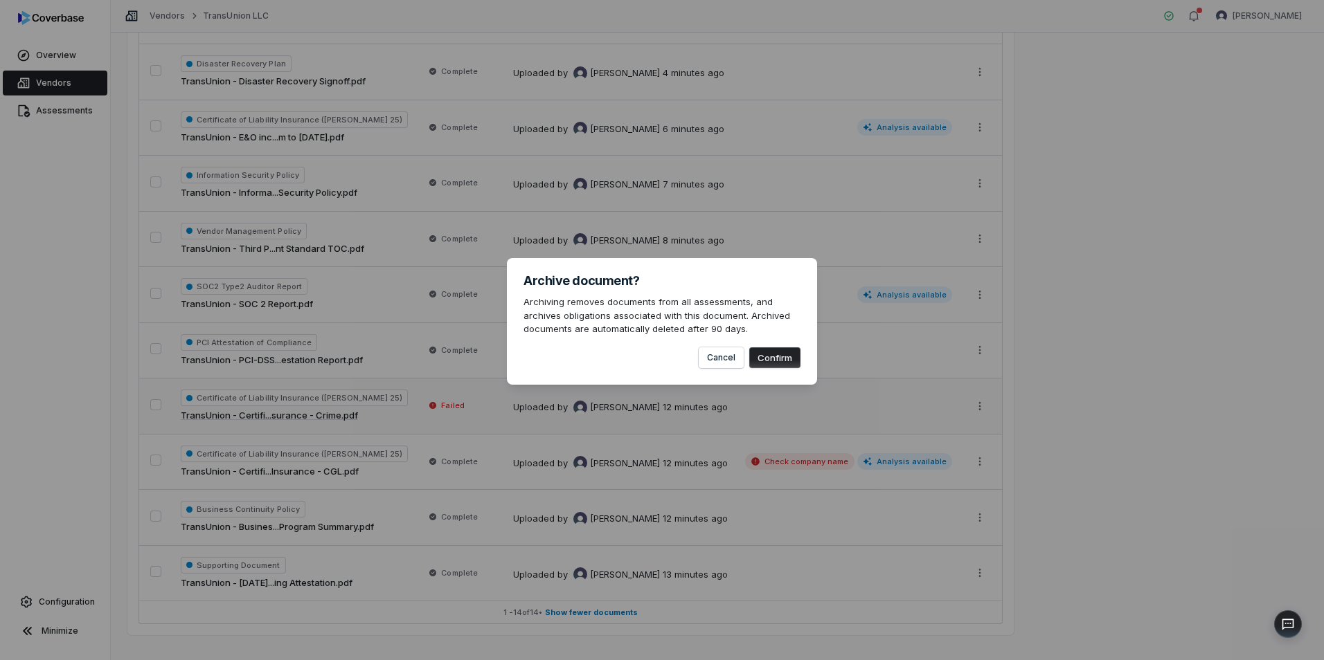
drag, startPoint x: 788, startPoint y: 355, endPoint x: 789, endPoint y: 437, distance: 81.7
click at [788, 354] on button "Confirm" at bounding box center [774, 358] width 51 height 21
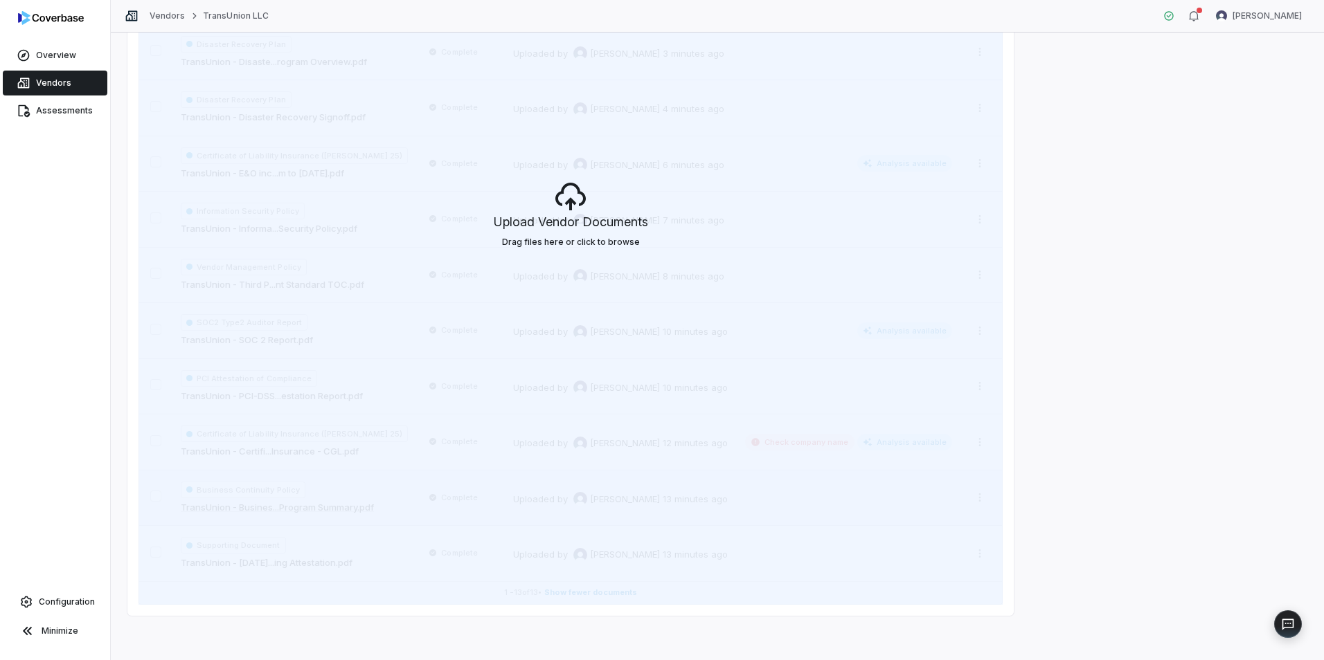
scroll to position [0, 0]
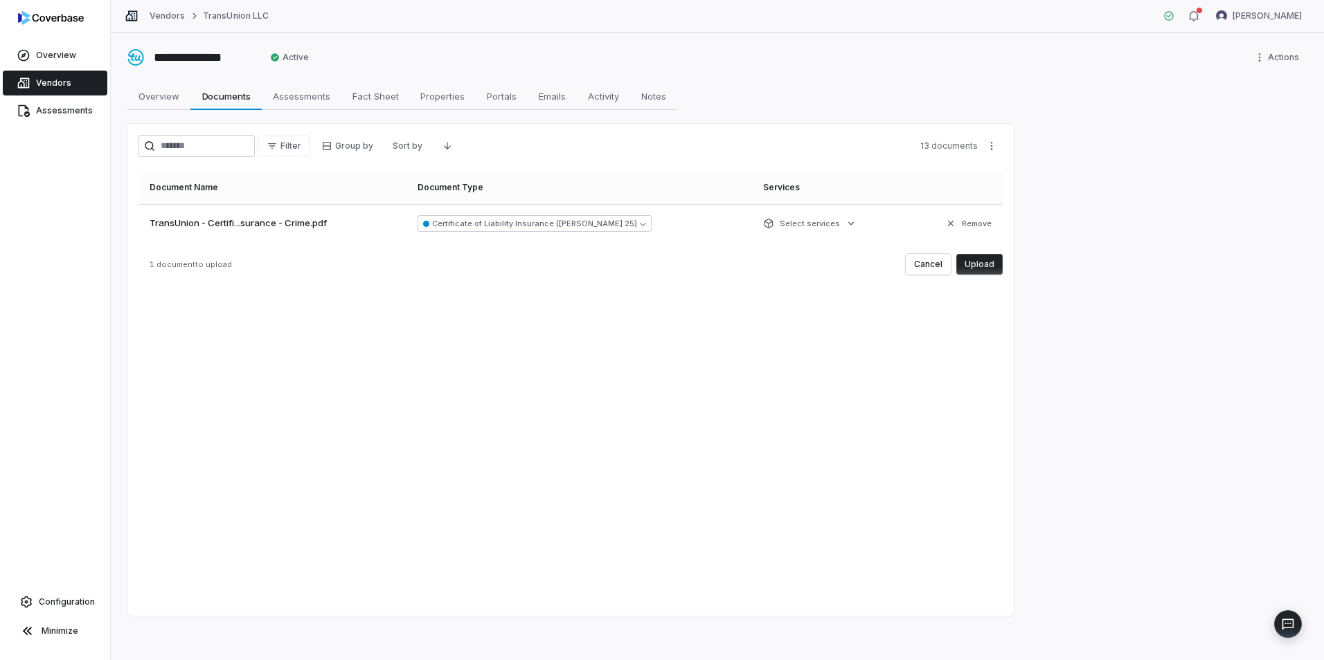
click at [989, 264] on button "Upload" at bounding box center [979, 264] width 46 height 21
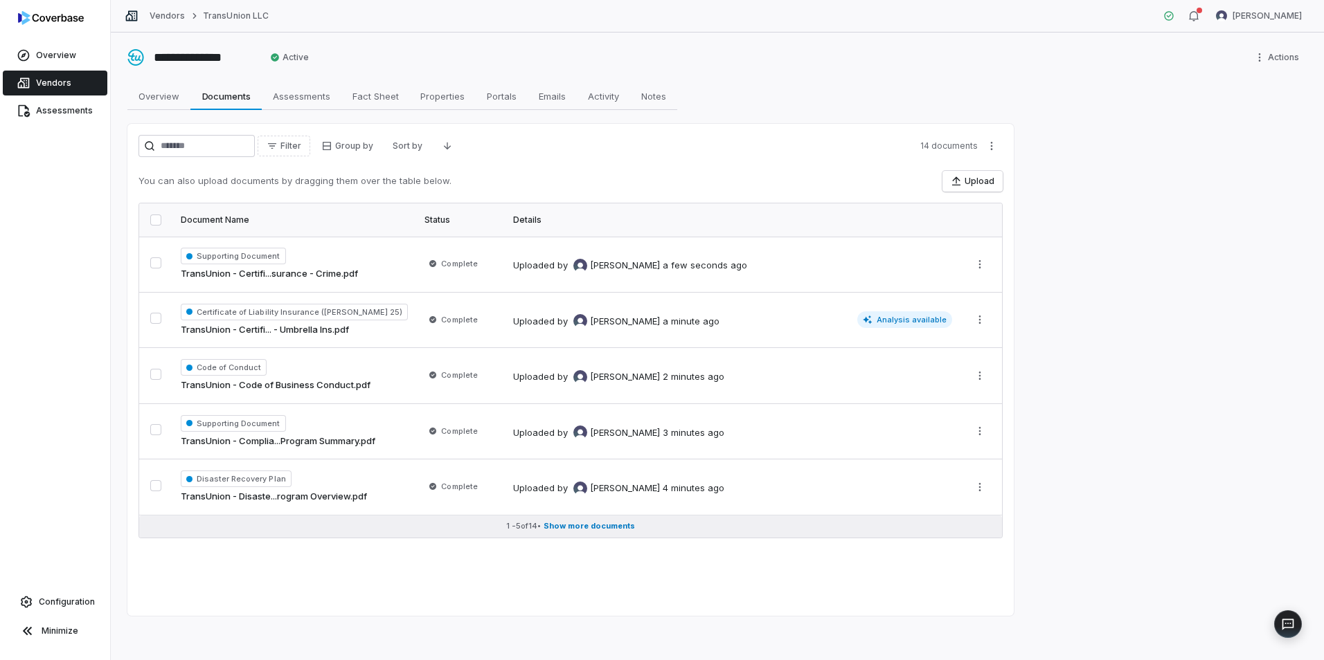
click at [593, 530] on span "Show more documents" at bounding box center [588, 526] width 91 height 10
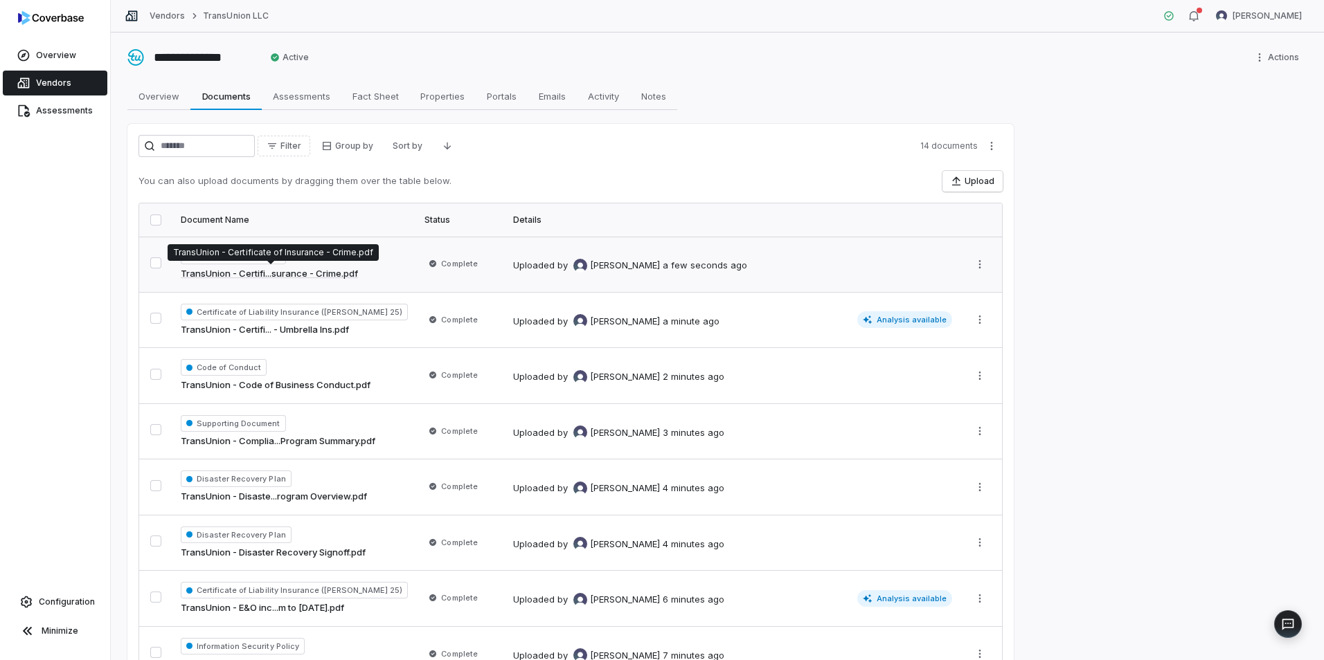
click at [306, 267] on link "TransUnion - Certifi...surance - Crime.pdf" at bounding box center [269, 274] width 177 height 14
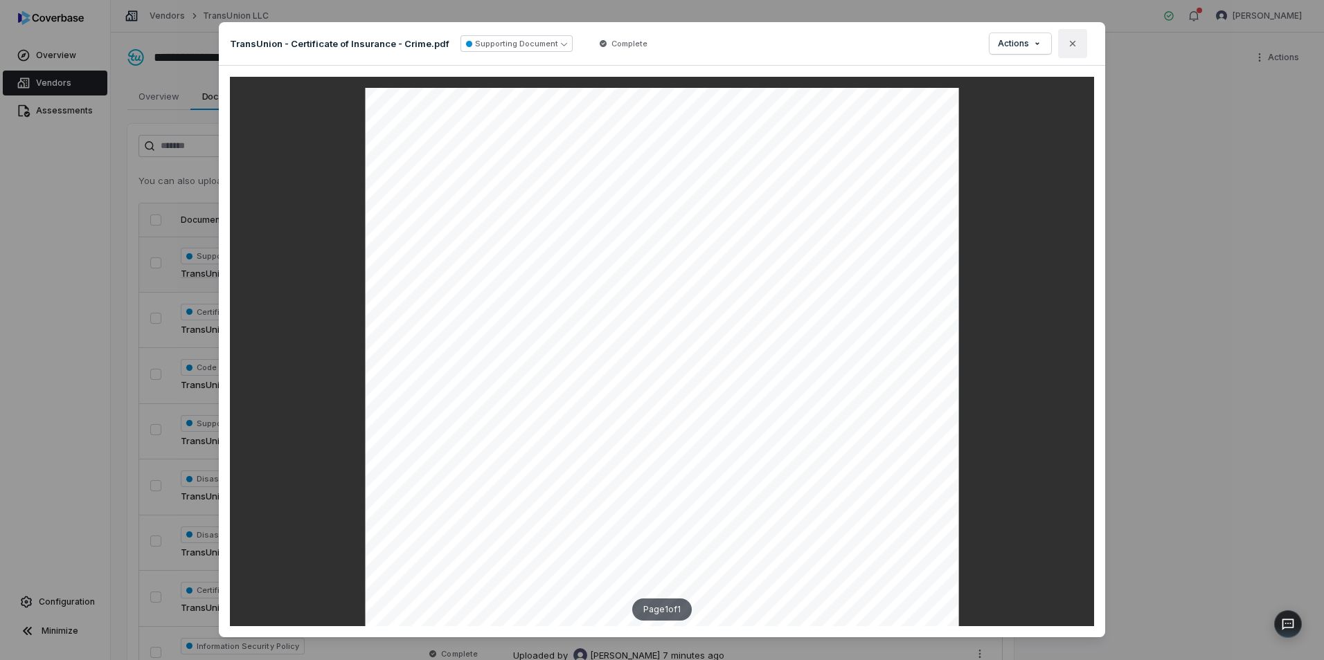
click at [1071, 41] on icon "button" at bounding box center [1072, 43] width 11 height 11
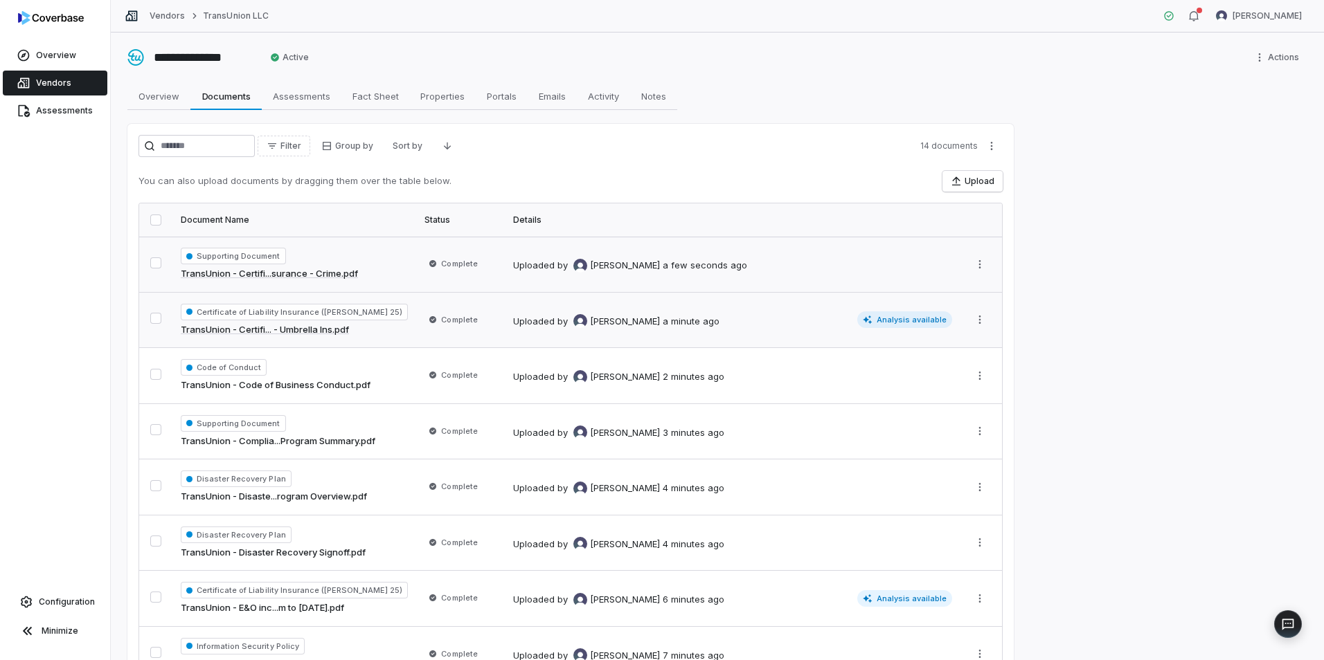
click at [309, 328] on link "TransUnion - Certifi... - Umbrella Ins.pdf" at bounding box center [265, 330] width 168 height 14
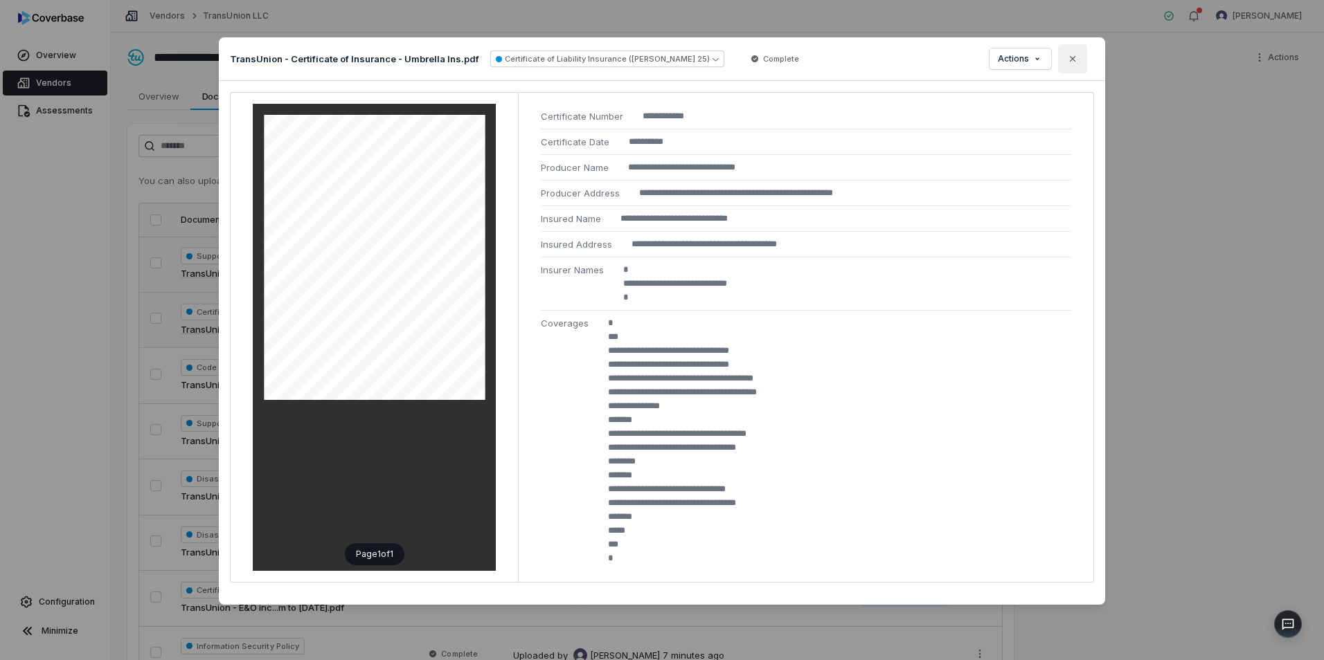
click at [1065, 57] on button "Close" at bounding box center [1072, 58] width 29 height 29
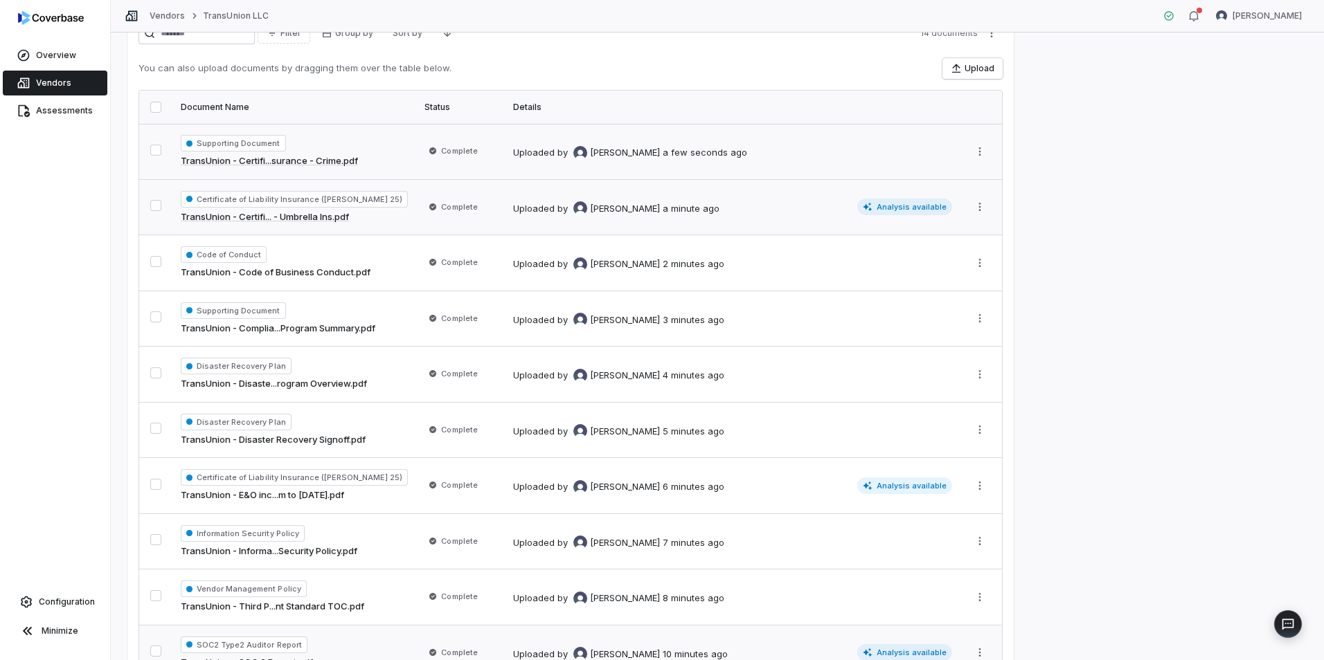
scroll to position [435, 0]
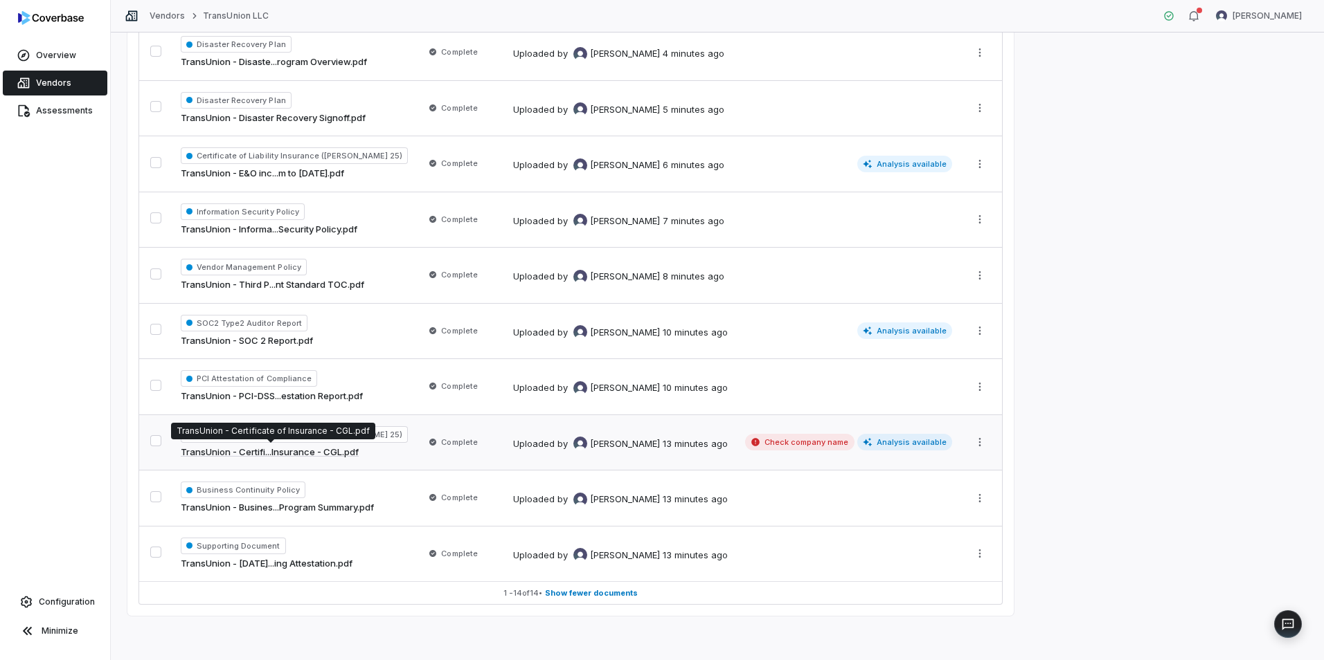
click at [334, 449] on link "TransUnion - Certifi...Insurance - CGL.pdf" at bounding box center [270, 453] width 178 height 14
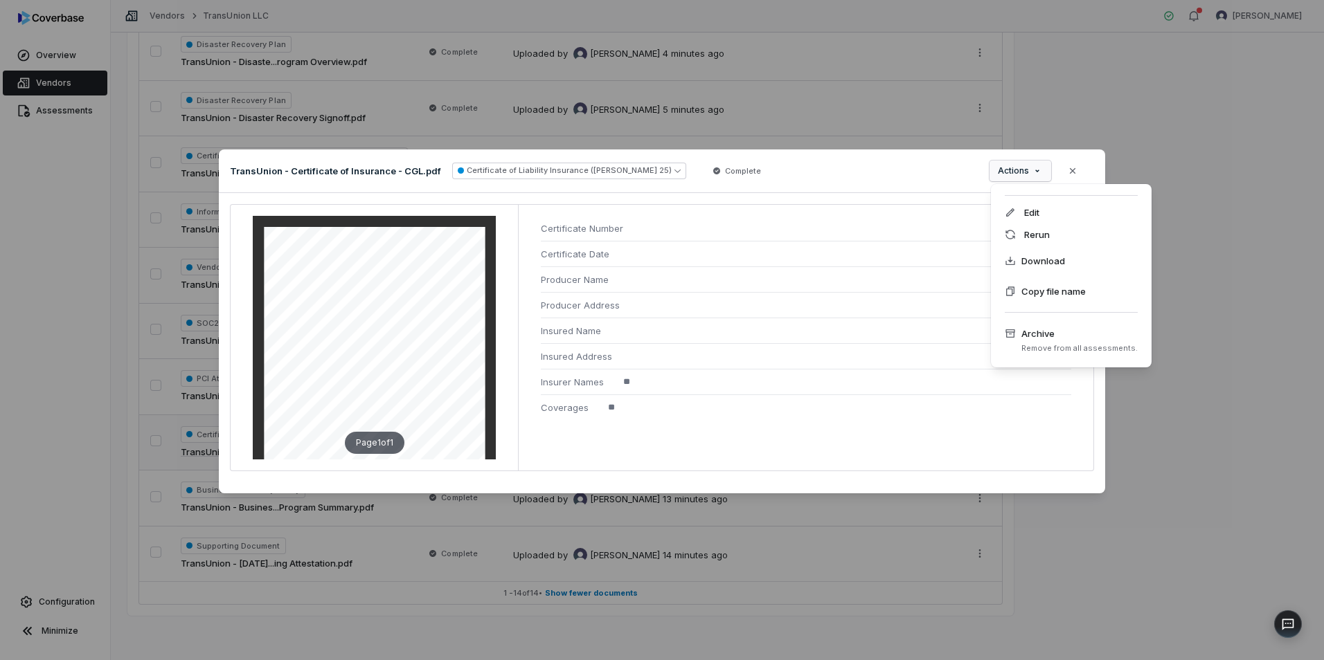
click at [1029, 171] on div "Document Preview TransUnion - Certificate of Insurance - CGL.pdf Certificate of…" at bounding box center [662, 330] width 1324 height 406
click at [1035, 344] on span "Remove from all assessments." at bounding box center [1079, 348] width 116 height 10
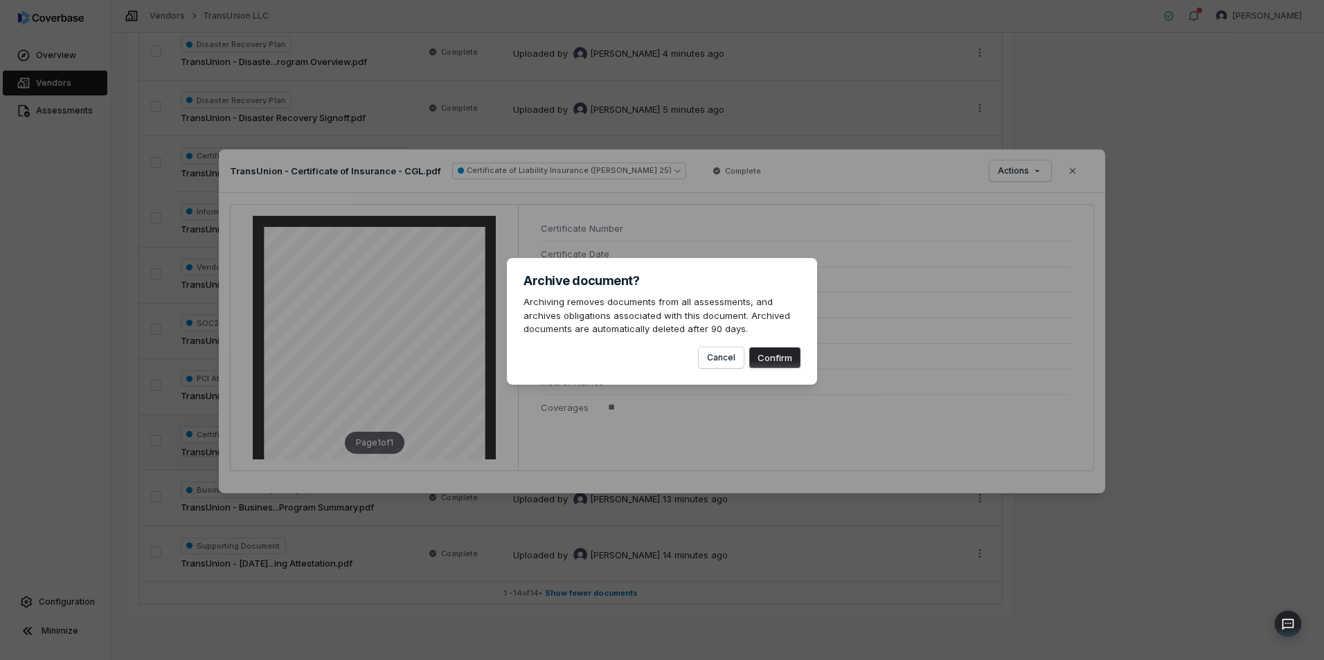
click at [778, 357] on button "Confirm" at bounding box center [774, 358] width 51 height 21
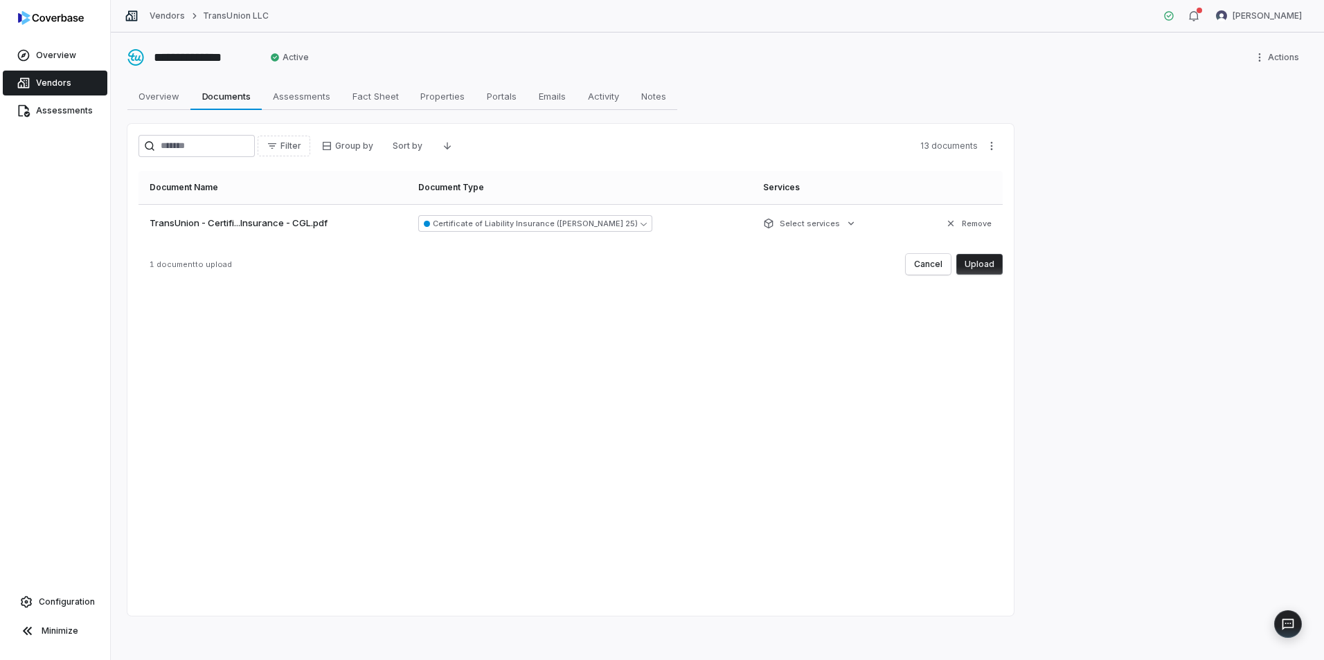
click at [984, 260] on button "Upload" at bounding box center [979, 264] width 46 height 21
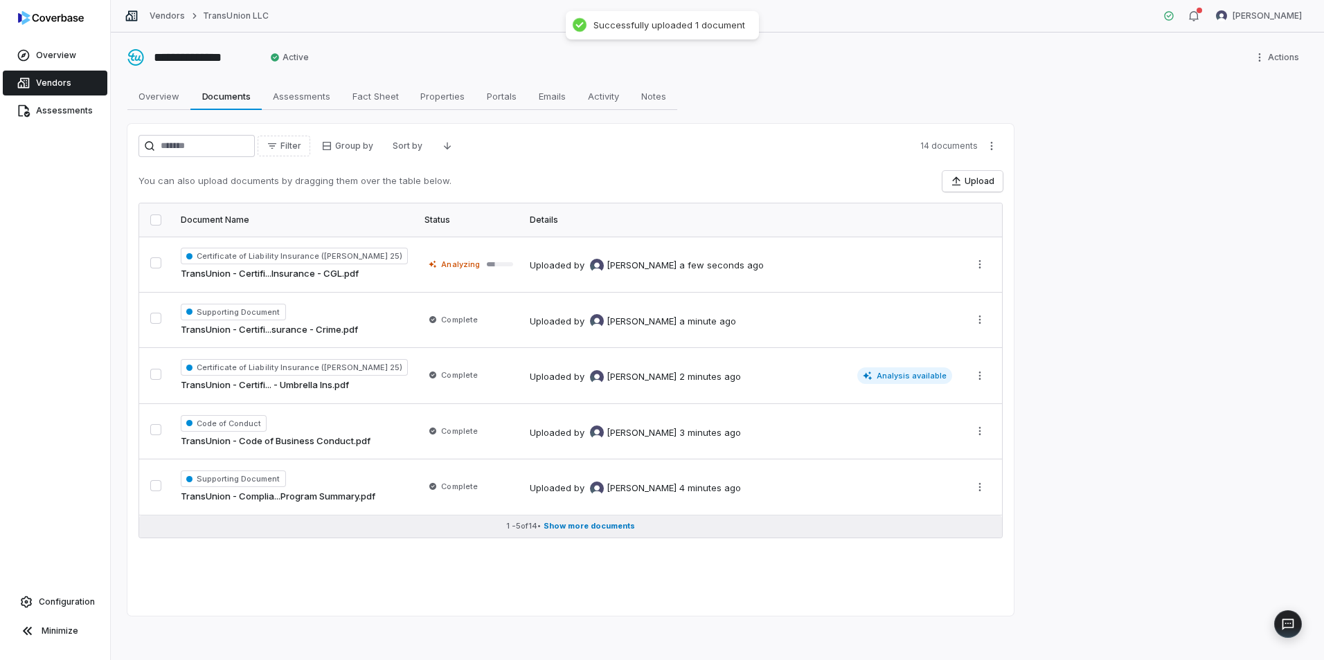
click at [579, 525] on span "Show more documents" at bounding box center [588, 526] width 91 height 10
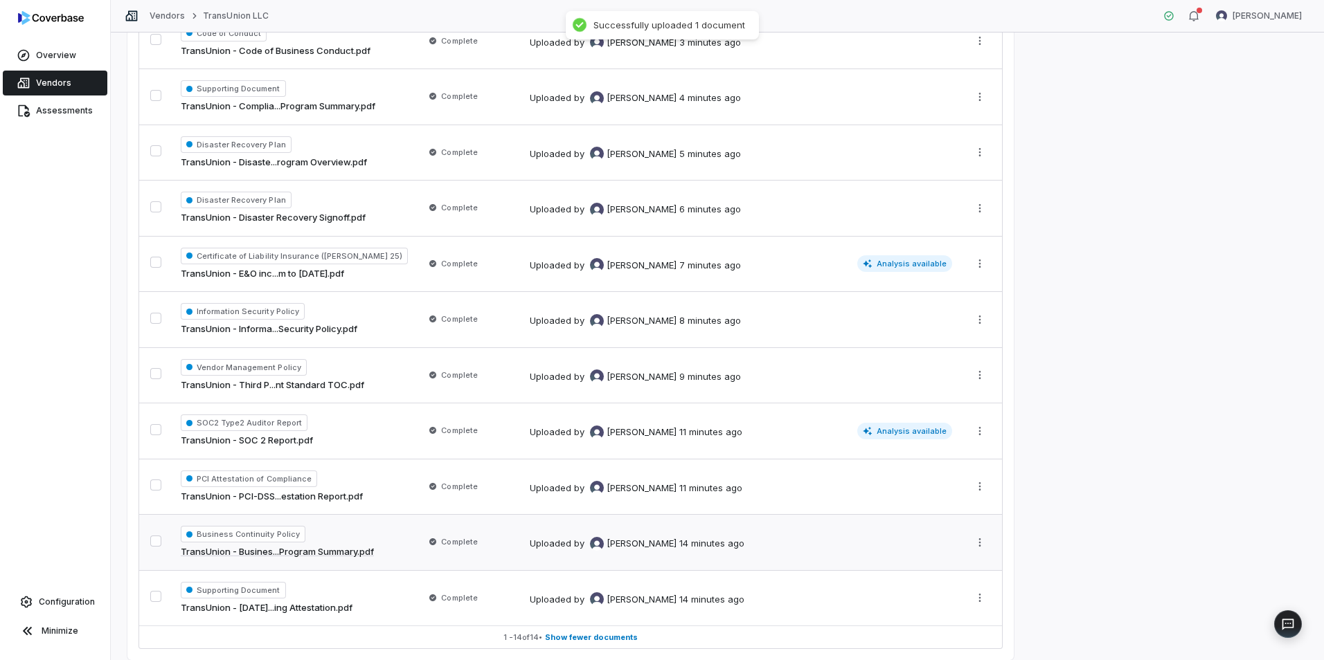
scroll to position [435, 0]
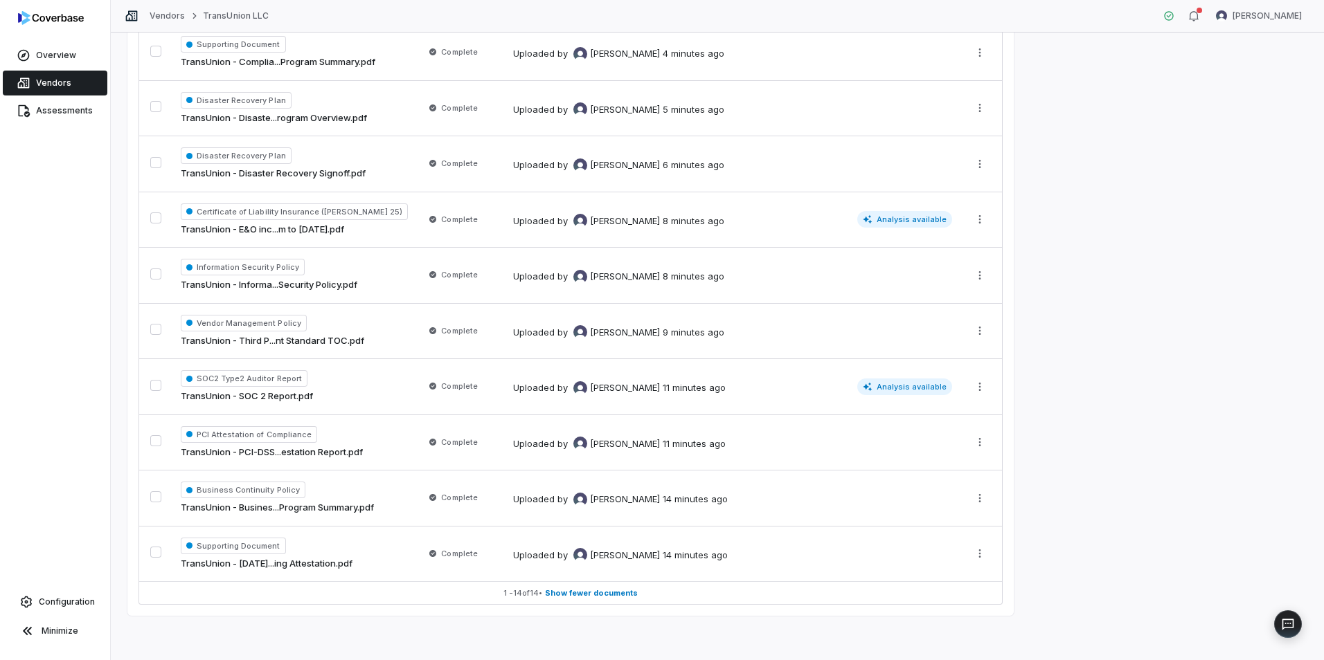
click at [324, 339] on link "TransUnion - Third P...nt Standard TOC.pdf" at bounding box center [272, 341] width 183 height 14
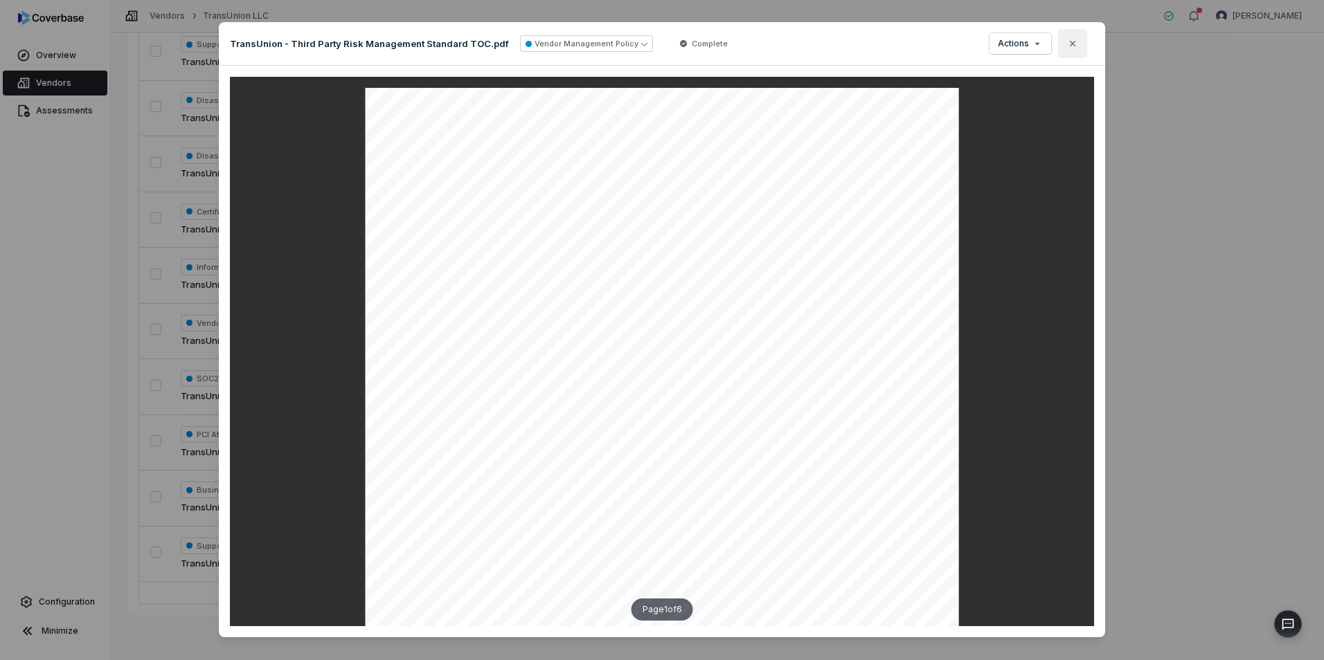
click at [1074, 44] on icon "button" at bounding box center [1072, 43] width 11 height 11
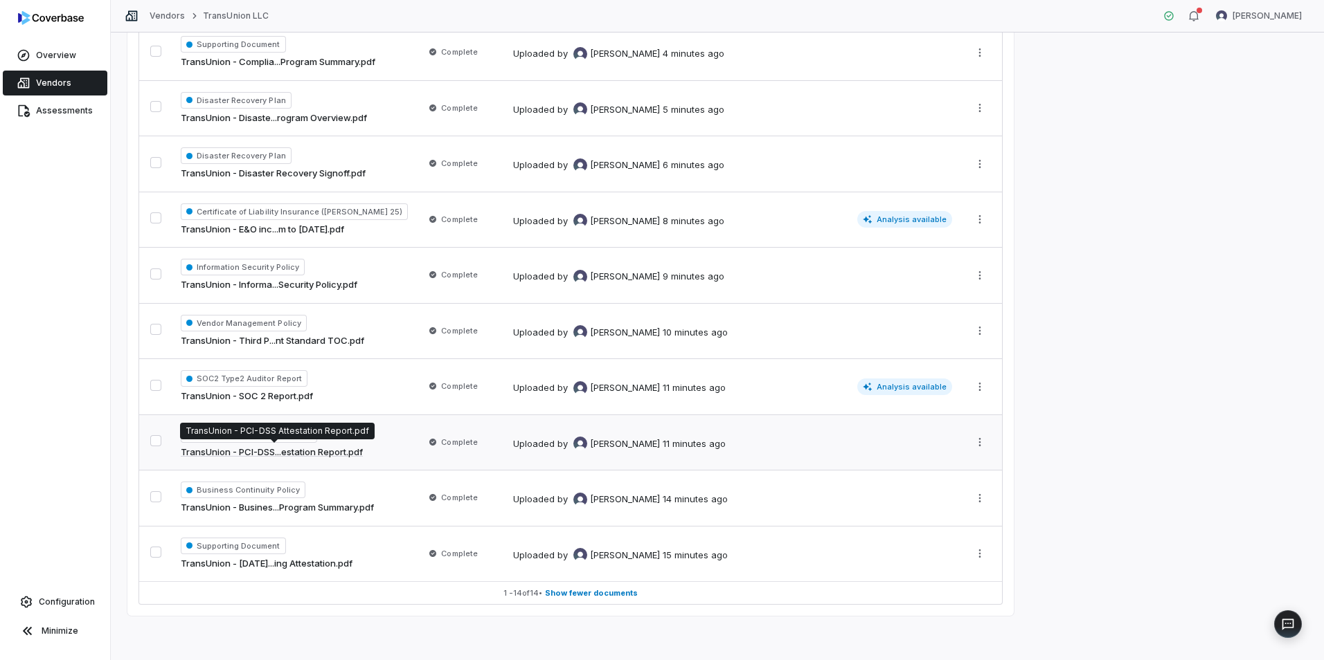
click at [305, 458] on link "TransUnion - PCI-DSS...estation Report.pdf" at bounding box center [272, 453] width 182 height 14
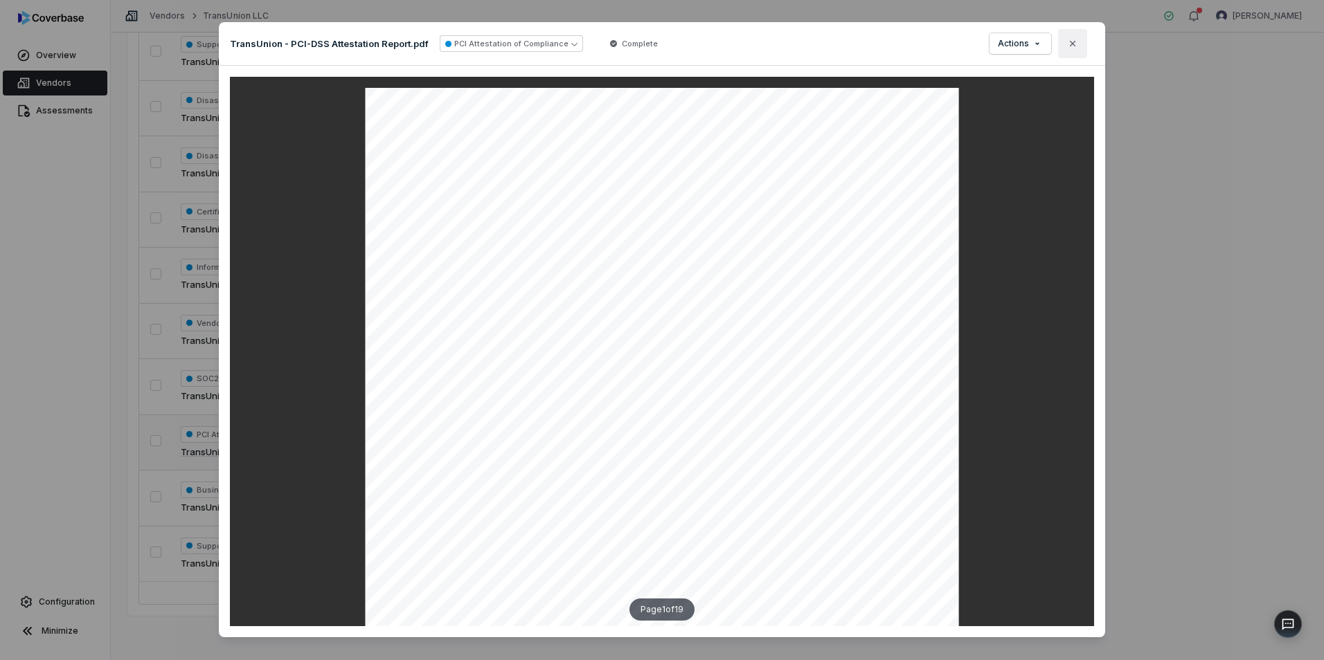
click at [1074, 44] on icon "button" at bounding box center [1072, 43] width 11 height 11
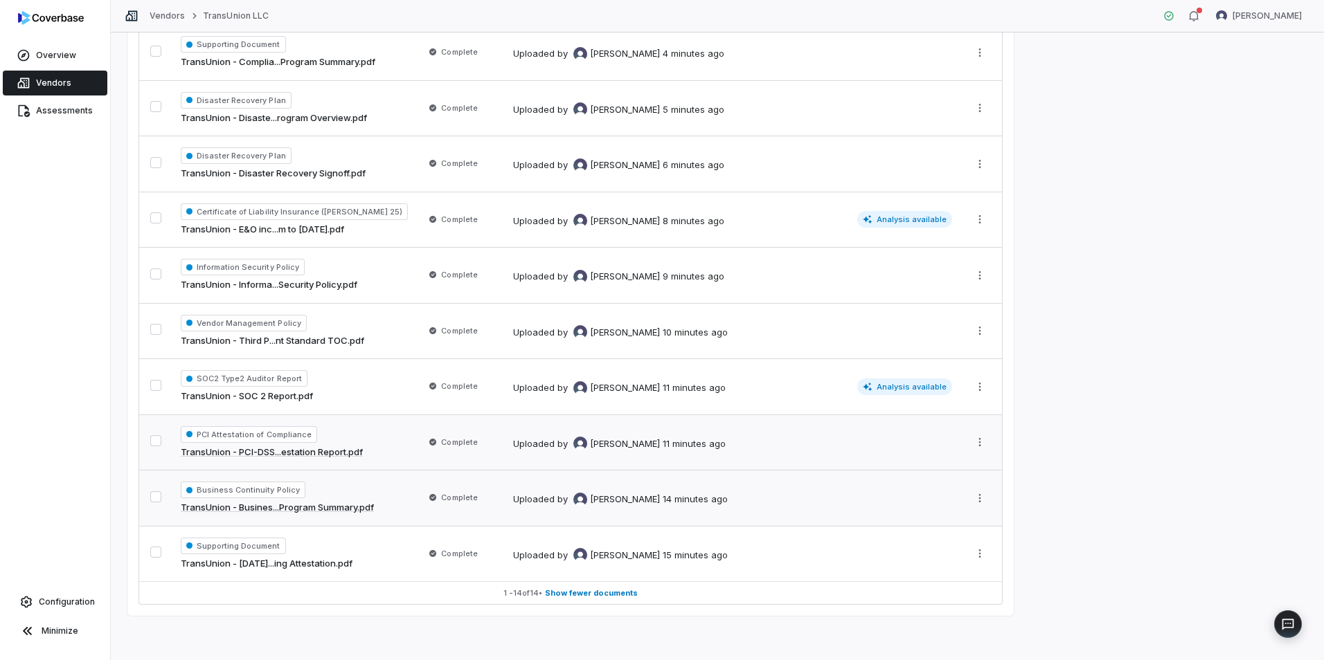
click at [323, 499] on div "Business Continuity Policy TransUnion - Busines...Program Summary.pdf" at bounding box center [294, 498] width 227 height 33
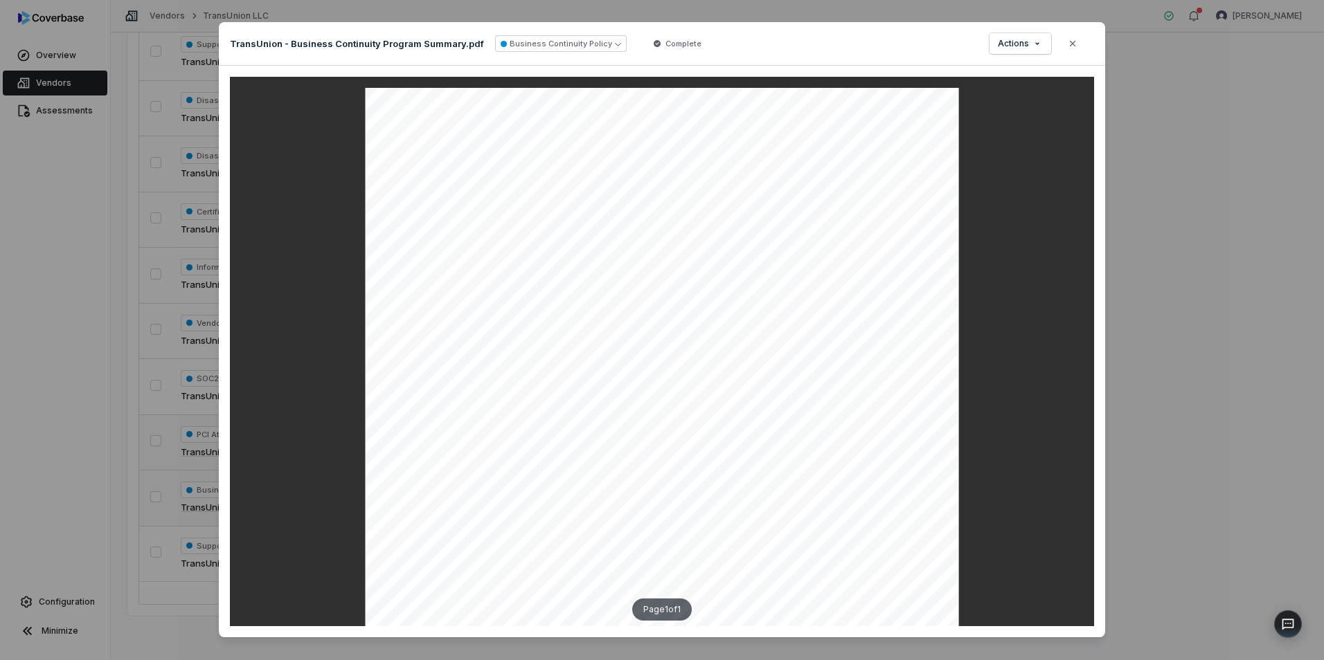
drag, startPoint x: 1071, startPoint y: 46, endPoint x: 942, endPoint y: 138, distance: 158.9
click at [1070, 45] on icon "button" at bounding box center [1073, 44] width 6 height 6
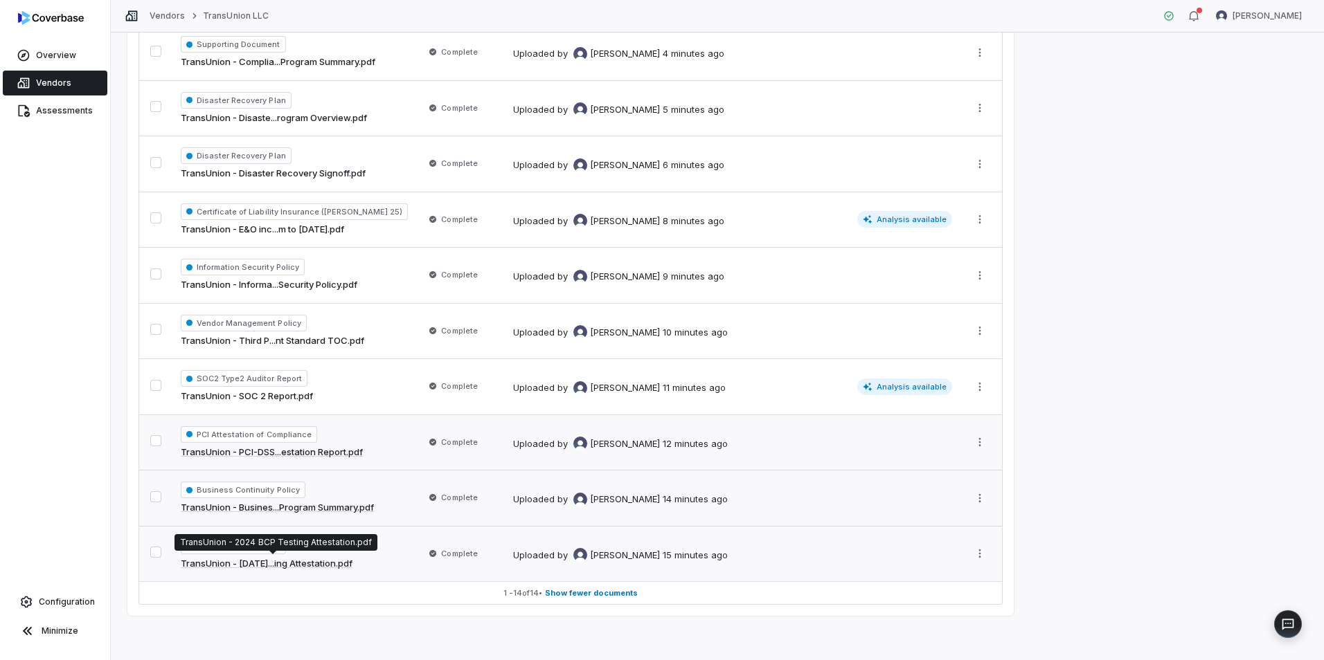
click at [325, 564] on link "TransUnion - [DATE]...ing Attestation.pdf" at bounding box center [267, 564] width 172 height 14
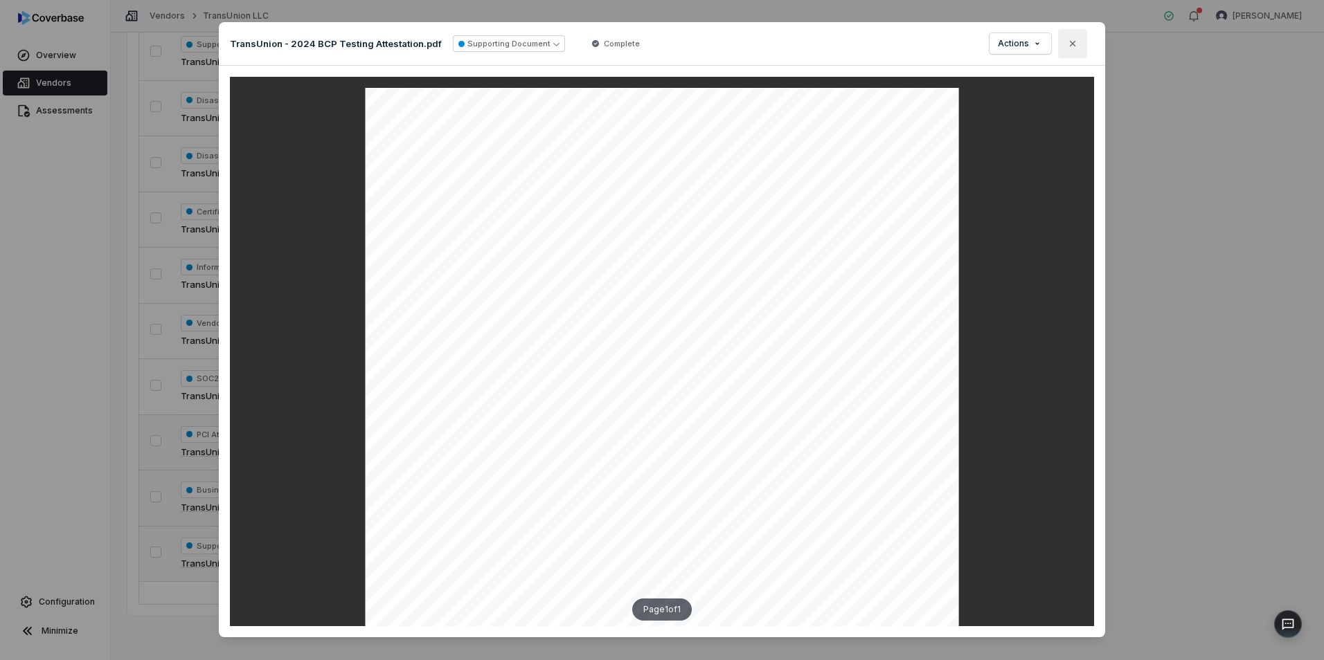
click at [1075, 37] on button "Close" at bounding box center [1072, 43] width 29 height 29
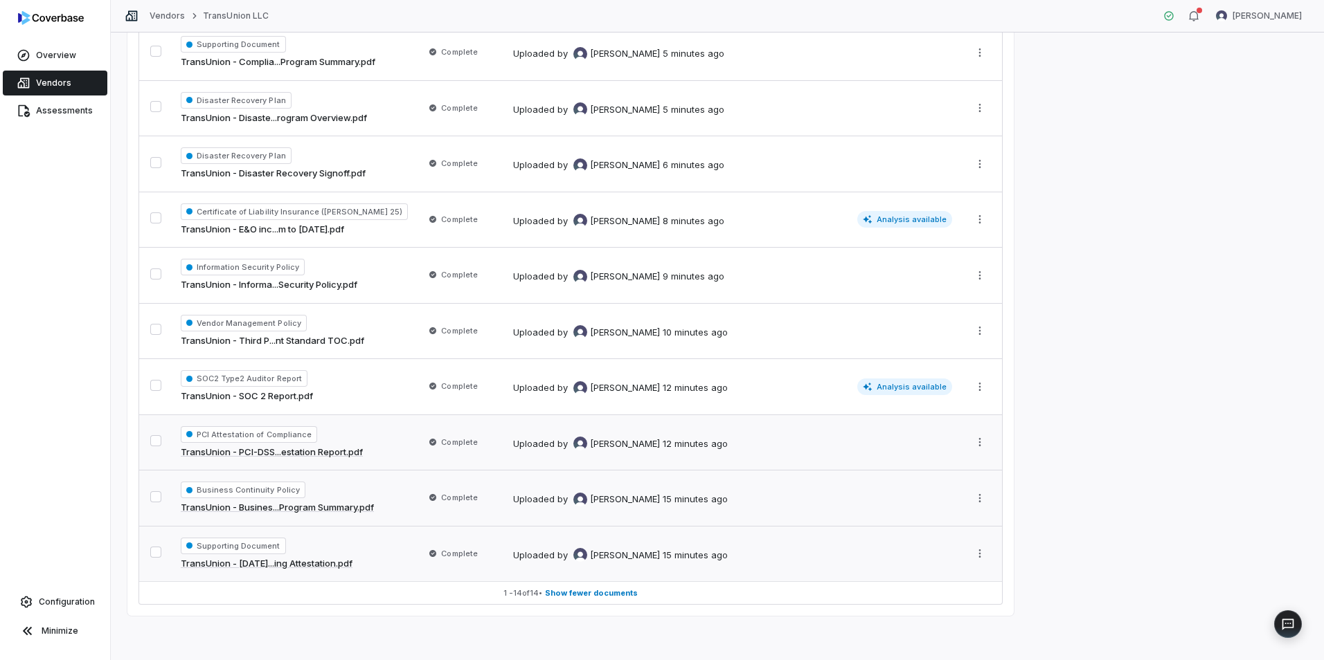
click at [333, 622] on div "**********" at bounding box center [717, 347] width 1213 height 628
click at [977, 553] on html "**********" at bounding box center [662, 330] width 1324 height 660
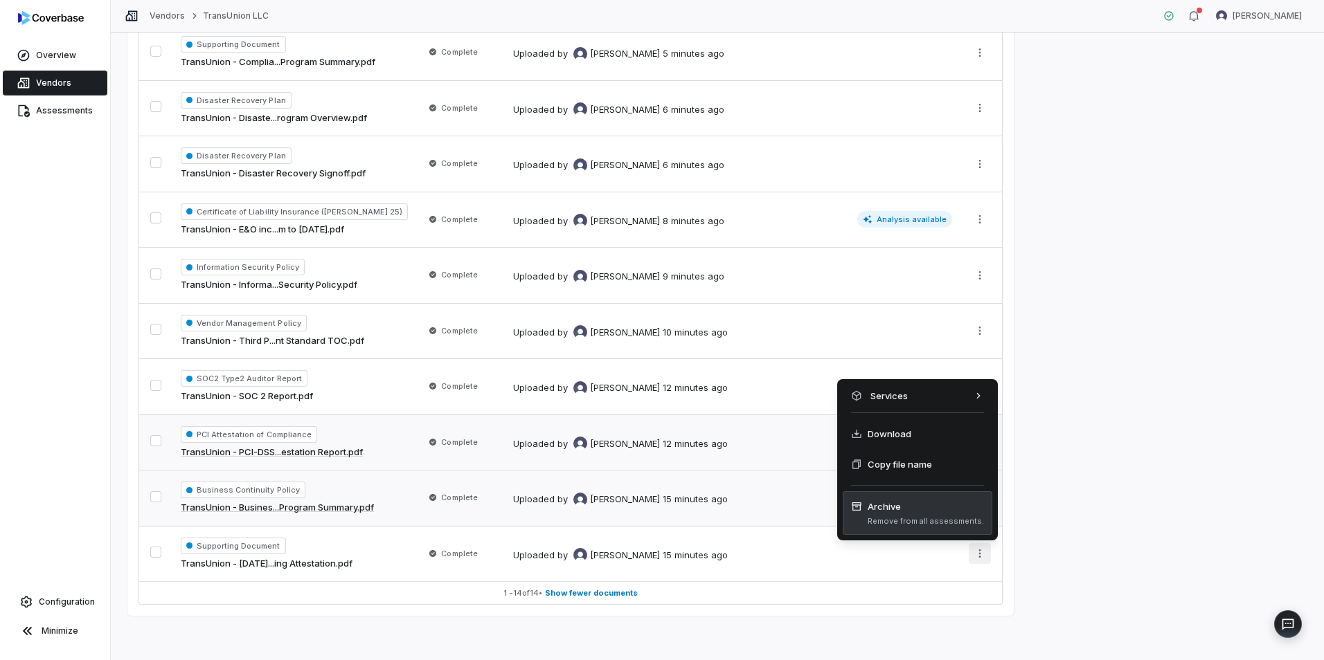
click at [917, 512] on span "Archive" at bounding box center [925, 507] width 116 height 14
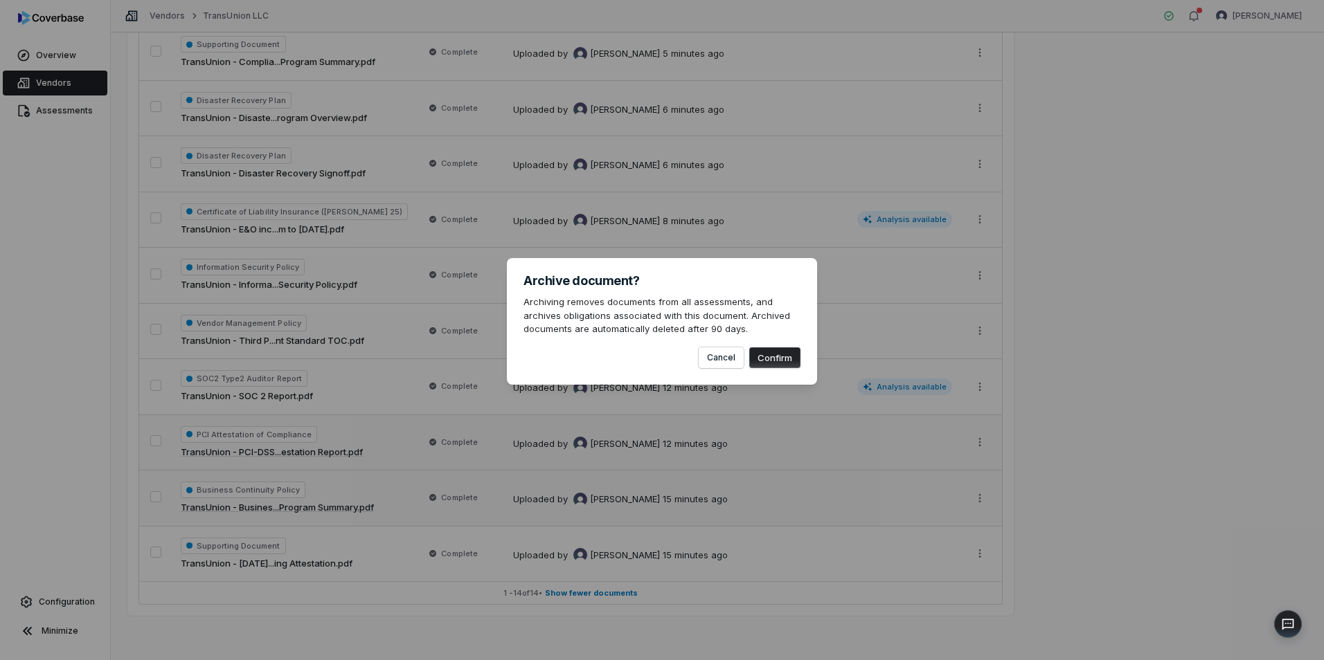
click at [763, 357] on button "Confirm" at bounding box center [774, 358] width 51 height 21
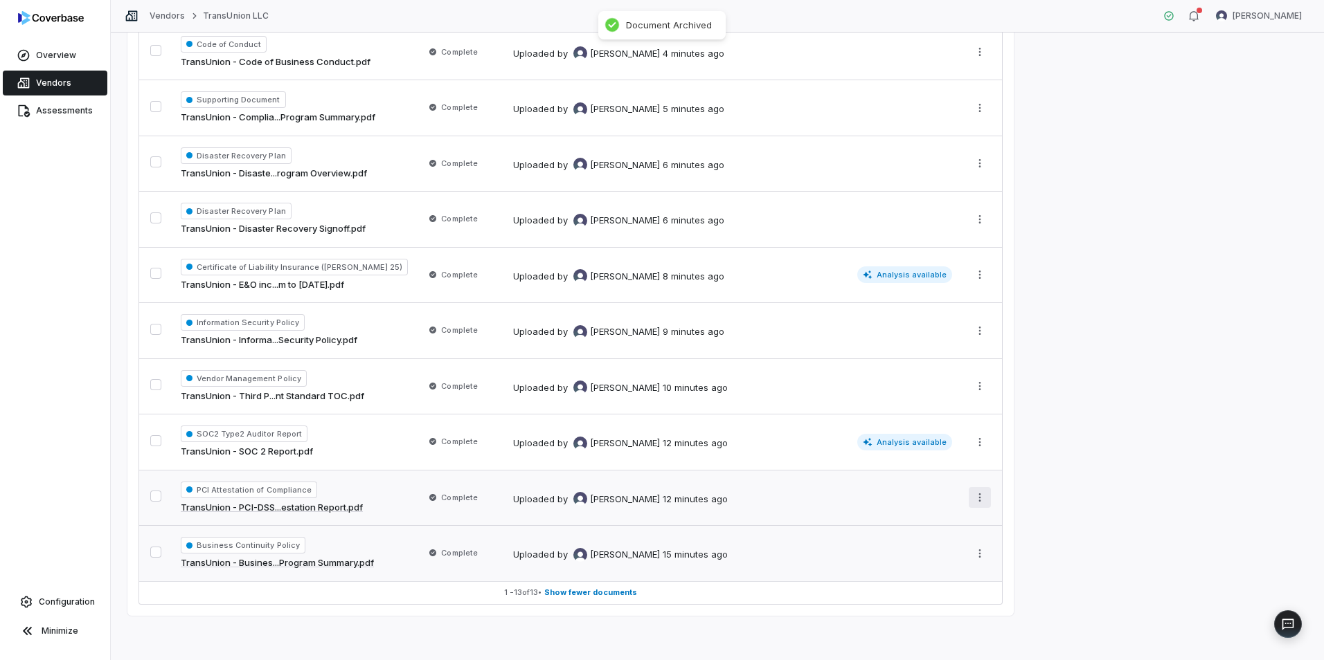
scroll to position [379, 0]
click at [982, 558] on html "**********" at bounding box center [662, 330] width 1324 height 660
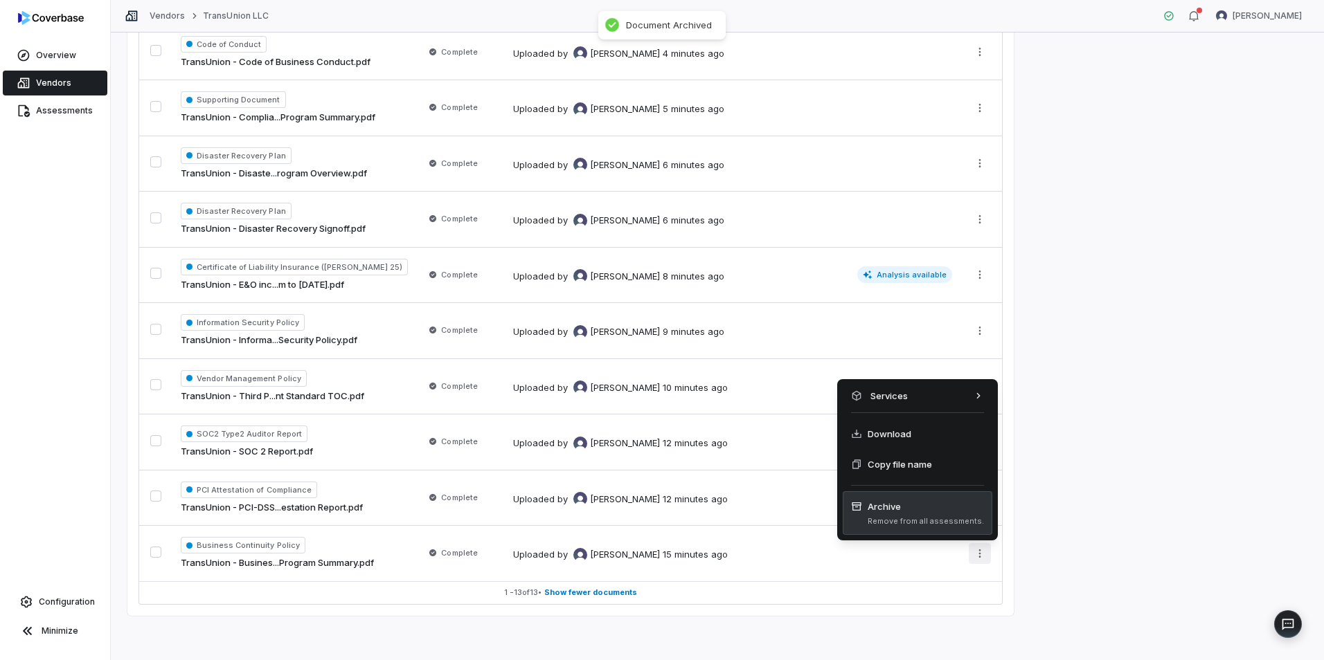
click at [934, 510] on span "Archive" at bounding box center [925, 507] width 116 height 14
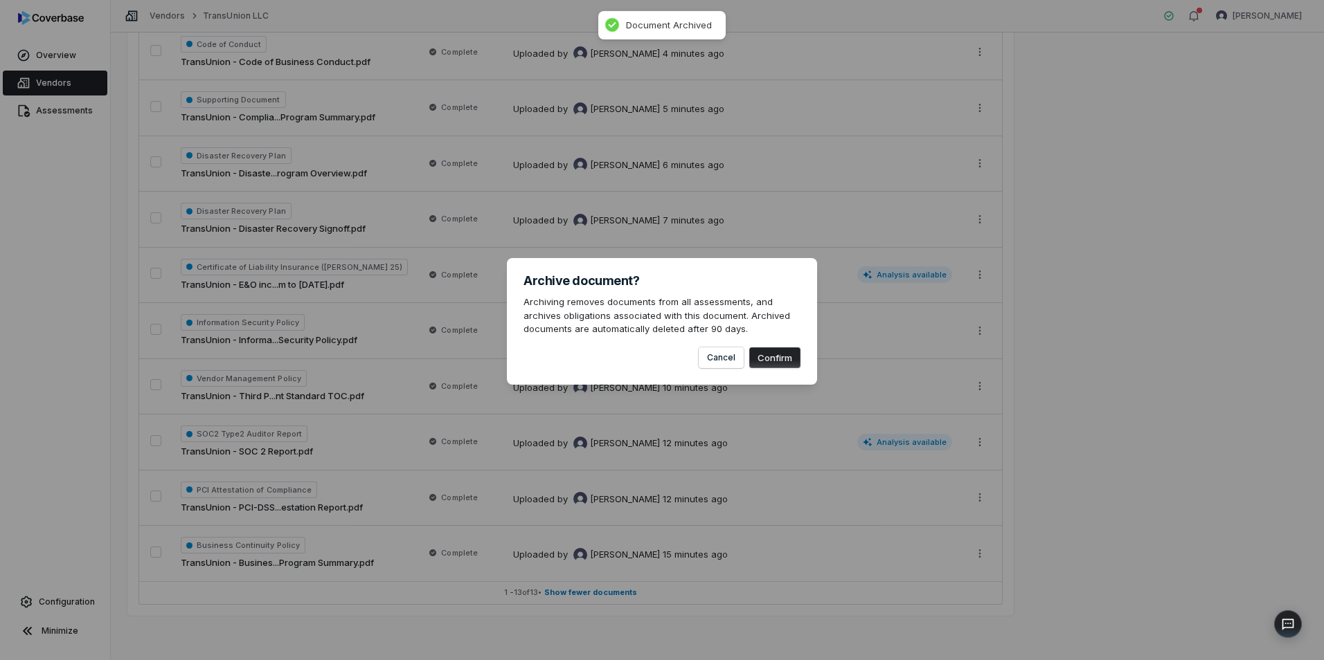
click at [771, 354] on button "Confirm" at bounding box center [774, 358] width 51 height 21
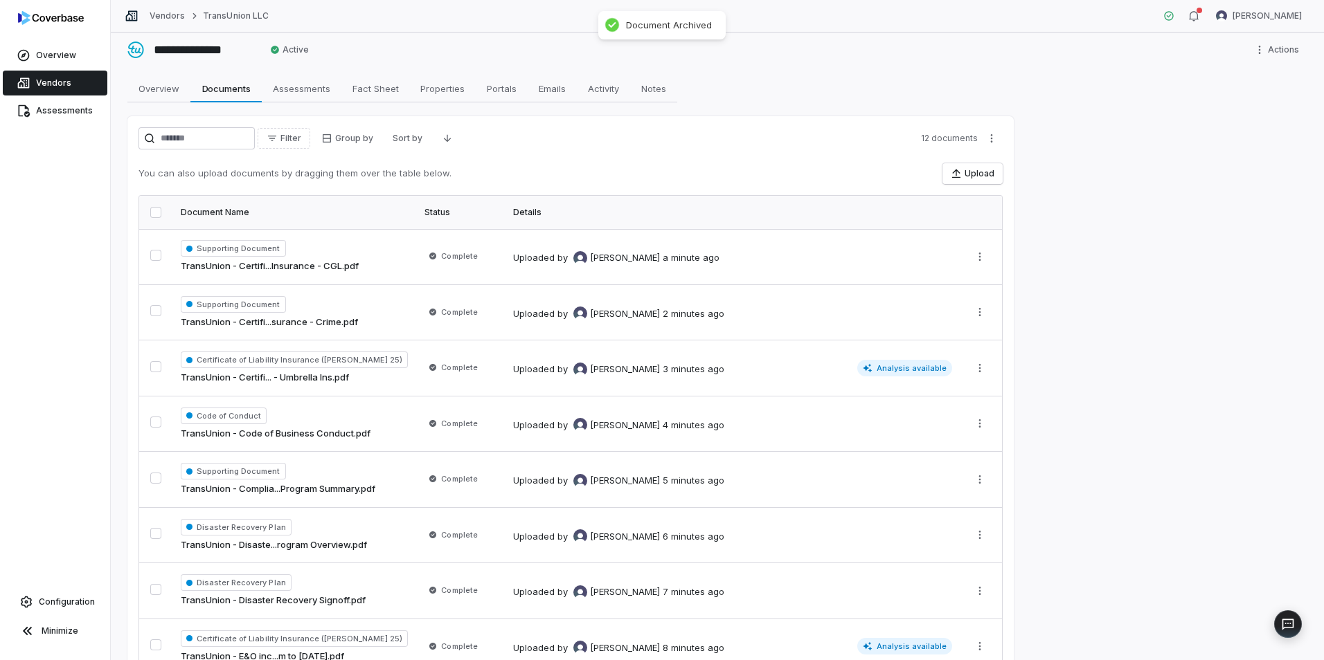
scroll to position [0, 0]
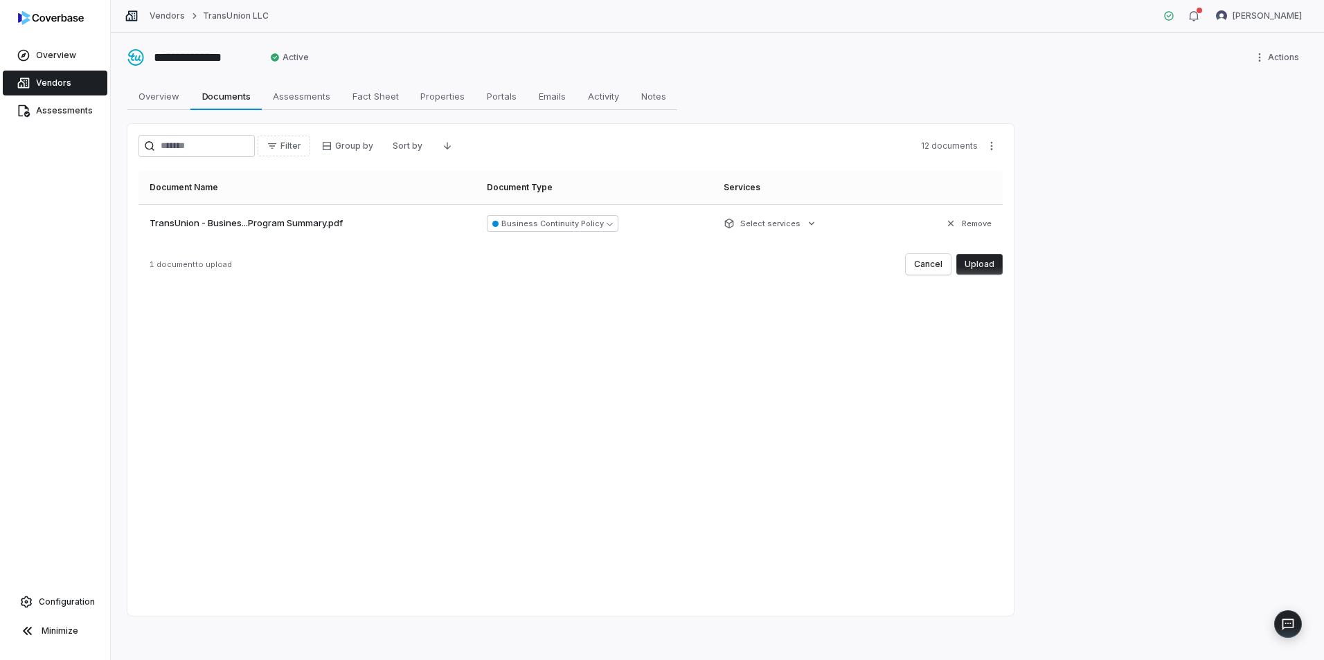
click at [985, 261] on button "Upload" at bounding box center [979, 264] width 46 height 21
click at [981, 263] on button "Upload" at bounding box center [979, 264] width 46 height 21
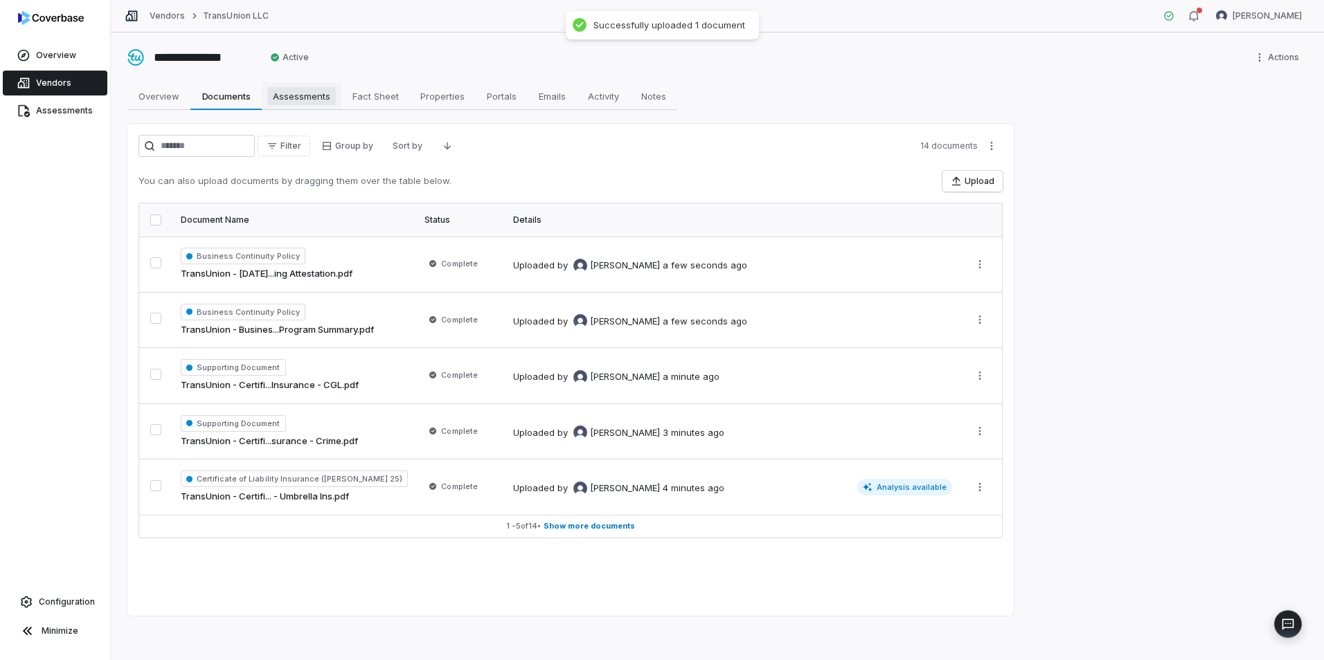
click at [307, 90] on span "Assessments" at bounding box center [301, 96] width 69 height 18
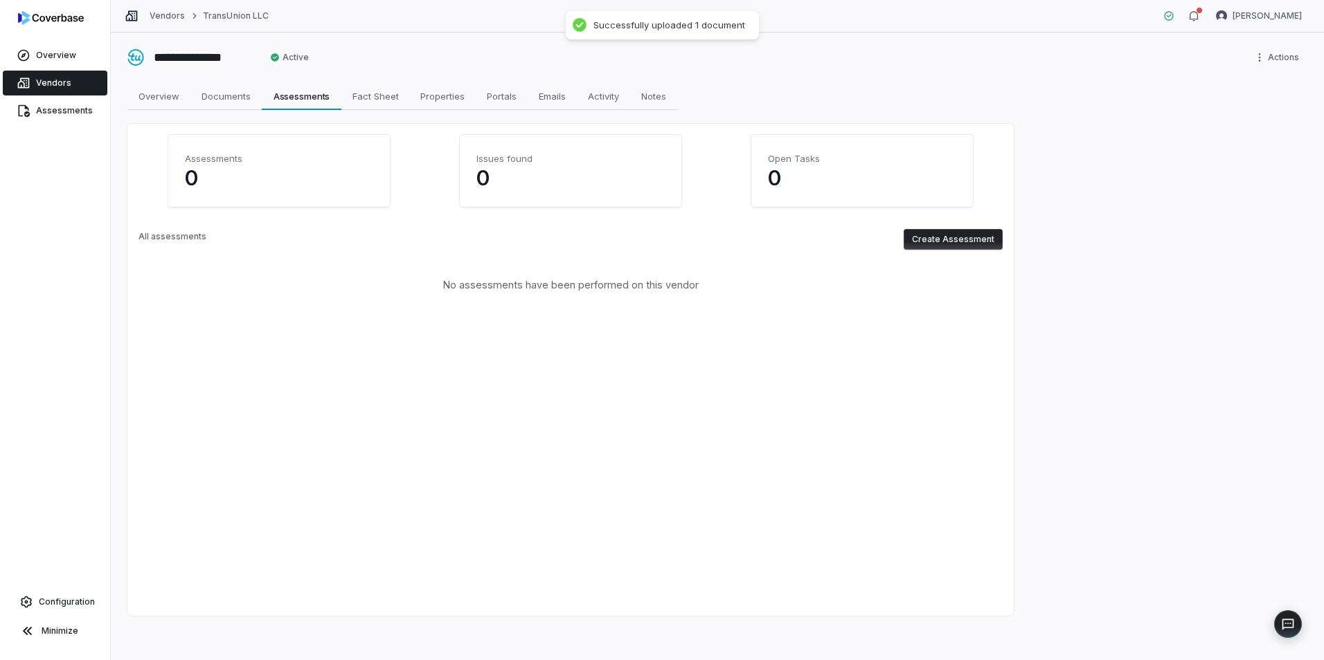
click at [960, 241] on button "Create Assessment" at bounding box center [952, 239] width 99 height 21
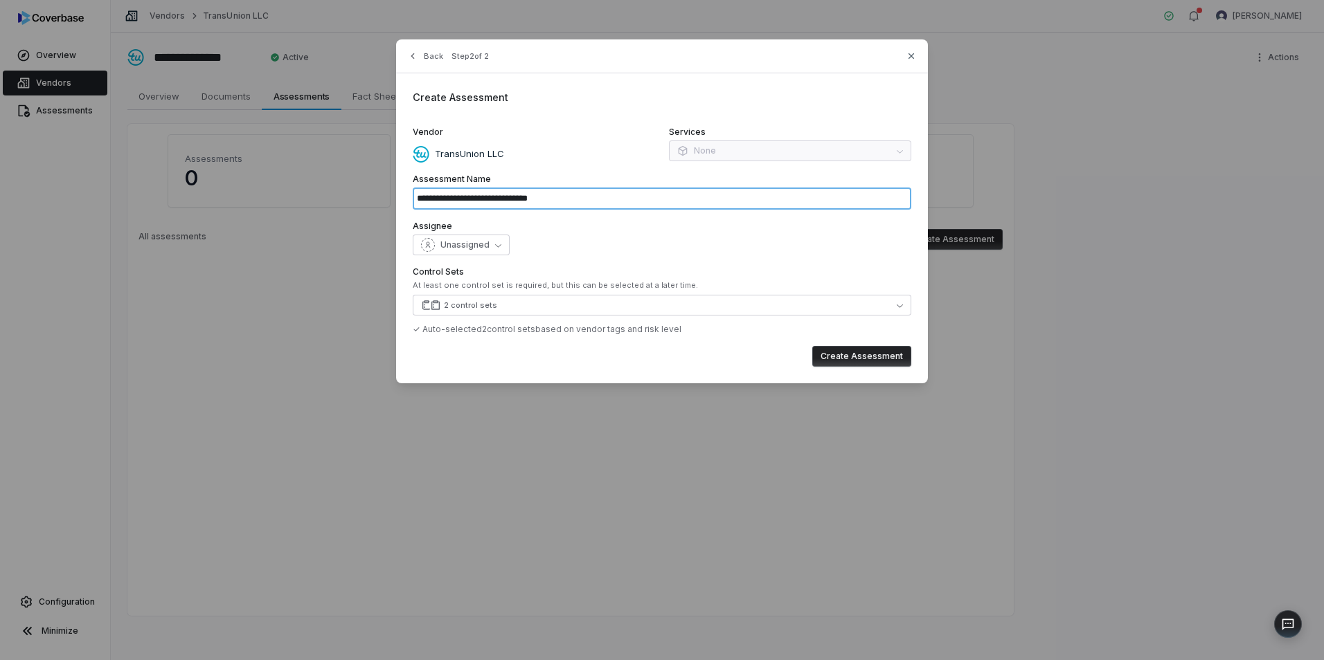
drag, startPoint x: 535, startPoint y: 208, endPoint x: 556, endPoint y: 206, distance: 20.9
click at [536, 208] on input "**********" at bounding box center [662, 199] width 498 height 22
click at [586, 200] on input "**********" at bounding box center [662, 199] width 498 height 22
click at [495, 248] on icon "button" at bounding box center [498, 245] width 6 height 6
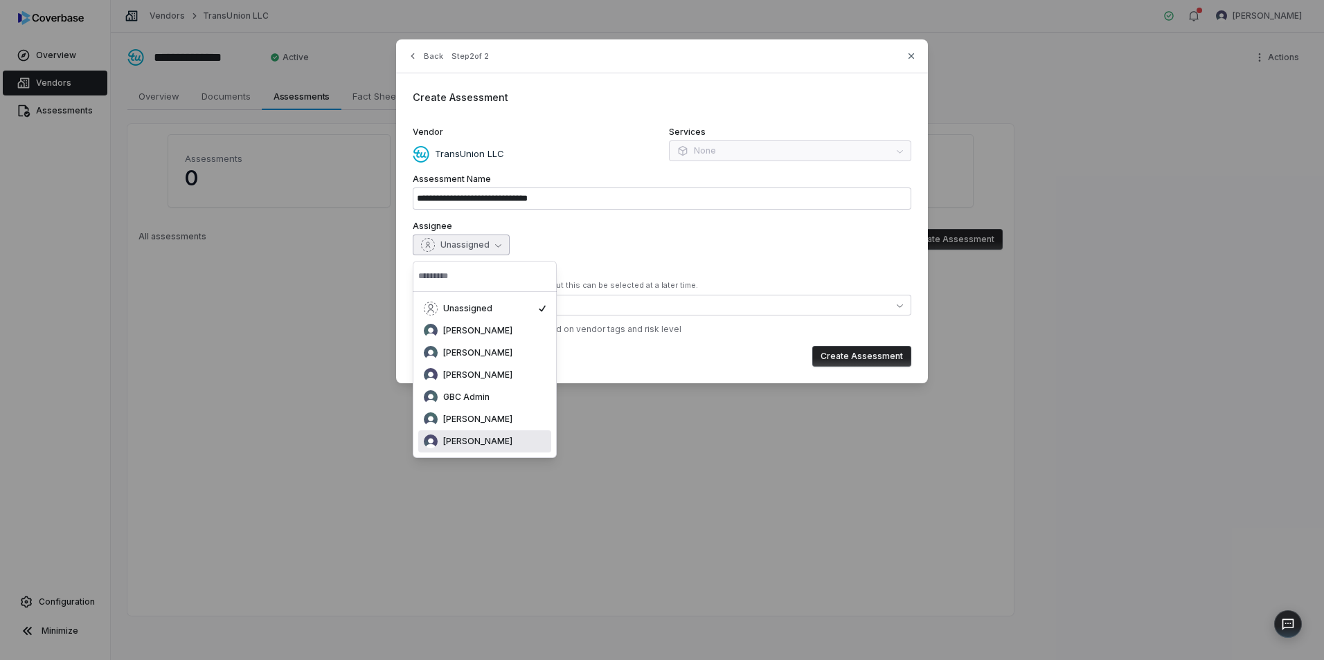
click at [483, 440] on span "[PERSON_NAME]" at bounding box center [477, 441] width 69 height 11
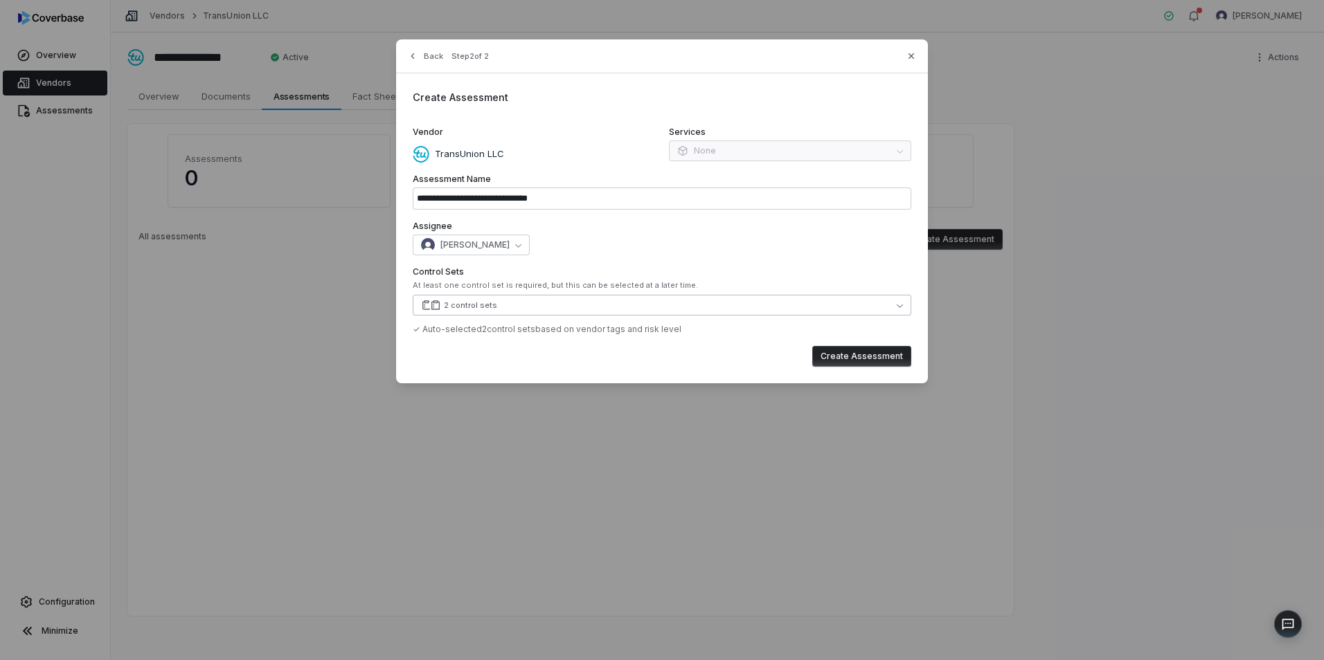
click at [498, 309] on button "2 control sets" at bounding box center [662, 305] width 498 height 21
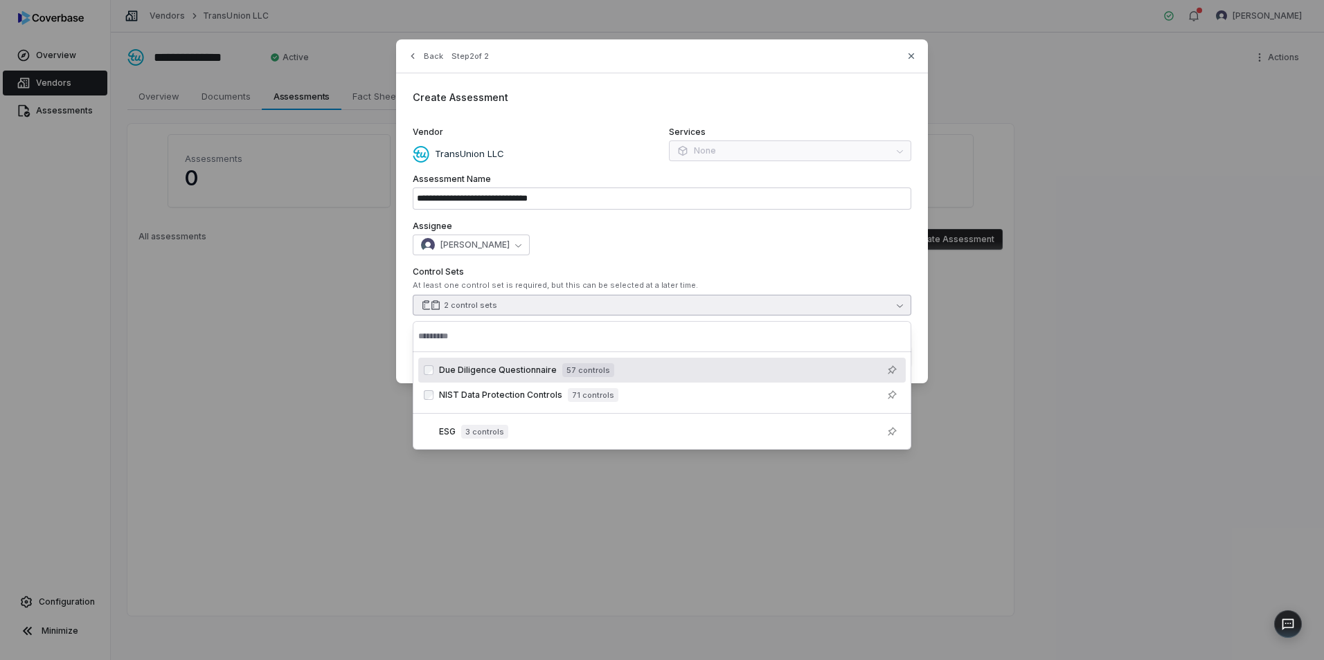
click at [498, 307] on button "2 control sets" at bounding box center [662, 305] width 498 height 21
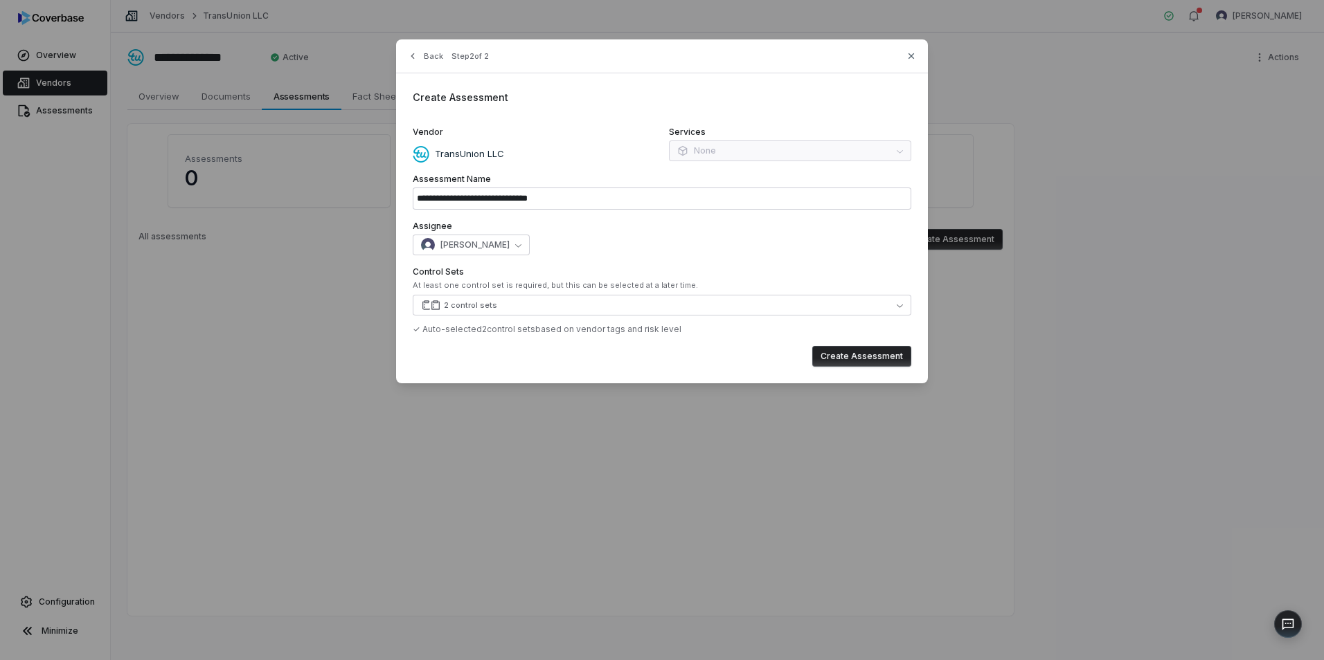
click at [714, 145] on div "Services None" at bounding box center [790, 145] width 242 height 36
click at [872, 356] on button "Create Assessment" at bounding box center [861, 356] width 99 height 21
type input "**********"
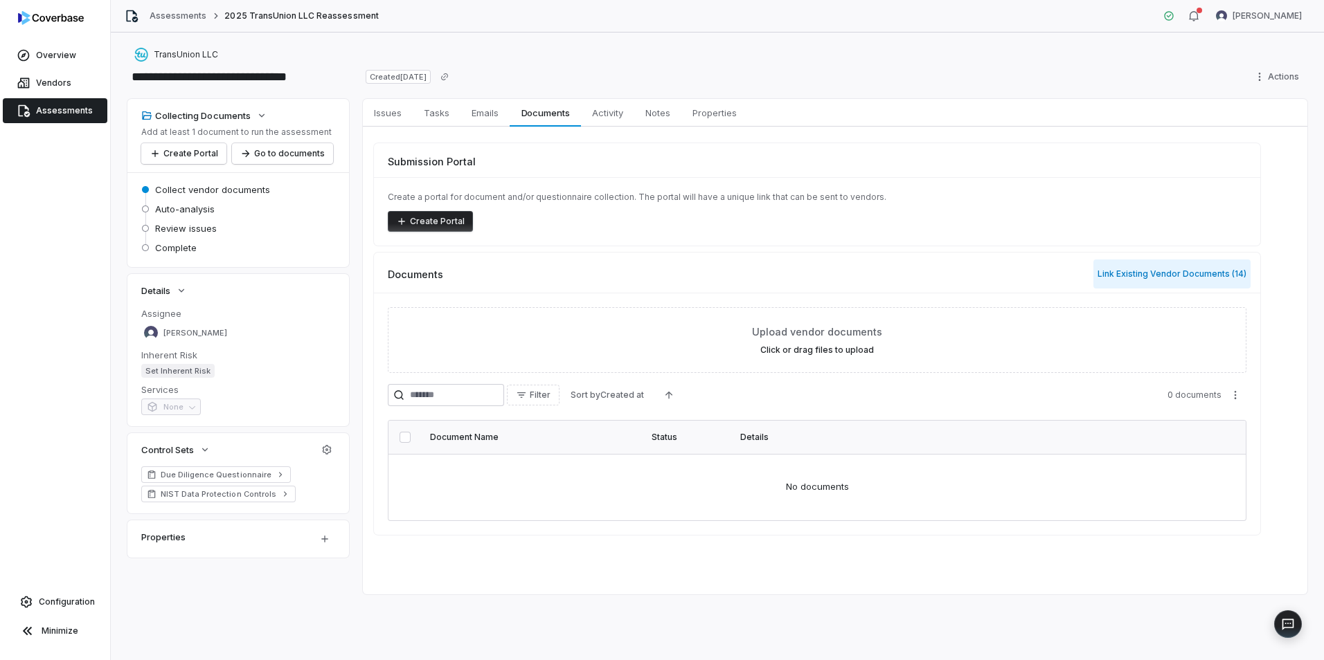
click at [1162, 275] on button "Link Existing Vendor Documents ( 14 )" at bounding box center [1171, 274] width 157 height 29
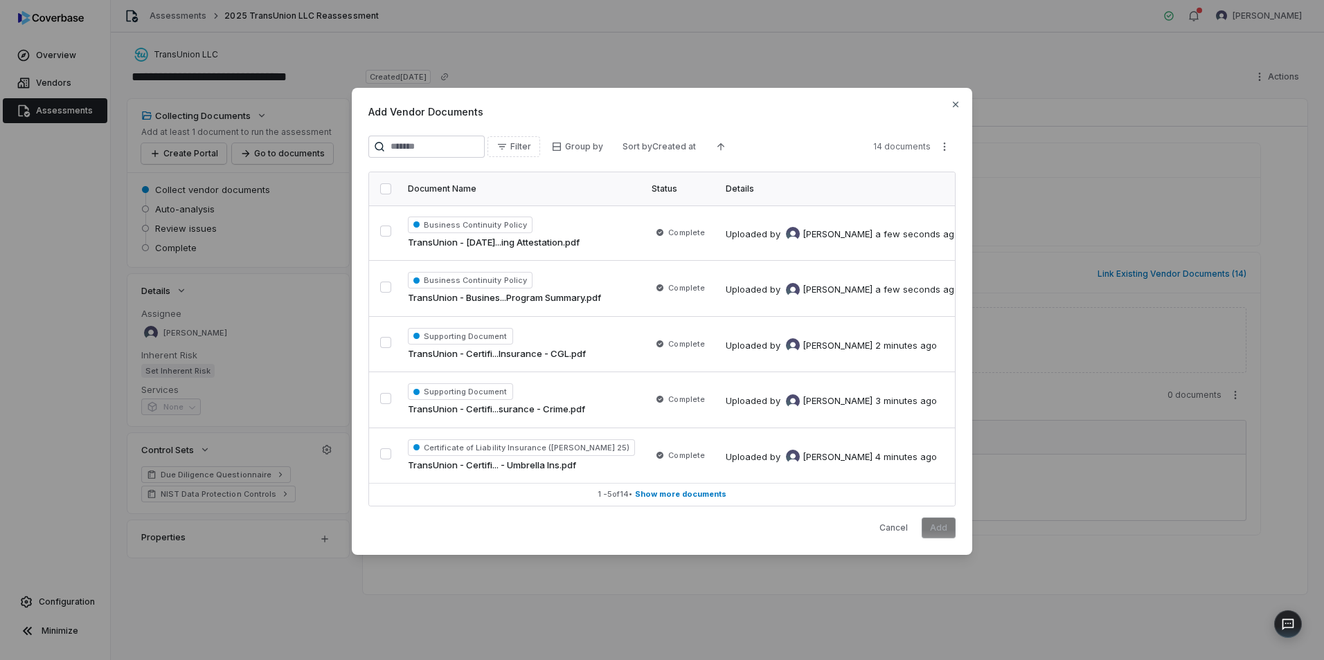
click at [388, 190] on button "button" at bounding box center [385, 188] width 11 height 11
click at [935, 531] on button "Add" at bounding box center [938, 528] width 34 height 21
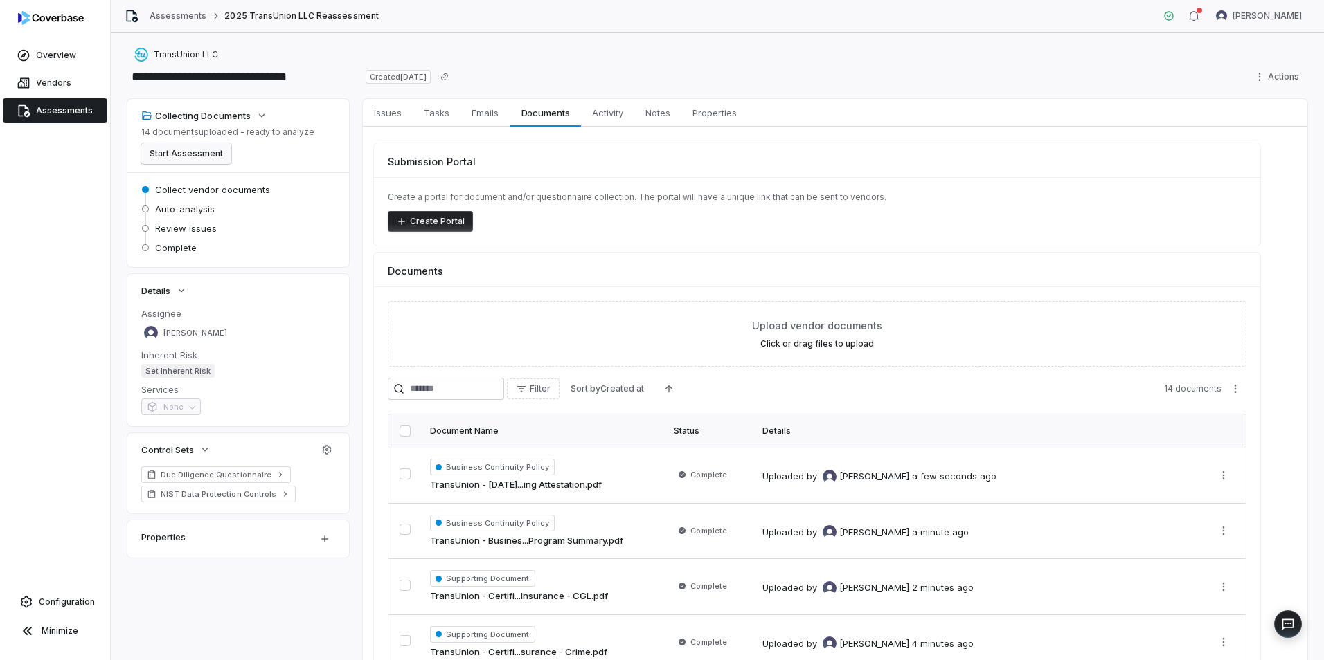
click at [168, 150] on button "Start Assessment" at bounding box center [186, 153] width 90 height 21
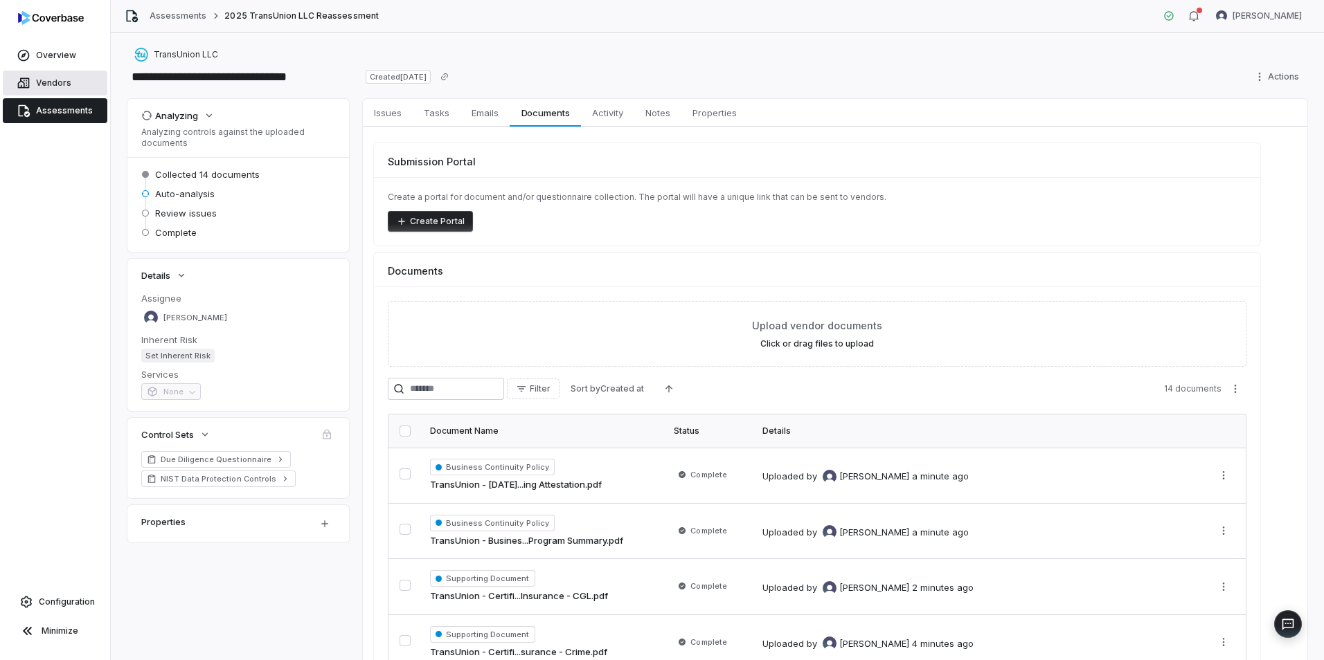
click at [56, 84] on span "Vendors" at bounding box center [53, 83] width 35 height 11
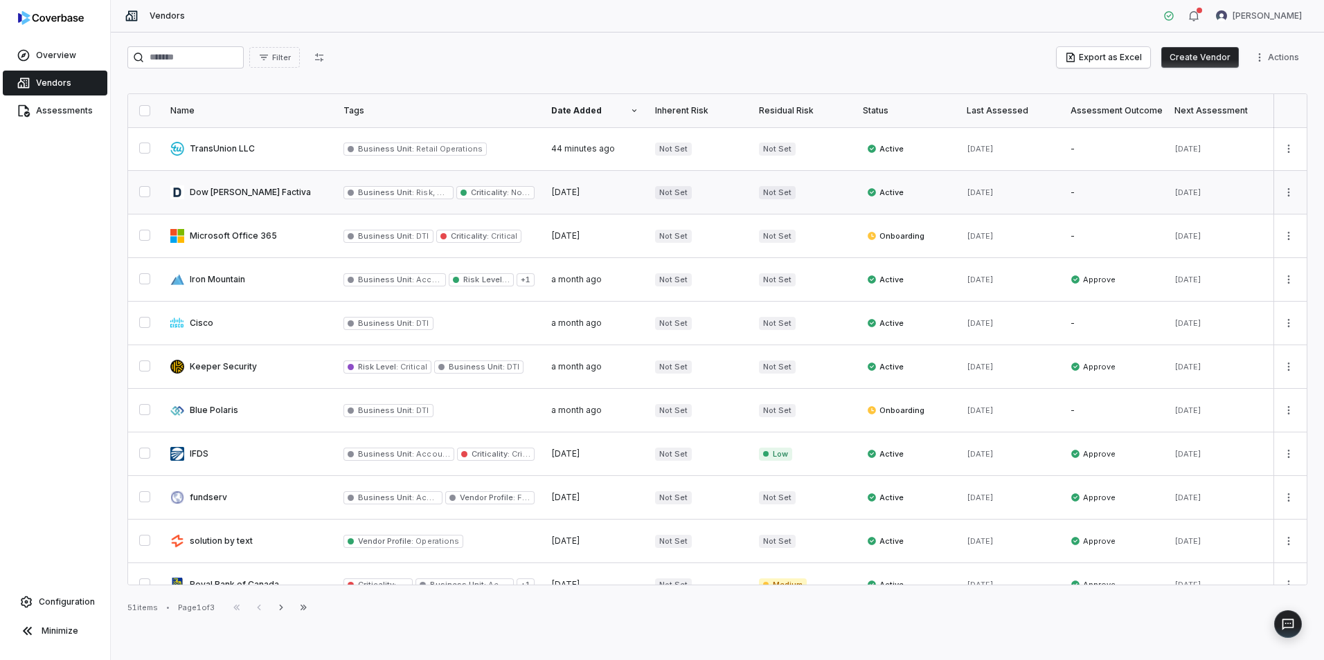
click at [236, 190] on link at bounding box center [248, 192] width 173 height 43
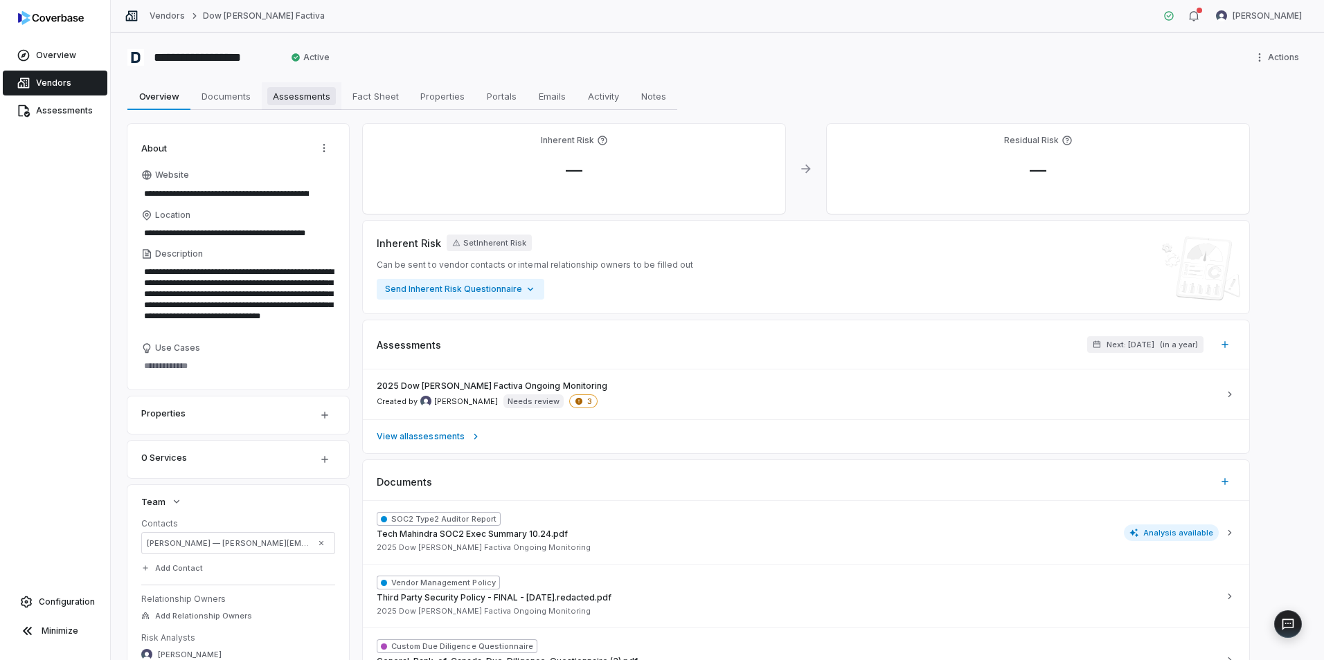
click at [312, 98] on span "Assessments" at bounding box center [301, 96] width 69 height 18
type textarea "*"
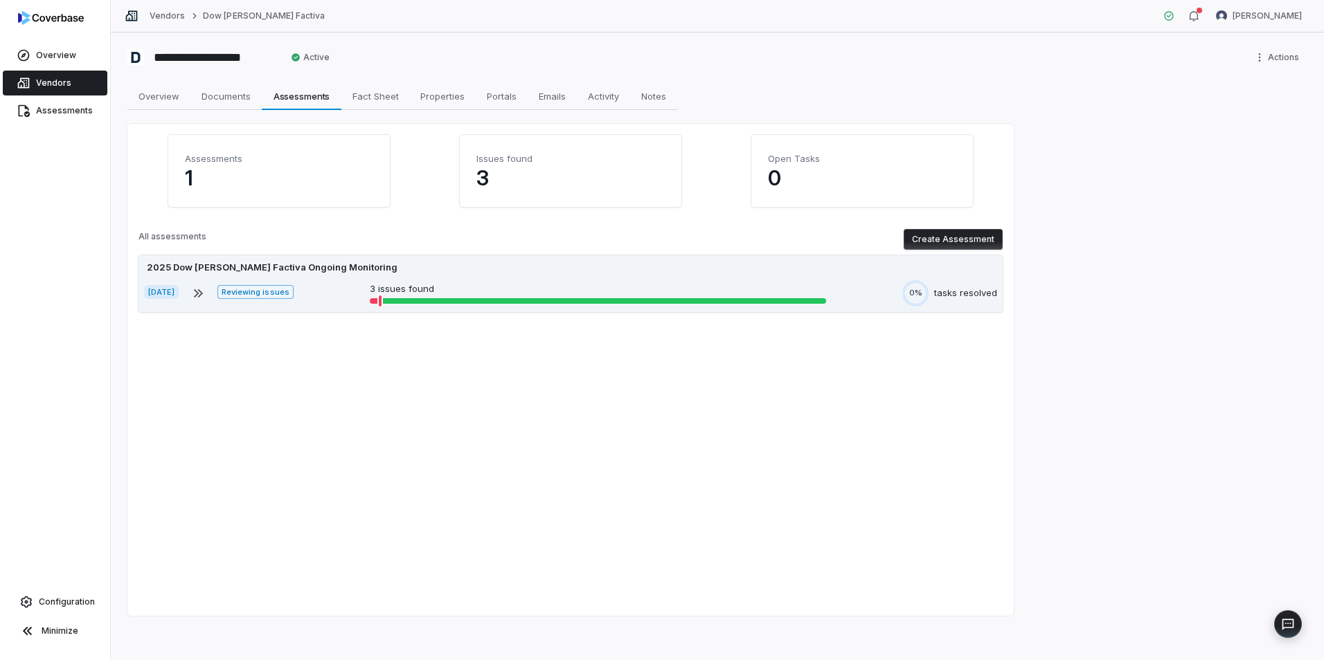
click at [462, 295] on p "3 issues found" at bounding box center [598, 289] width 456 height 14
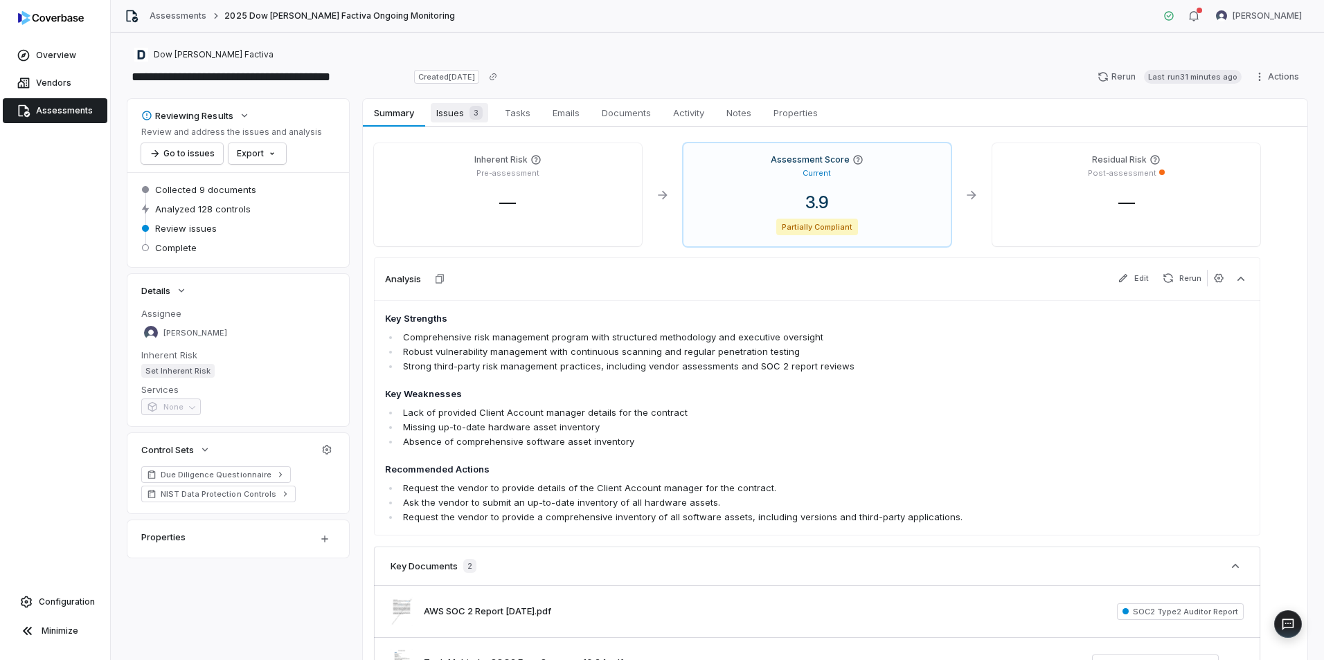
click at [455, 115] on span "Issues 3" at bounding box center [459, 112] width 57 height 19
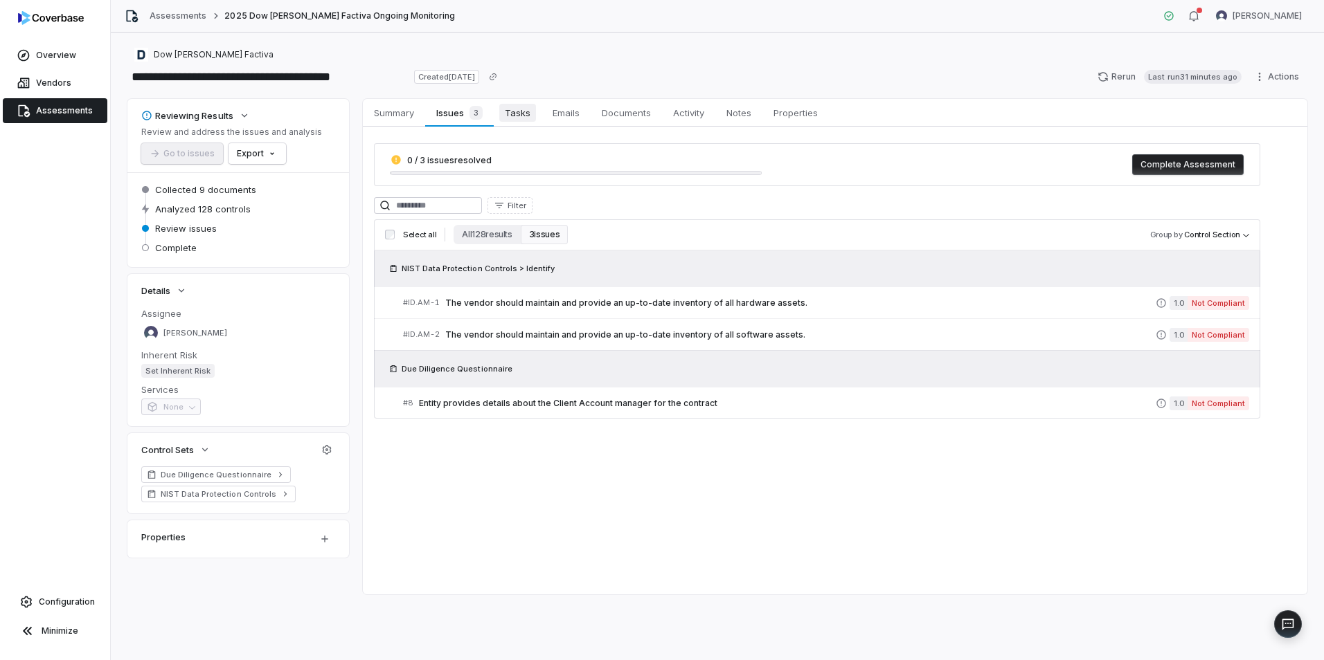
click at [525, 114] on span "Tasks" at bounding box center [517, 113] width 37 height 18
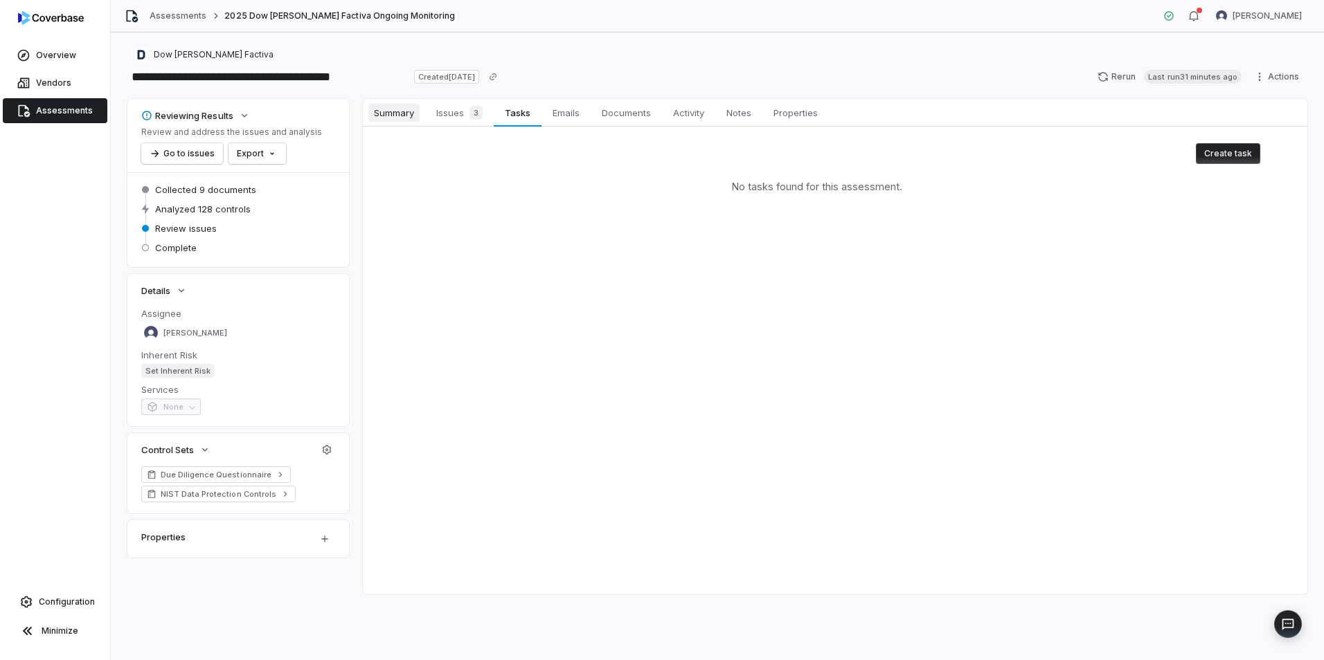
click at [390, 114] on span "Summary" at bounding box center [393, 113] width 51 height 18
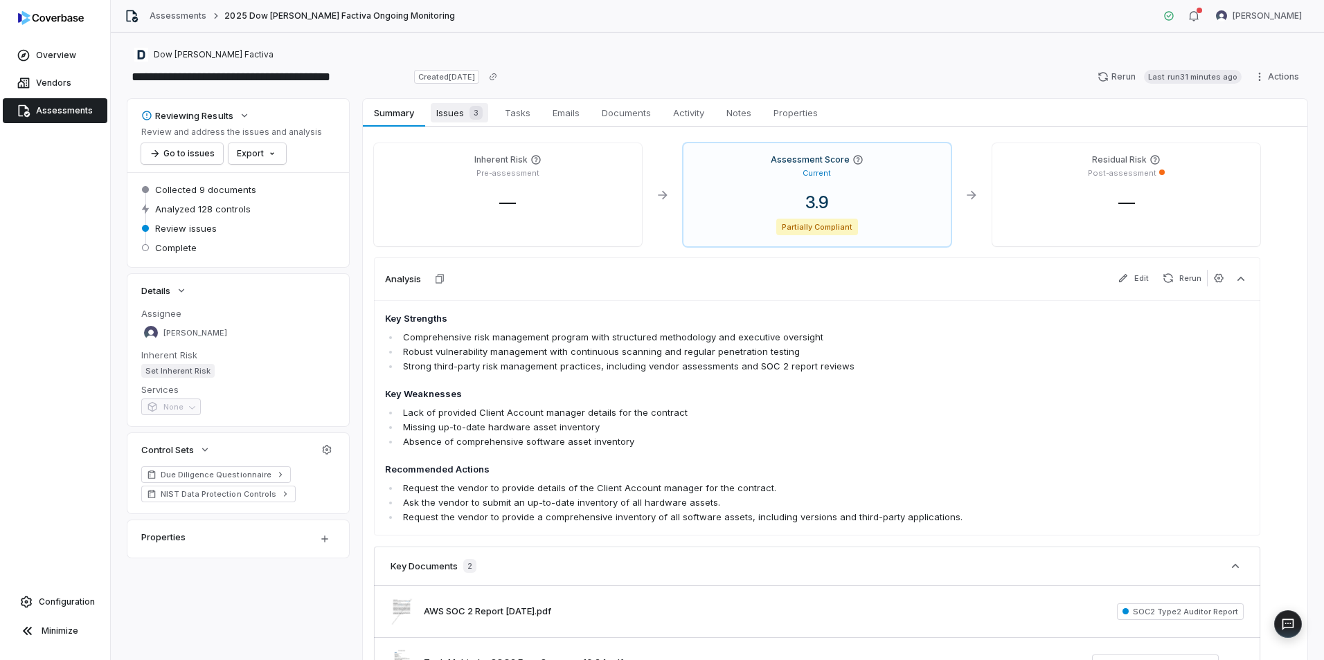
click at [460, 107] on span "Issues 3" at bounding box center [459, 112] width 57 height 19
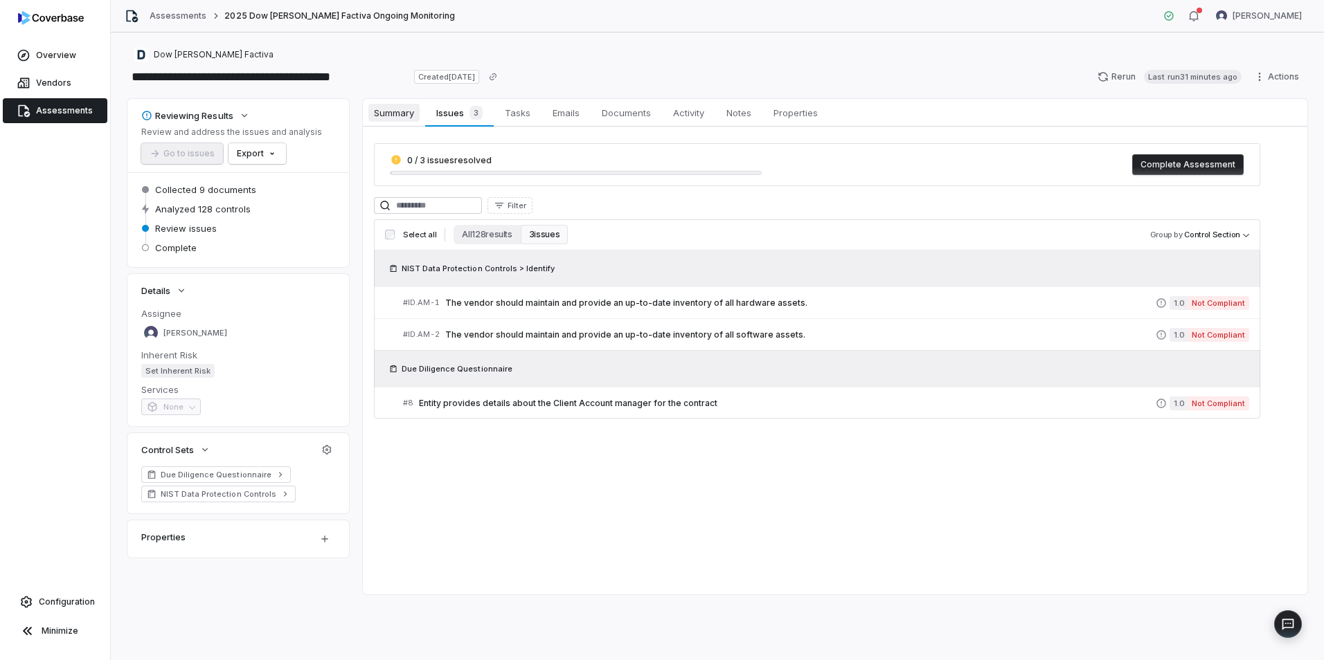
click at [399, 114] on span "Summary" at bounding box center [393, 113] width 51 height 18
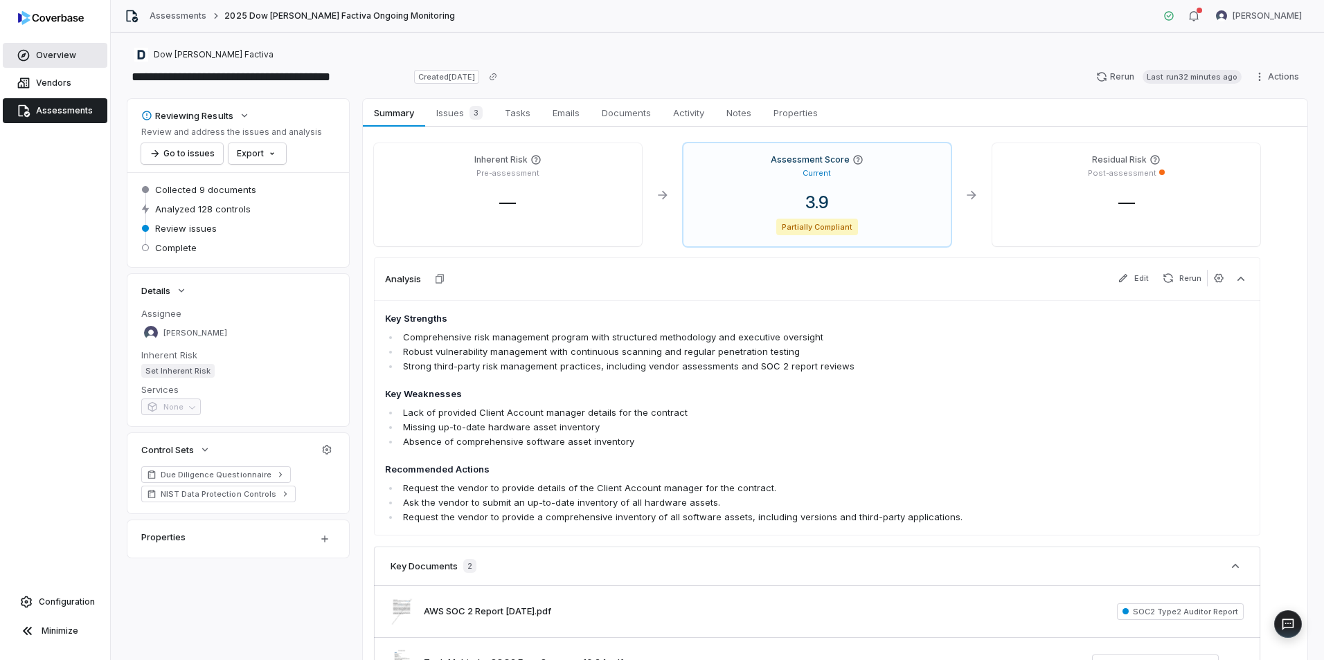
click at [35, 62] on link "Overview" at bounding box center [55, 55] width 105 height 25
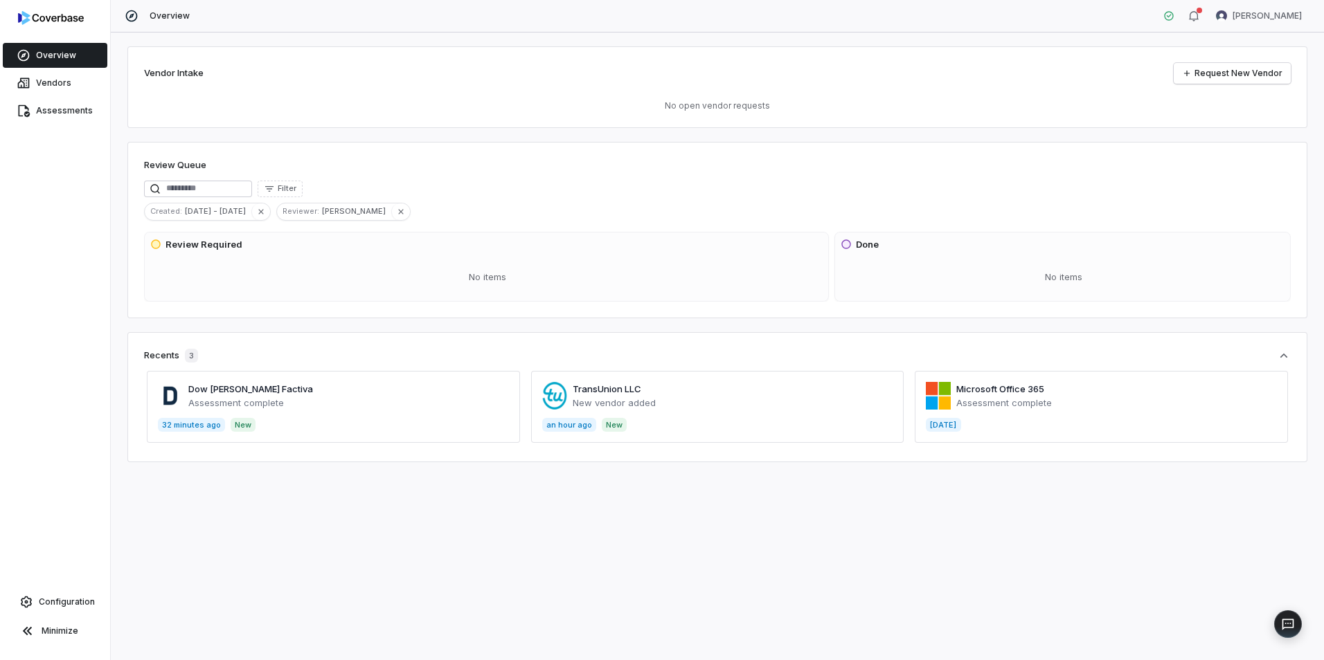
click at [48, 48] on link "Overview" at bounding box center [55, 55] width 105 height 25
click at [53, 81] on span "Vendors" at bounding box center [53, 83] width 35 height 11
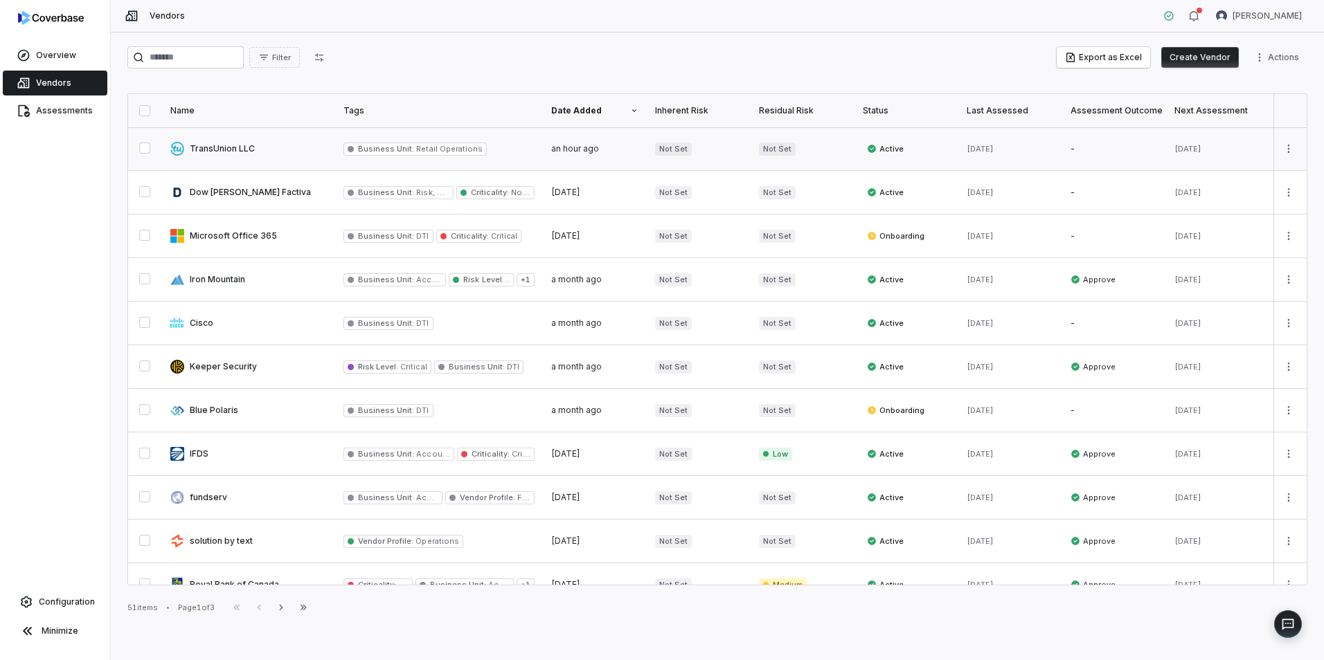
click at [234, 148] on link at bounding box center [248, 148] width 173 height 43
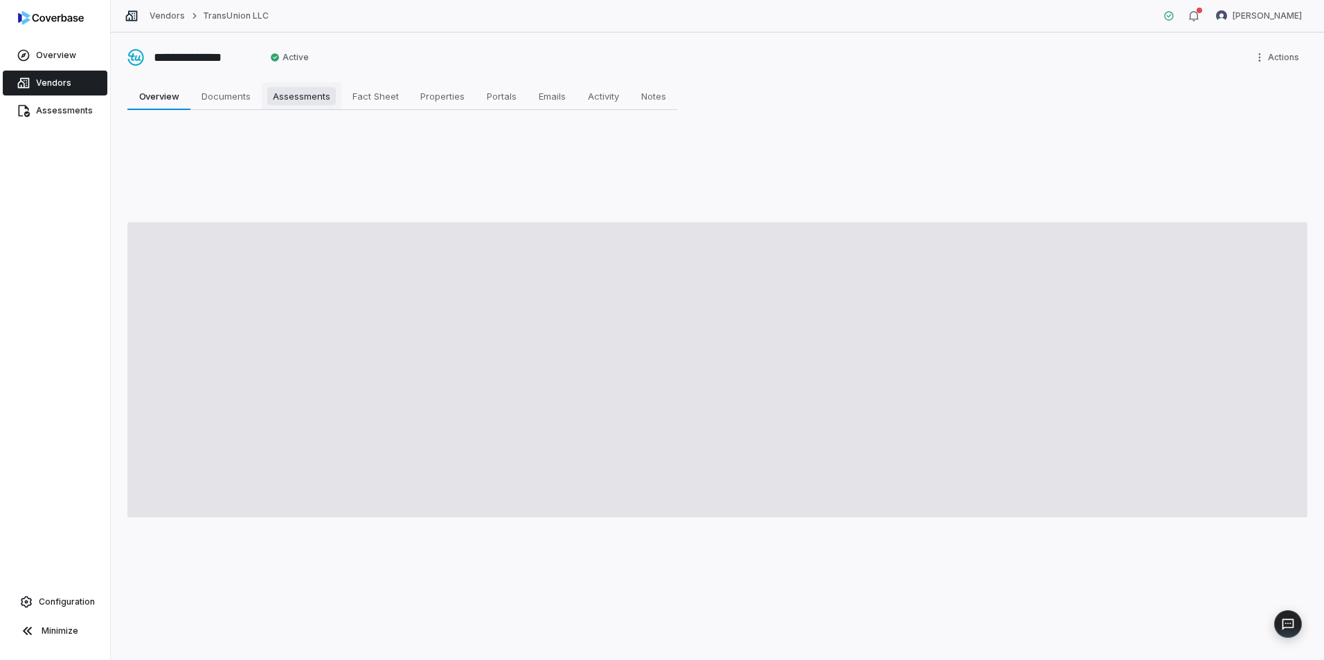
click at [293, 98] on span "Assessments" at bounding box center [301, 96] width 69 height 18
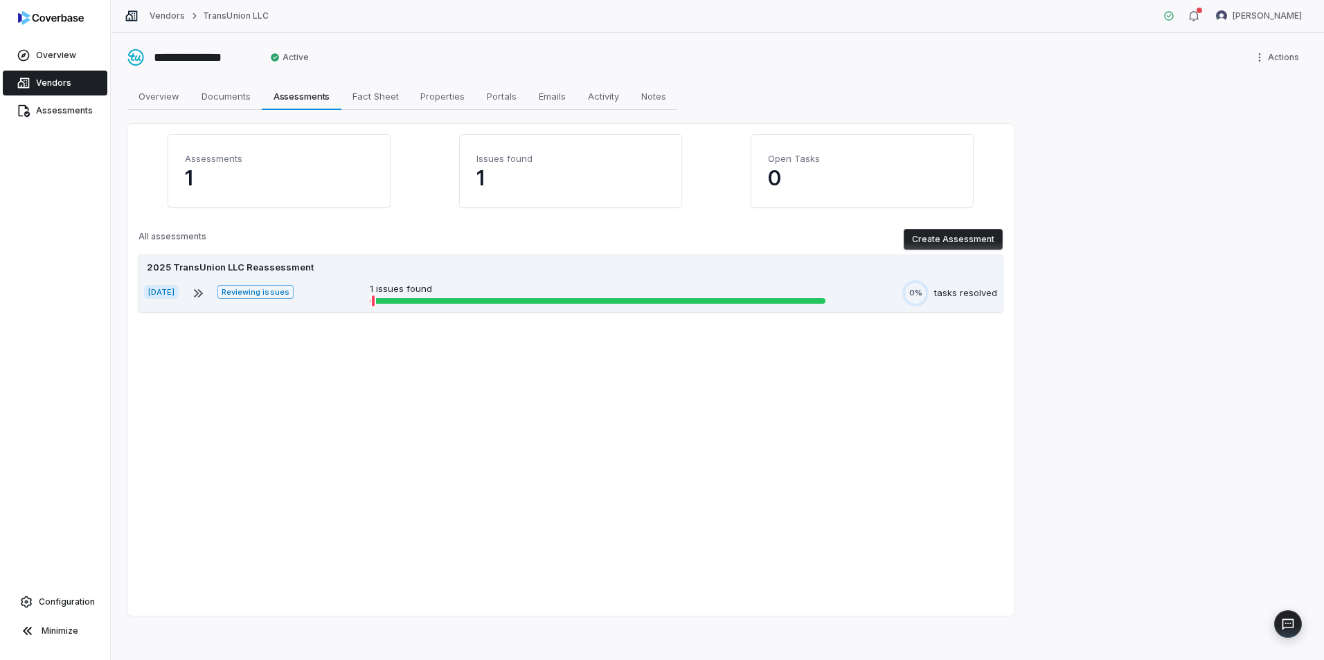
click at [282, 292] on span "Reviewing issues" at bounding box center [254, 292] width 75 height 14
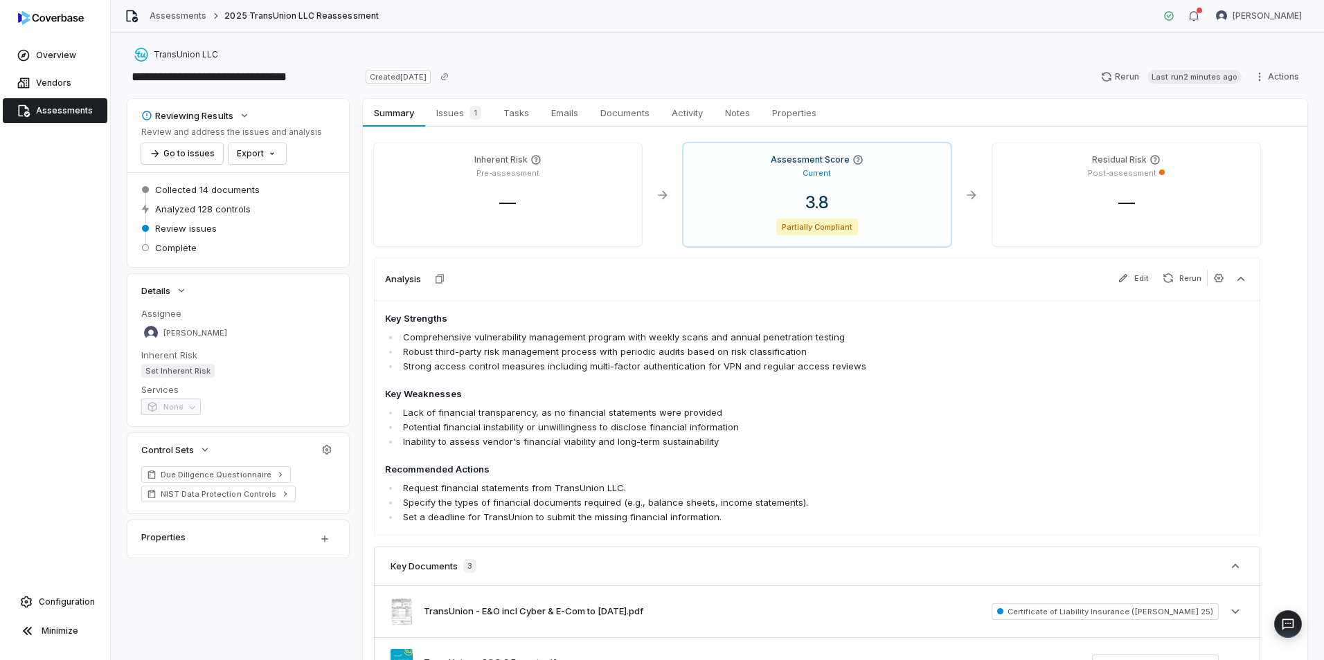
click at [464, 106] on span "Issues 1" at bounding box center [459, 112] width 56 height 19
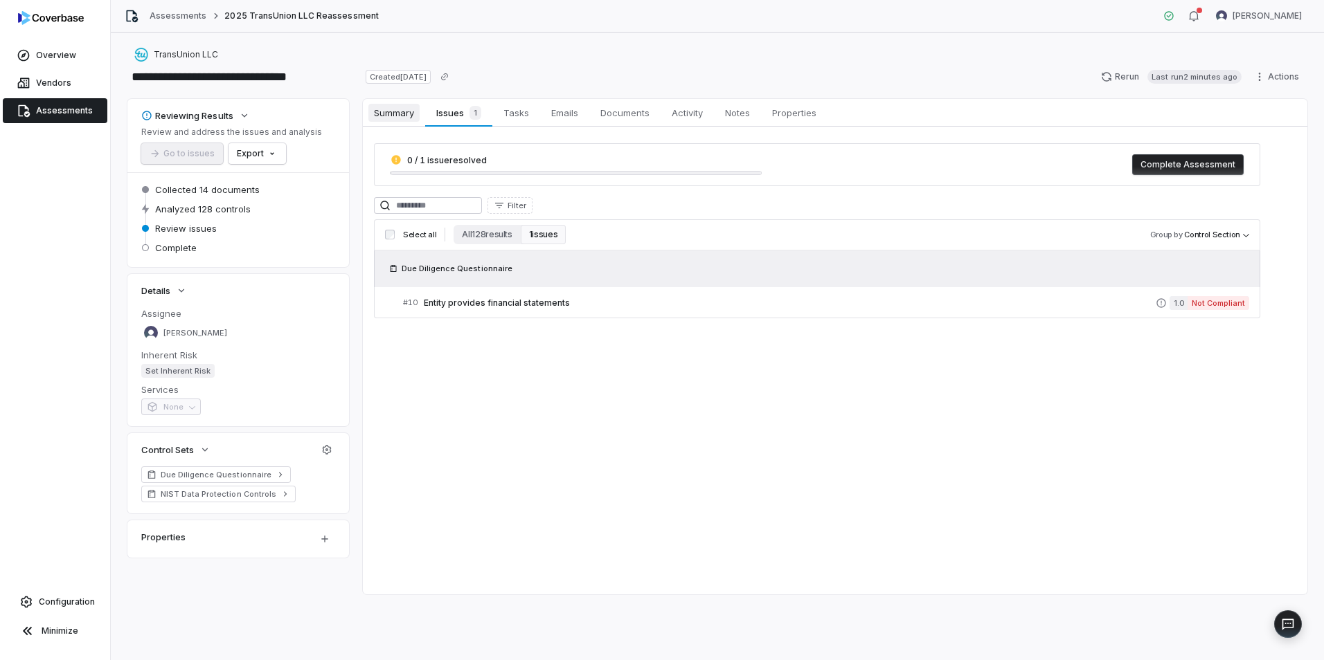
click at [398, 117] on span "Summary" at bounding box center [393, 113] width 51 height 18
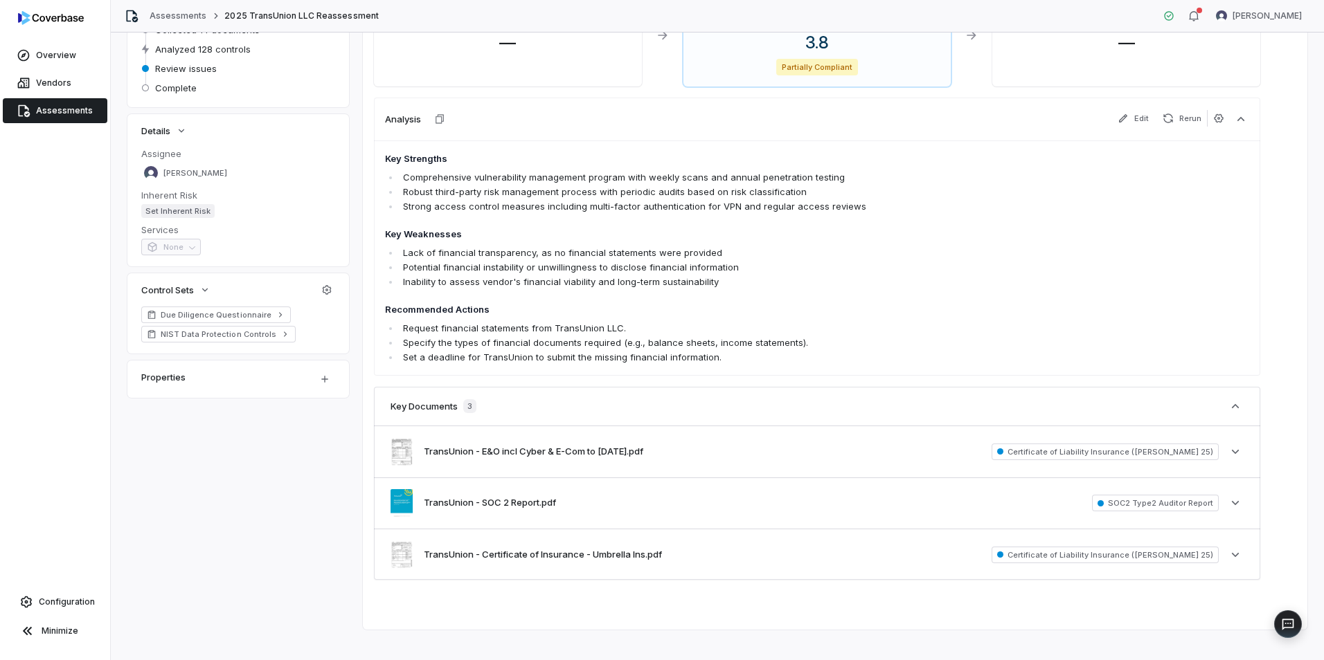
scroll to position [174, 0]
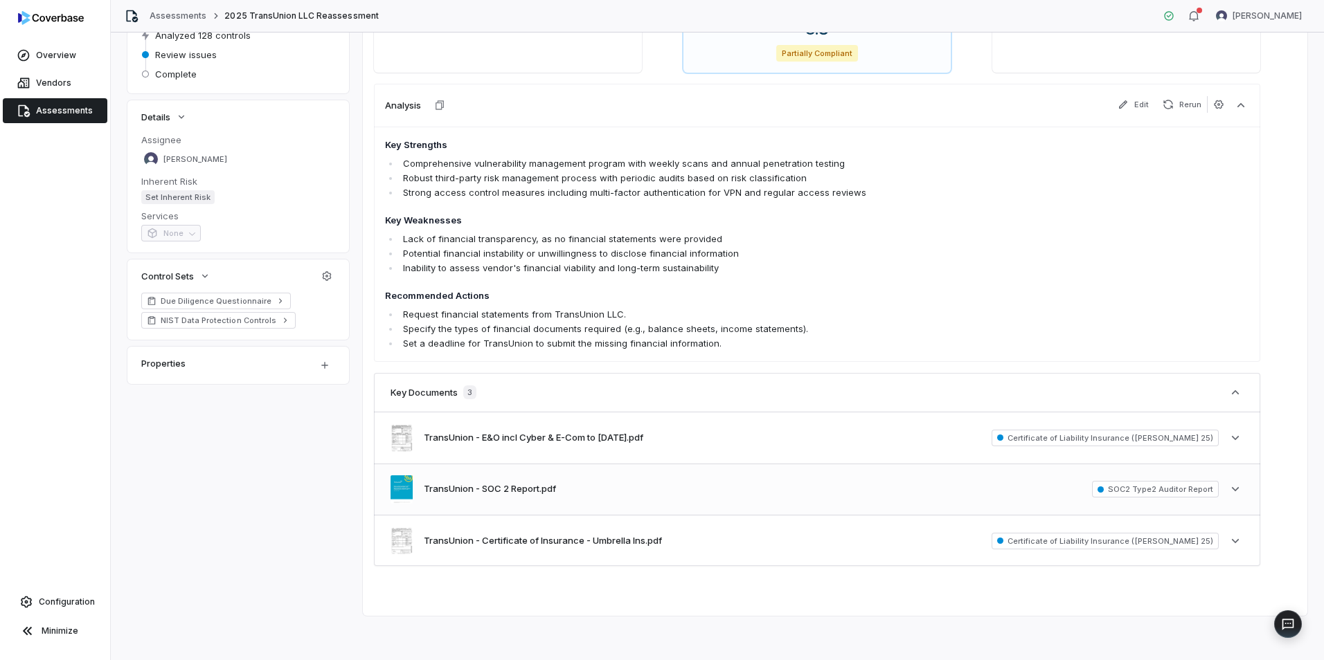
click at [532, 480] on div "TransUnion - SOC 2 Report.pdf" at bounding box center [472, 490] width 165 height 28
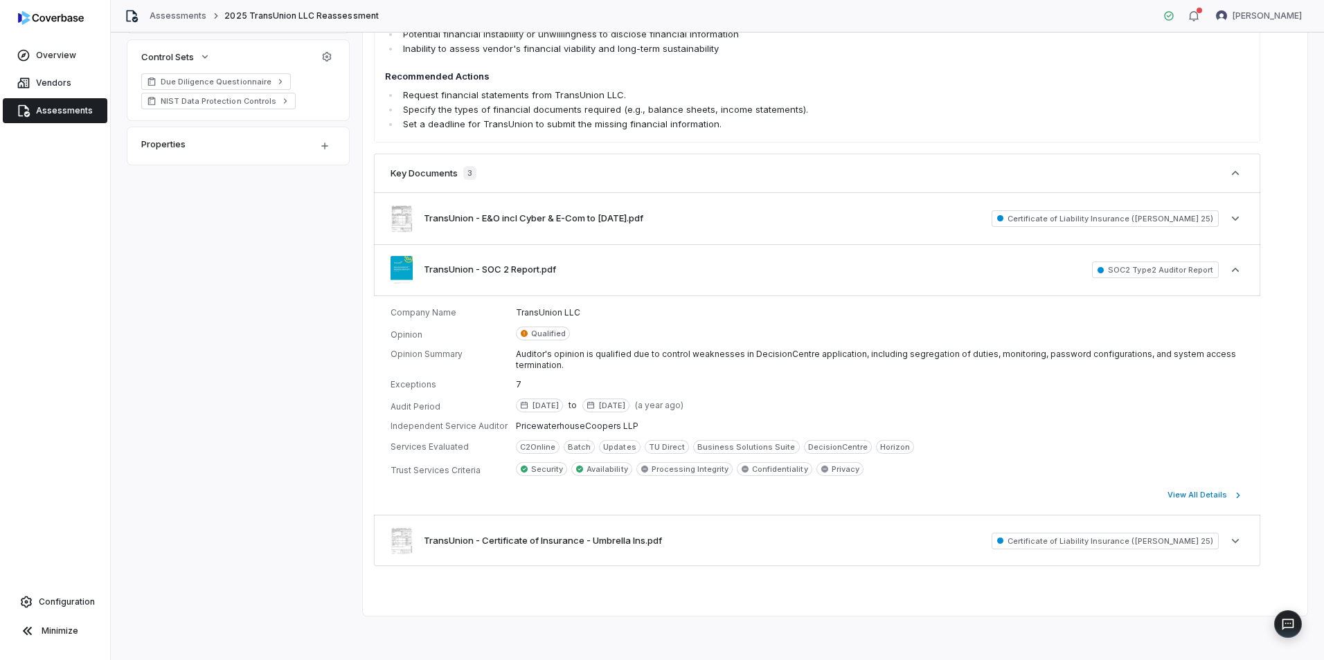
scroll to position [47, 0]
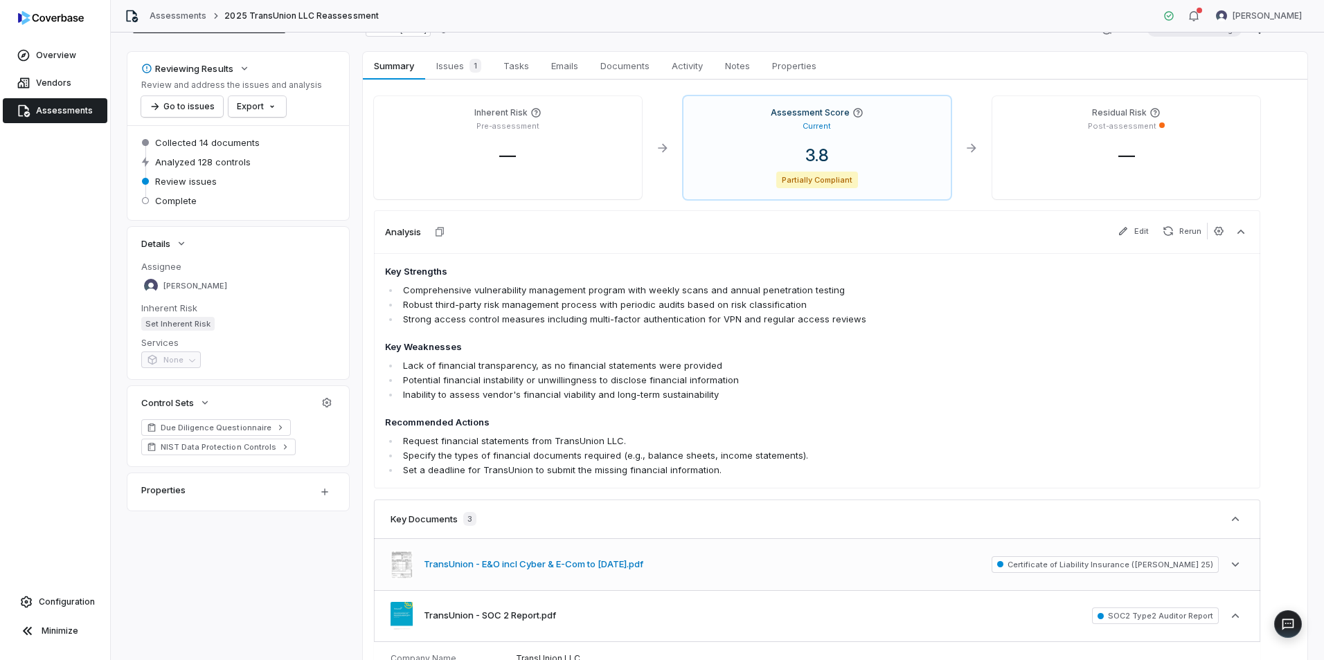
click at [557, 561] on button "TransUnion - E&O incl Cyber & E-Com to [DATE].pdf" at bounding box center [533, 565] width 219 height 14
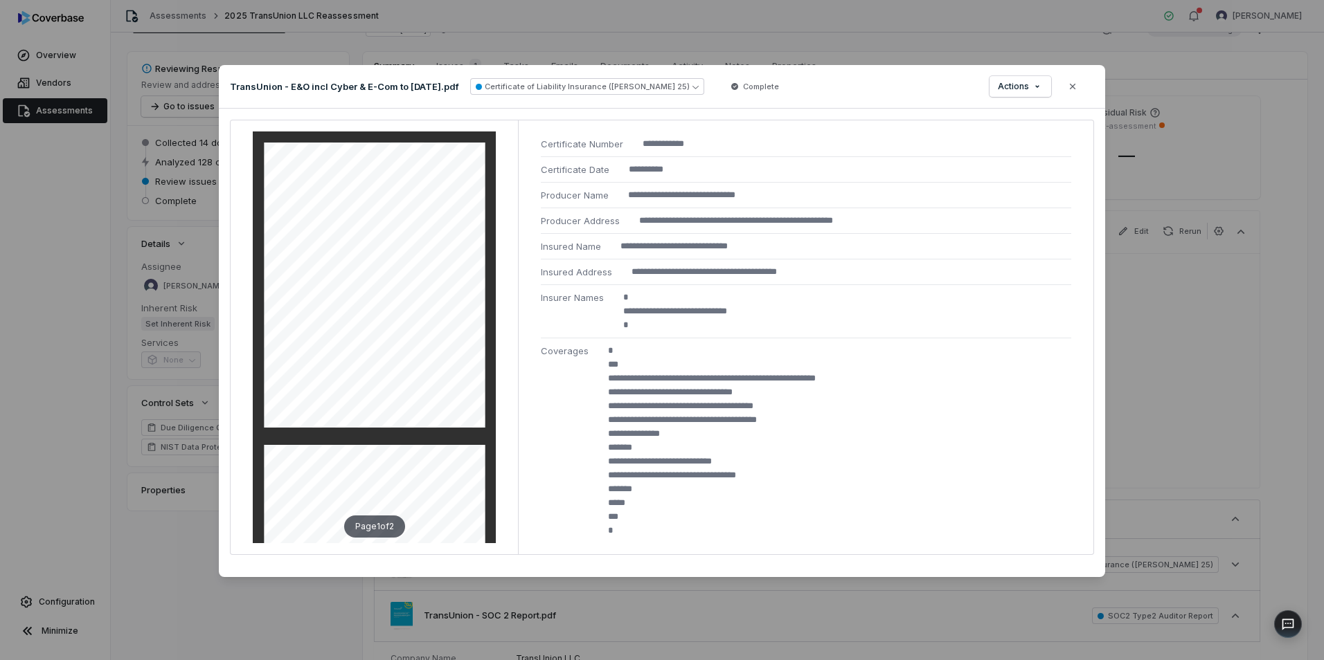
scroll to position [187, 0]
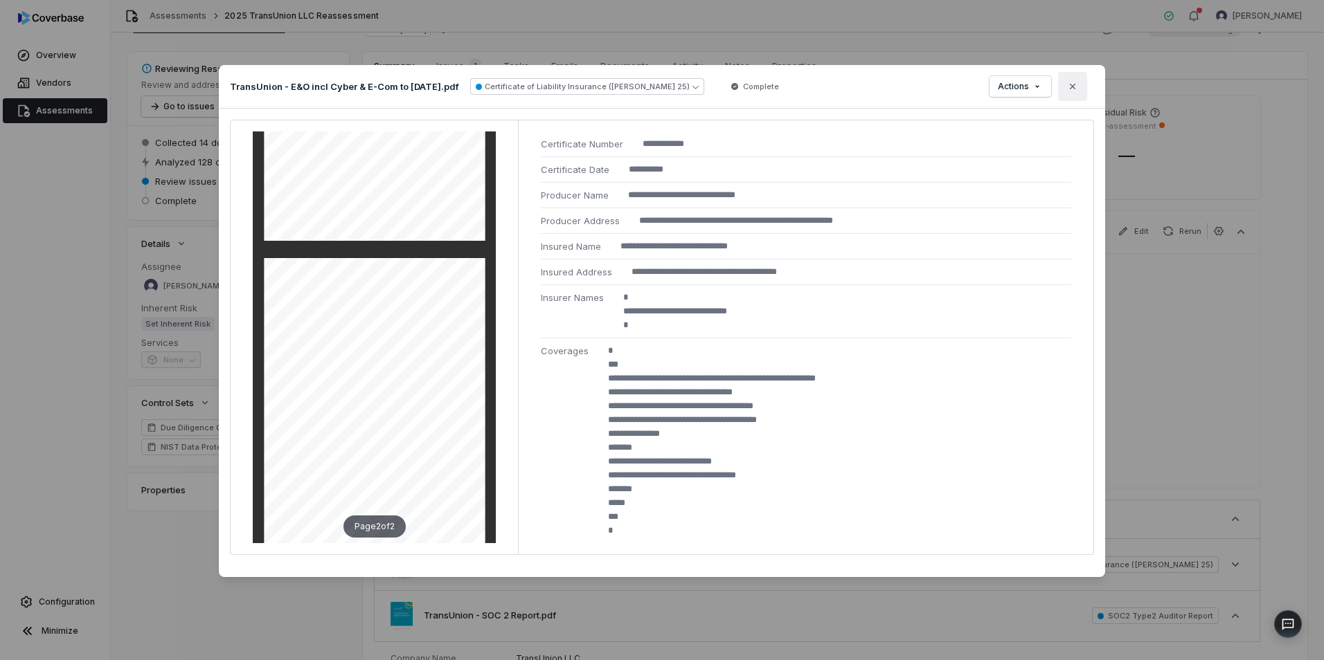
click at [1067, 93] on button "Close" at bounding box center [1072, 86] width 29 height 29
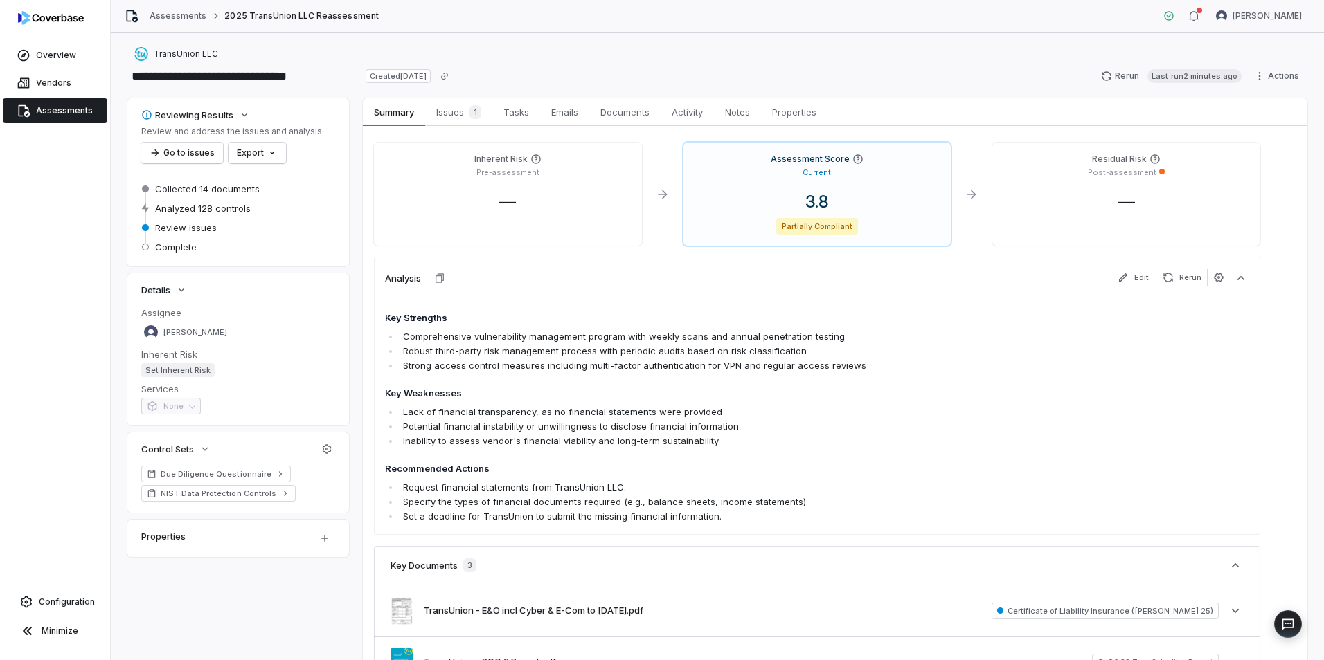
scroll to position [0, 0]
click at [384, 120] on span "Summary" at bounding box center [393, 113] width 51 height 18
click at [40, 55] on span "Overview" at bounding box center [56, 55] width 40 height 11
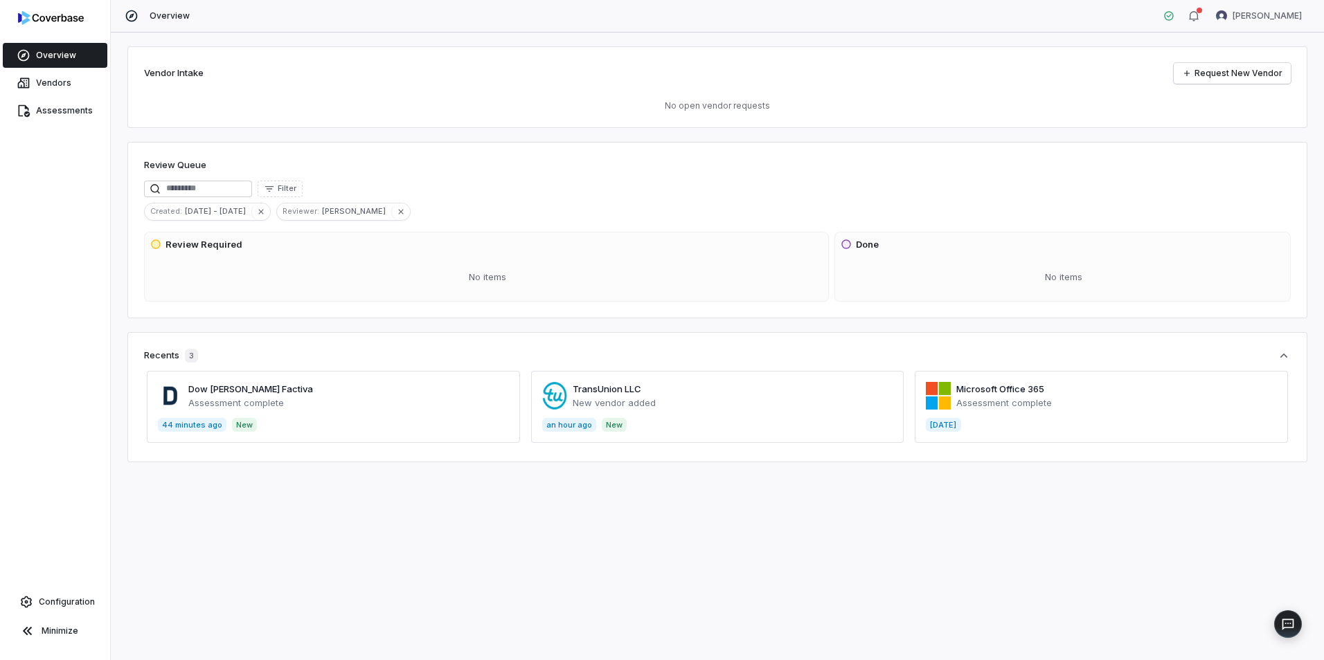
drag, startPoint x: 62, startPoint y: 91, endPoint x: 33, endPoint y: 98, distance: 29.7
click at [62, 91] on link "Vendors" at bounding box center [55, 83] width 105 height 25
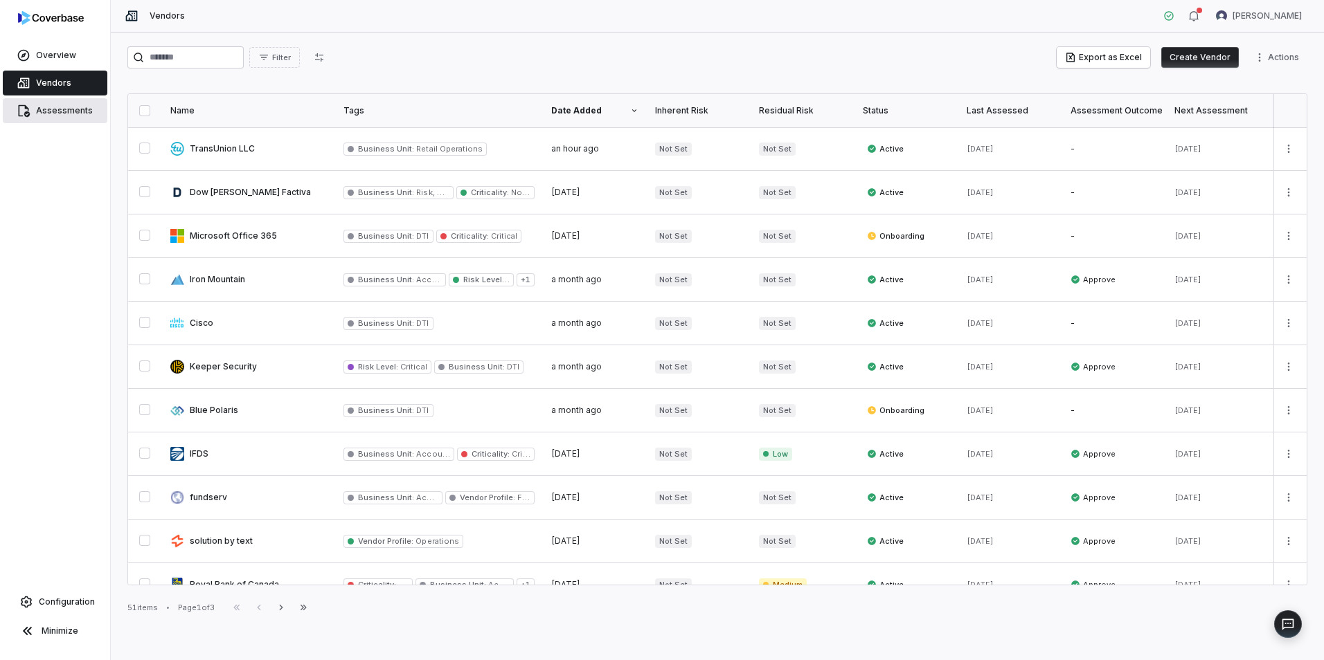
click at [46, 107] on span "Assessments" at bounding box center [64, 110] width 57 height 11
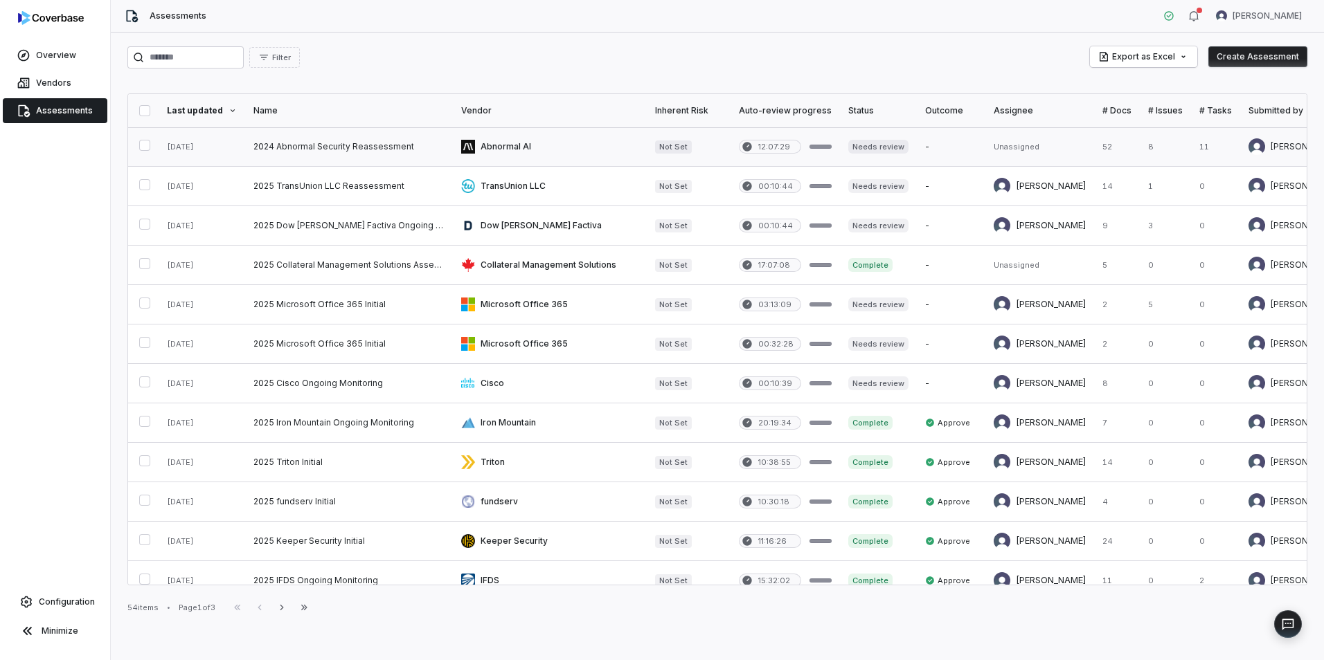
click at [512, 137] on link at bounding box center [550, 146] width 194 height 39
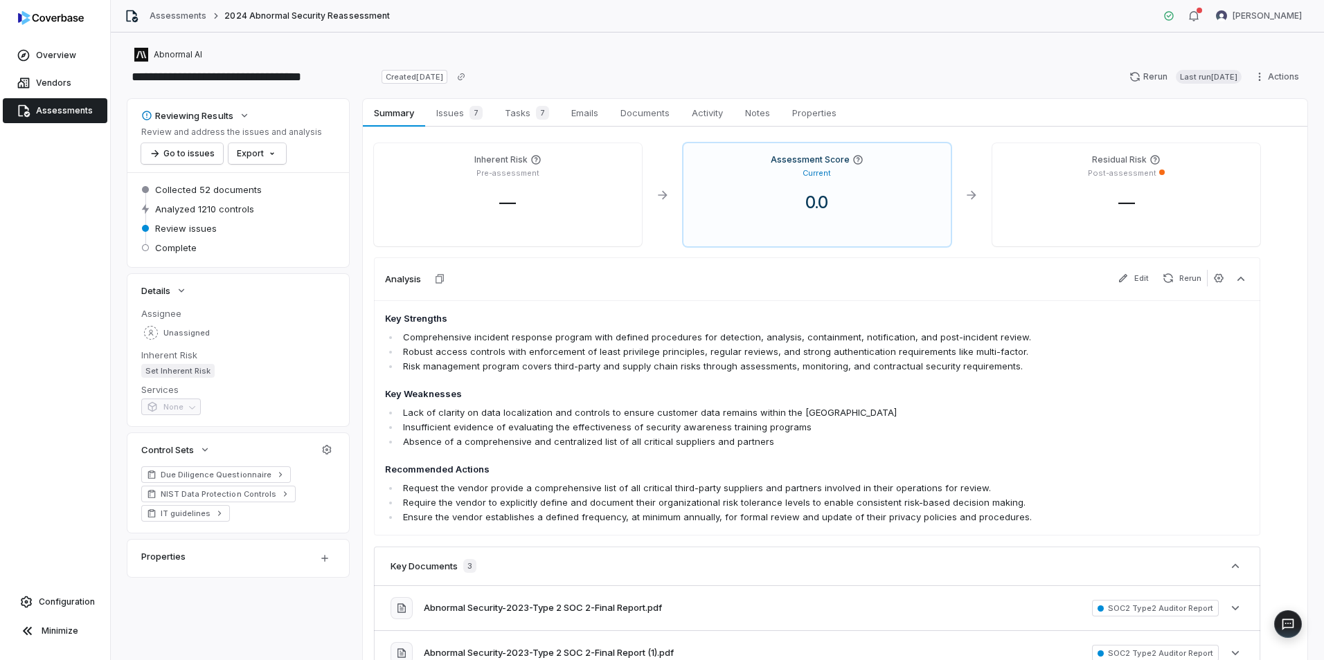
click at [44, 105] on link "Assessments" at bounding box center [55, 110] width 105 height 25
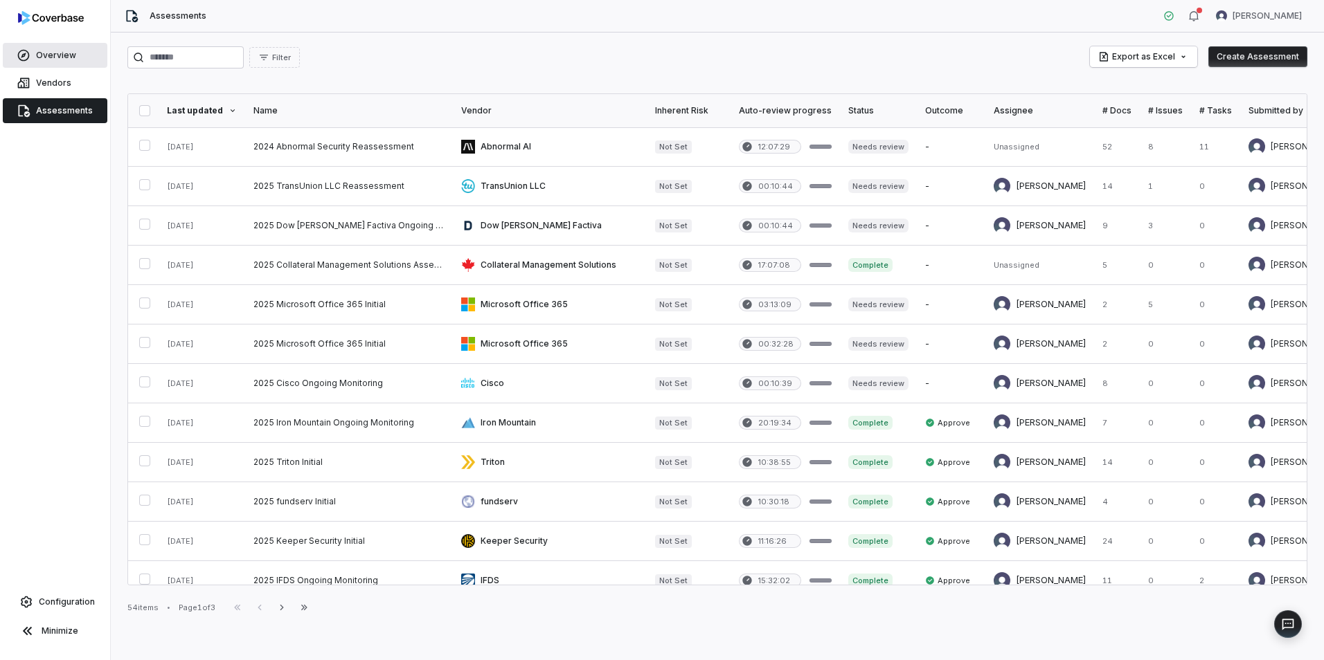
click at [30, 58] on link "Overview" at bounding box center [55, 55] width 105 height 25
